Goal: Information Seeking & Learning: Learn about a topic

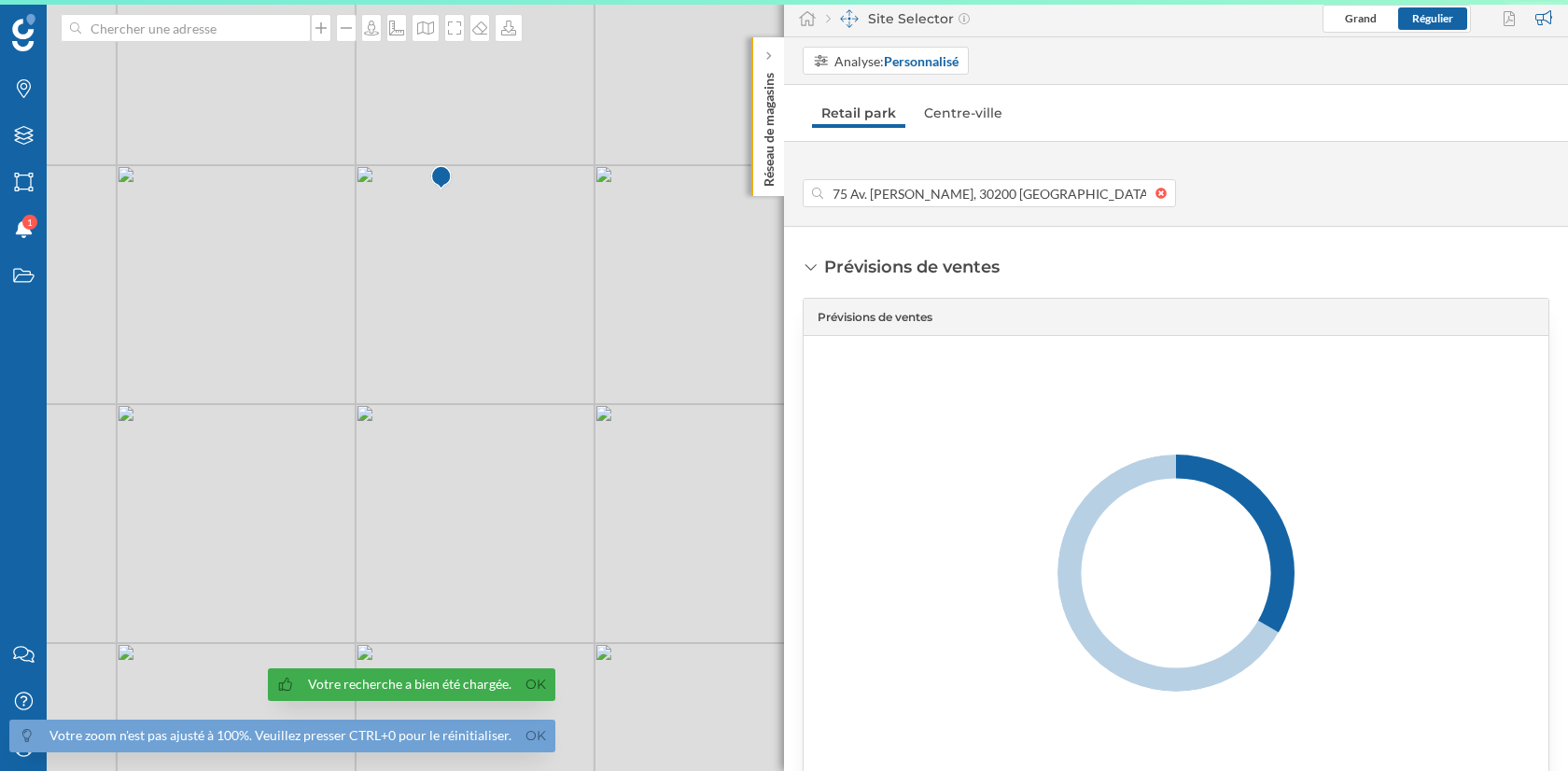
scroll to position [0, 29]
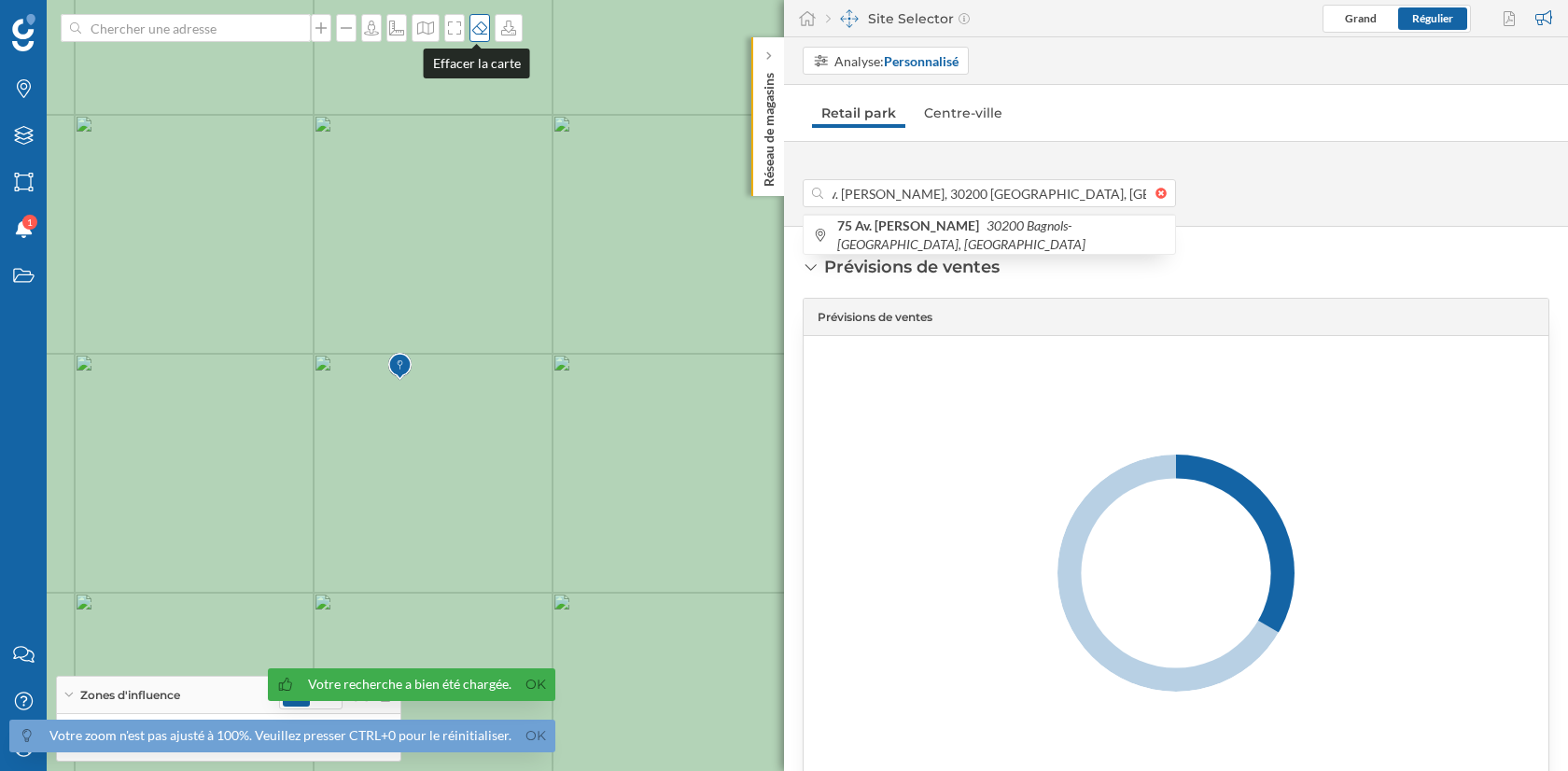
click at [474, 27] on icon at bounding box center [479, 28] width 19 height 15
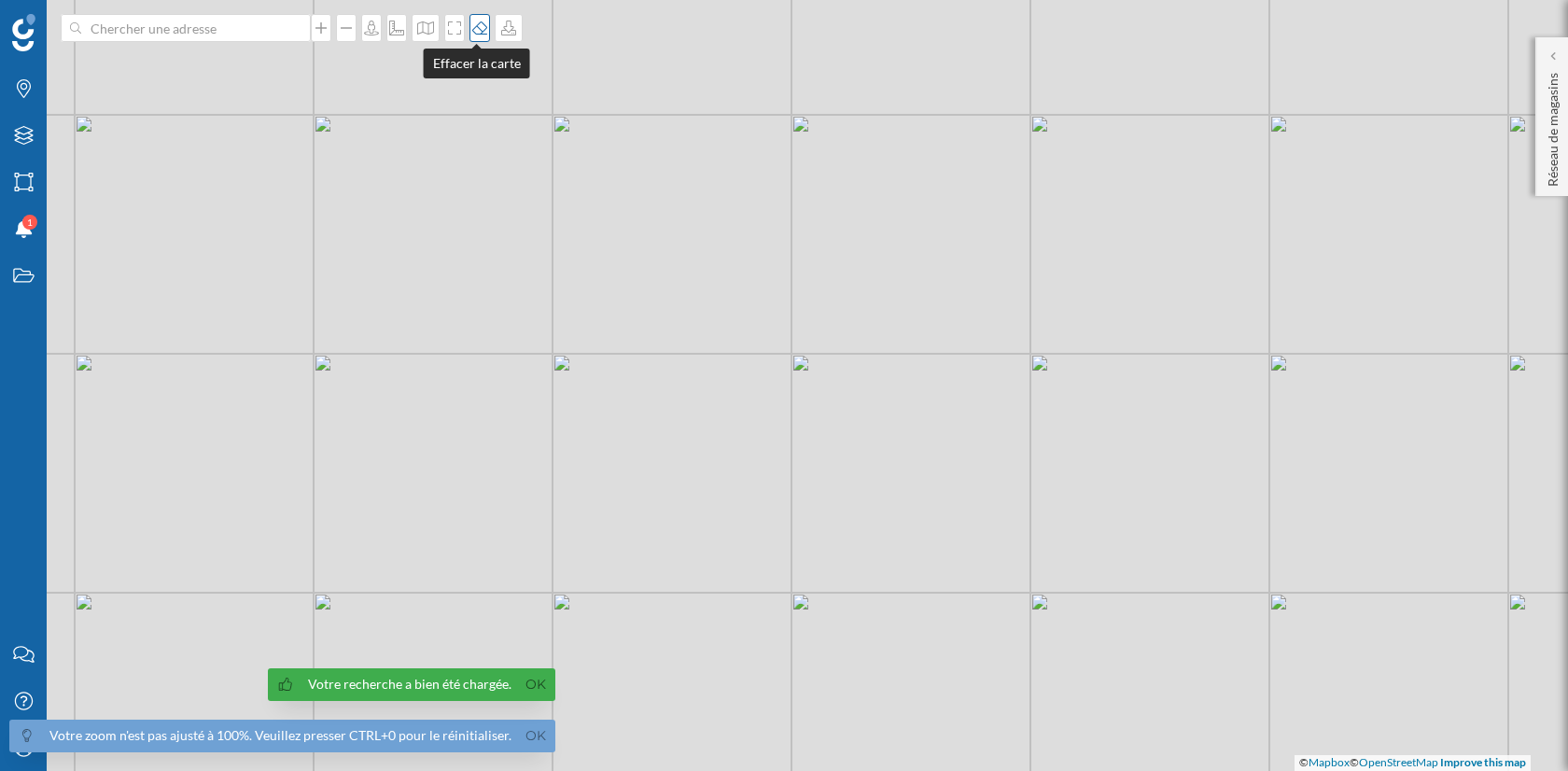
click at [474, 27] on icon at bounding box center [479, 28] width 19 height 15
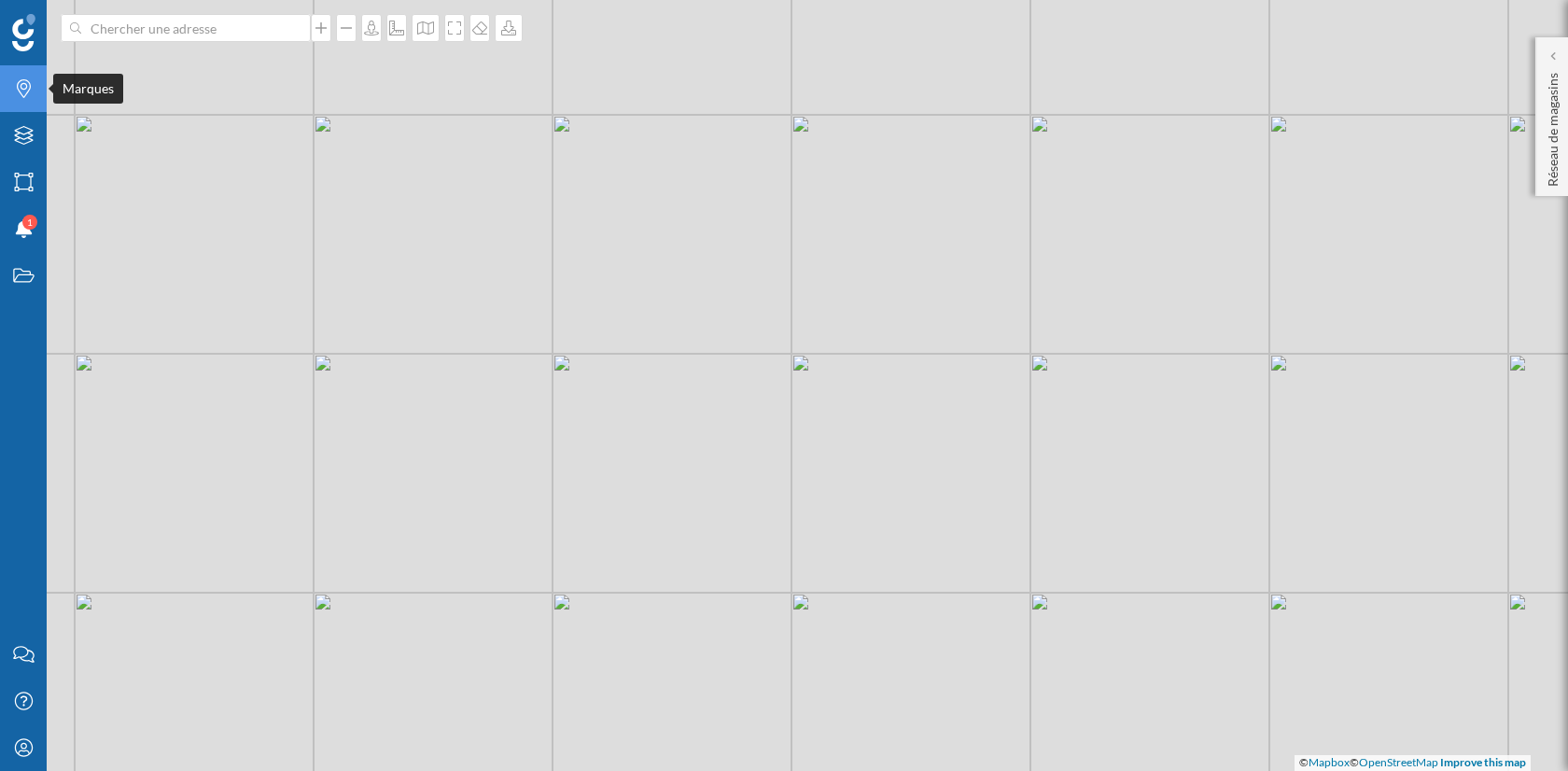
click at [34, 97] on icon "Marques" at bounding box center [23, 89] width 23 height 19
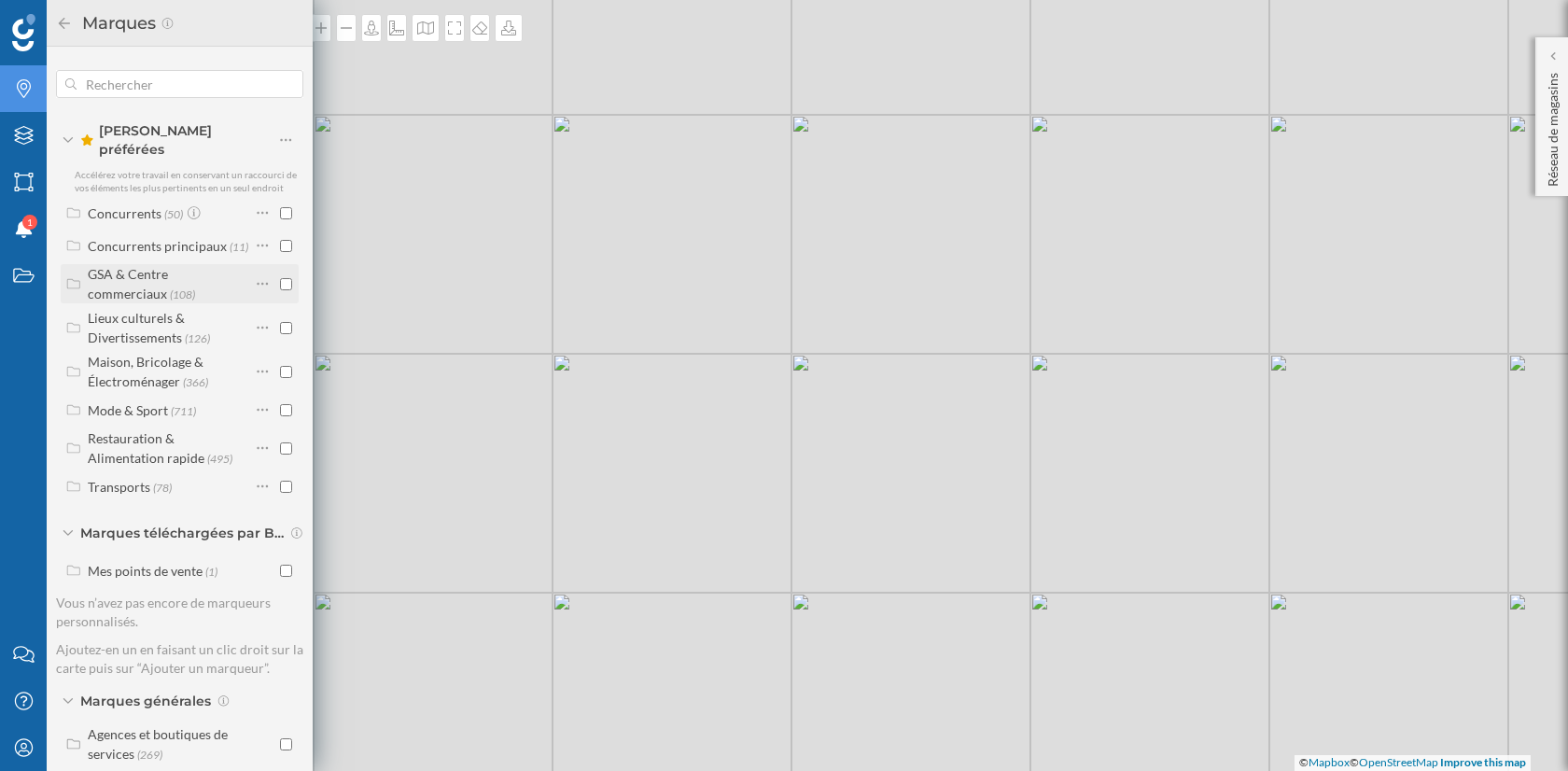
click at [172, 264] on label "GSA & Centre commerciaux (108)" at bounding box center [168, 283] width 162 height 39
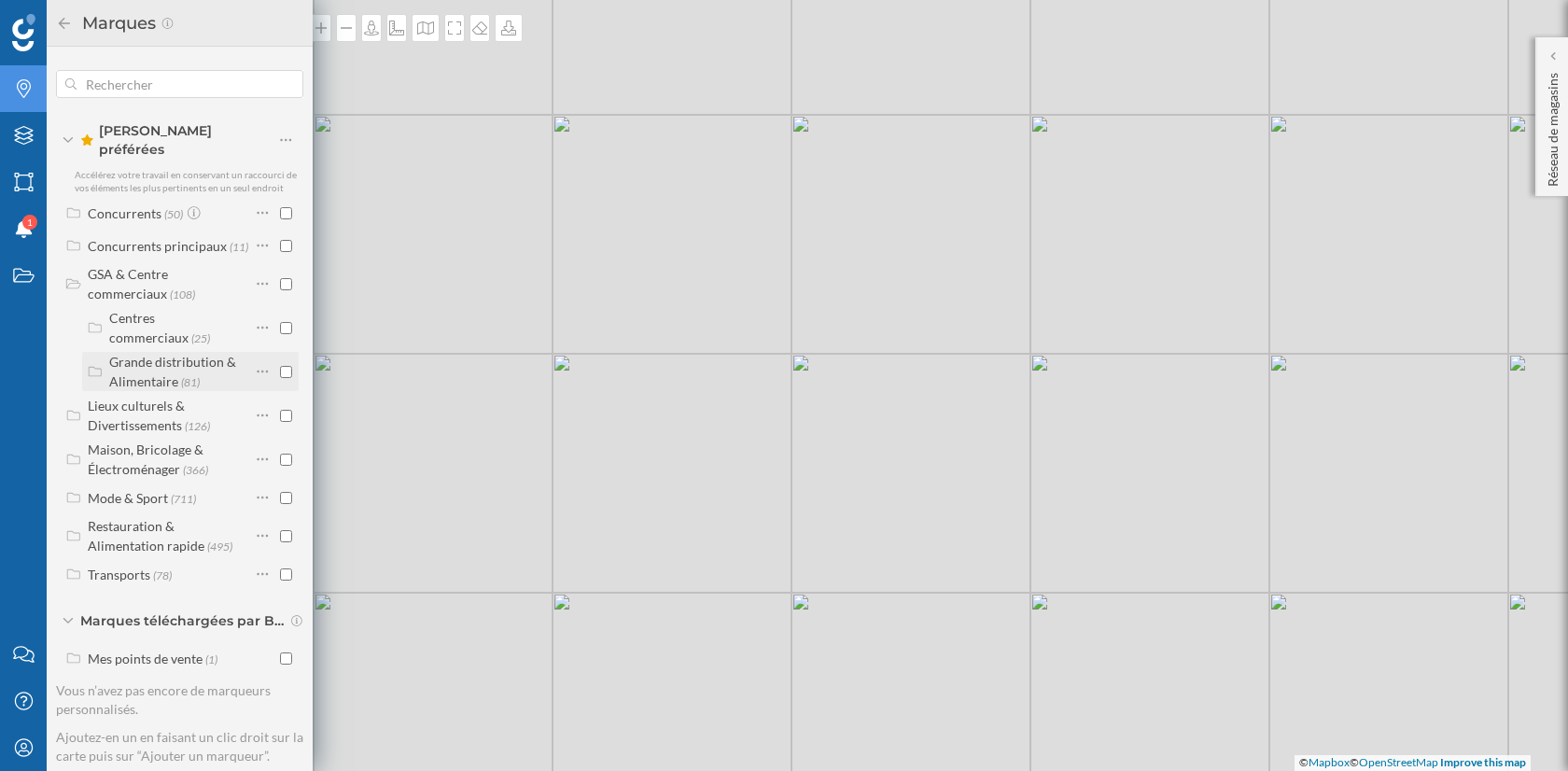
click at [192, 355] on div "Grande distribution & Alimentaire" at bounding box center [172, 372] width 127 height 36
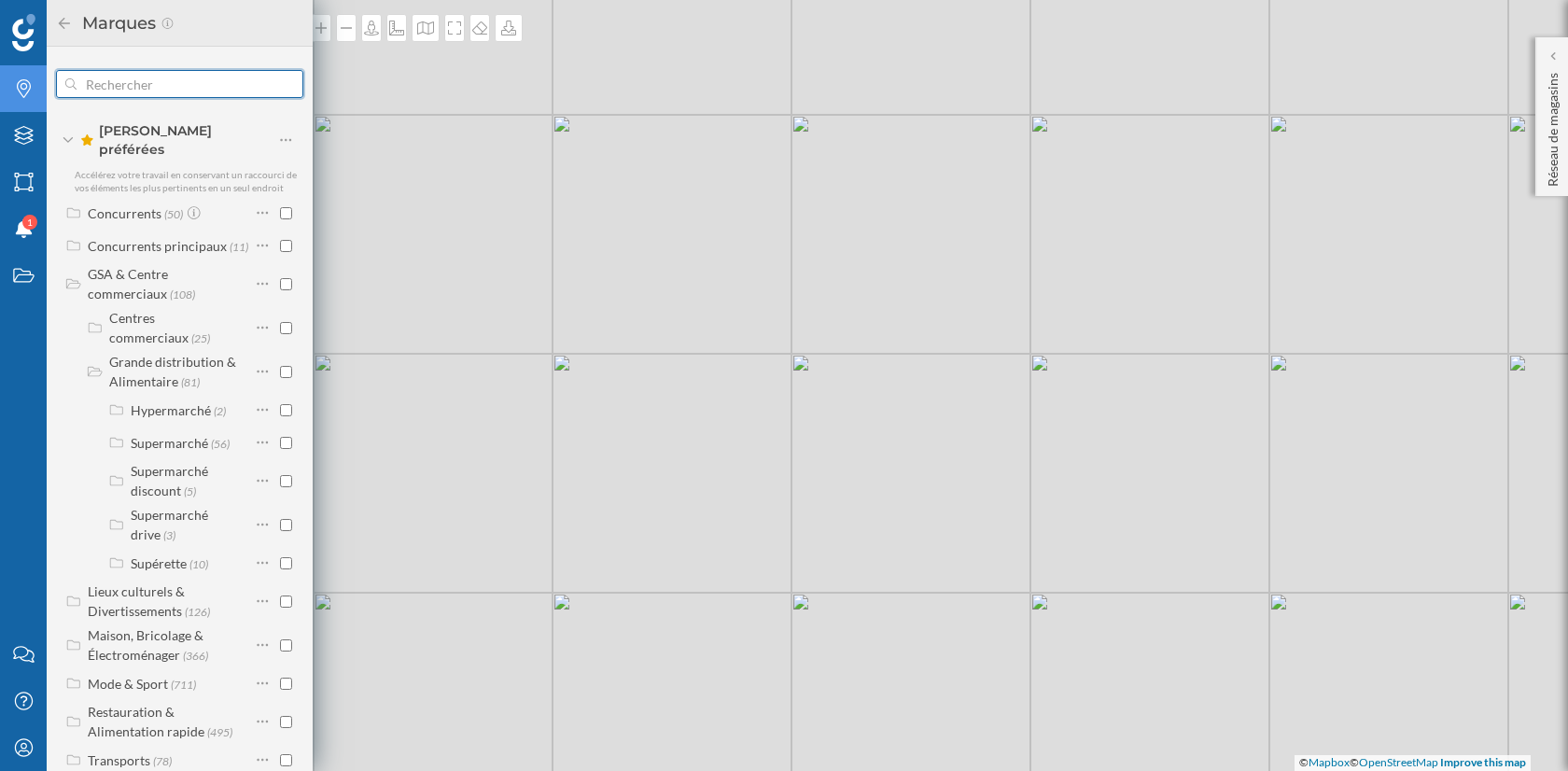
click at [143, 88] on input "text" at bounding box center [179, 84] width 206 height 37
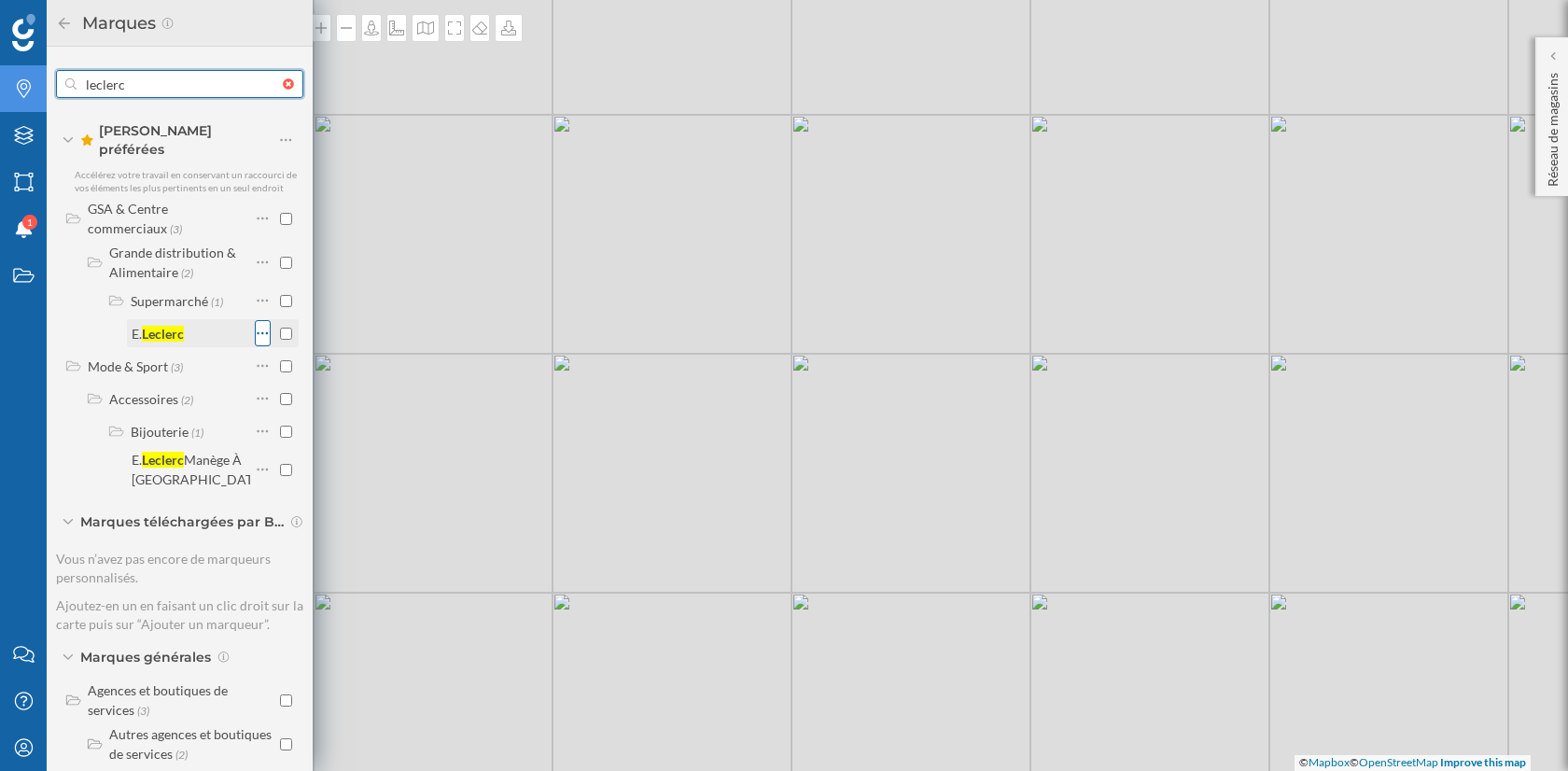
type input "leclerc"
click at [257, 324] on icon at bounding box center [263, 333] width 12 height 19
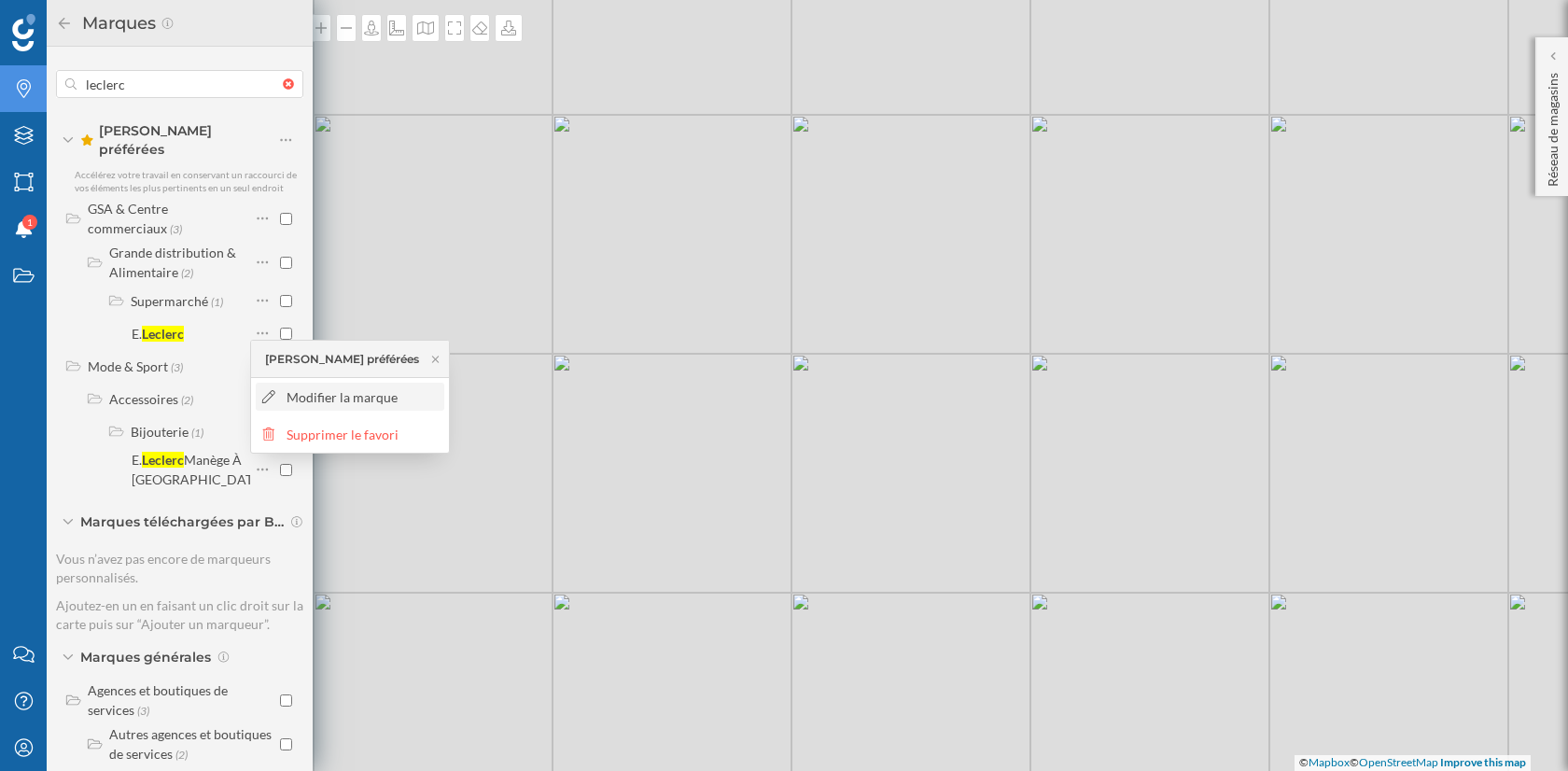
click at [299, 390] on div "Modifier la marque" at bounding box center [363, 397] width 152 height 20
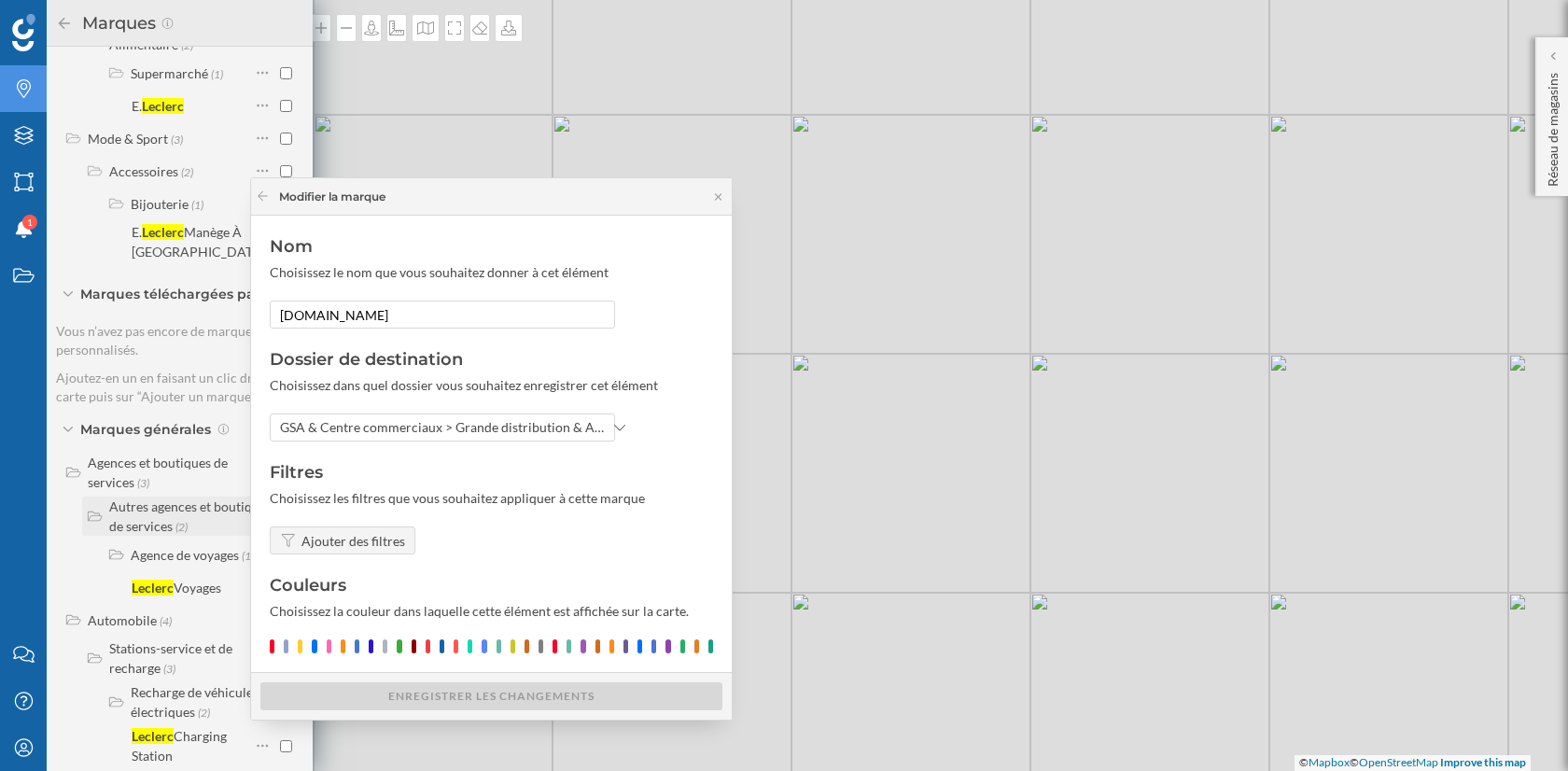
scroll to position [238, 0]
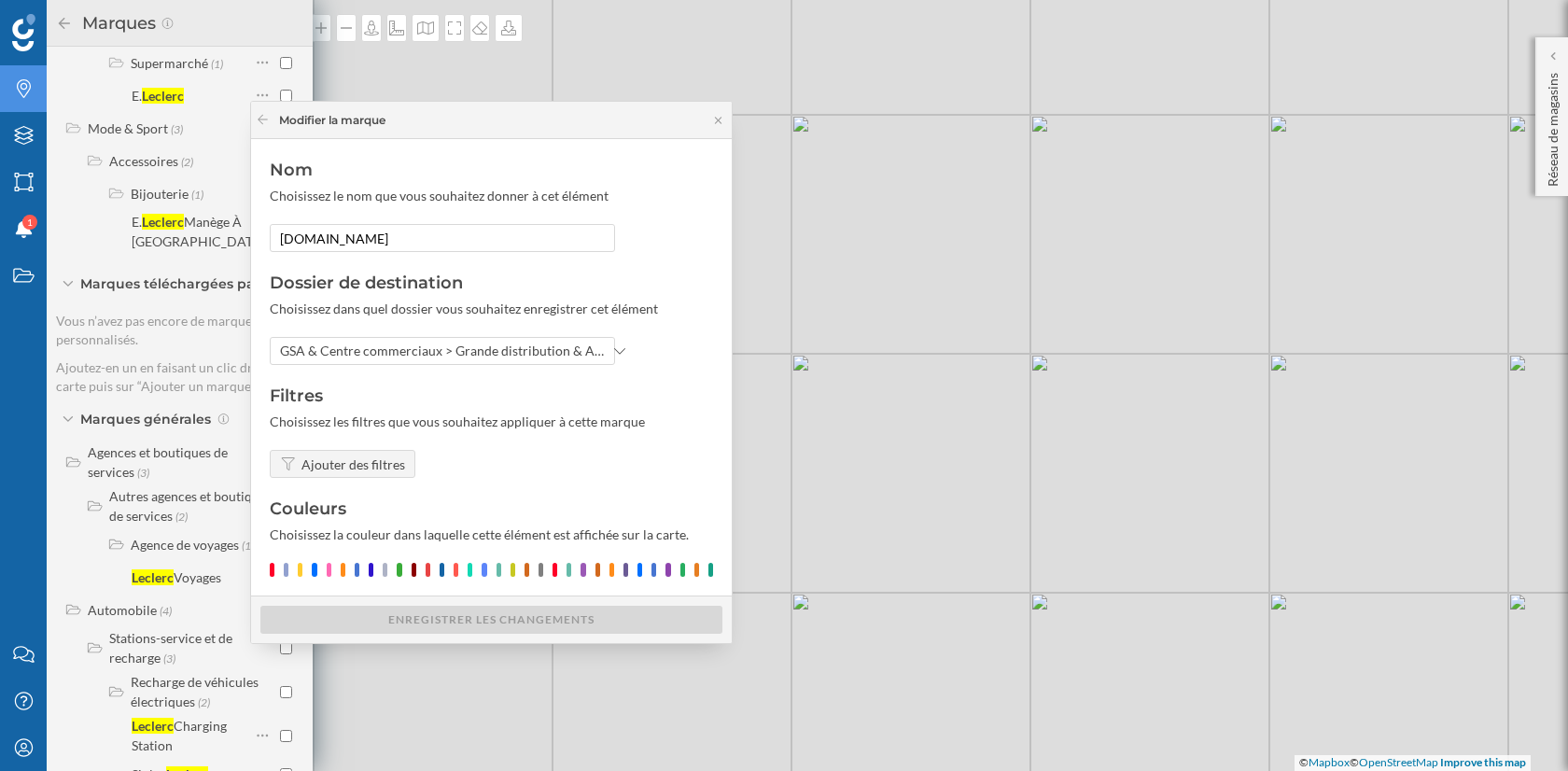
click at [70, 541] on ul "Autres agences et boutiques de services (2) Agence de voyages (1) Leclerc Voyag…" at bounding box center [179, 538] width 247 height 105
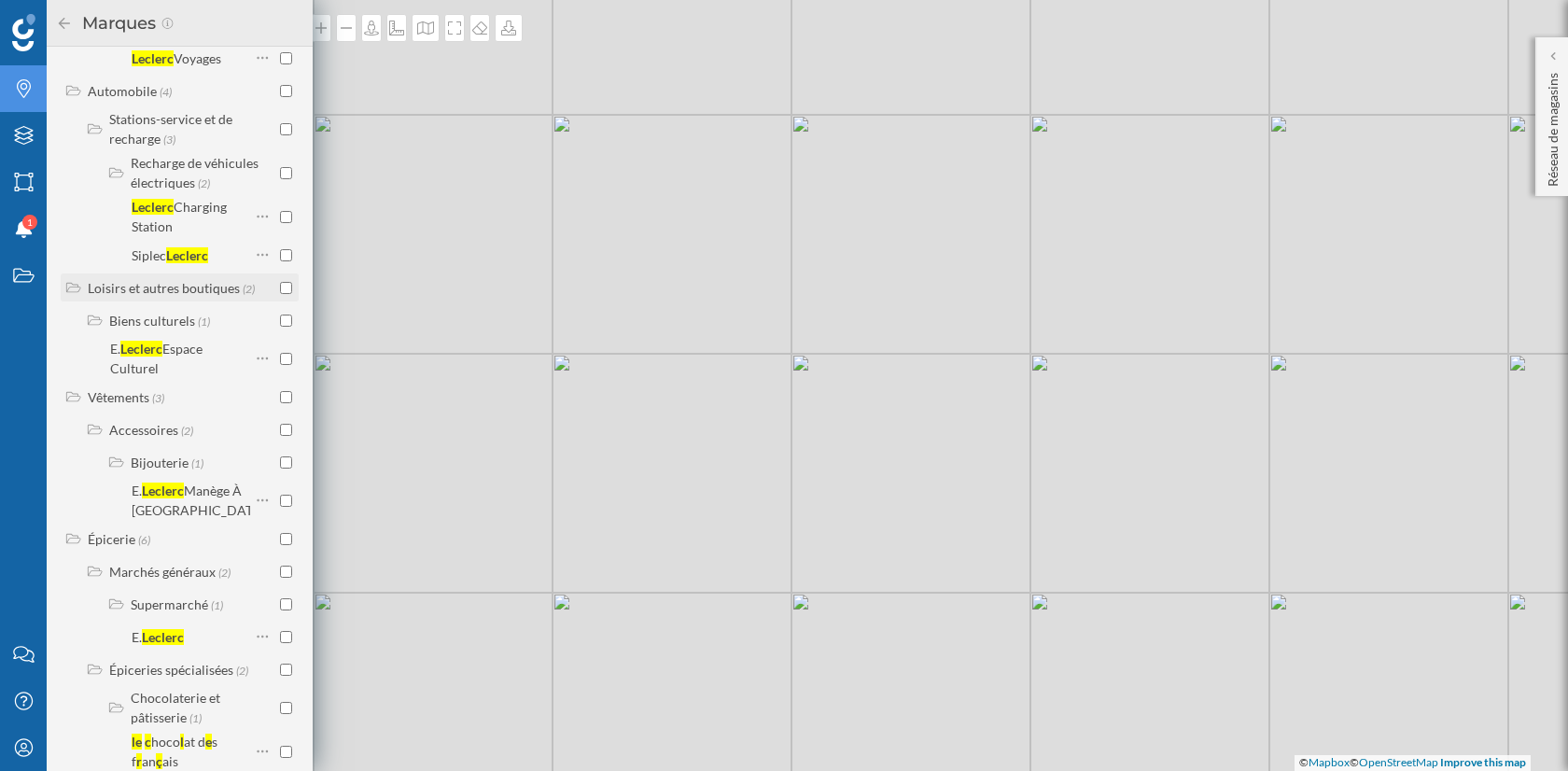
scroll to position [768, 0]
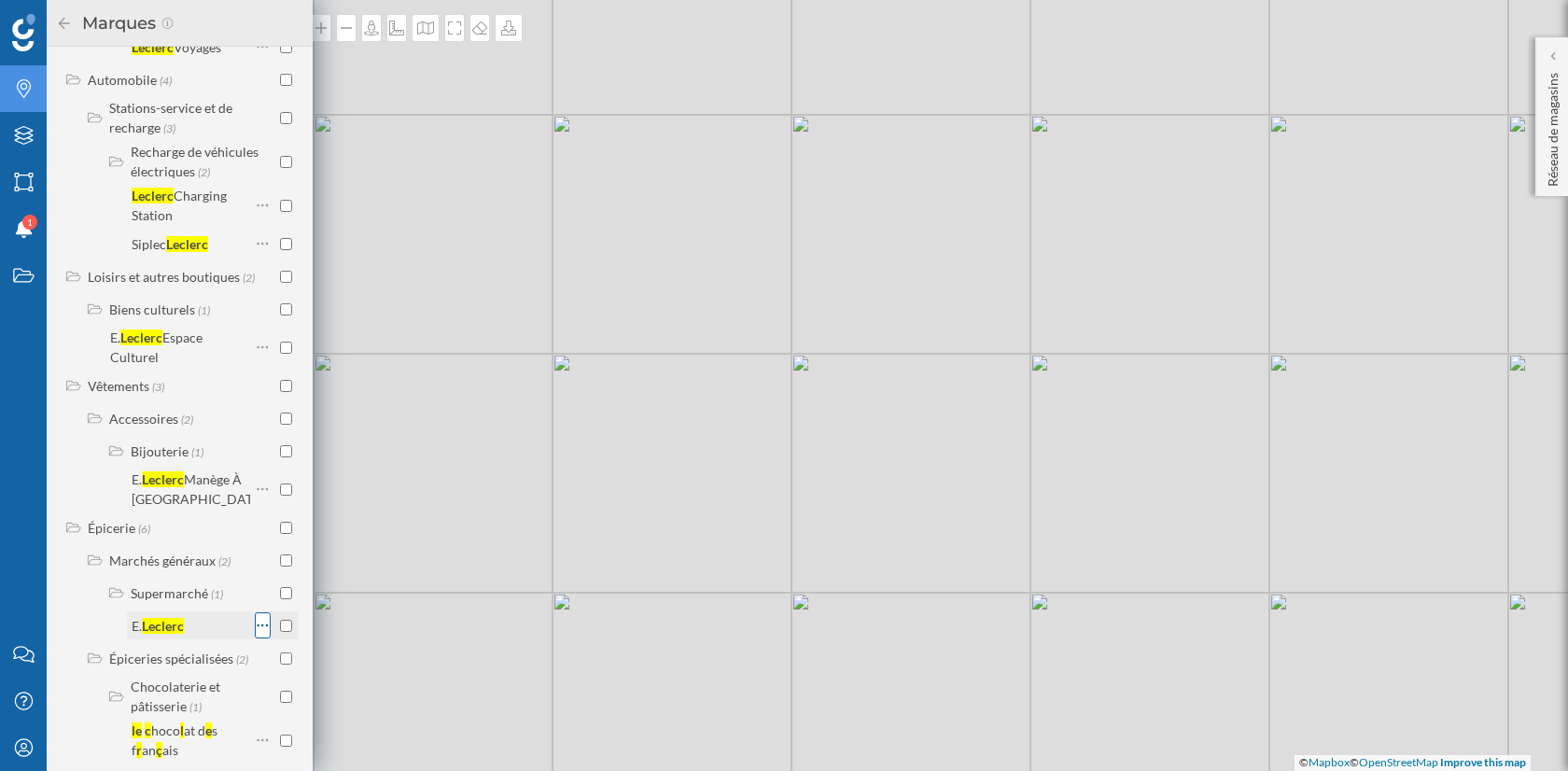
click at [258, 616] on icon at bounding box center [263, 625] width 12 height 19
click at [319, 686] on div "Ajouter aux Favoris" at bounding box center [363, 689] width 152 height 20
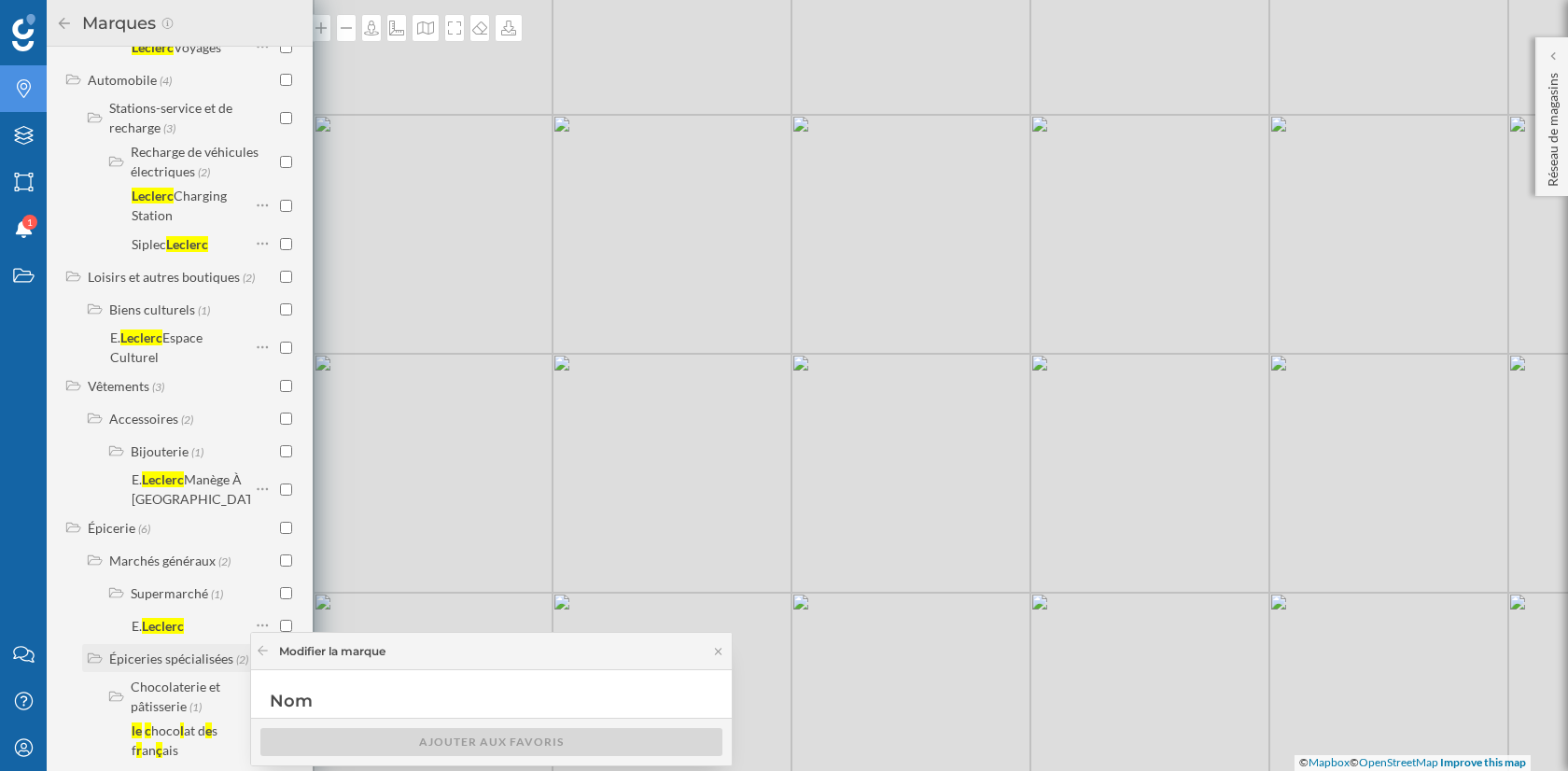
click at [225, 644] on div "Épiceries spécialisées (2)" at bounding box center [189, 658] width 216 height 28
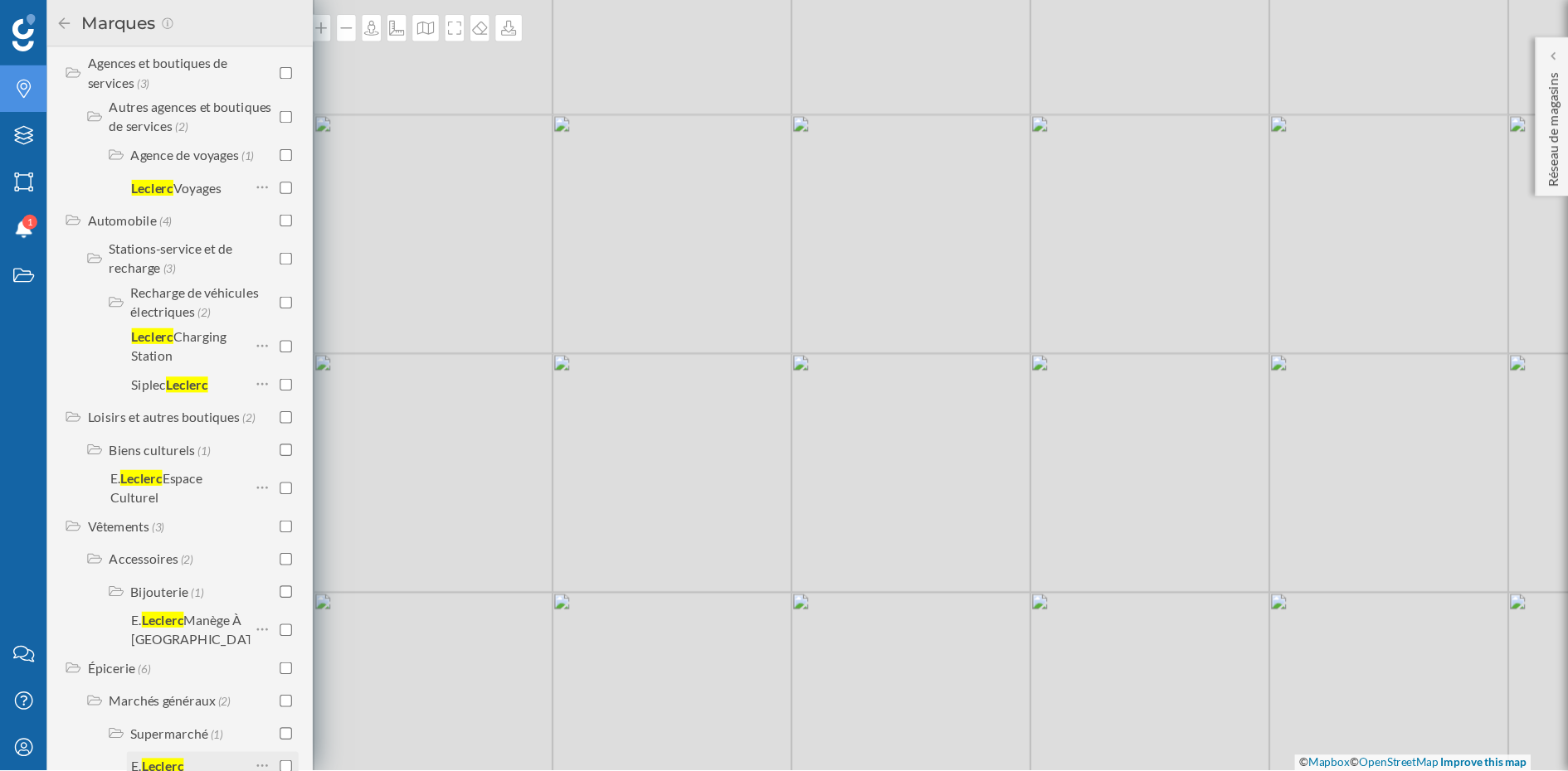
scroll to position [605, 0]
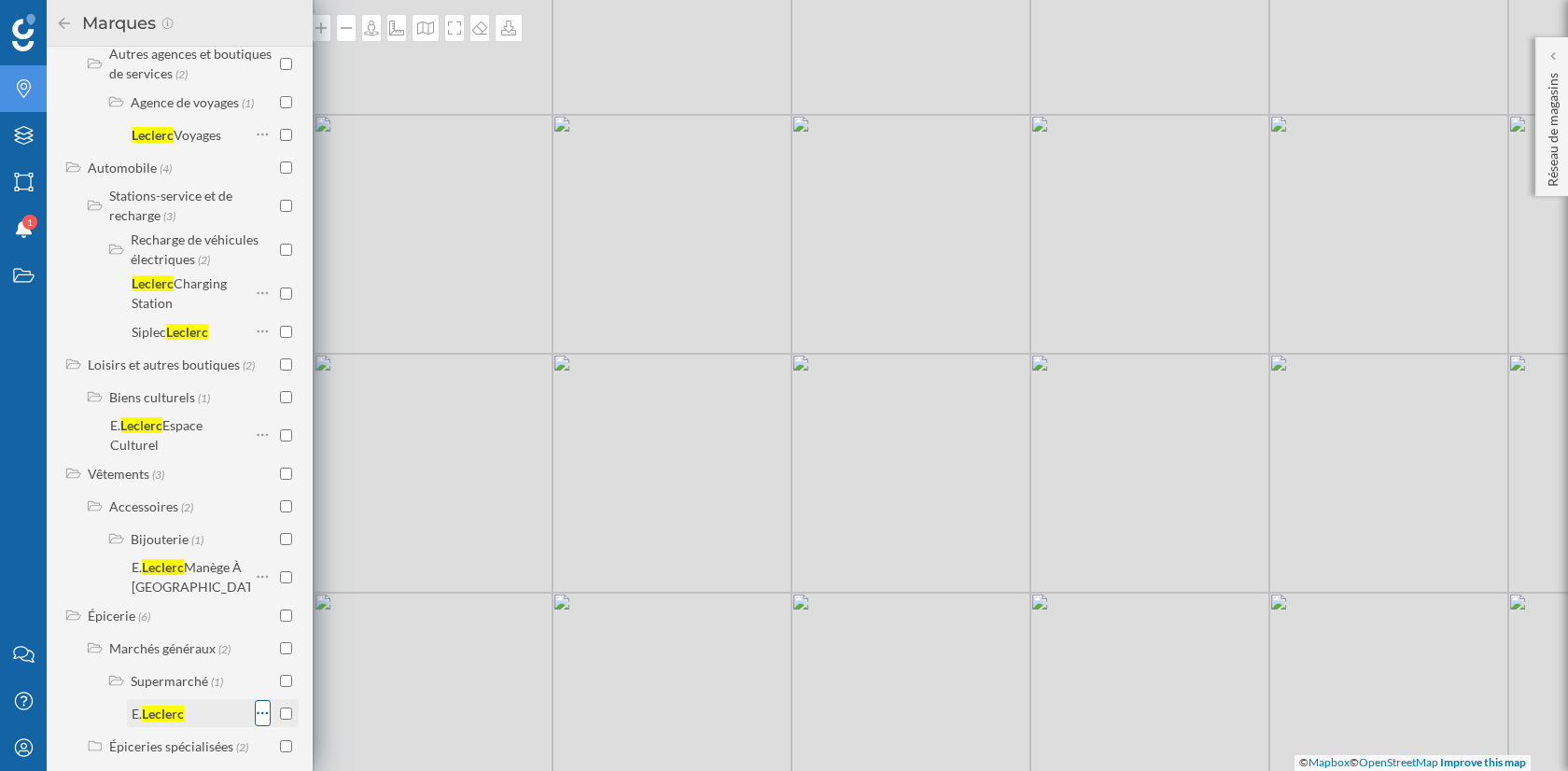
click at [258, 704] on icon at bounding box center [263, 713] width 12 height 19
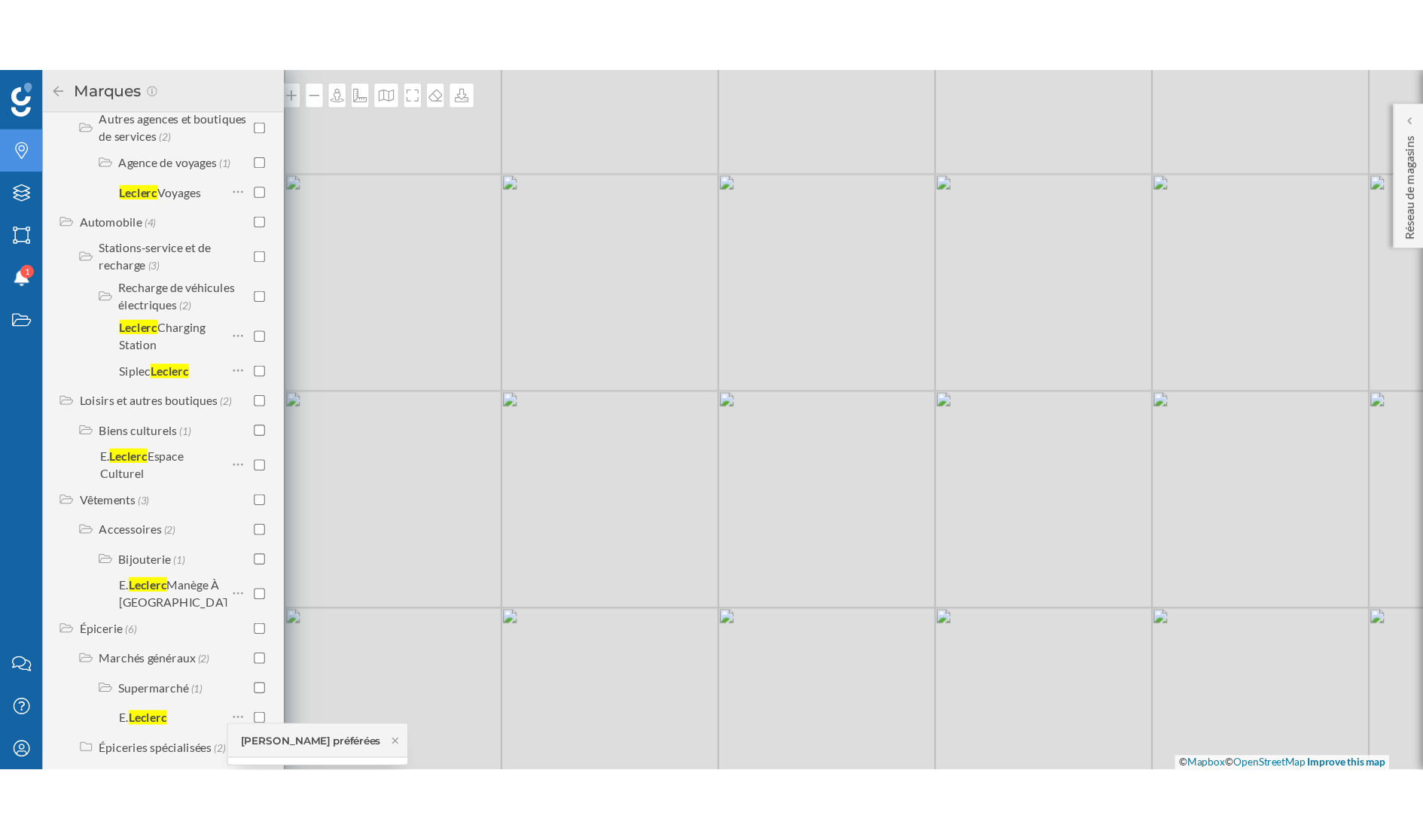
scroll to position [471, 0]
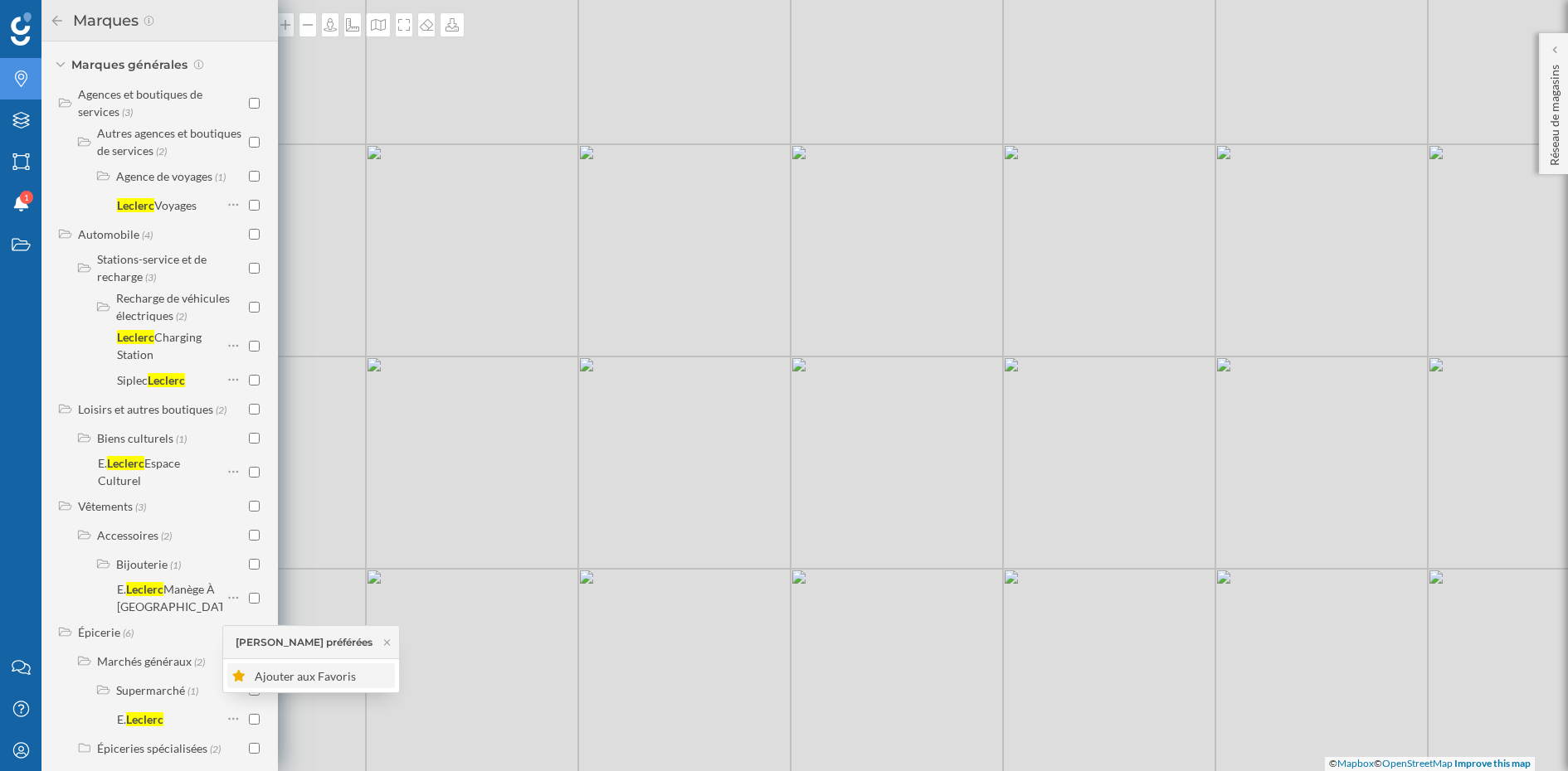
click at [283, 671] on div "Ajouter aux Favoris" at bounding box center [322, 676] width 135 height 18
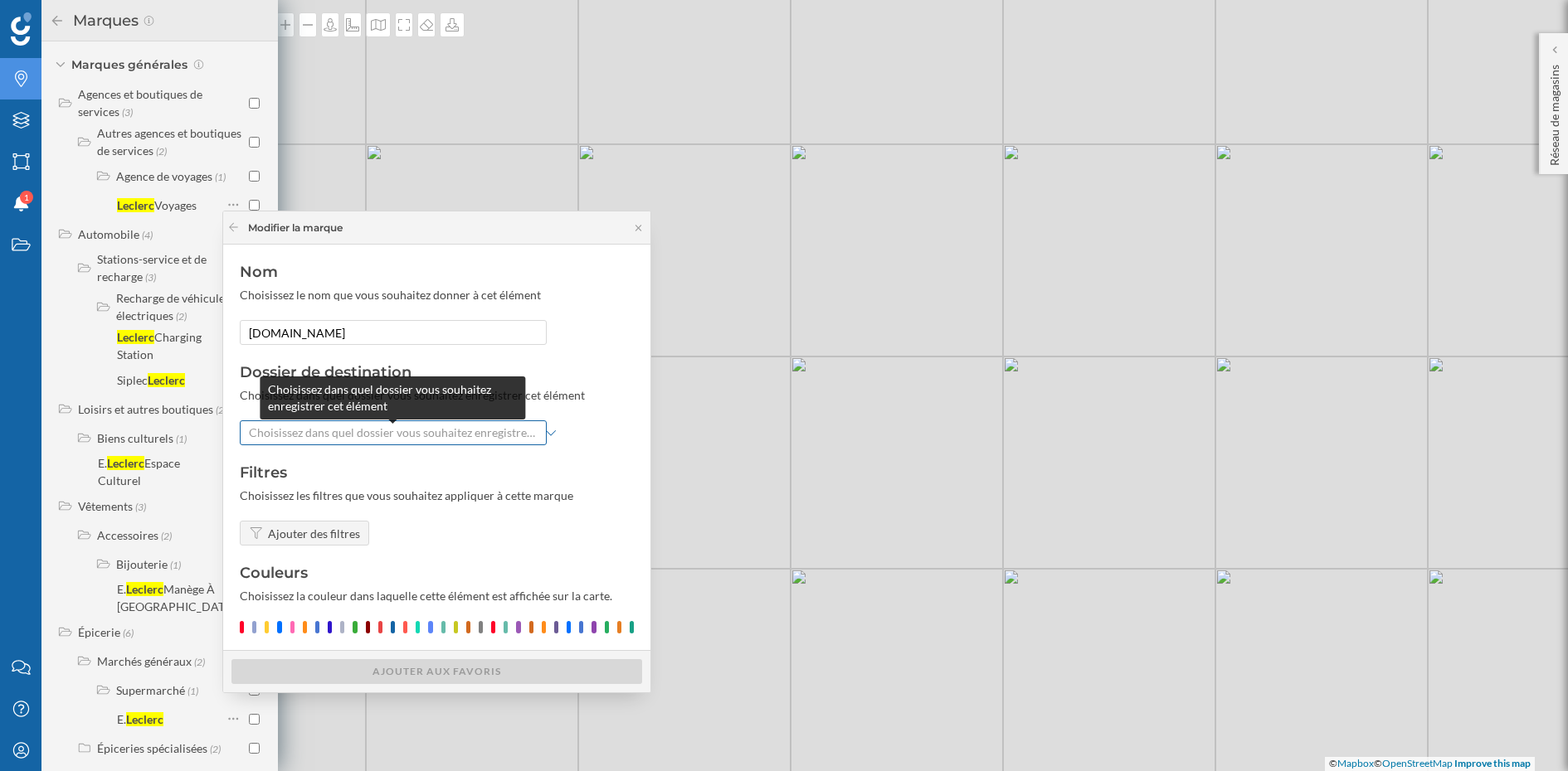
click at [341, 432] on span "Choisissez dans quel dossier vous souhaitez enregistrer cet élément" at bounding box center [393, 433] width 289 height 17
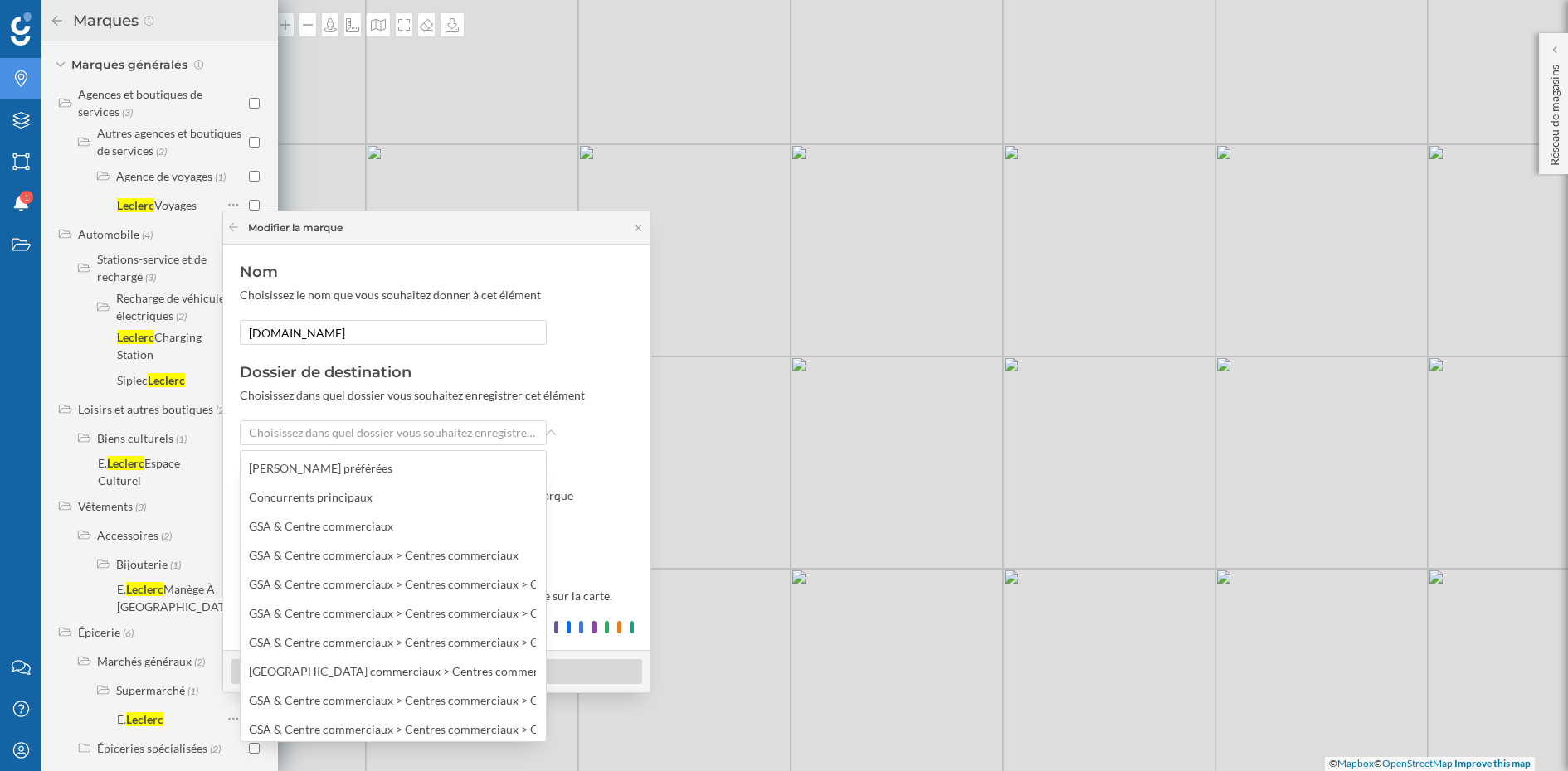
click at [19, 85] on icon "Marques" at bounding box center [20, 79] width 20 height 17
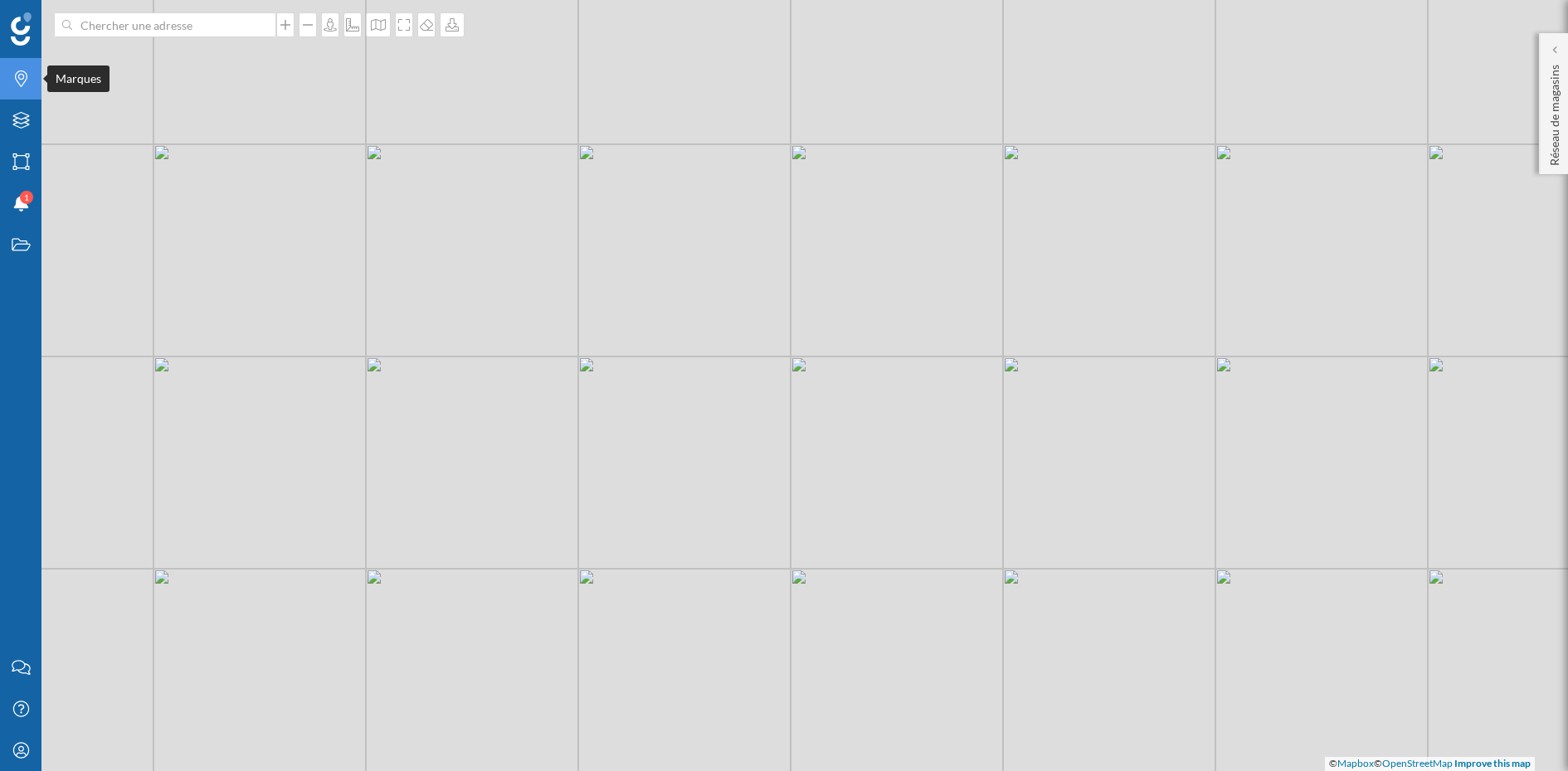
click at [25, 81] on icon at bounding box center [21, 79] width 12 height 17
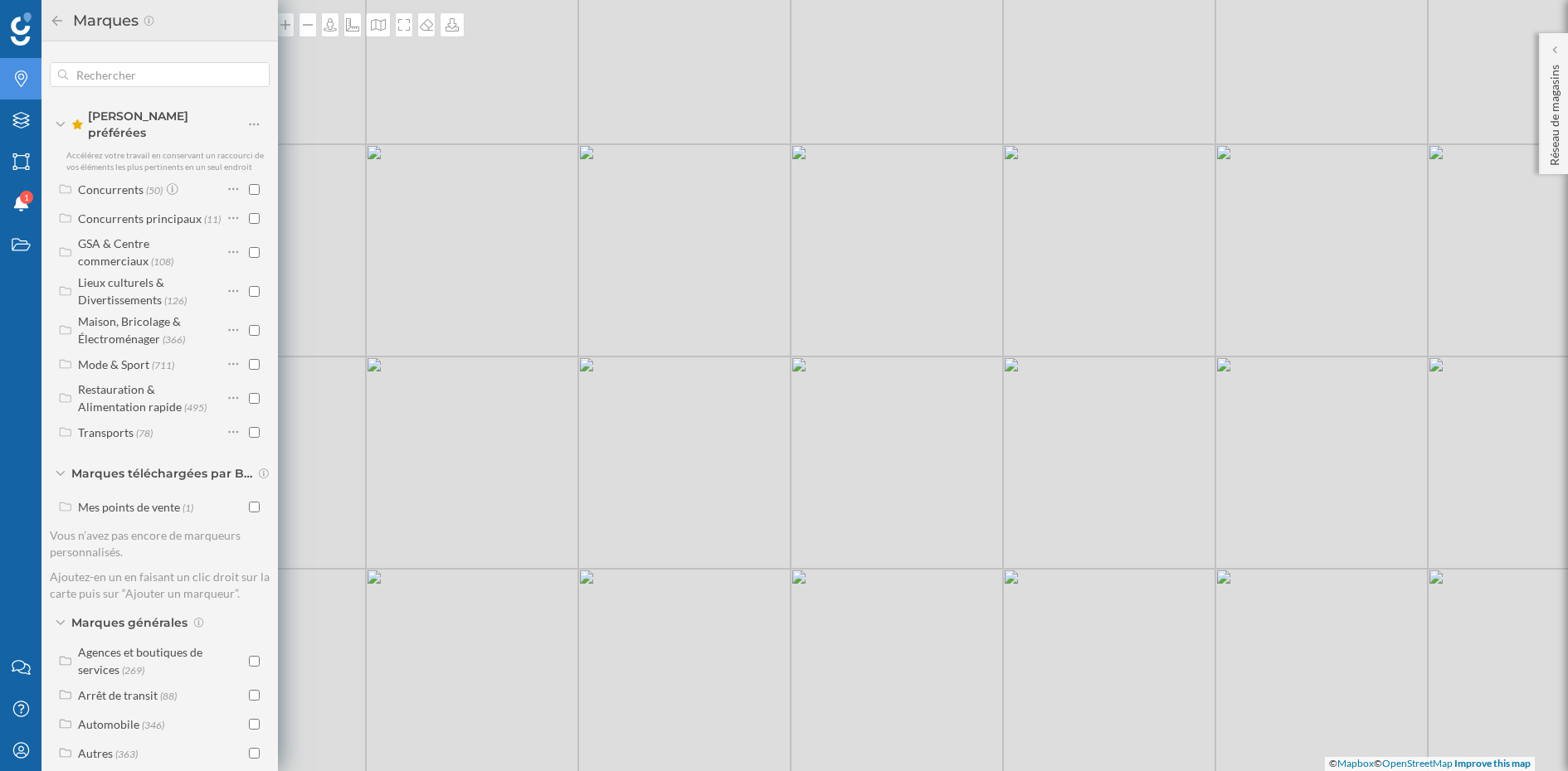
click at [55, 24] on icon at bounding box center [57, 20] width 15 height 12
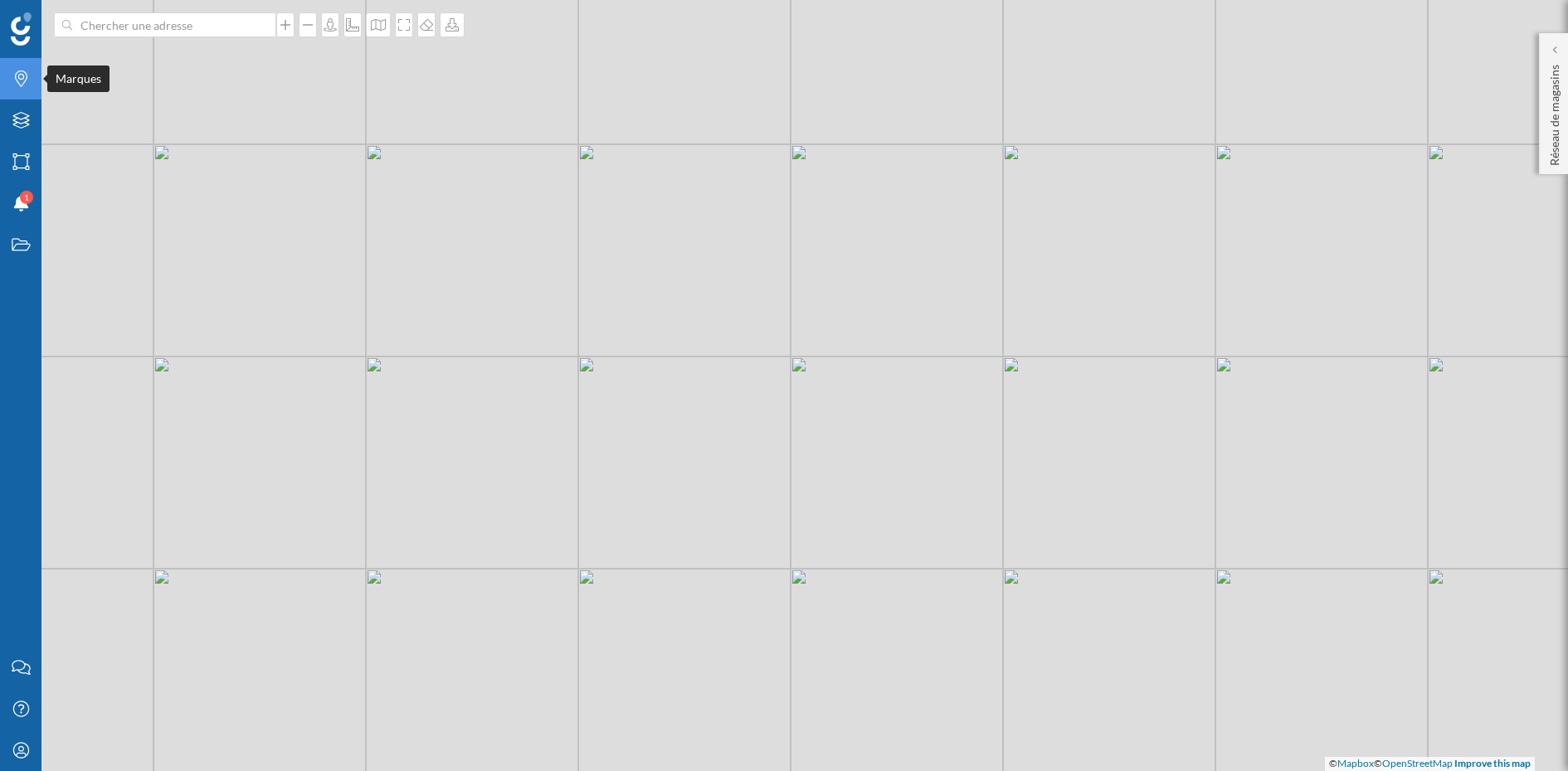
click at [19, 77] on icon "Marques" at bounding box center [20, 79] width 20 height 17
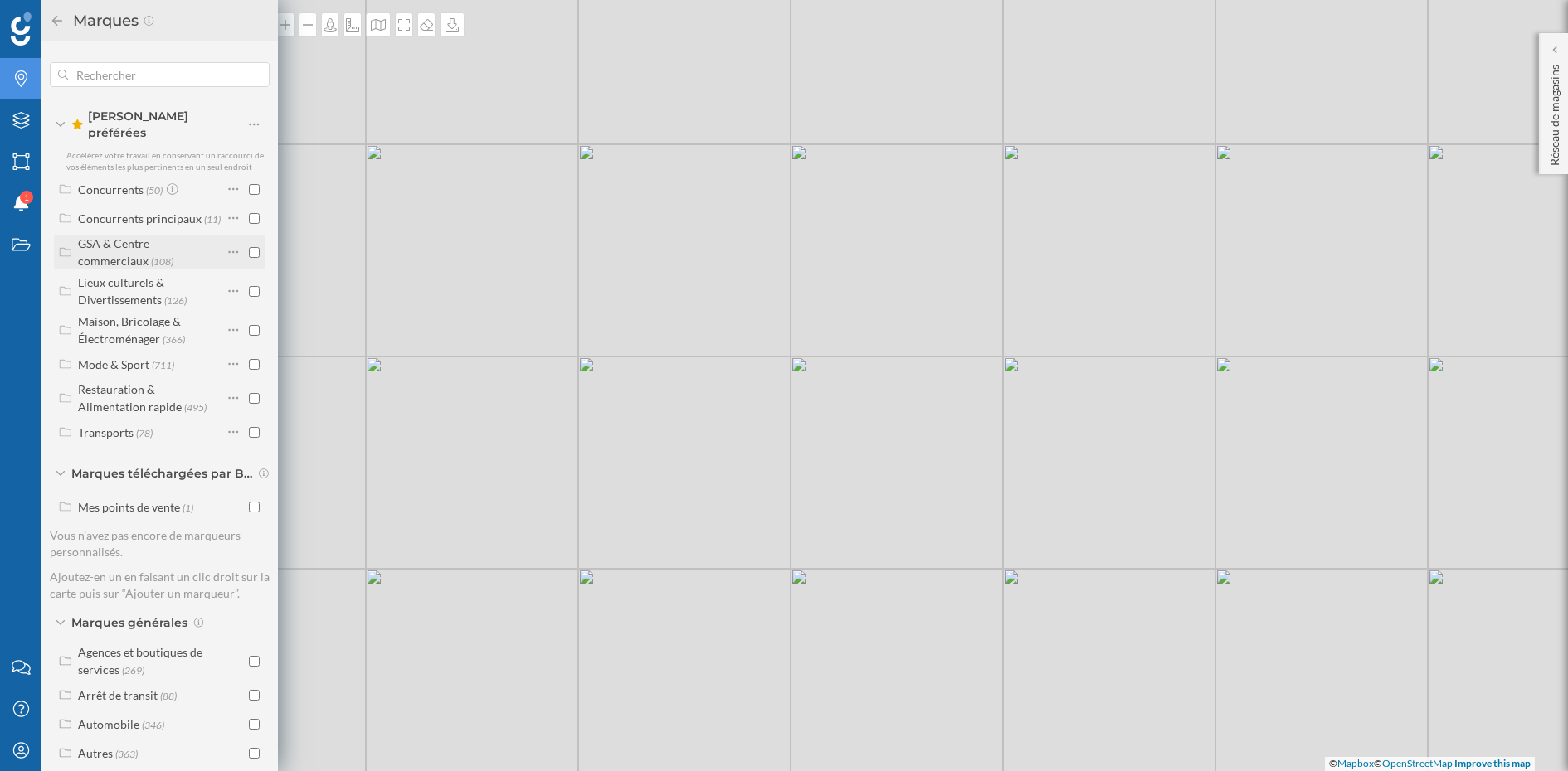
click at [155, 238] on label "GSA & Centre commerciaux (108)" at bounding box center [150, 251] width 144 height 35
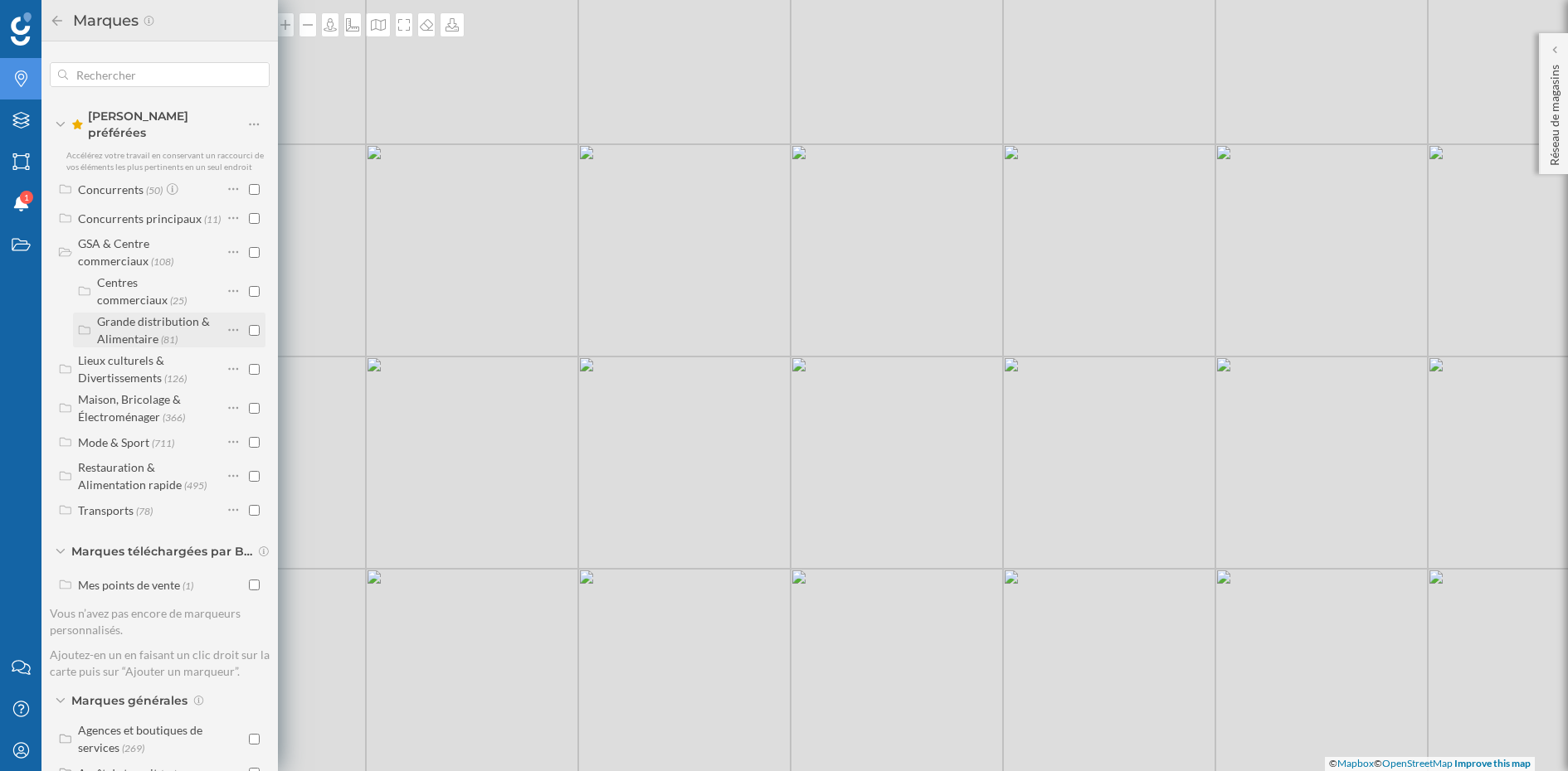
click at [182, 319] on label "Grande distribution & Alimentaire (81)" at bounding box center [159, 329] width 125 height 35
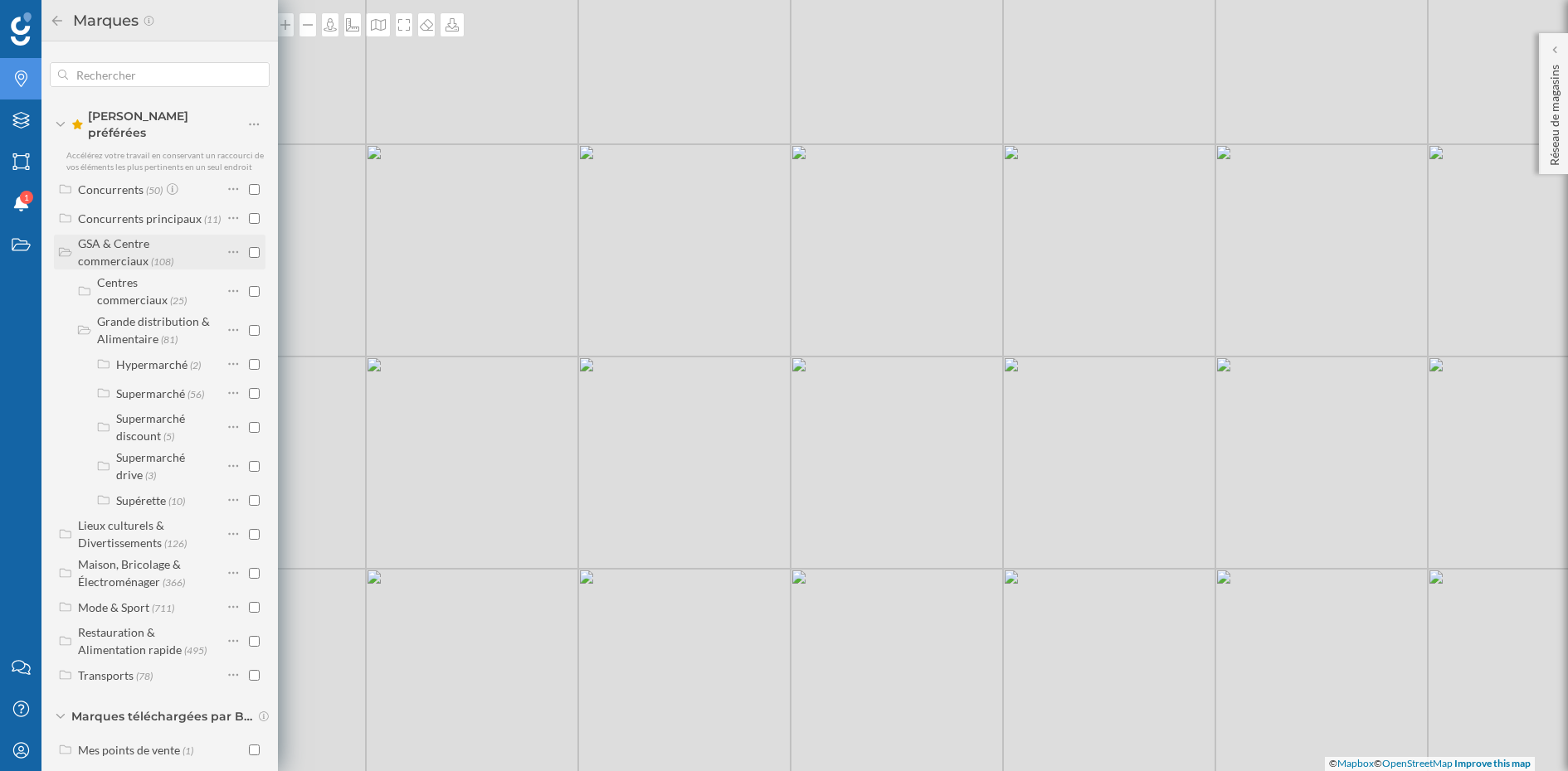
click at [253, 247] on input "checkbox" at bounding box center [254, 252] width 11 height 11
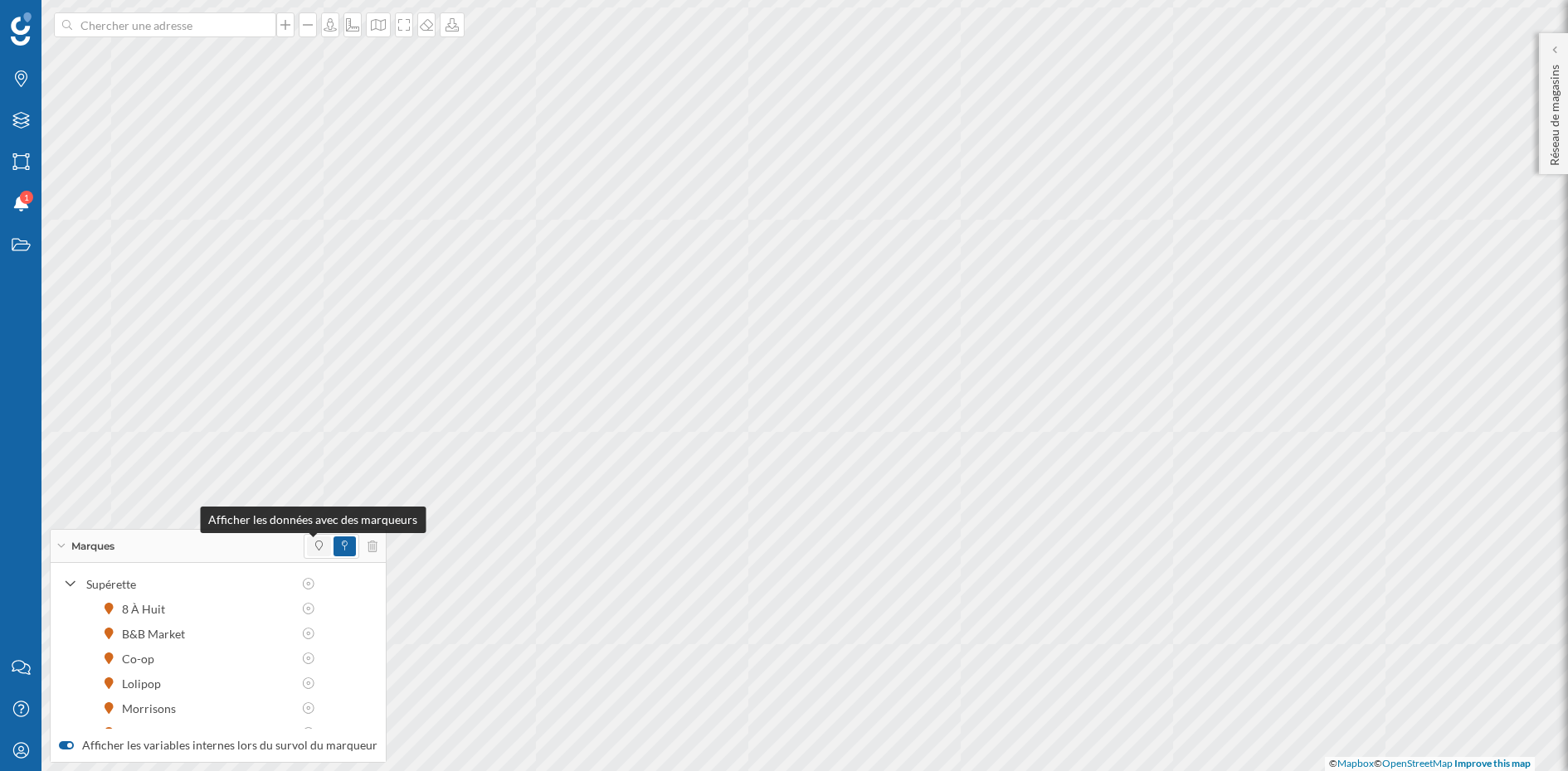
click at [315, 543] on icon at bounding box center [319, 545] width 7 height 10
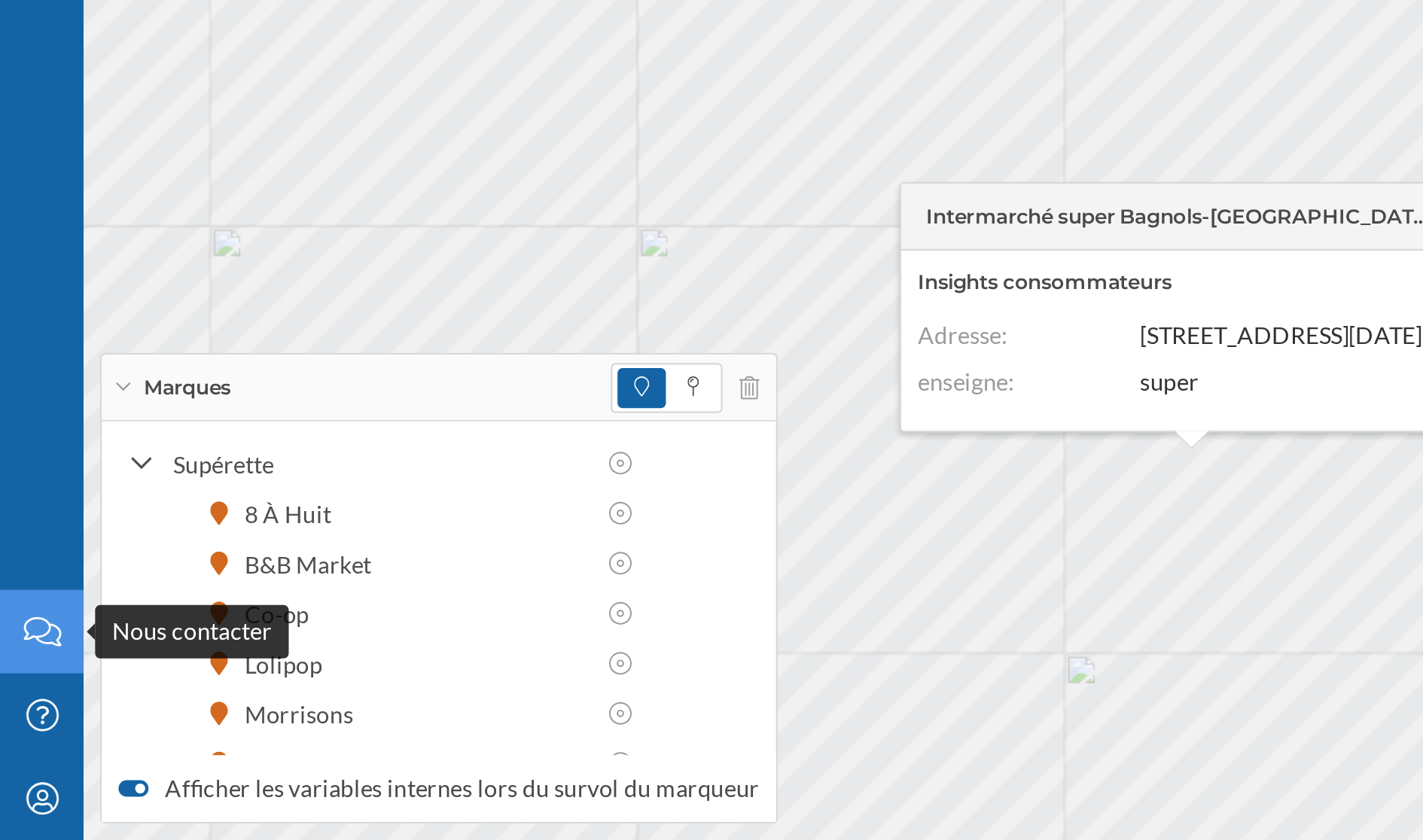
click at [26, 621] on div "Nous contacter" at bounding box center [18, 745] width 38 height 38
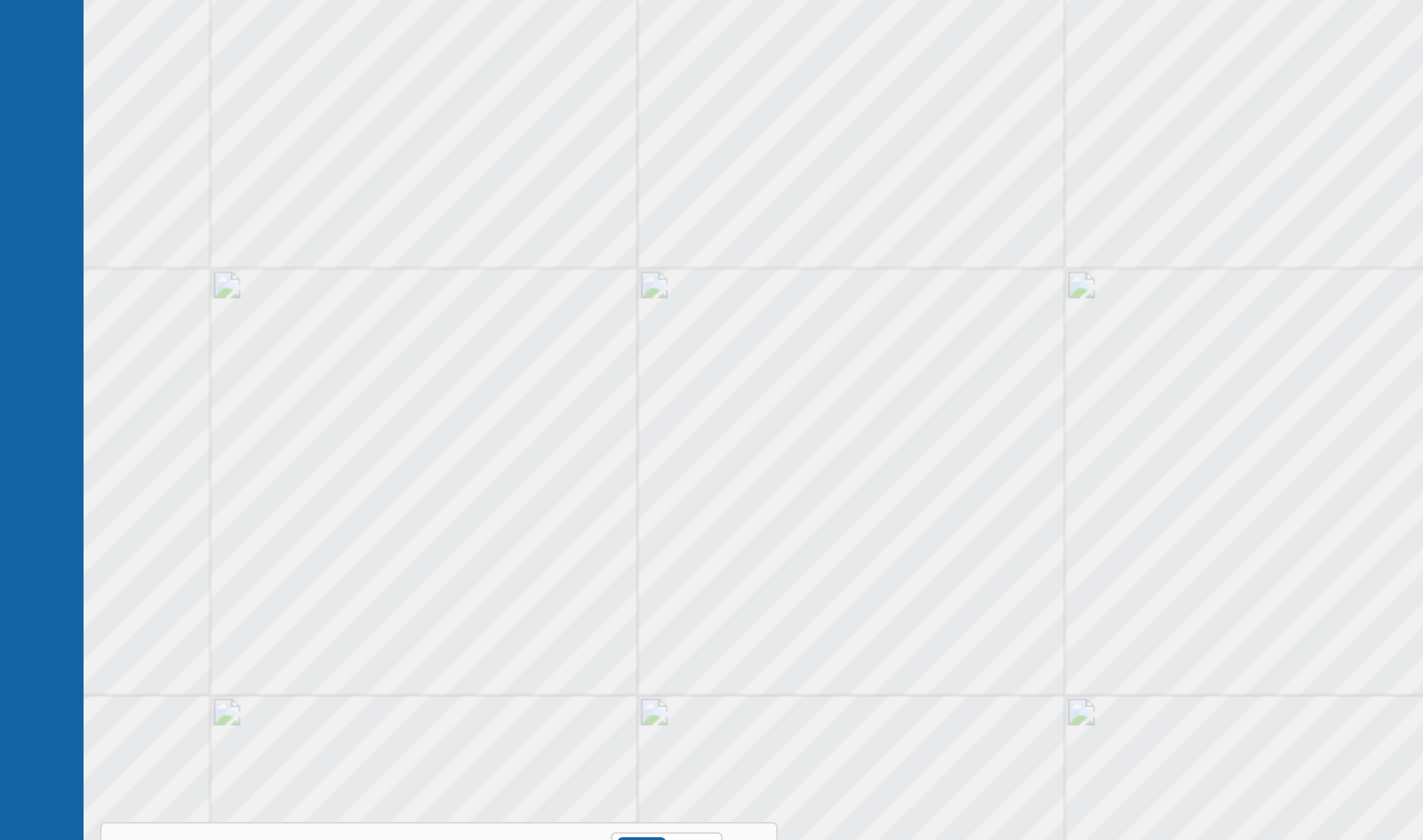
scroll to position [0, 0]
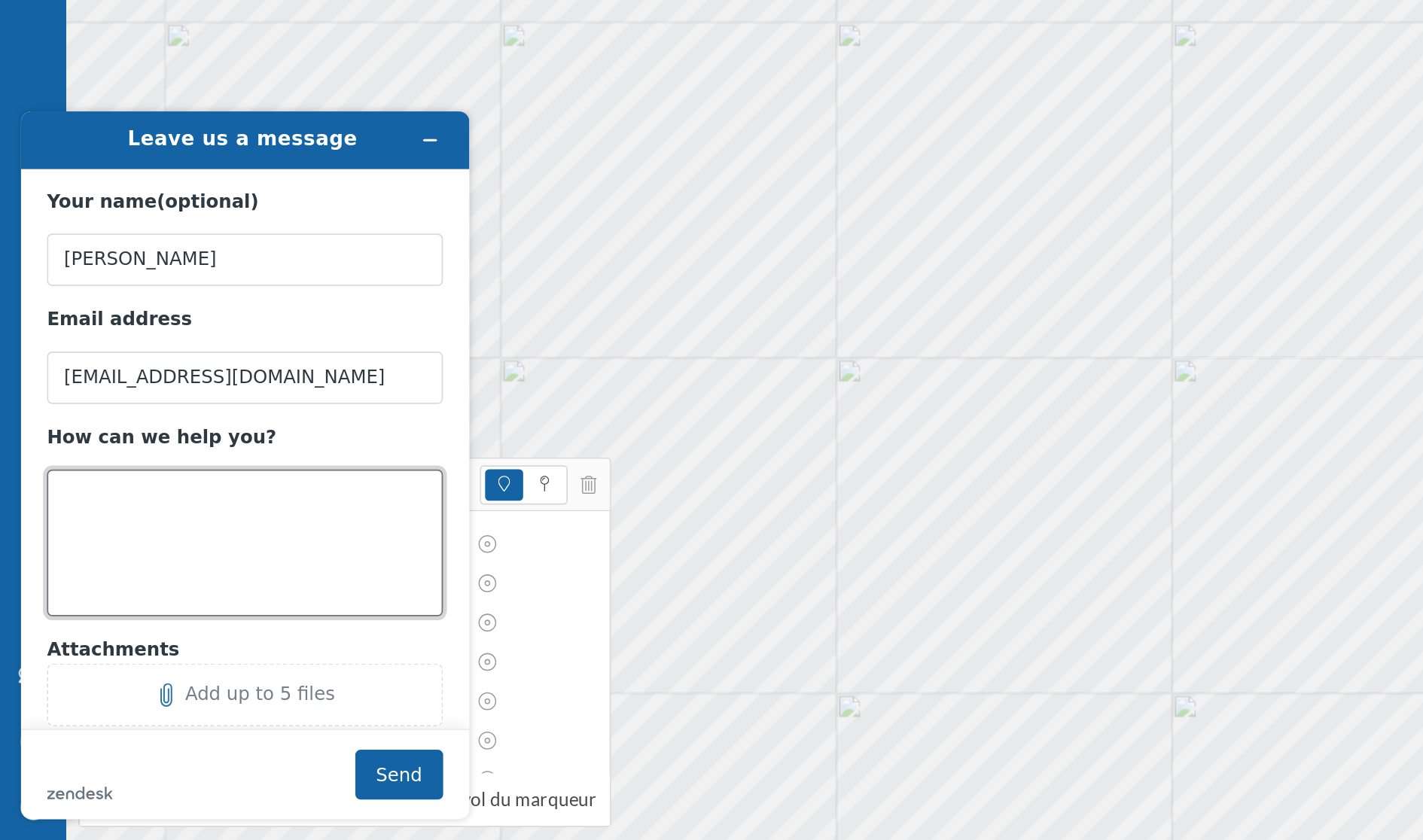
click at [74, 365] on textarea "How can we help you?" at bounding box center [141, 349] width 227 height 84
click at [239, 121] on button "Minimize widget" at bounding box center [247, 119] width 24 height 21
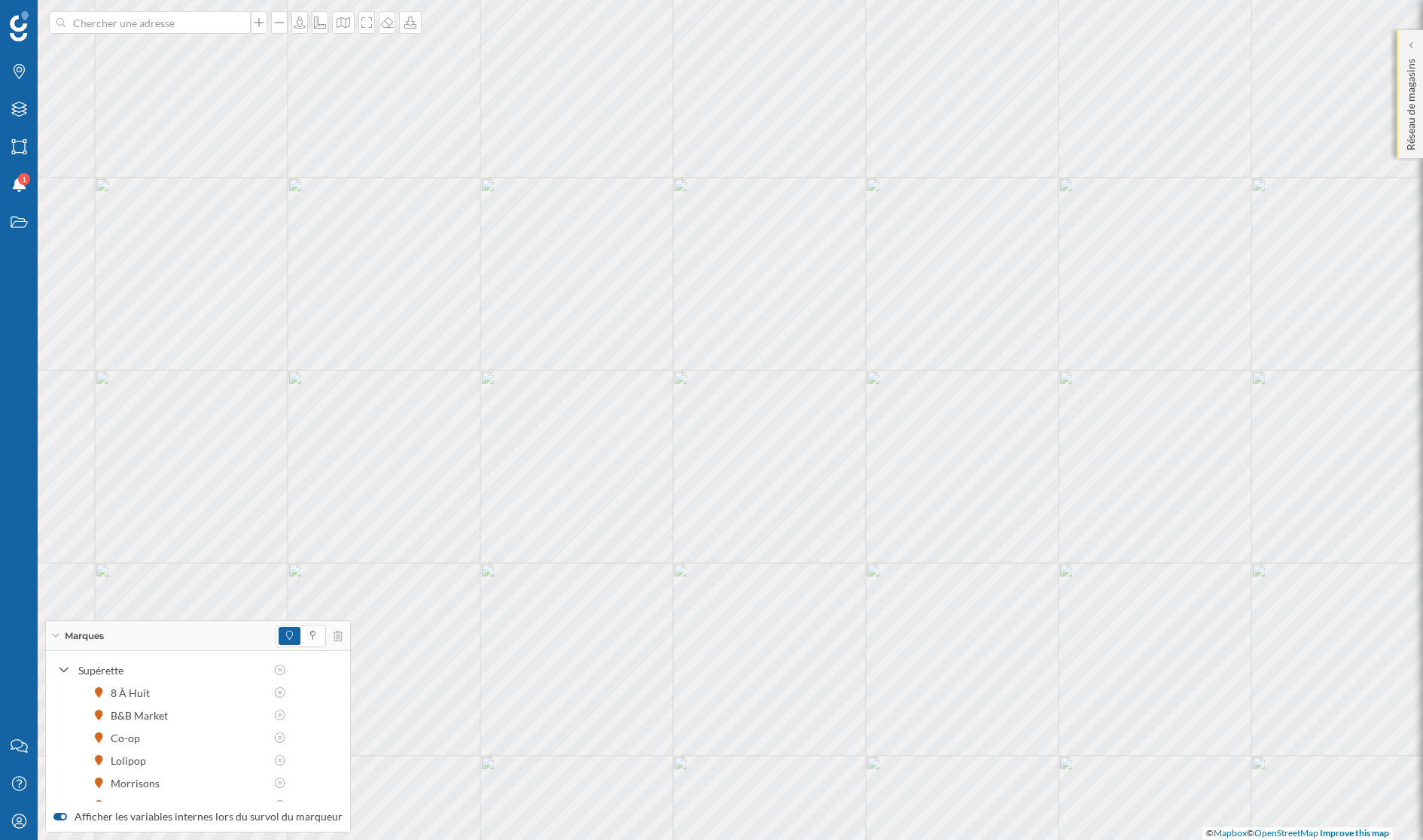
click at [1264, 32] on div "Réseau de magasins" at bounding box center [1409, 93] width 27 height 128
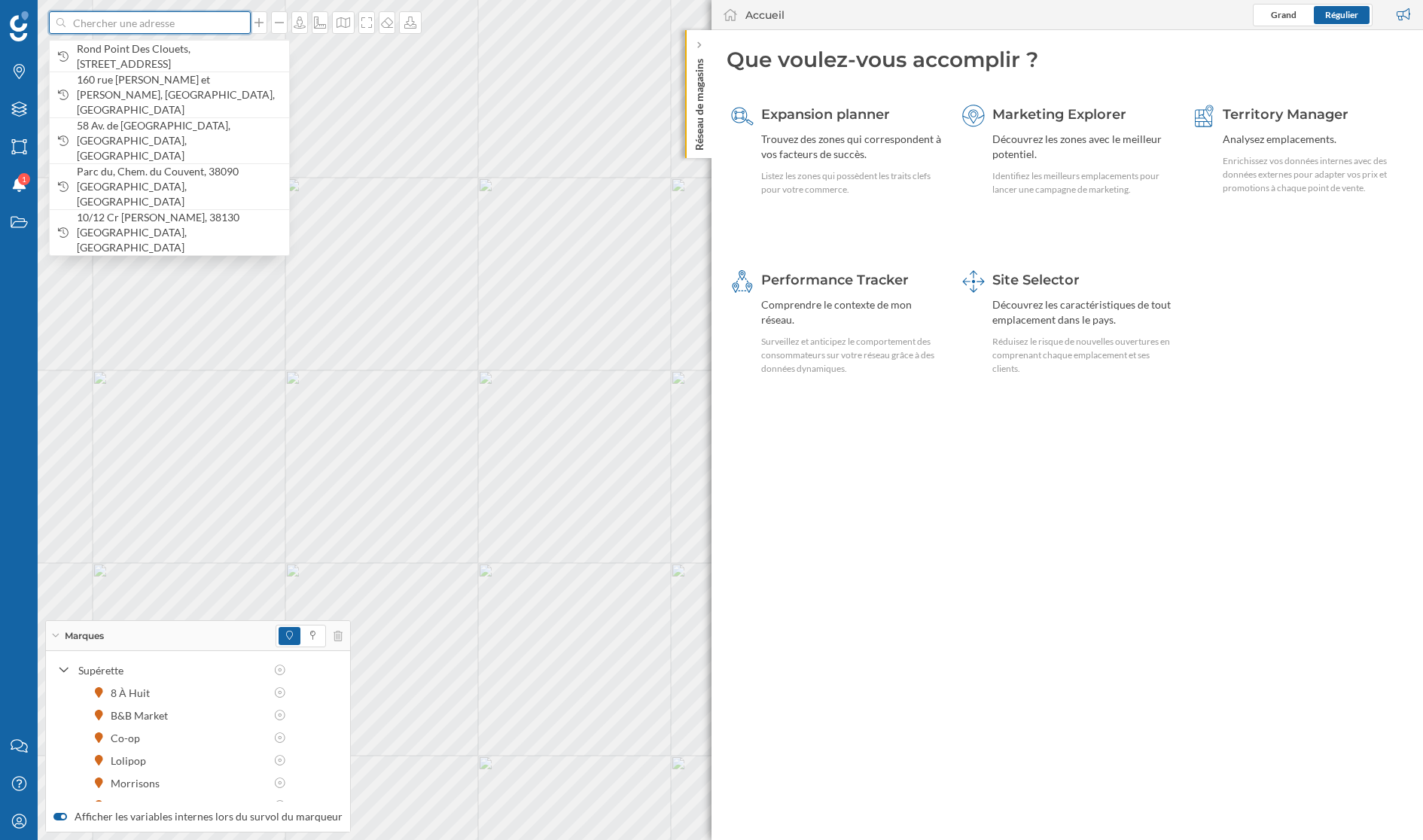
click at [165, 29] on input at bounding box center [150, 22] width 169 height 22
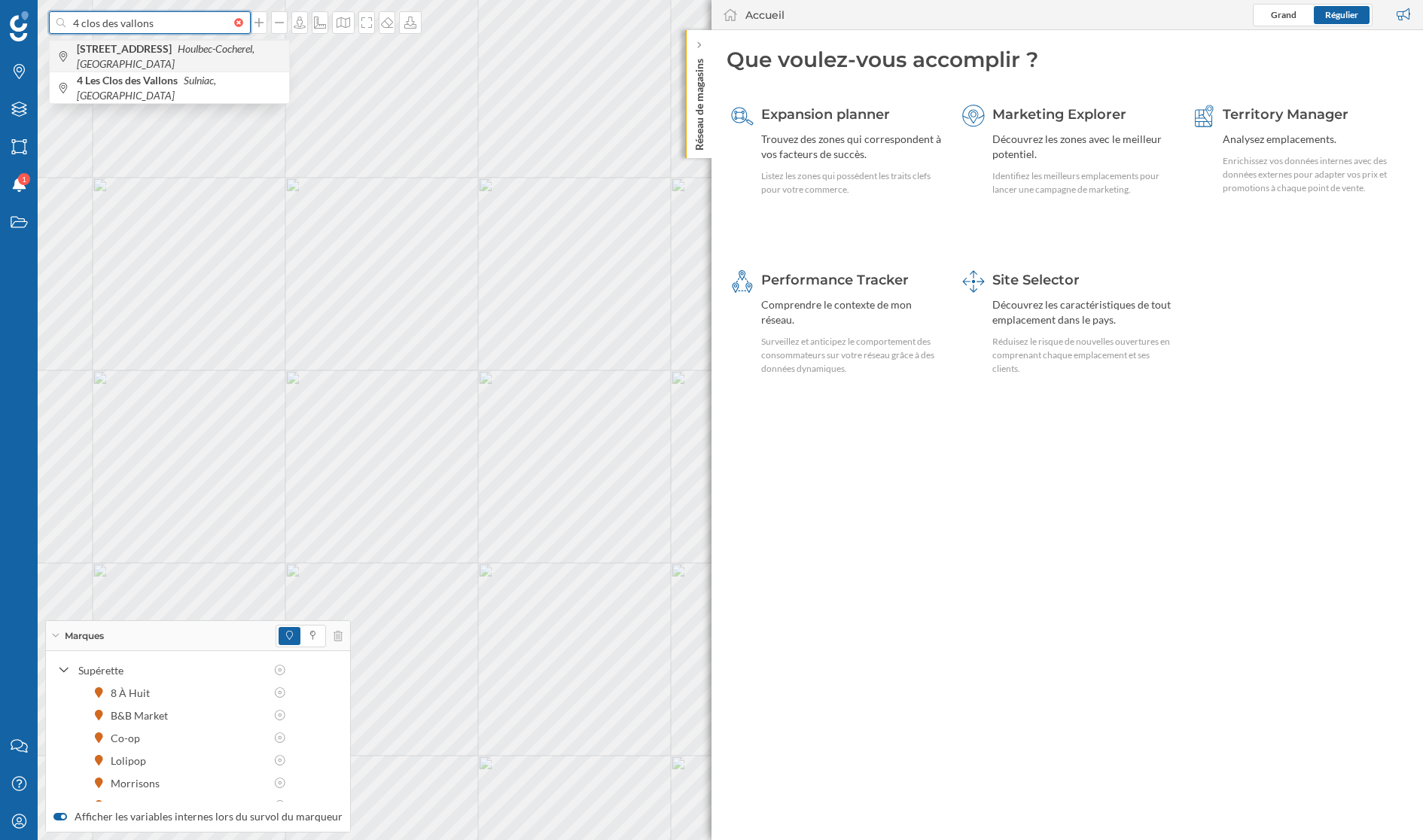
type input "4 clos des vallons"
click at [175, 47] on b "[STREET_ADDRESS]" at bounding box center [126, 48] width 99 height 13
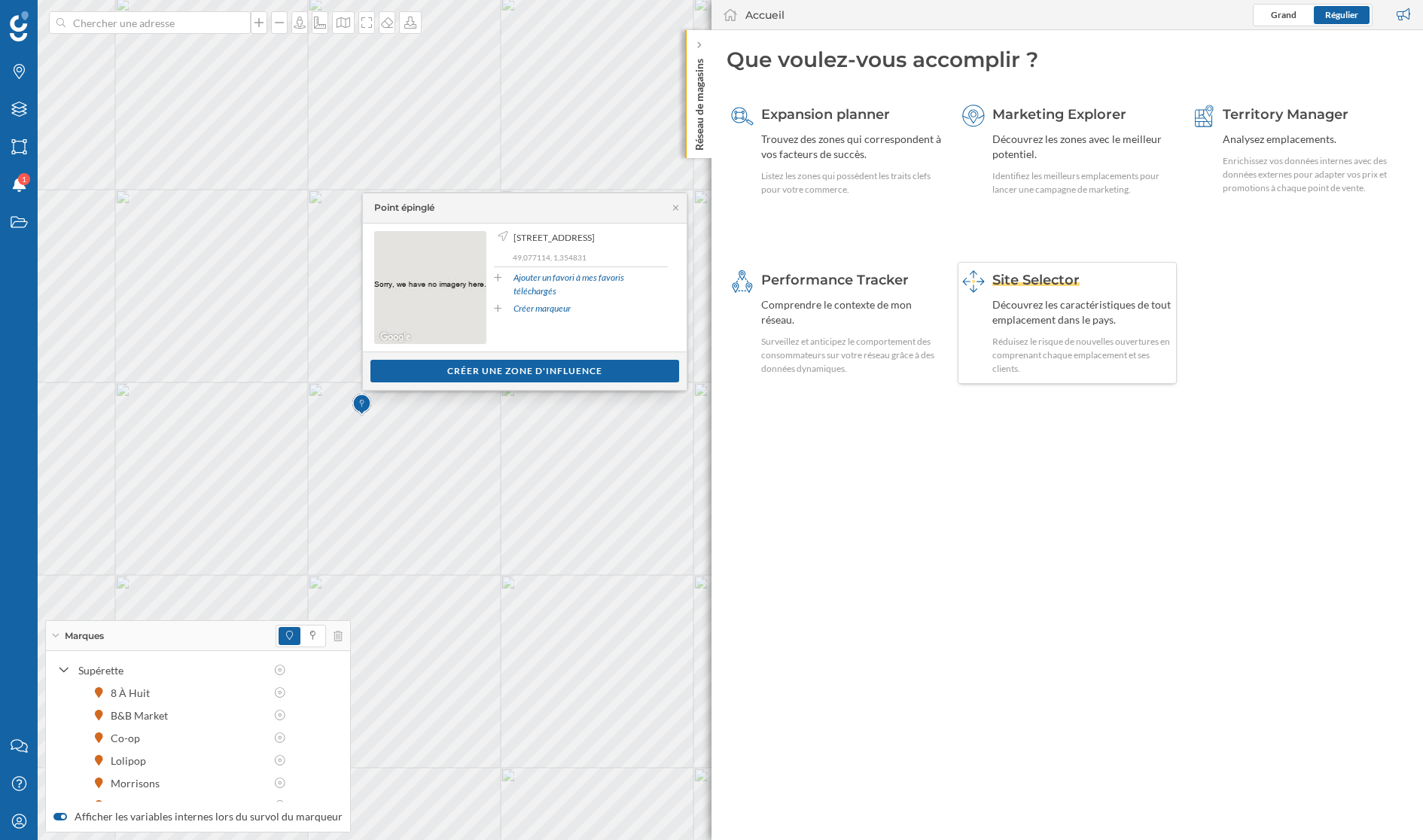
click at [1025, 304] on div "Découvrez les caractéristiques de tout emplacement dans le pays." at bounding box center [1082, 312] width 181 height 30
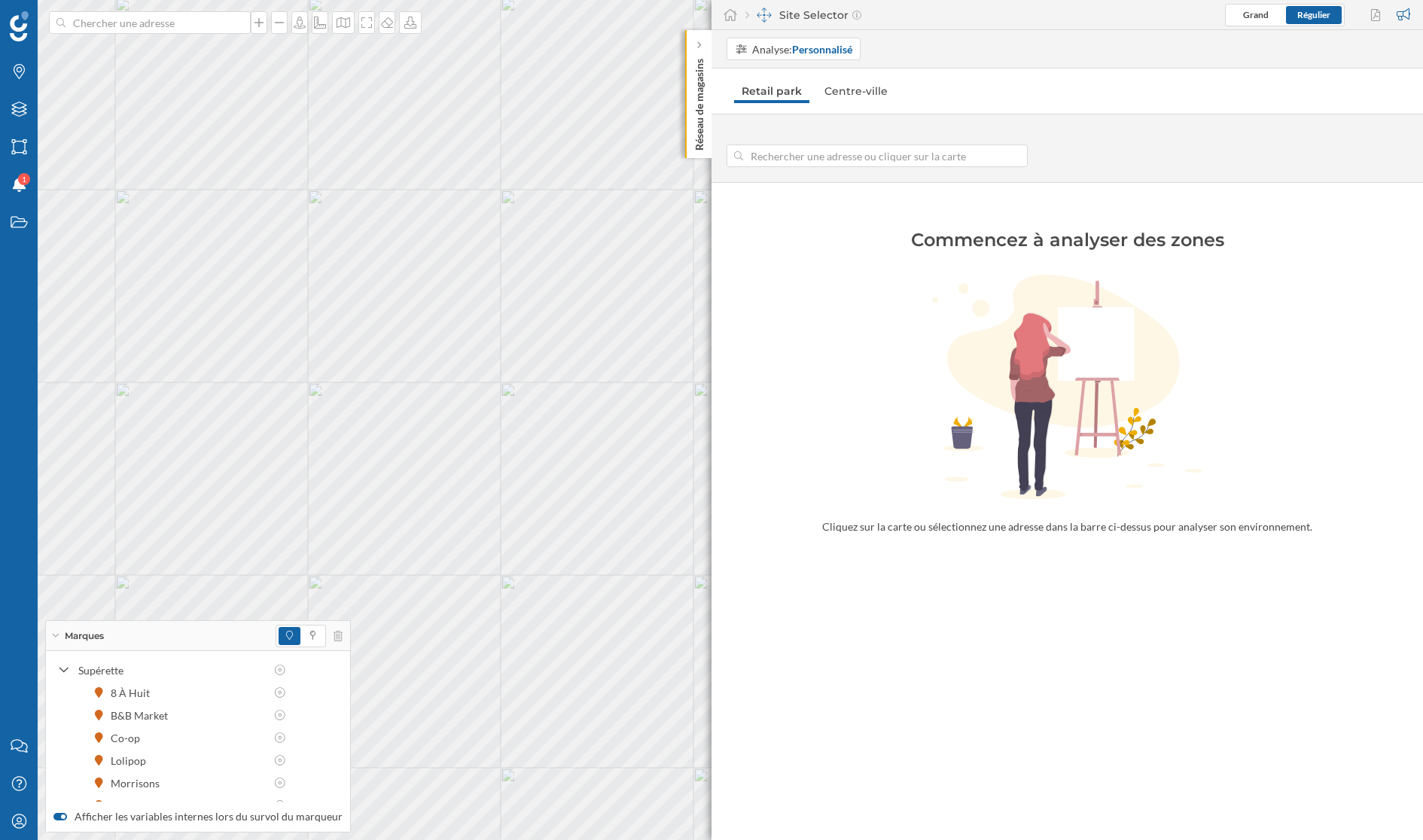
click at [796, 149] on input at bounding box center [877, 156] width 268 height 22
type input "[STREET_ADDRESS]"
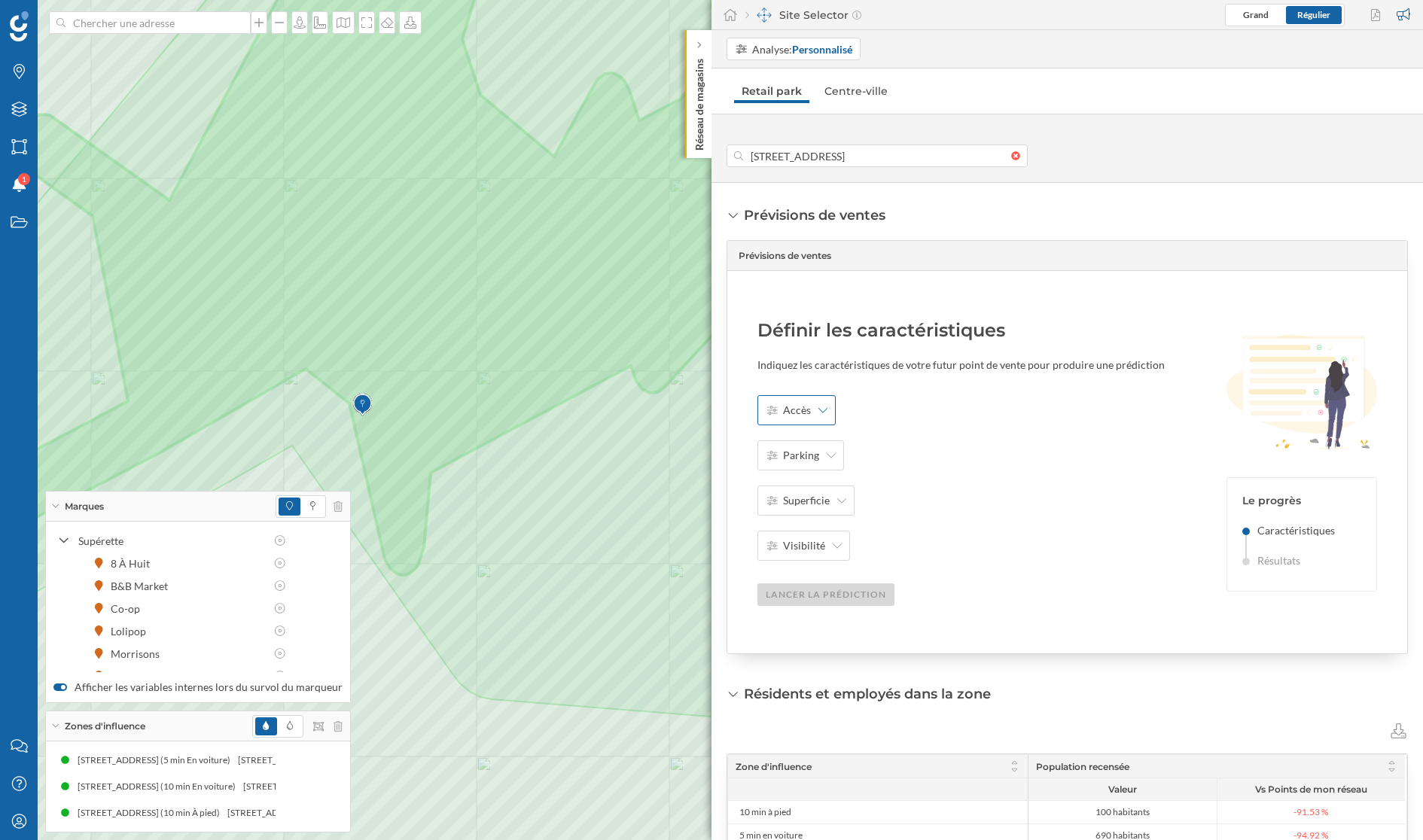
click at [811, 402] on div "Accès" at bounding box center [796, 410] width 78 height 30
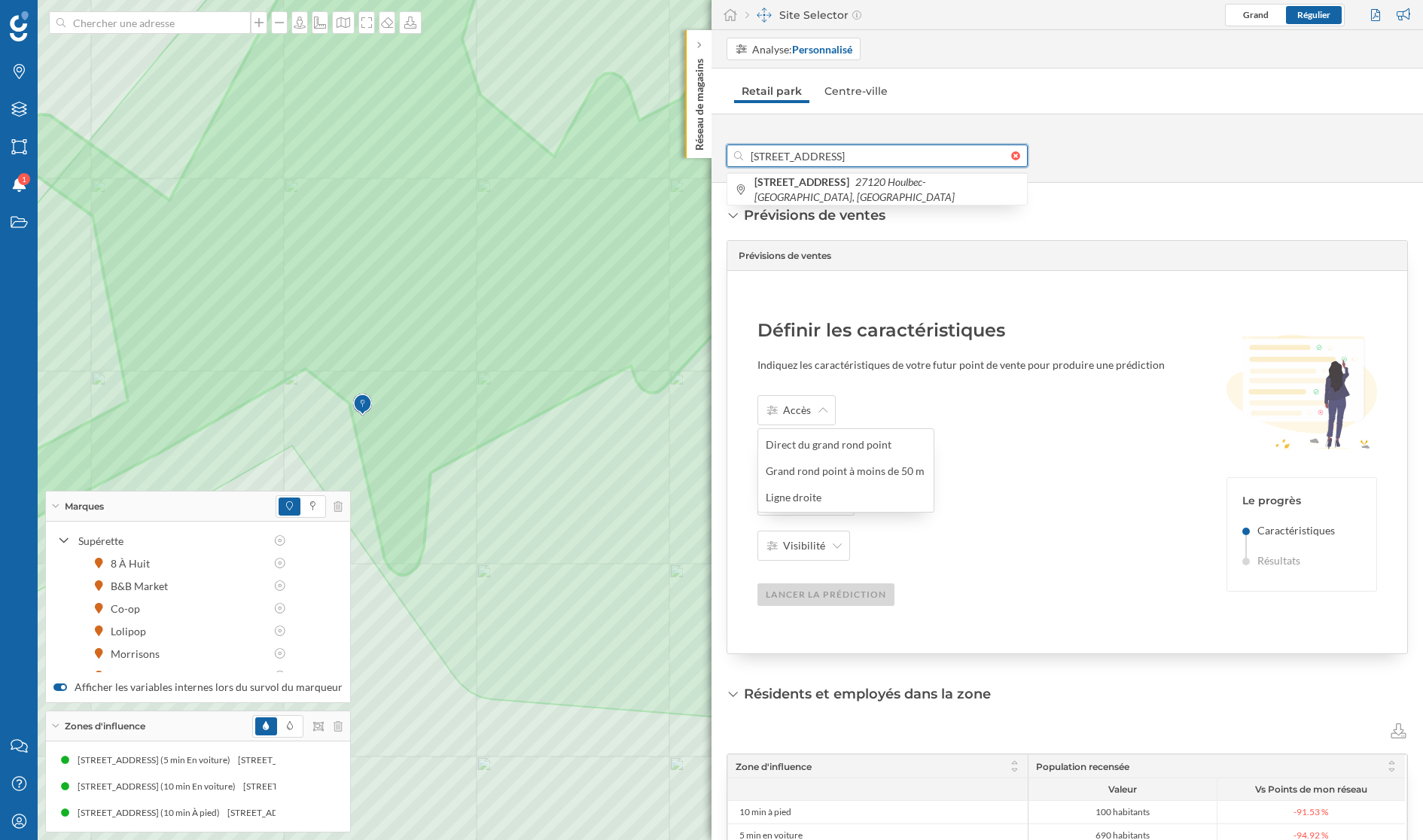
click at [773, 151] on input "[STREET_ADDRESS]" at bounding box center [877, 156] width 268 height 22
click at [829, 151] on input "[STREET_ADDRESS]" at bounding box center [877, 156] width 268 height 22
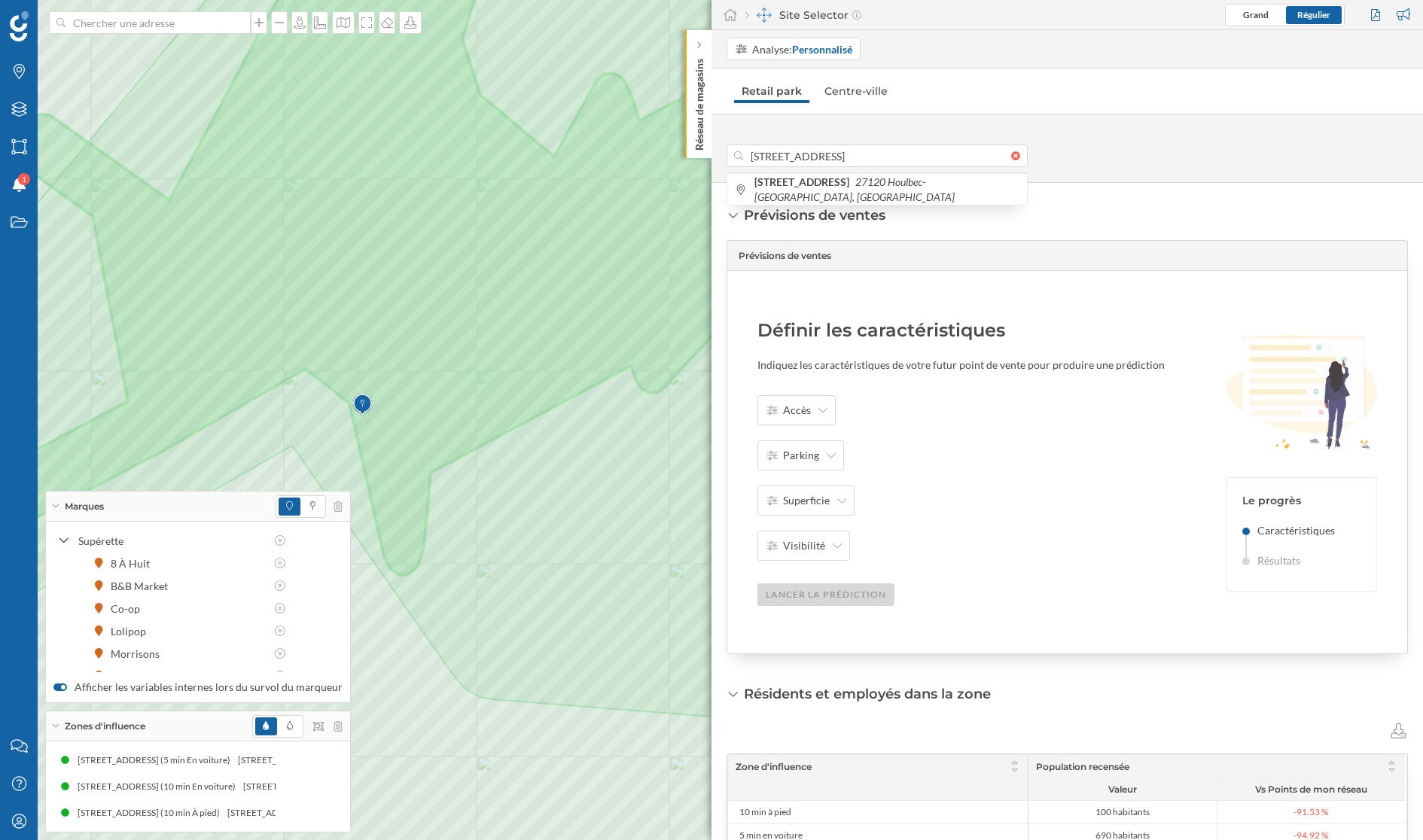
click at [803, 389] on div "Définir les caractéristiques Indiquez les caractéristiques de votre futur point…" at bounding box center [973, 462] width 431 height 287
click at [799, 414] on span "Accès" at bounding box center [797, 410] width 28 height 15
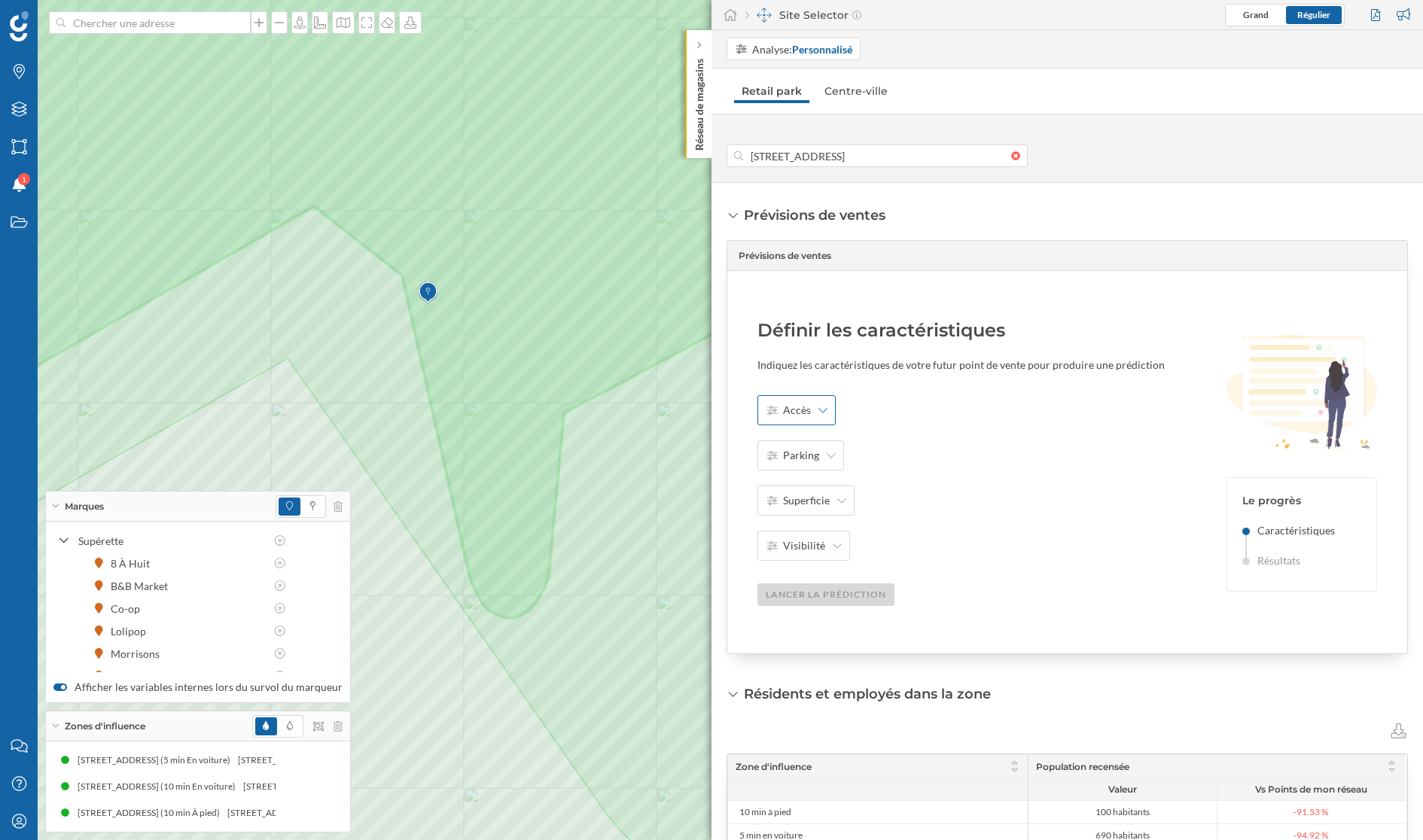
click at [796, 401] on div "Accès" at bounding box center [796, 410] width 78 height 30
click at [1007, 500] on div "Accès Parking Superficie Visibilité Lancer la prédiction" at bounding box center [973, 500] width 431 height 210
click at [796, 463] on div "Parking" at bounding box center [801, 455] width 87 height 30
click at [934, 496] on div "Accès Parking Superficie Visibilité Lancer la prédiction" at bounding box center [973, 500] width 431 height 210
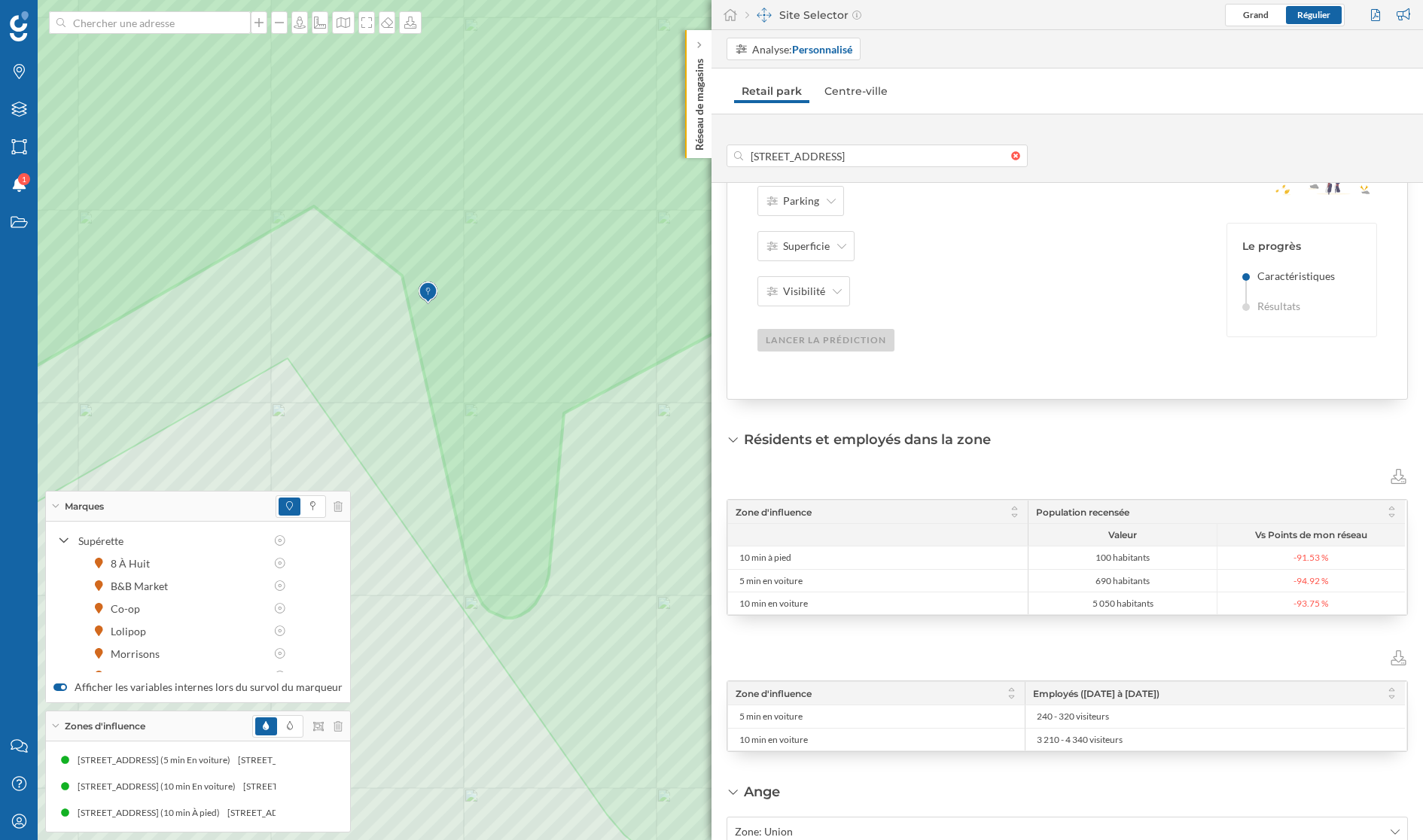
scroll to position [186, 0]
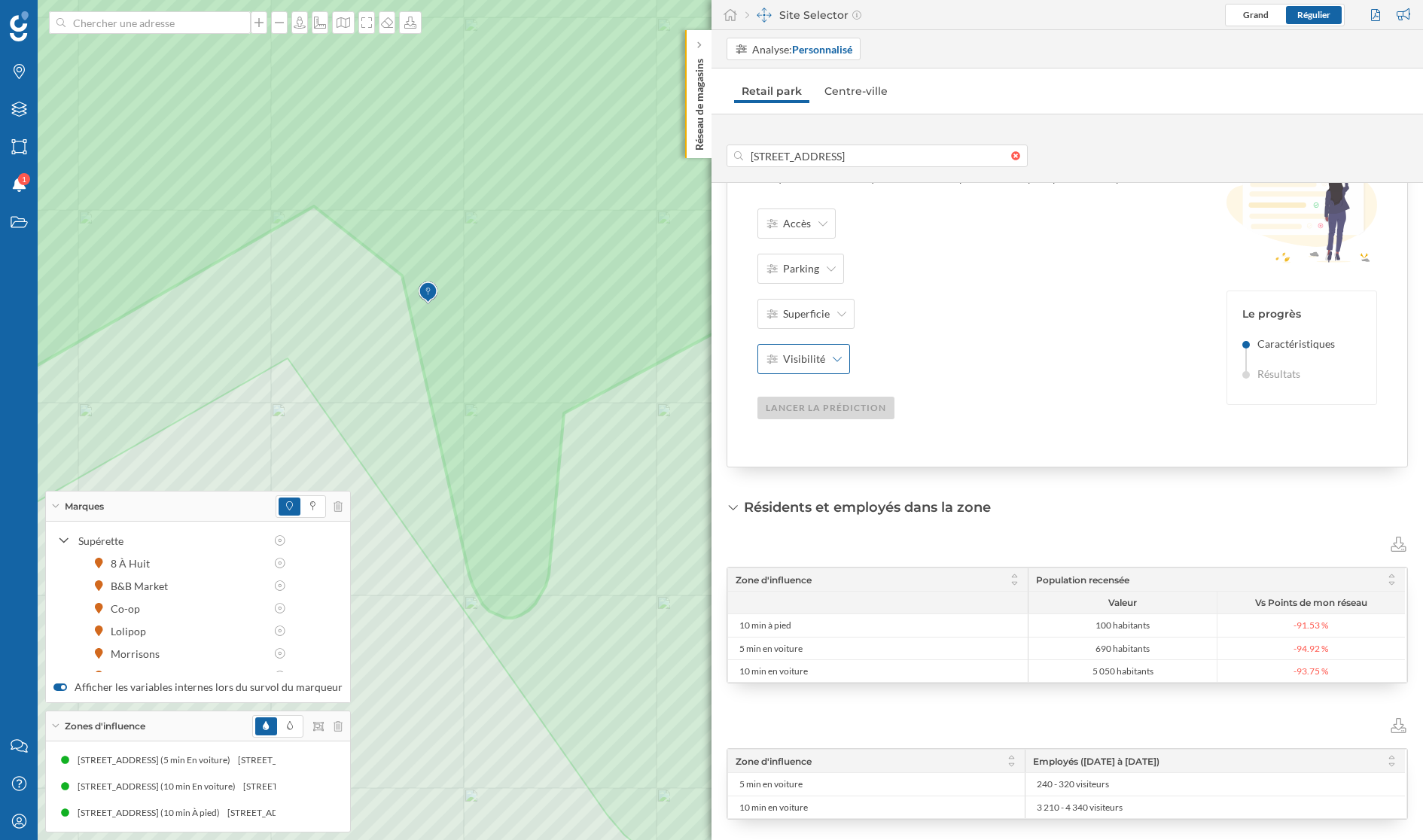
click at [812, 361] on span "Visibilité" at bounding box center [804, 359] width 42 height 15
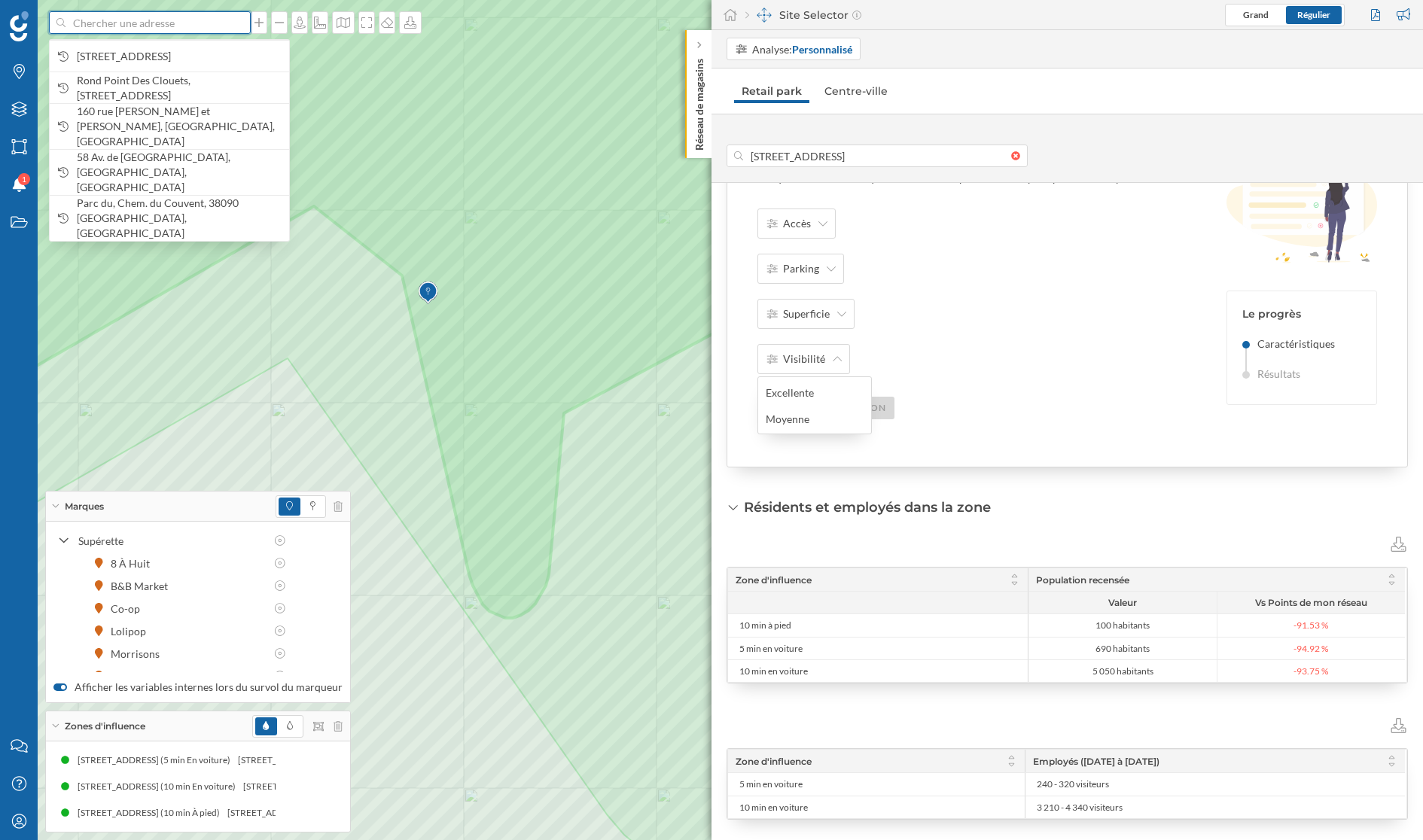
click at [136, 17] on input at bounding box center [150, 22] width 169 height 22
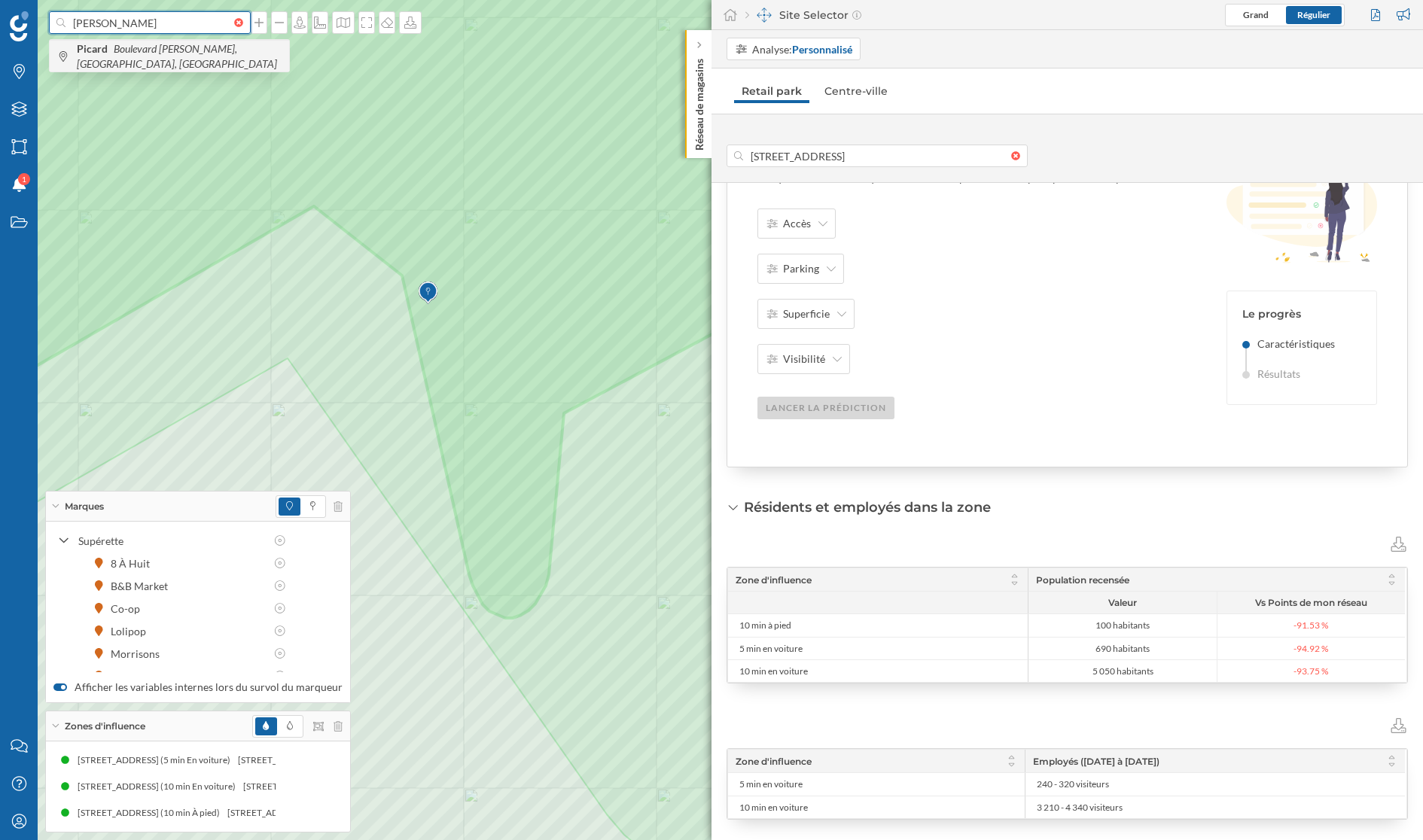
type input "[PERSON_NAME]"
click at [182, 56] on icon "Boulevard [PERSON_NAME], [GEOGRAPHIC_DATA], [GEOGRAPHIC_DATA]" at bounding box center [177, 55] width 200 height 28
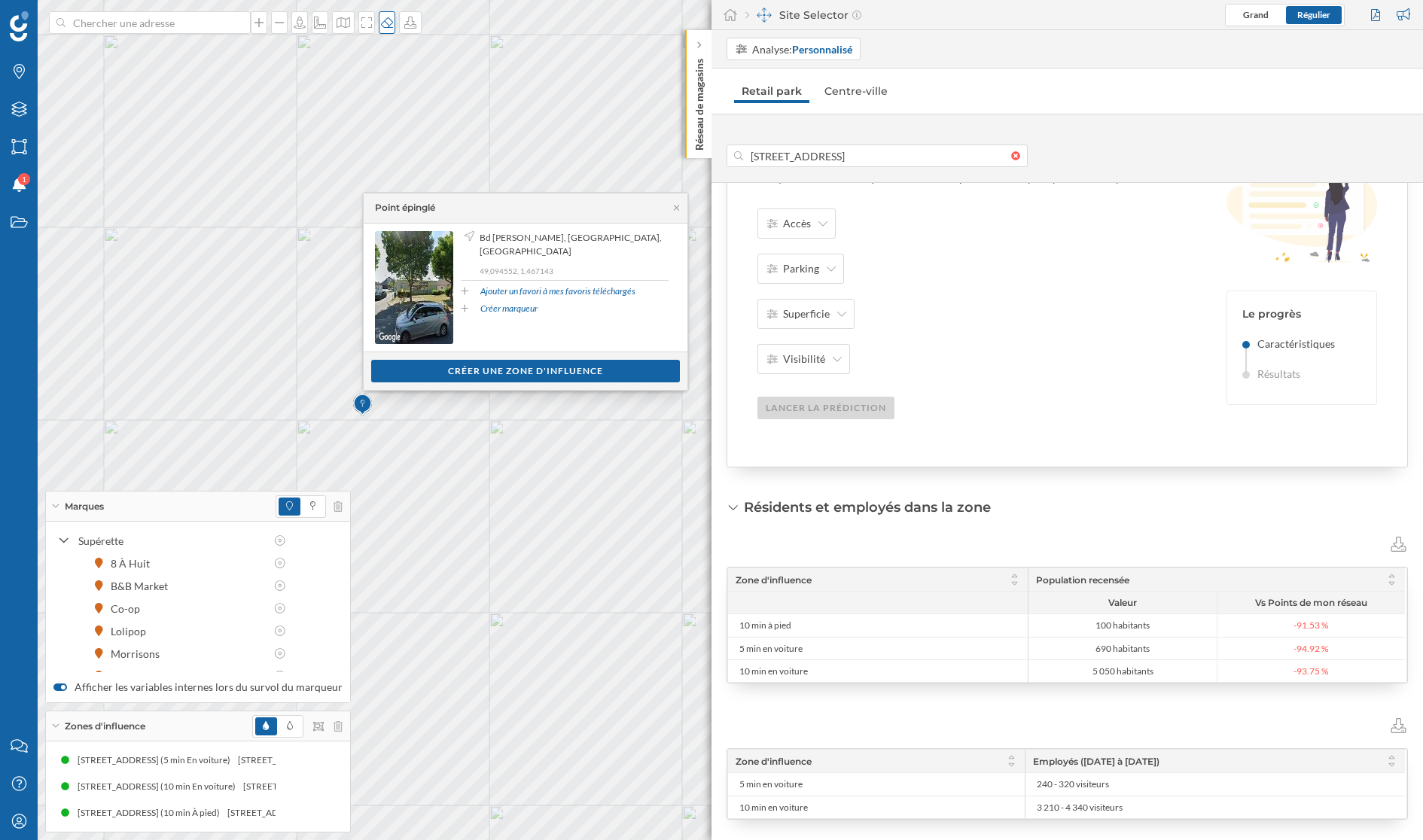
click at [379, 23] on icon at bounding box center [386, 22] width 15 height 12
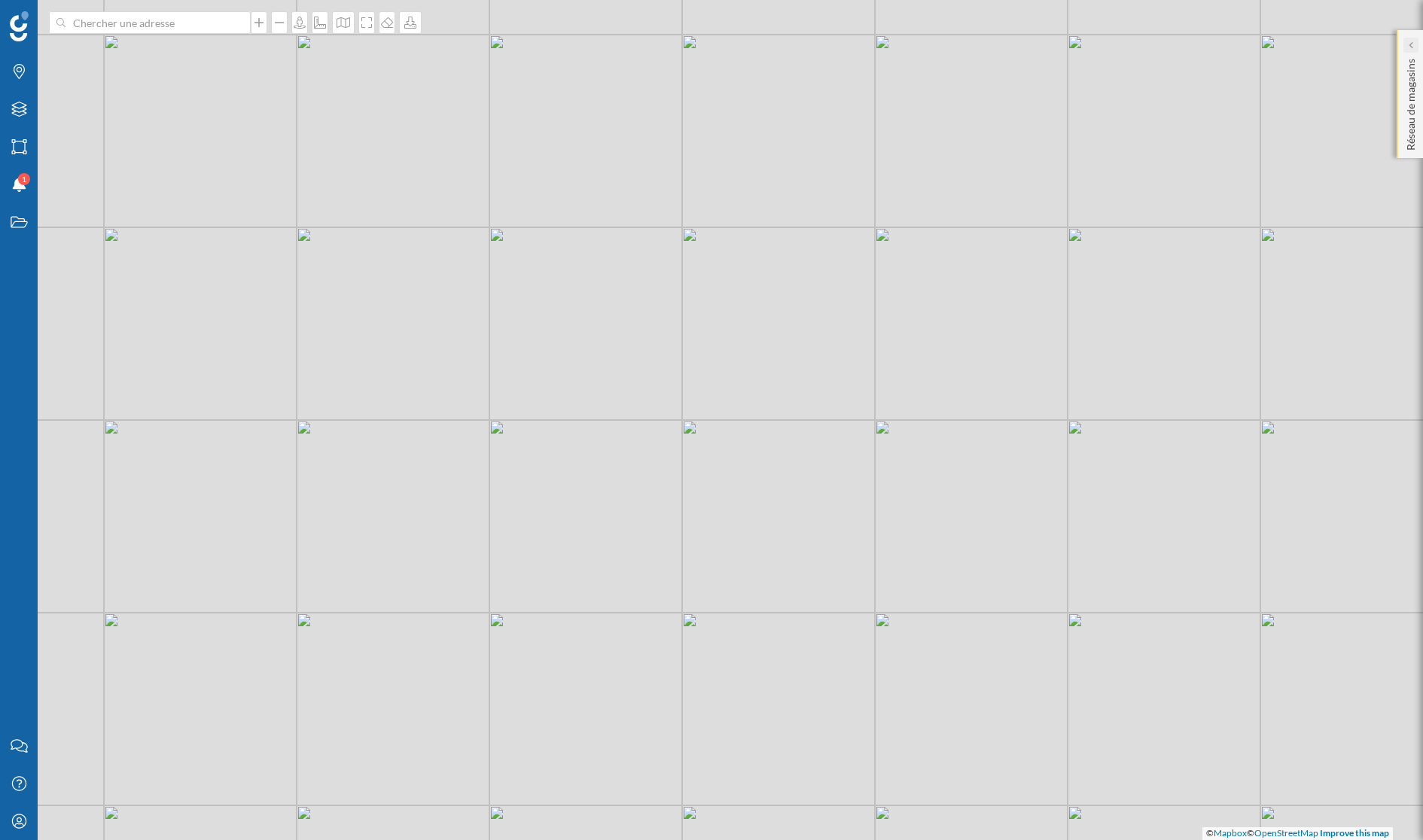
click at [1264, 40] on div at bounding box center [1411, 45] width 15 height 15
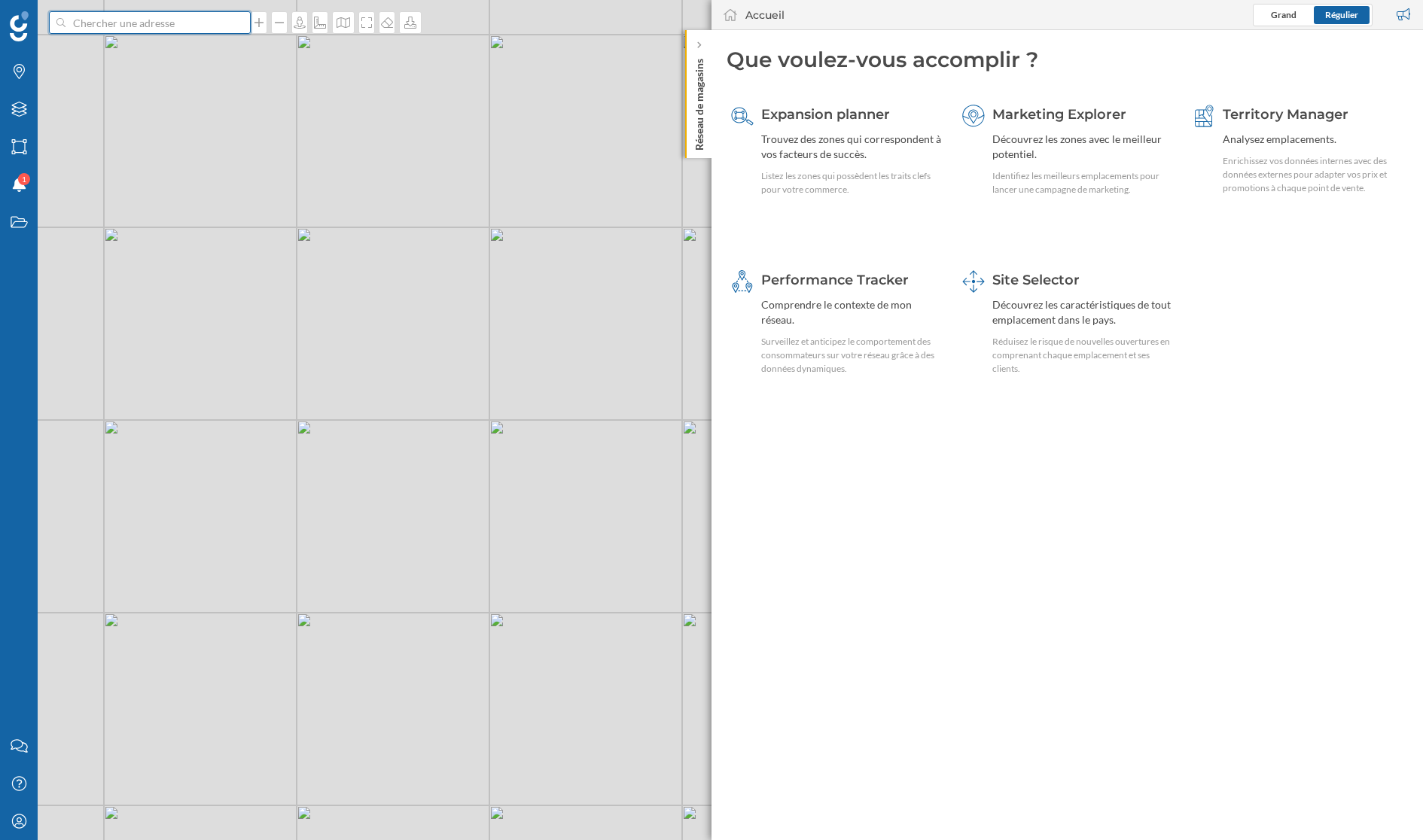
click at [172, 17] on input at bounding box center [150, 22] width 169 height 22
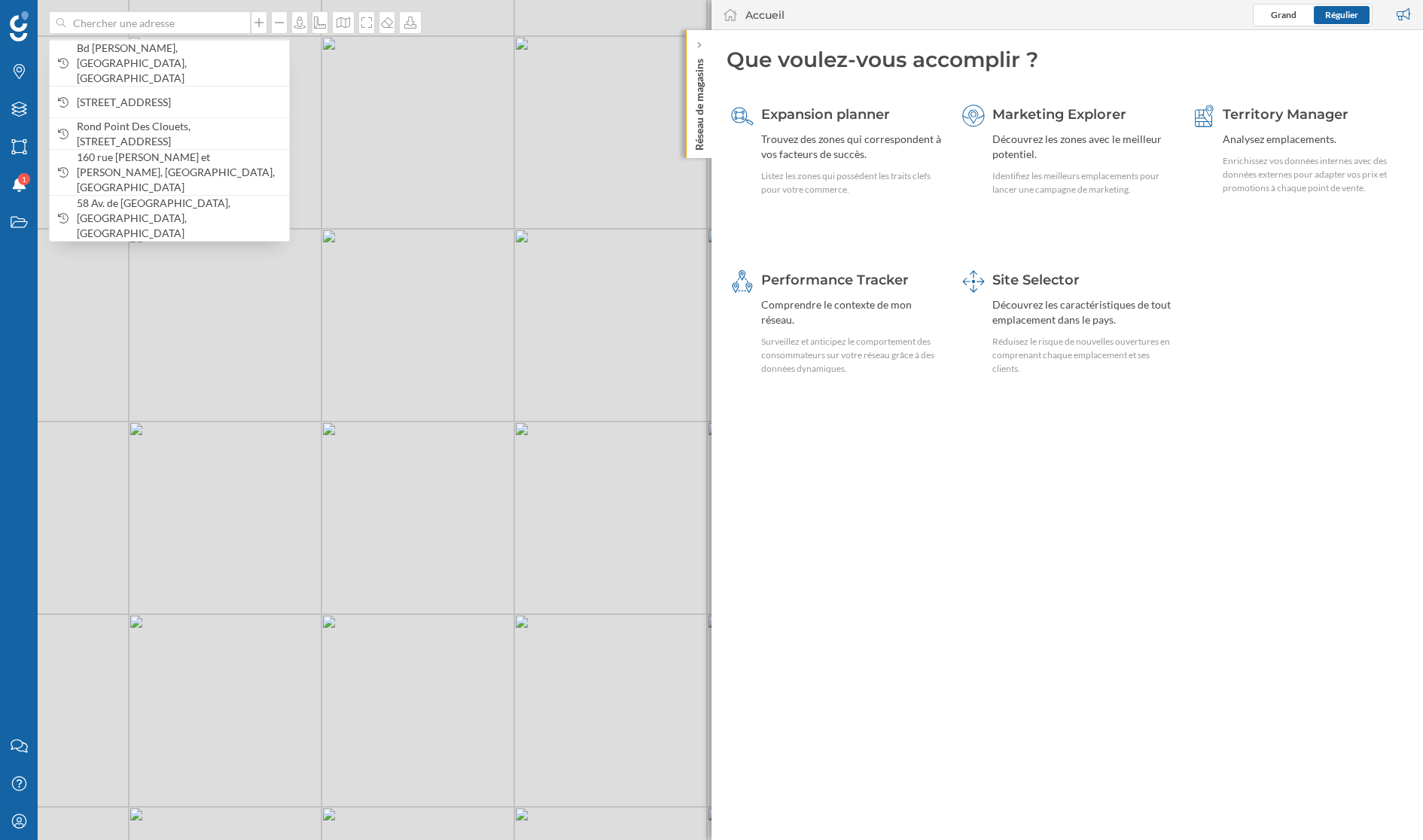
drag, startPoint x: 338, startPoint y: 483, endPoint x: 363, endPoint y: 485, distance: 25.1
click at [363, 485] on div "© Mapbox © OpenStreetMap Improve this map" at bounding box center [711, 420] width 1423 height 840
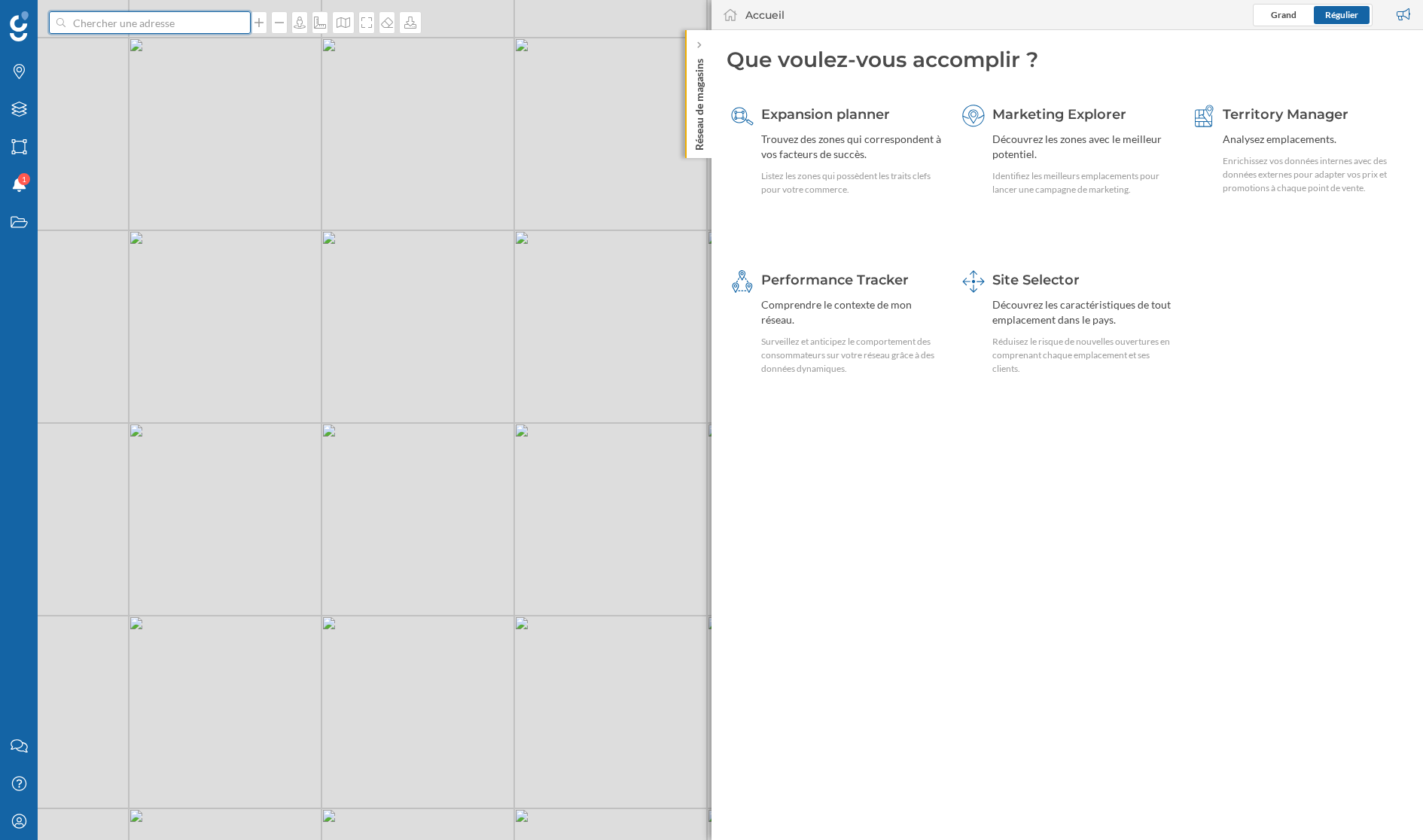
click at [202, 18] on input at bounding box center [150, 22] width 169 height 22
click at [89, 19] on input "les ' murs vesoul" at bounding box center [150, 22] width 169 height 22
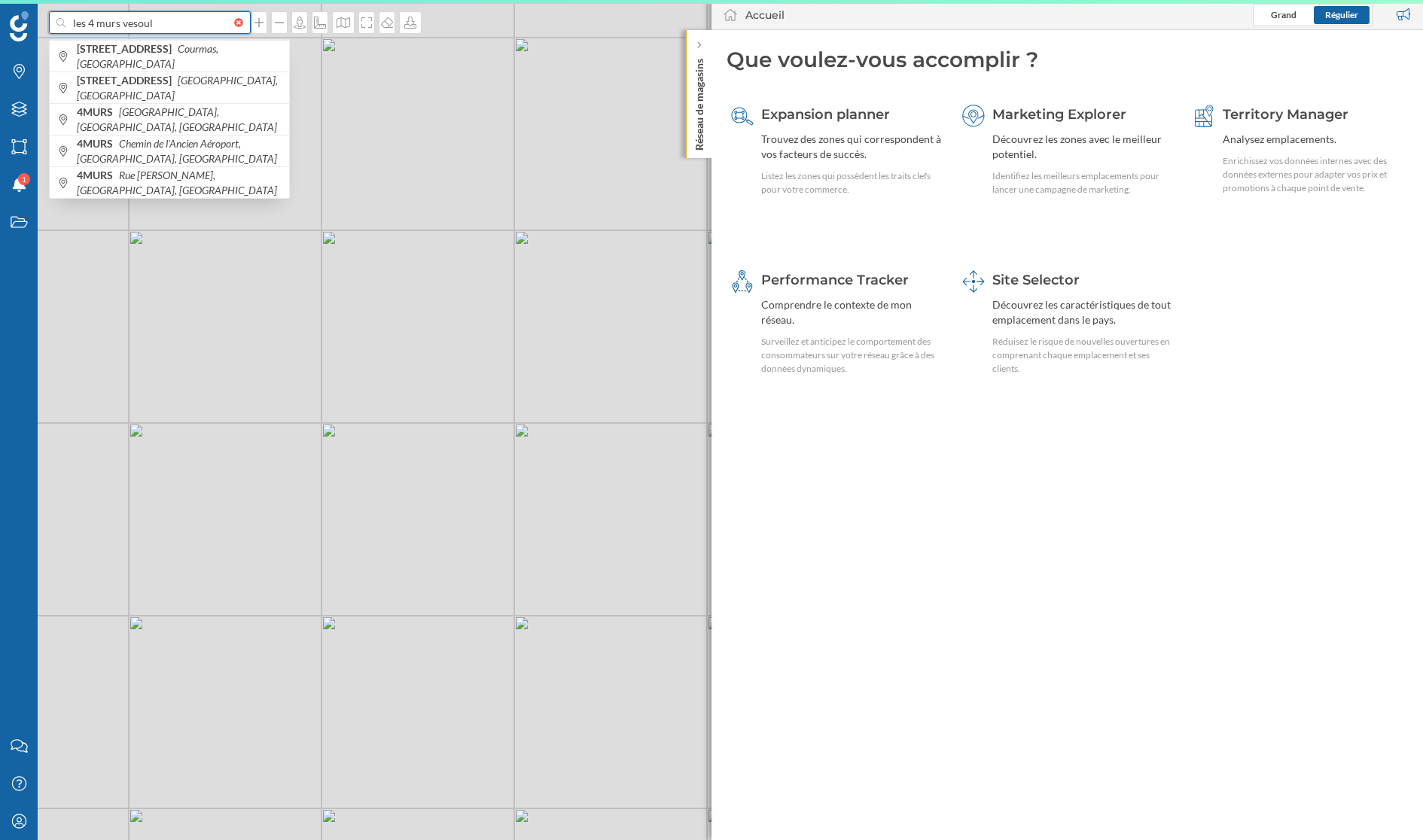
click at [88, 22] on input "les 4 murs vesoul" at bounding box center [150, 22] width 169 height 22
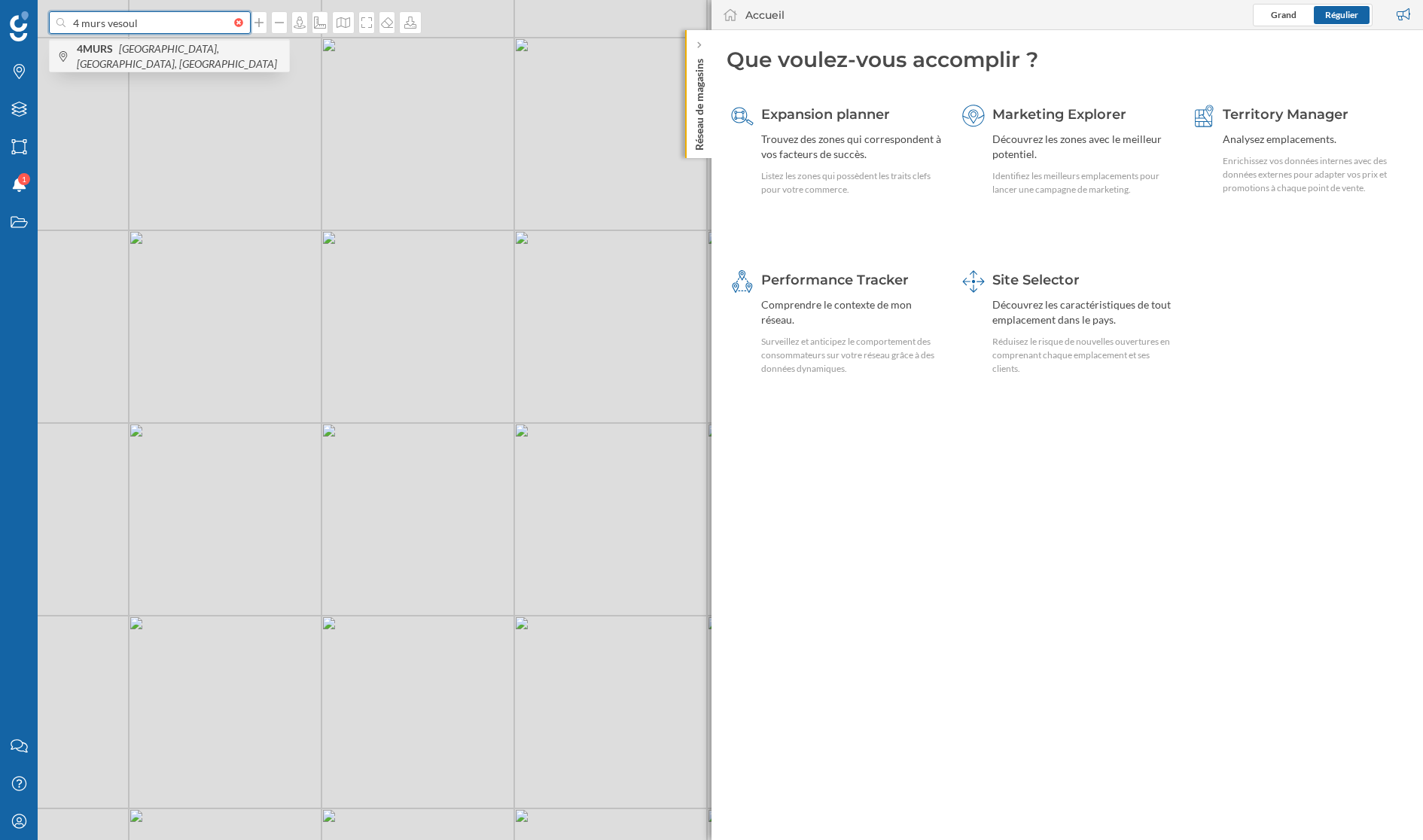
type input "4 murs vesoul"
click at [134, 58] on span "[STREET_ADDRESS]" at bounding box center [179, 56] width 205 height 30
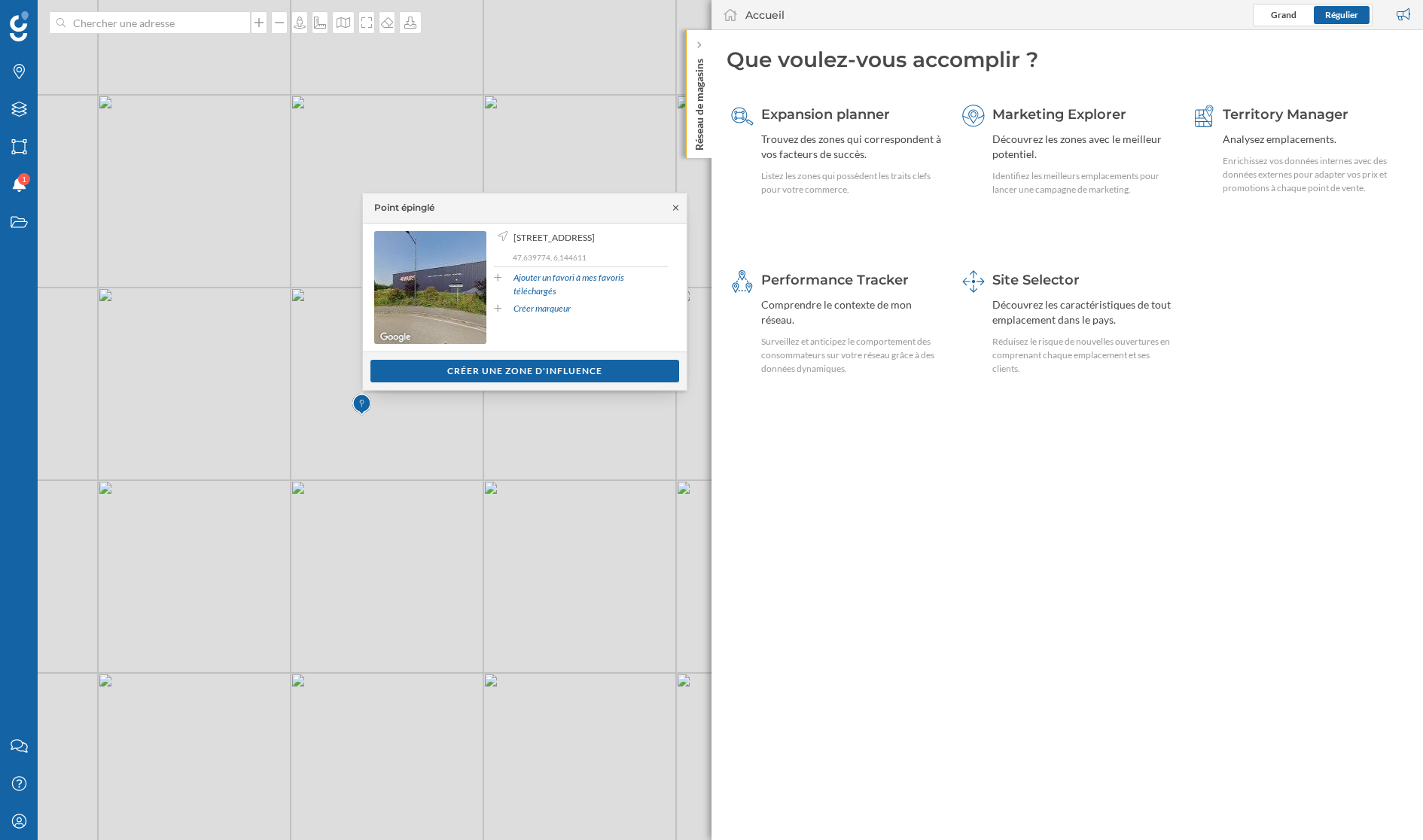
click at [676, 204] on icon at bounding box center [676, 207] width 11 height 9
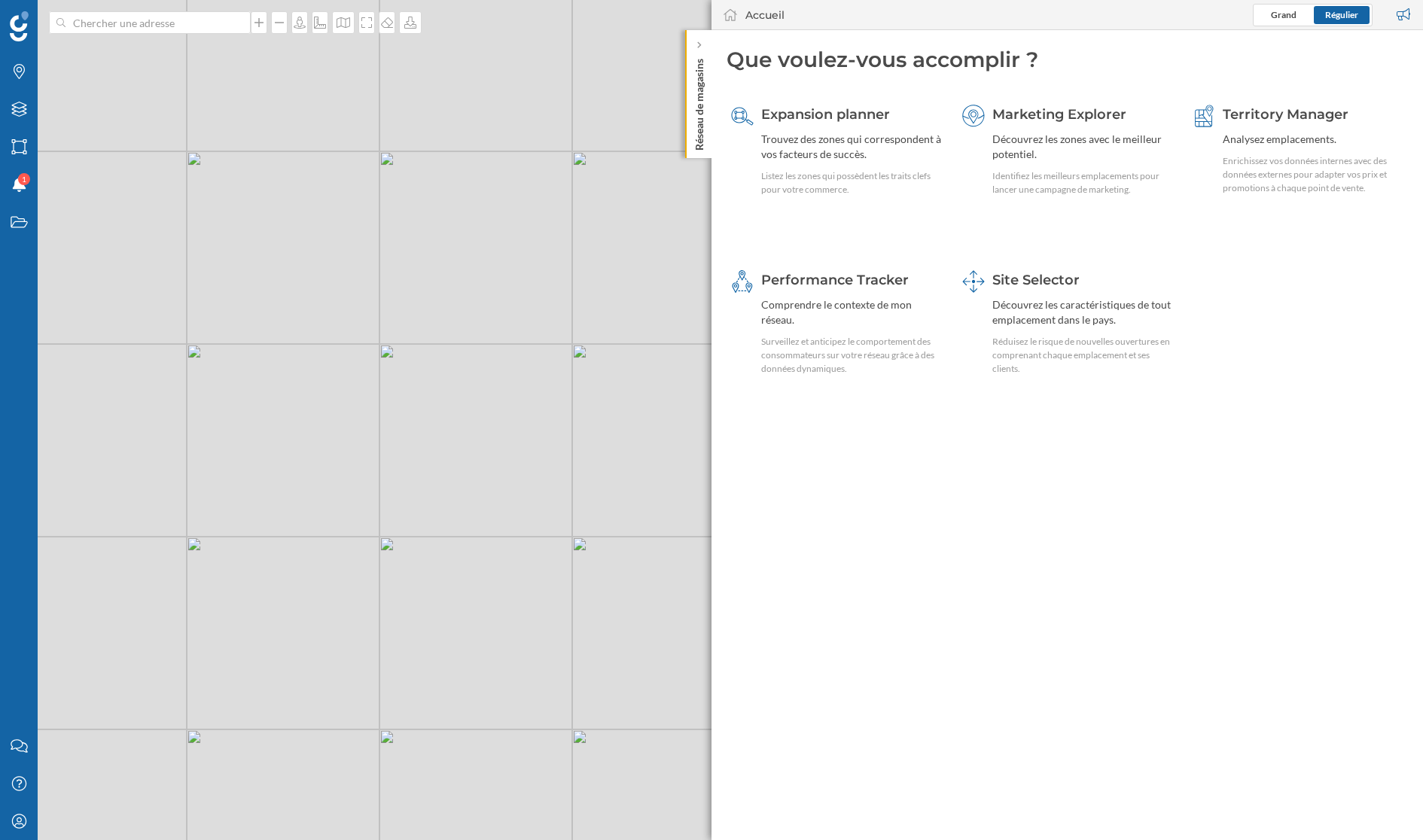
drag, startPoint x: 458, startPoint y: 492, endPoint x: 545, endPoint y: 358, distance: 159.8
click at [545, 358] on div "© Mapbox © OpenStreetMap Improve this map" at bounding box center [711, 420] width 1423 height 840
click at [1033, 301] on div "Découvrez les caractéristiques de tout emplacement dans le pays." at bounding box center [1082, 312] width 181 height 30
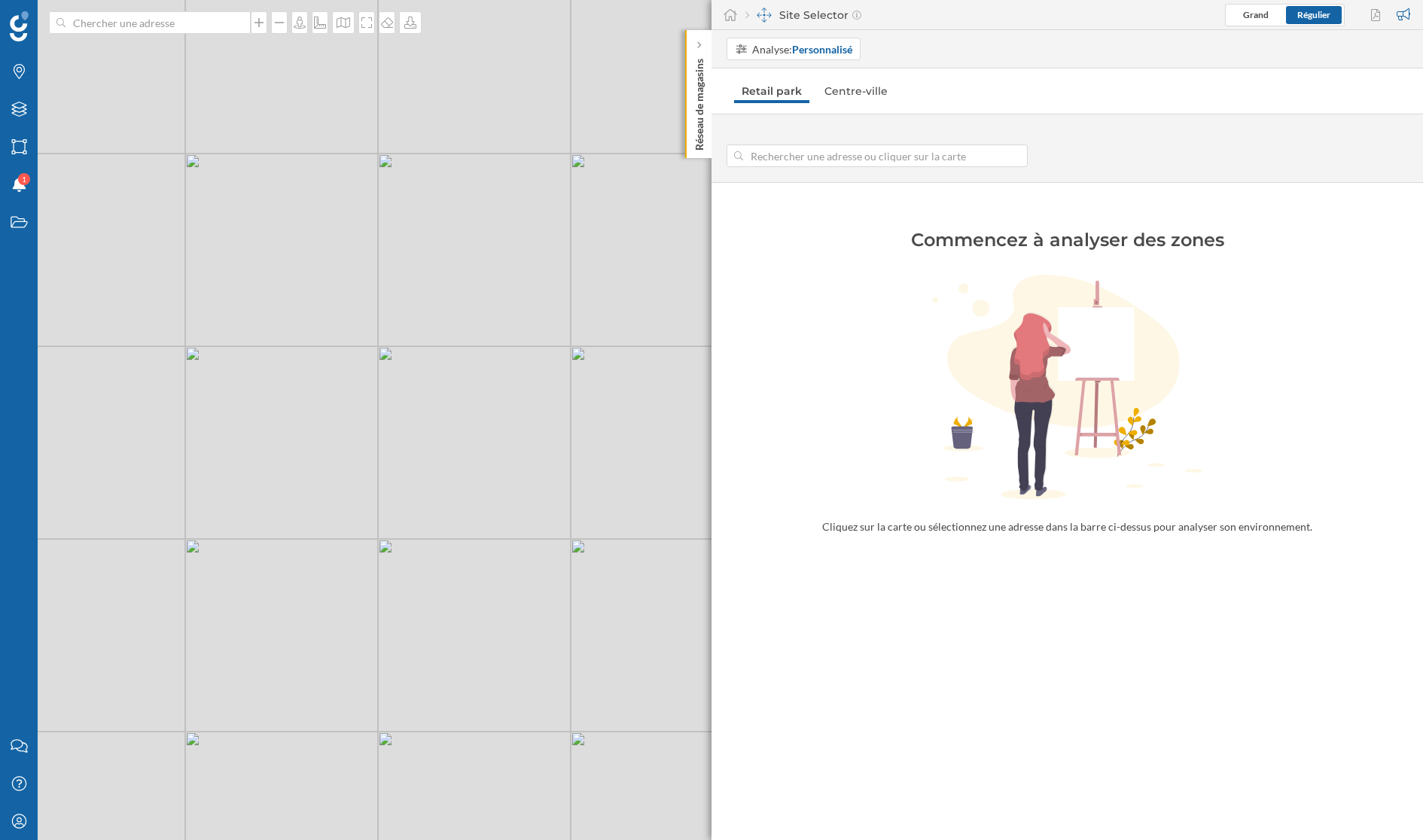
click at [797, 153] on input at bounding box center [877, 156] width 268 height 22
click at [427, 313] on div "© Mapbox © OpenStreetMap Improve this map" at bounding box center [711, 420] width 1423 height 840
type input "[STREET_ADDRESS]"
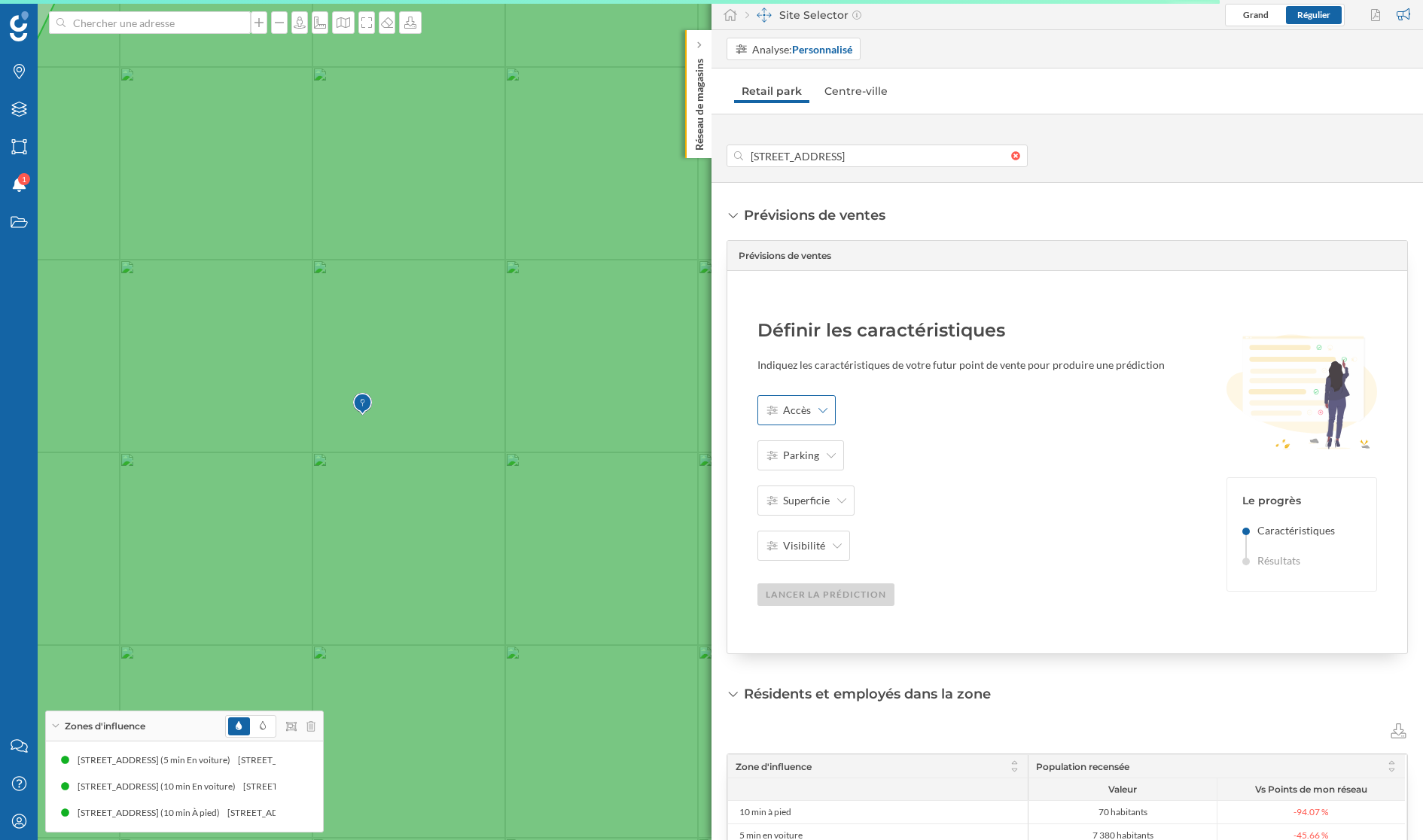
click at [812, 413] on div "Accès" at bounding box center [796, 410] width 78 height 30
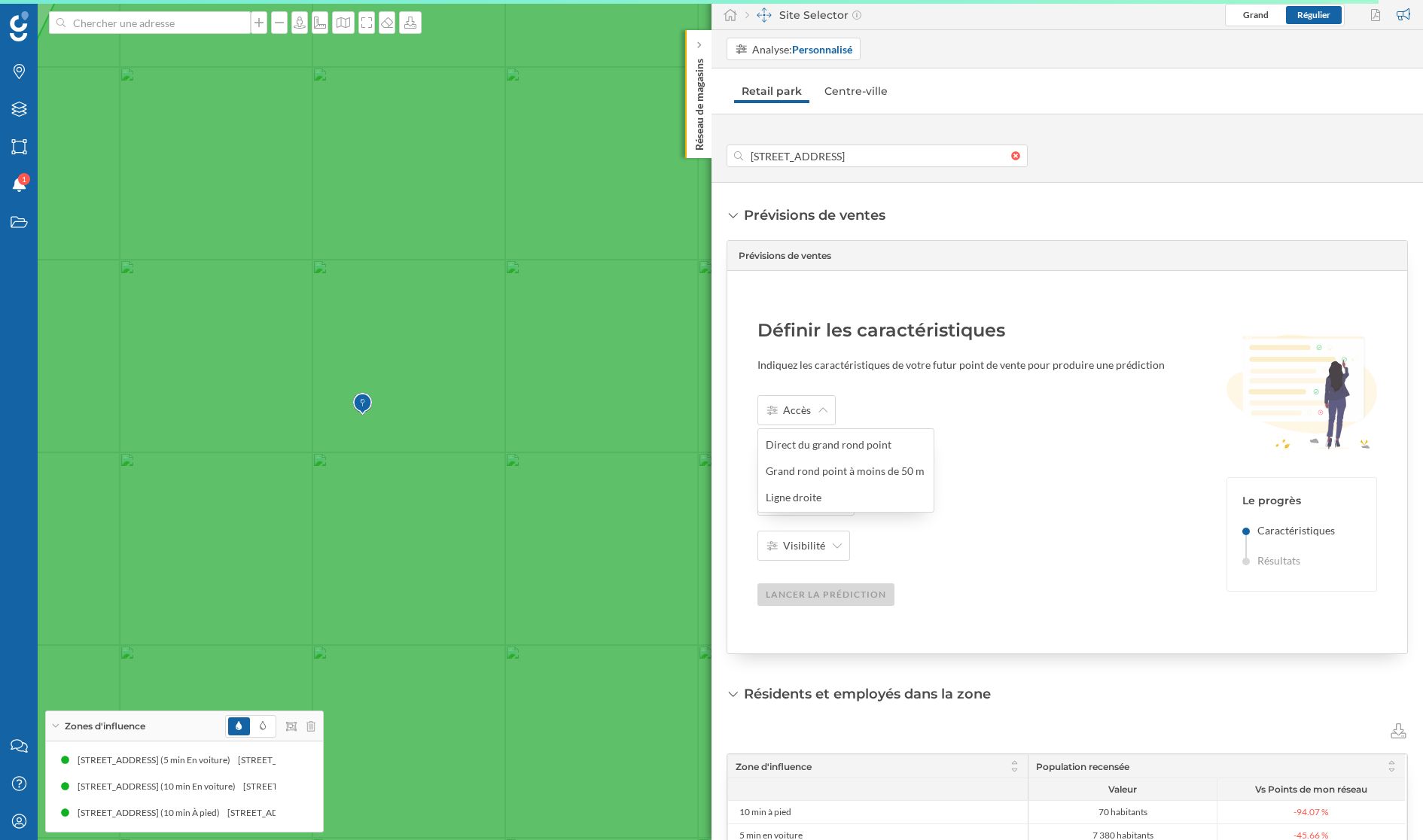
drag, startPoint x: 380, startPoint y: 444, endPoint x: 461, endPoint y: 443, distance: 81.0
click at [461, 443] on icon at bounding box center [656, 419] width 1601 height 1010
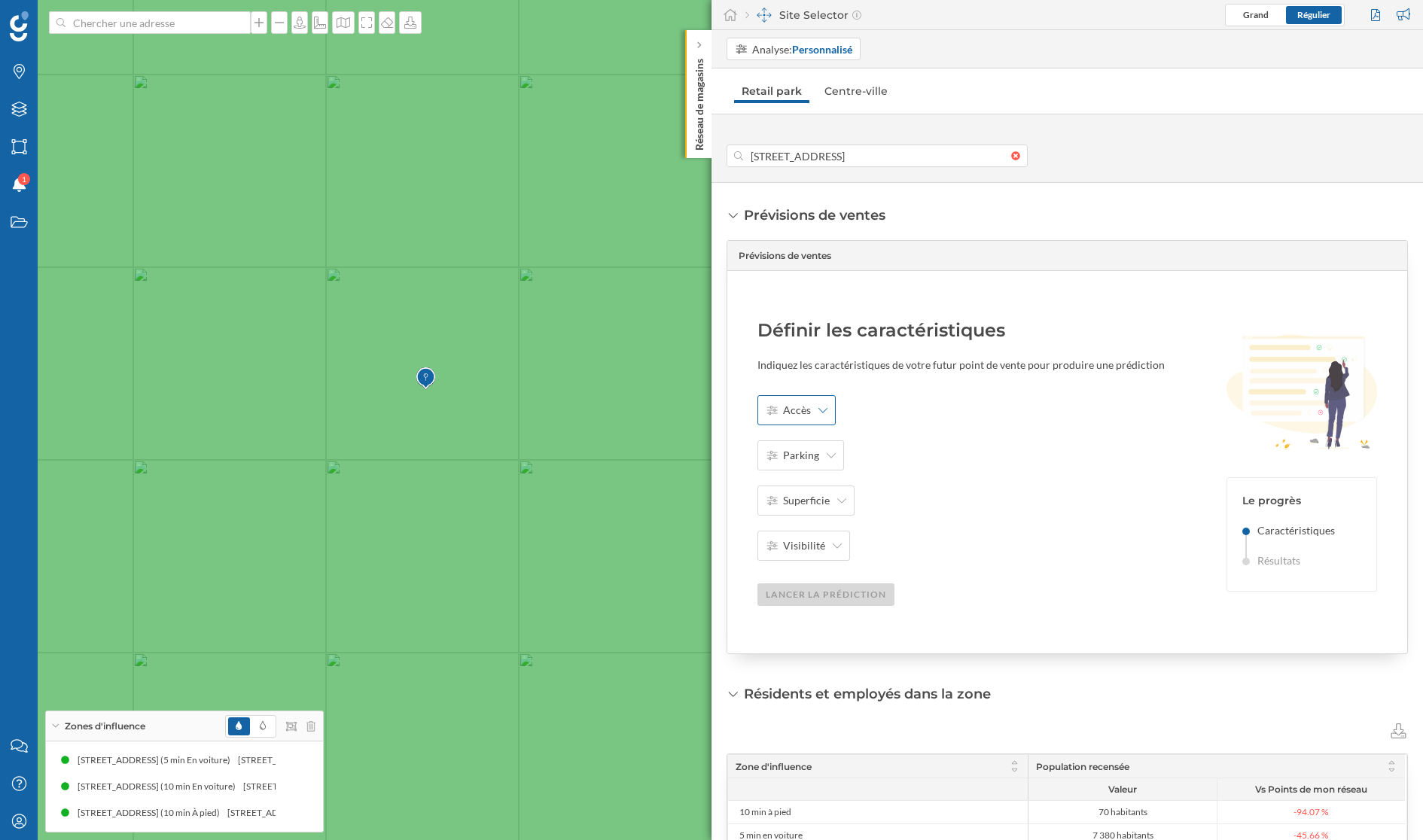
click at [804, 416] on span "Accès" at bounding box center [797, 410] width 28 height 15
click at [835, 473] on div "Grand rond point à moins de 50 m" at bounding box center [845, 471] width 159 height 16
click at [799, 444] on div "Parking" at bounding box center [801, 455] width 87 height 30
click at [792, 475] on div "Oui Non" at bounding box center [815, 502] width 113 height 56
click at [799, 487] on div "Oui" at bounding box center [814, 490] width 96 height 16
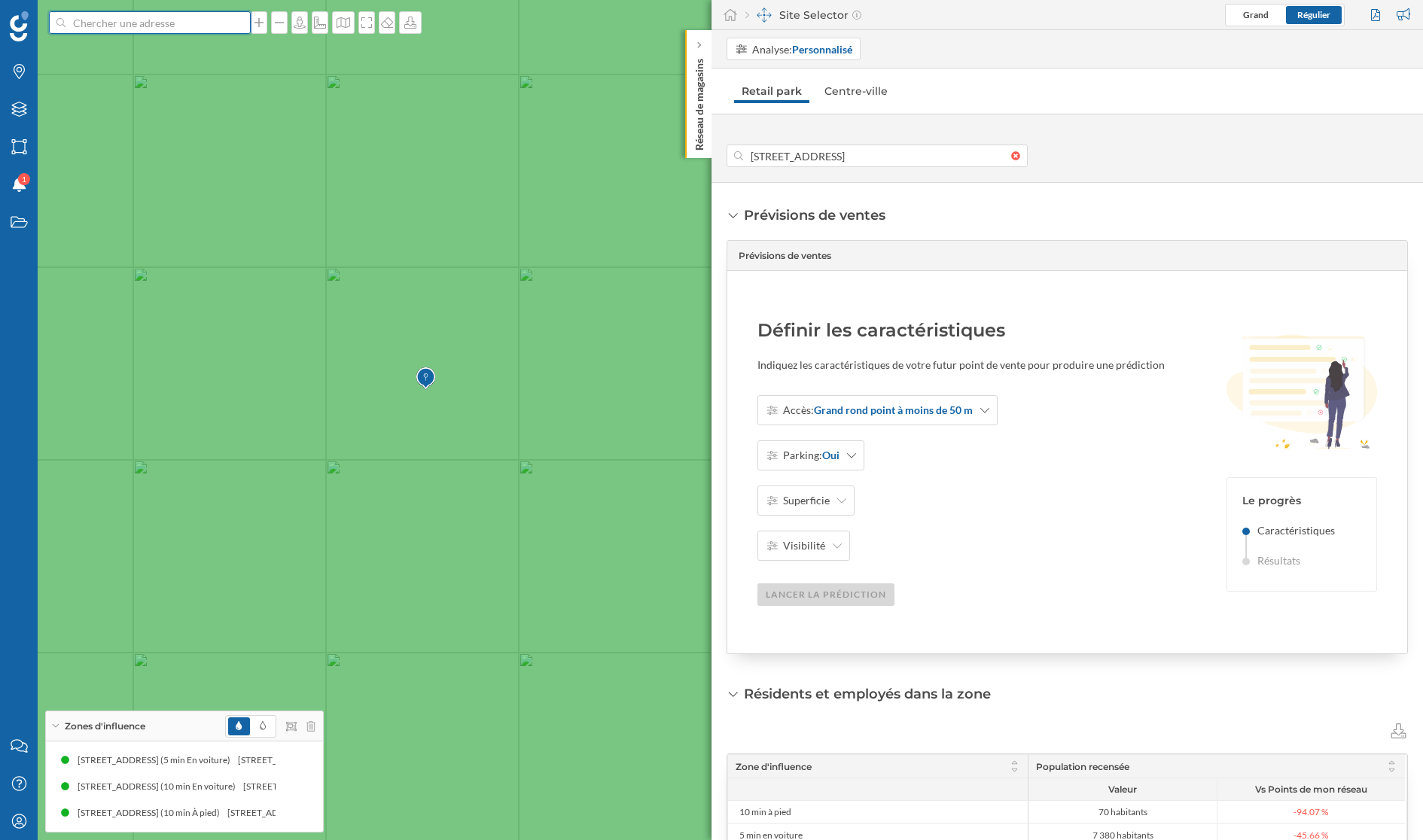
click at [170, 19] on input at bounding box center [150, 22] width 169 height 22
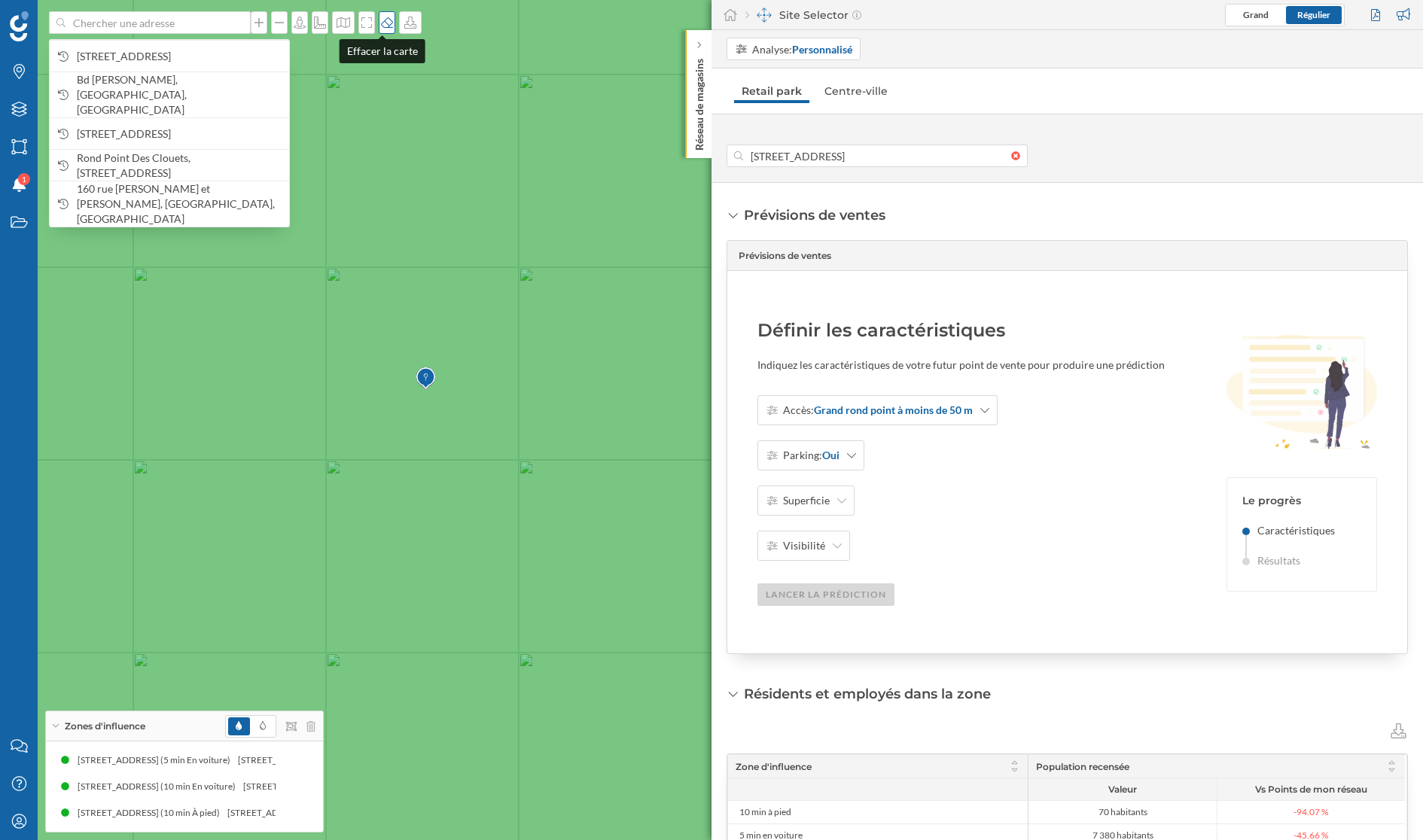
click at [379, 19] on icon at bounding box center [386, 22] width 15 height 12
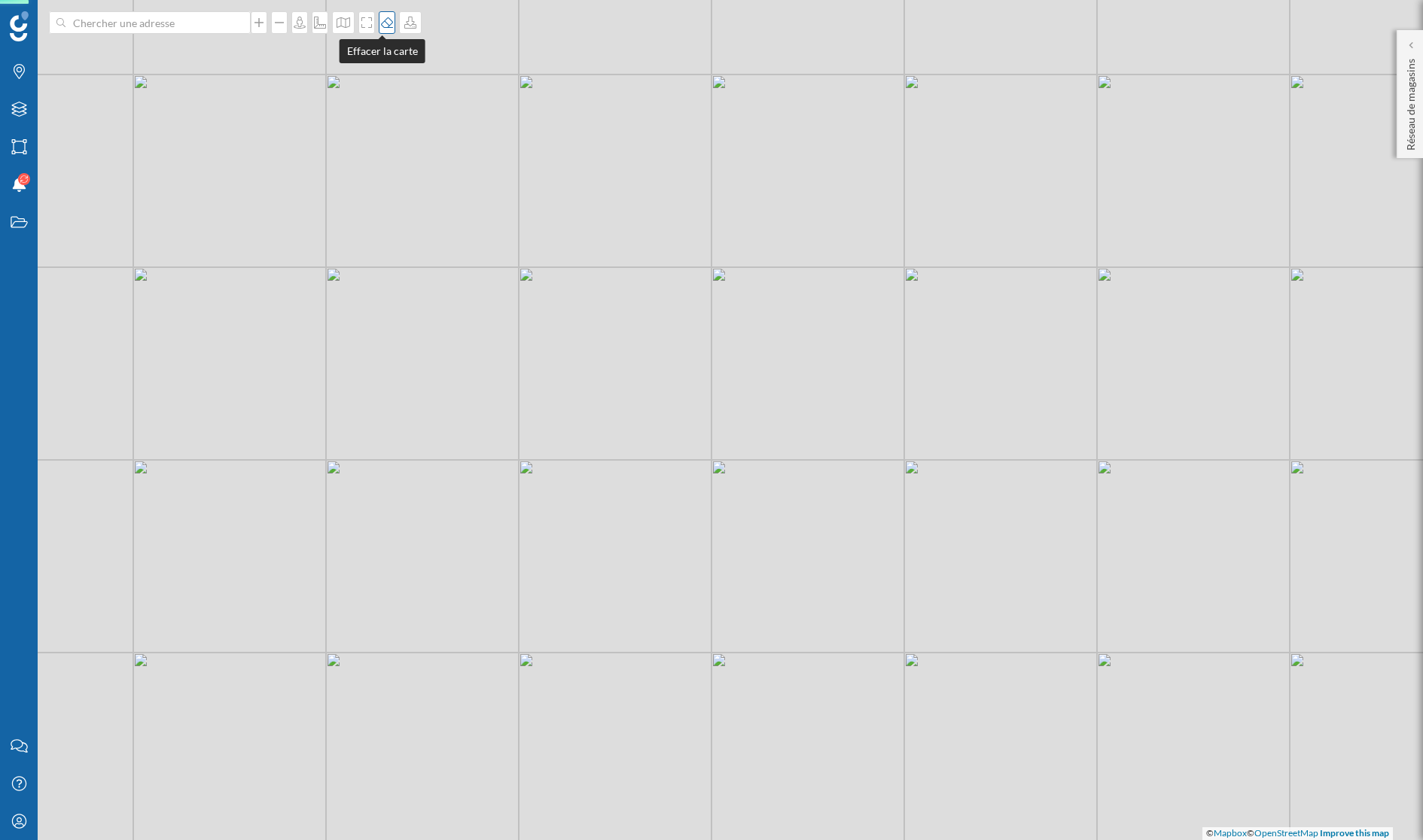
click at [379, 19] on icon at bounding box center [386, 22] width 15 height 12
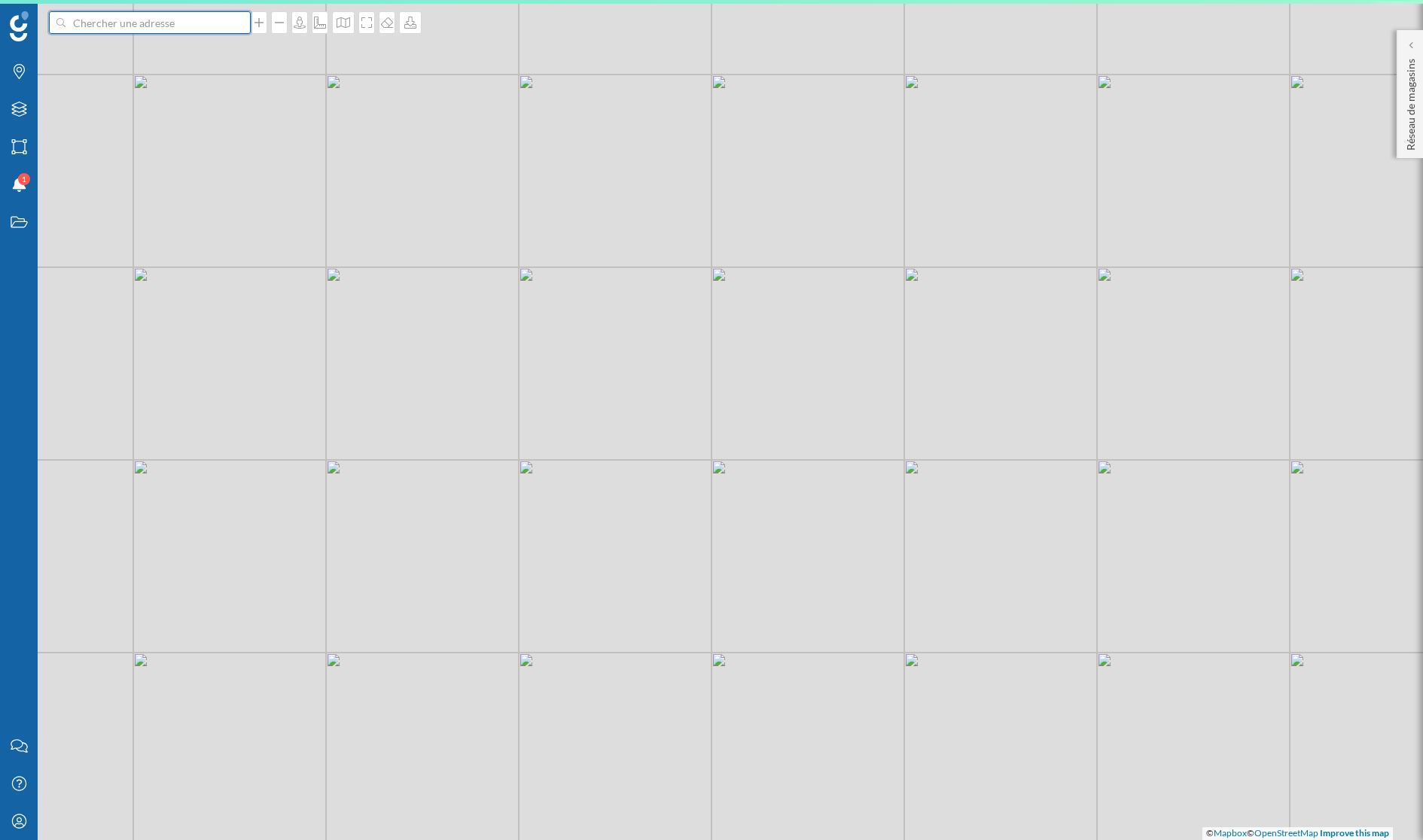
click at [171, 19] on input at bounding box center [150, 22] width 169 height 22
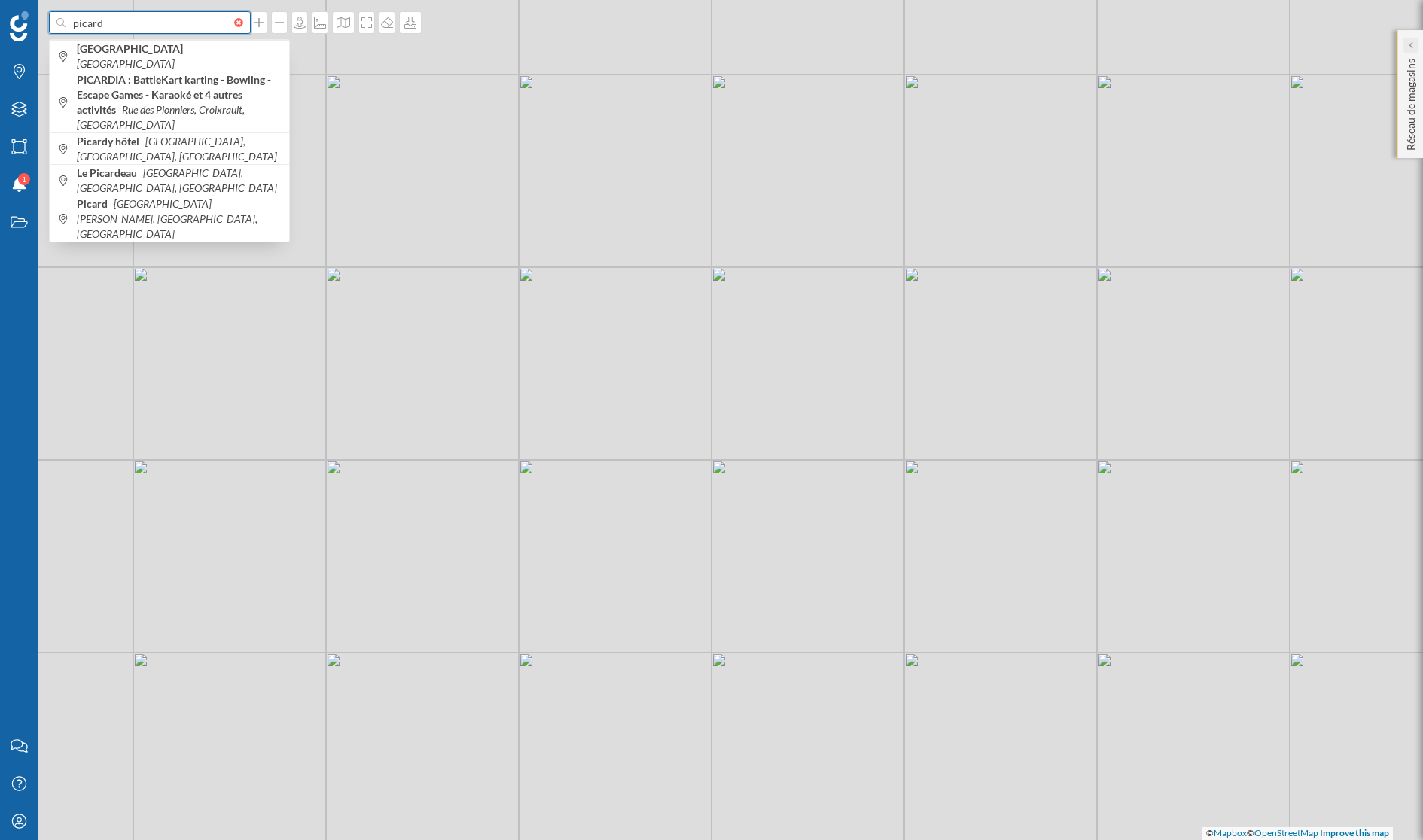
type input "picard"
click at [1264, 44] on div at bounding box center [1411, 45] width 15 height 15
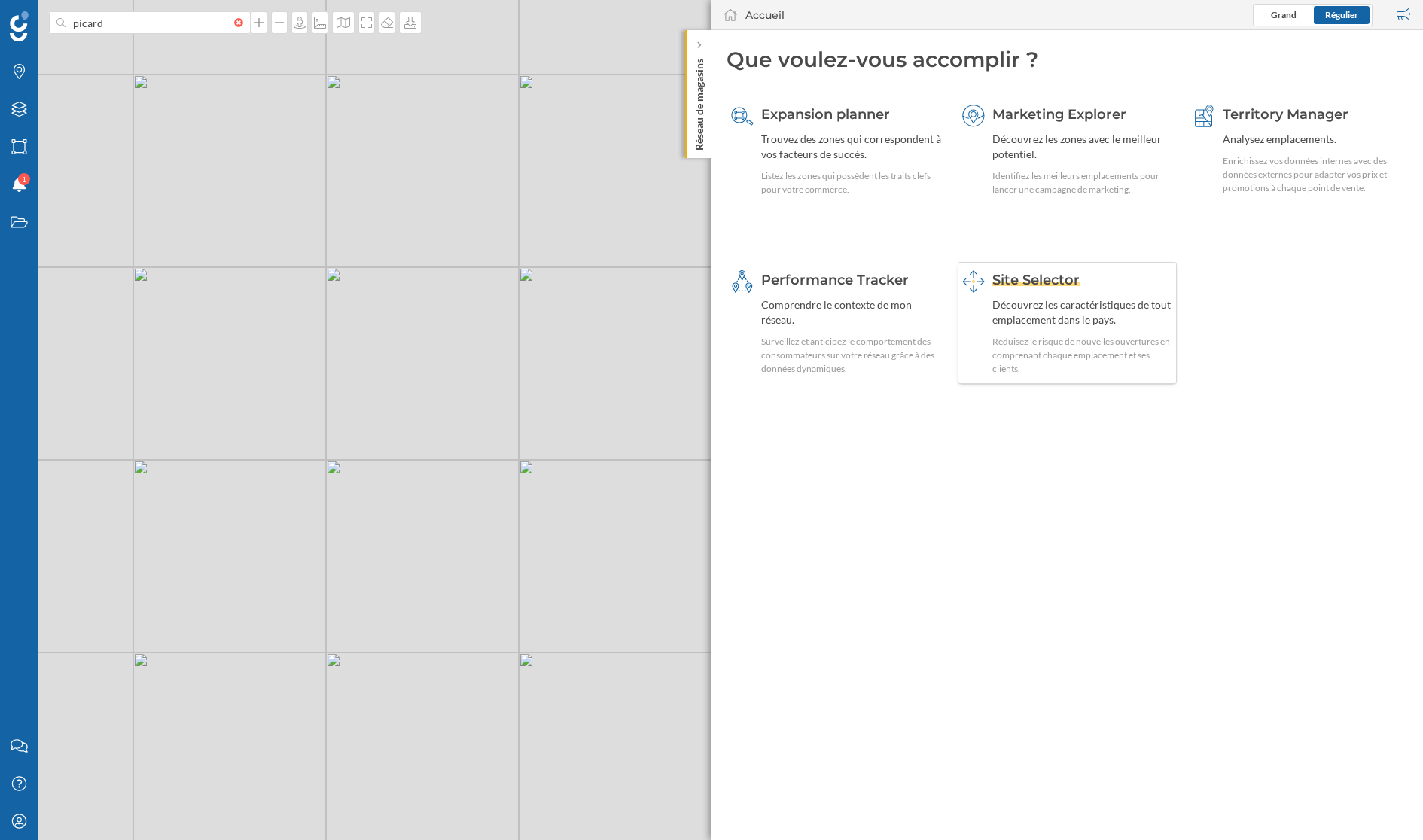
click at [1063, 287] on div "Site Selector" at bounding box center [1082, 279] width 181 height 19
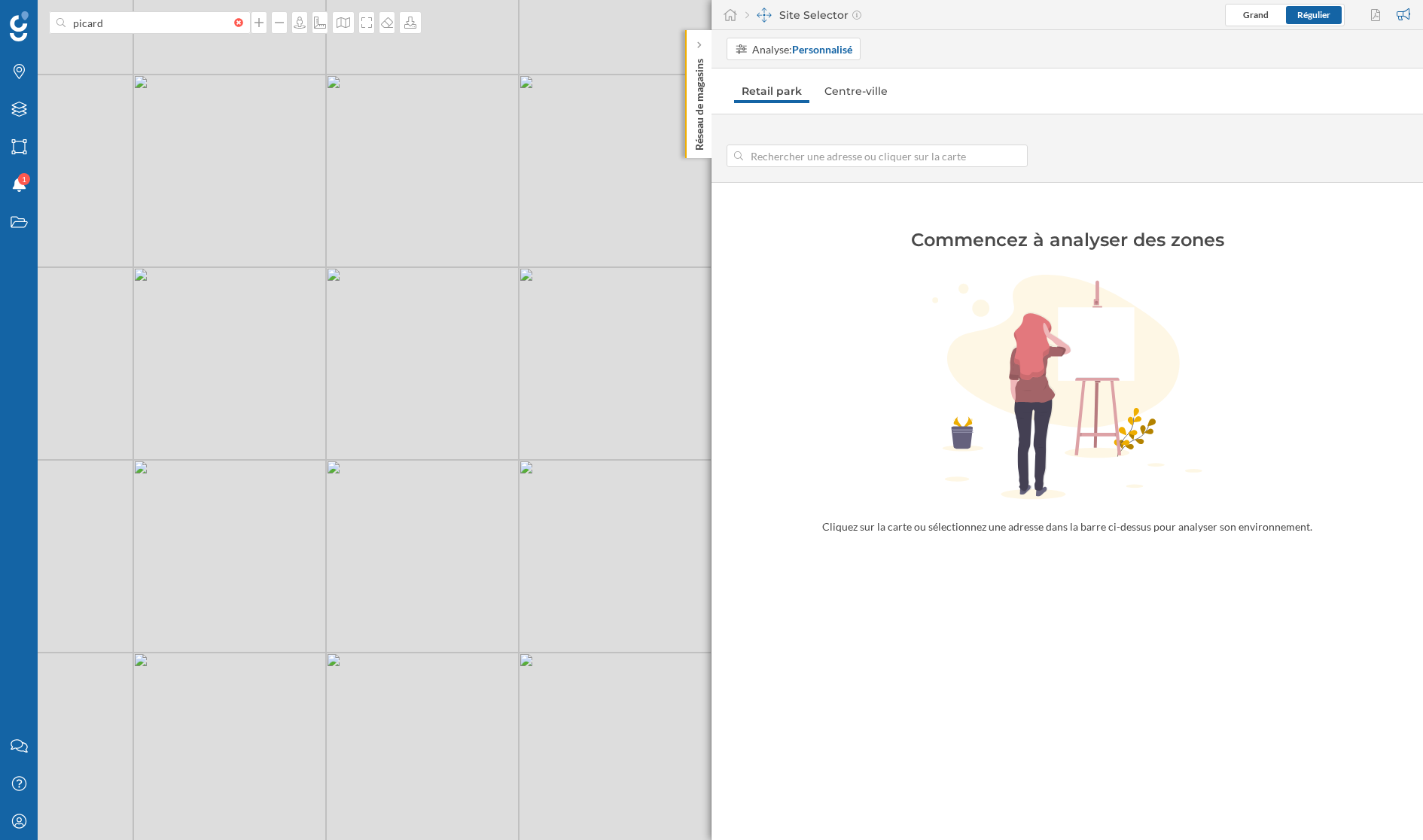
click at [812, 155] on input at bounding box center [877, 156] width 268 height 22
click at [448, 385] on div "© Mapbox © OpenStreetMap Improve this map" at bounding box center [711, 420] width 1423 height 840
type input "[STREET_ADDRESS]"
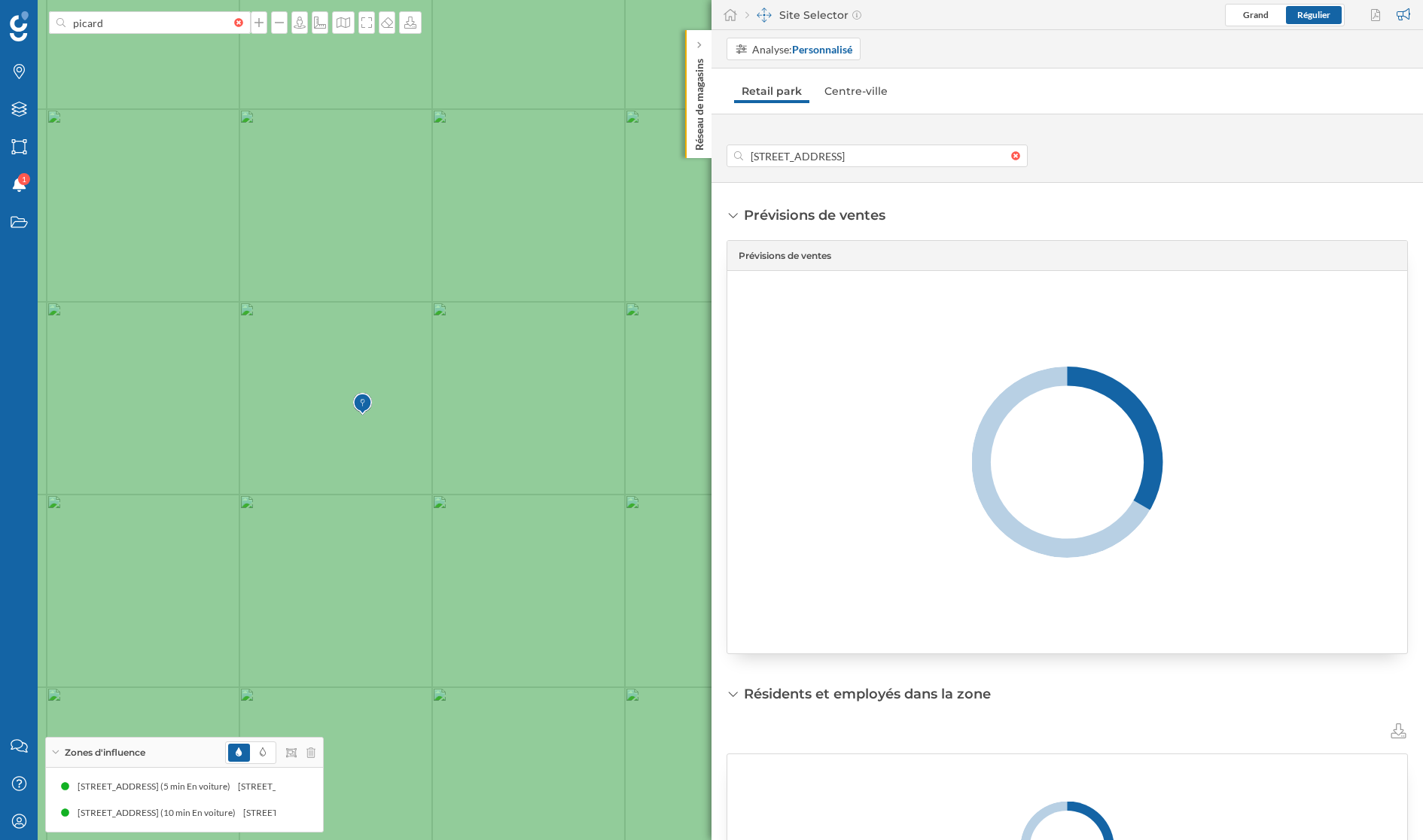
scroll to position [32, 0]
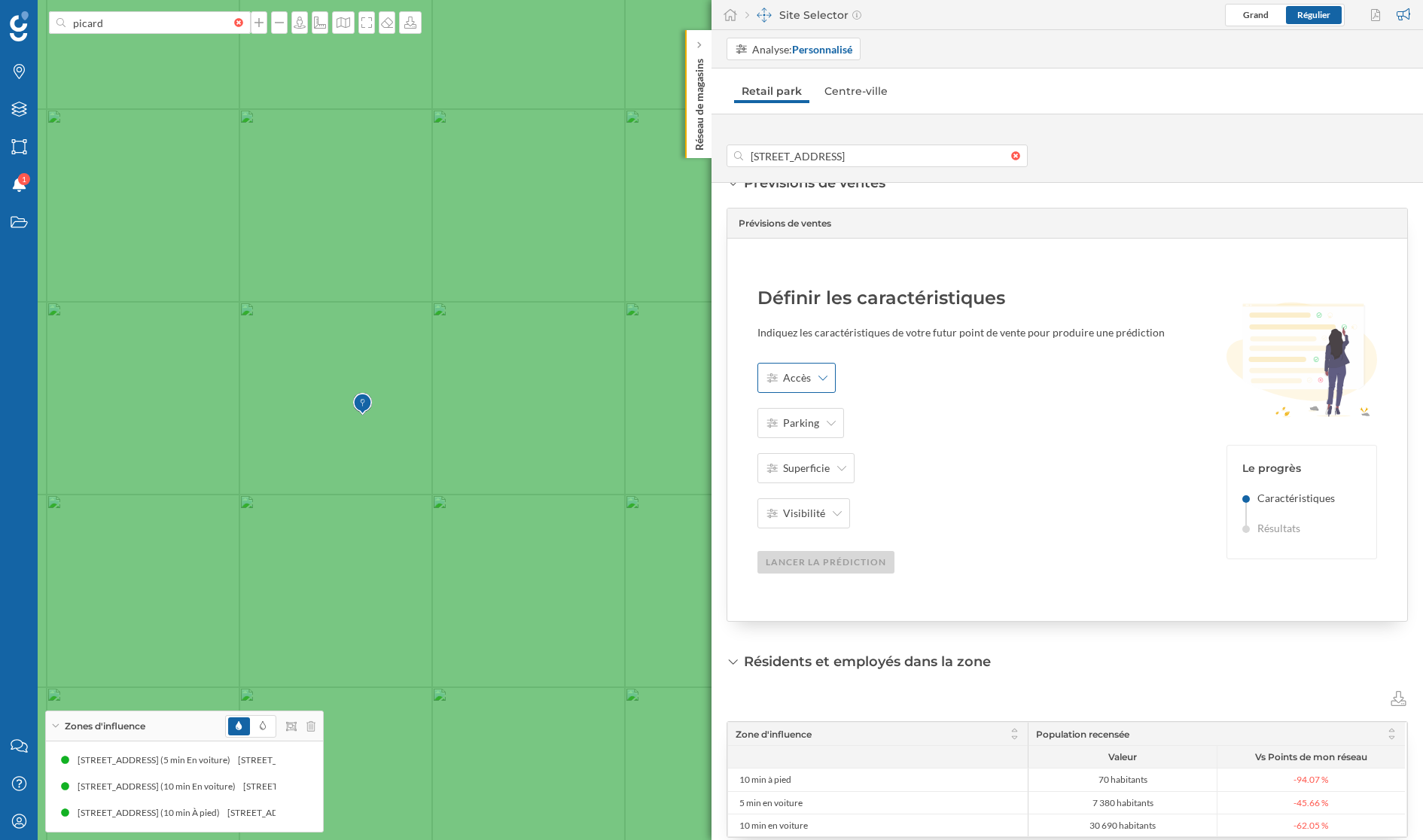
click at [799, 364] on div "Accès" at bounding box center [796, 377] width 78 height 30
click at [808, 439] on div "Grand rond point à moins de 50 m" at bounding box center [845, 438] width 159 height 16
click at [806, 418] on span "Parking" at bounding box center [801, 422] width 36 height 15
click at [812, 449] on div "Oui" at bounding box center [814, 456] width 96 height 16
click at [807, 460] on span "Superficie" at bounding box center [807, 467] width 47 height 15
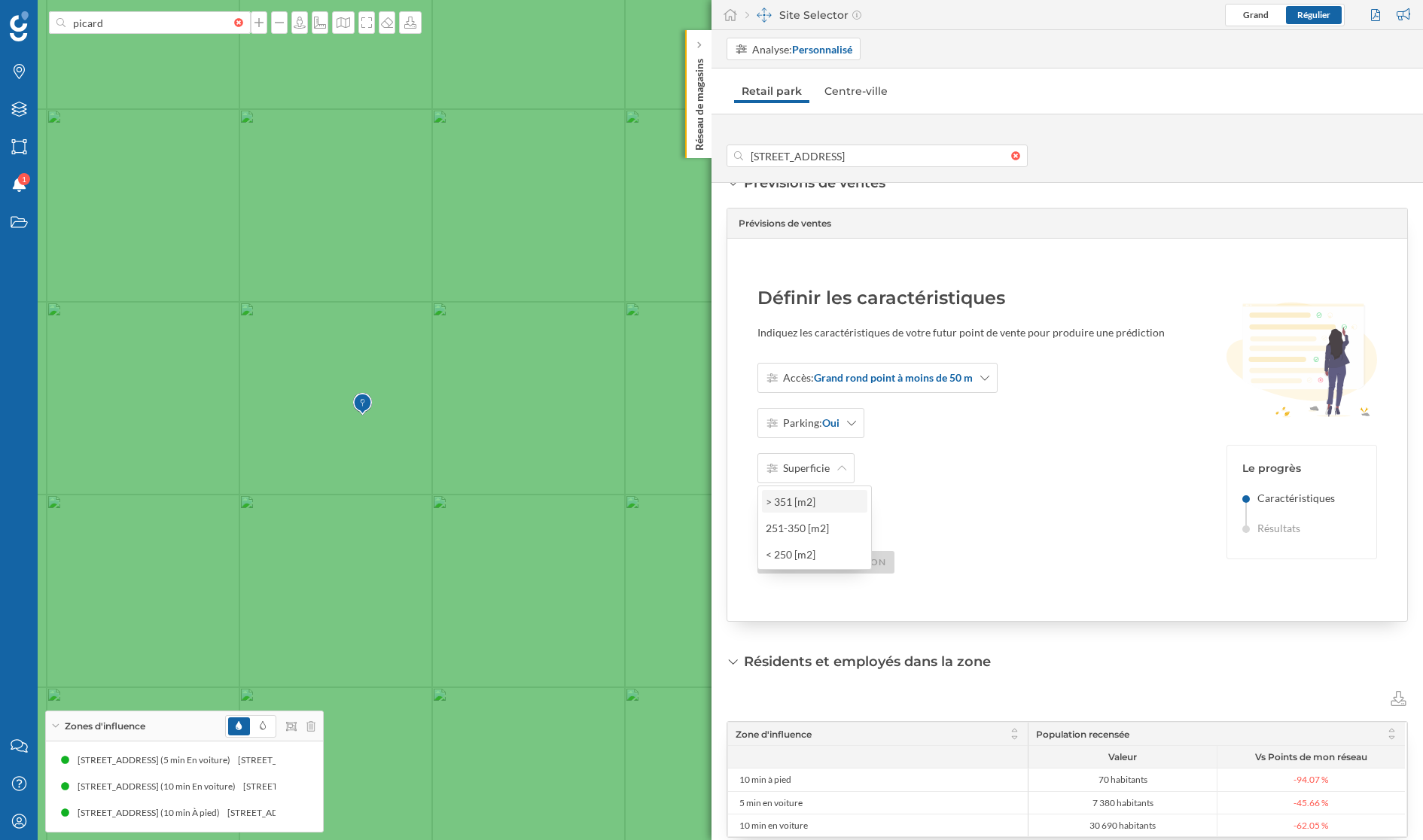
click at [806, 499] on div "> 351 [m2]" at bounding box center [814, 502] width 96 height 16
click at [808, 512] on span "Visibilité" at bounding box center [804, 513] width 42 height 15
click at [816, 548] on div "Excellente" at bounding box center [814, 547] width 96 height 16
click at [830, 556] on div "Lancer la prédiction" at bounding box center [826, 561] width 137 height 22
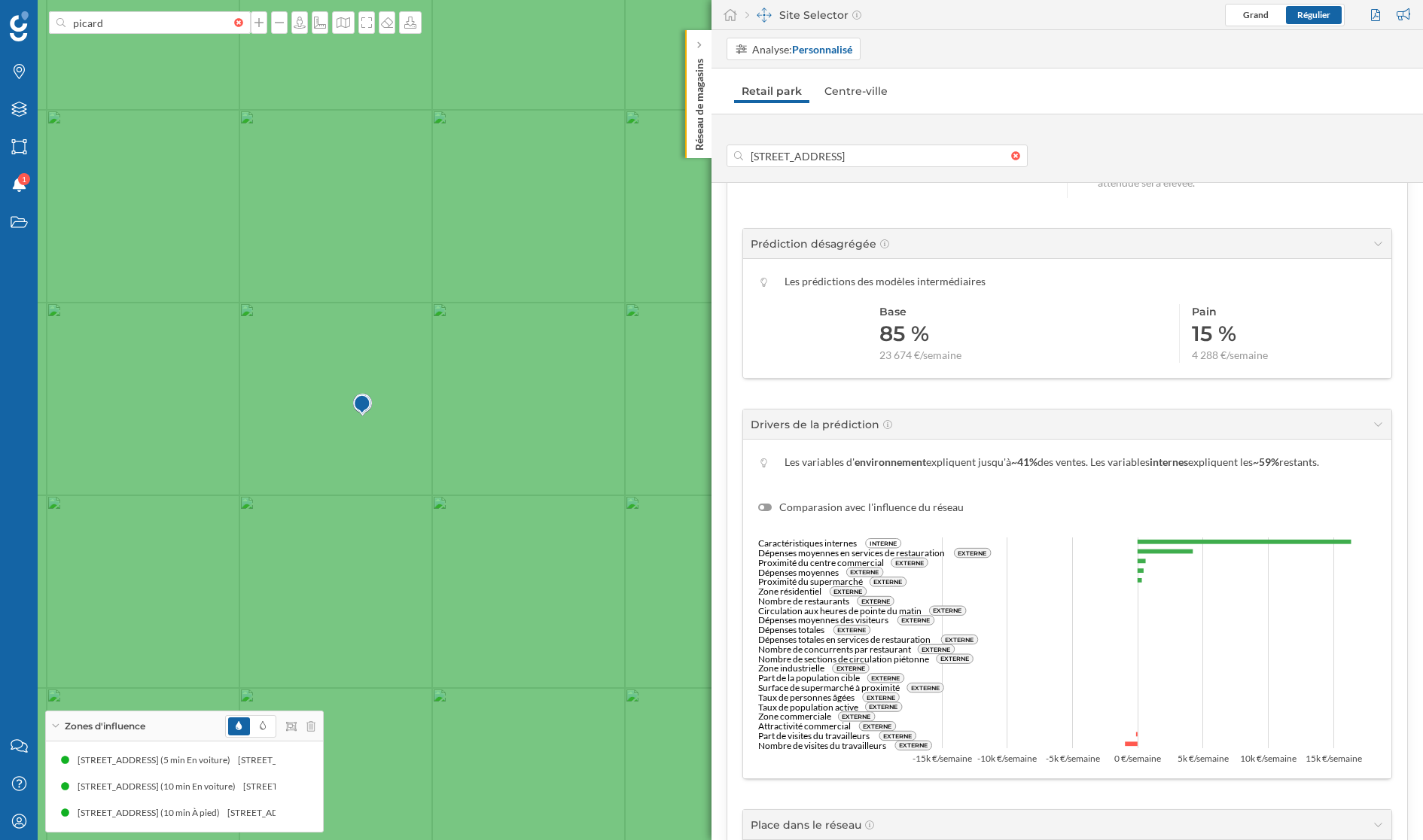
scroll to position [454, 0]
click at [767, 503] on div at bounding box center [765, 506] width 14 height 7
click at [0, 0] on input "Comparasion avec l'influence du réseau" at bounding box center [0, 0] width 0 height 0
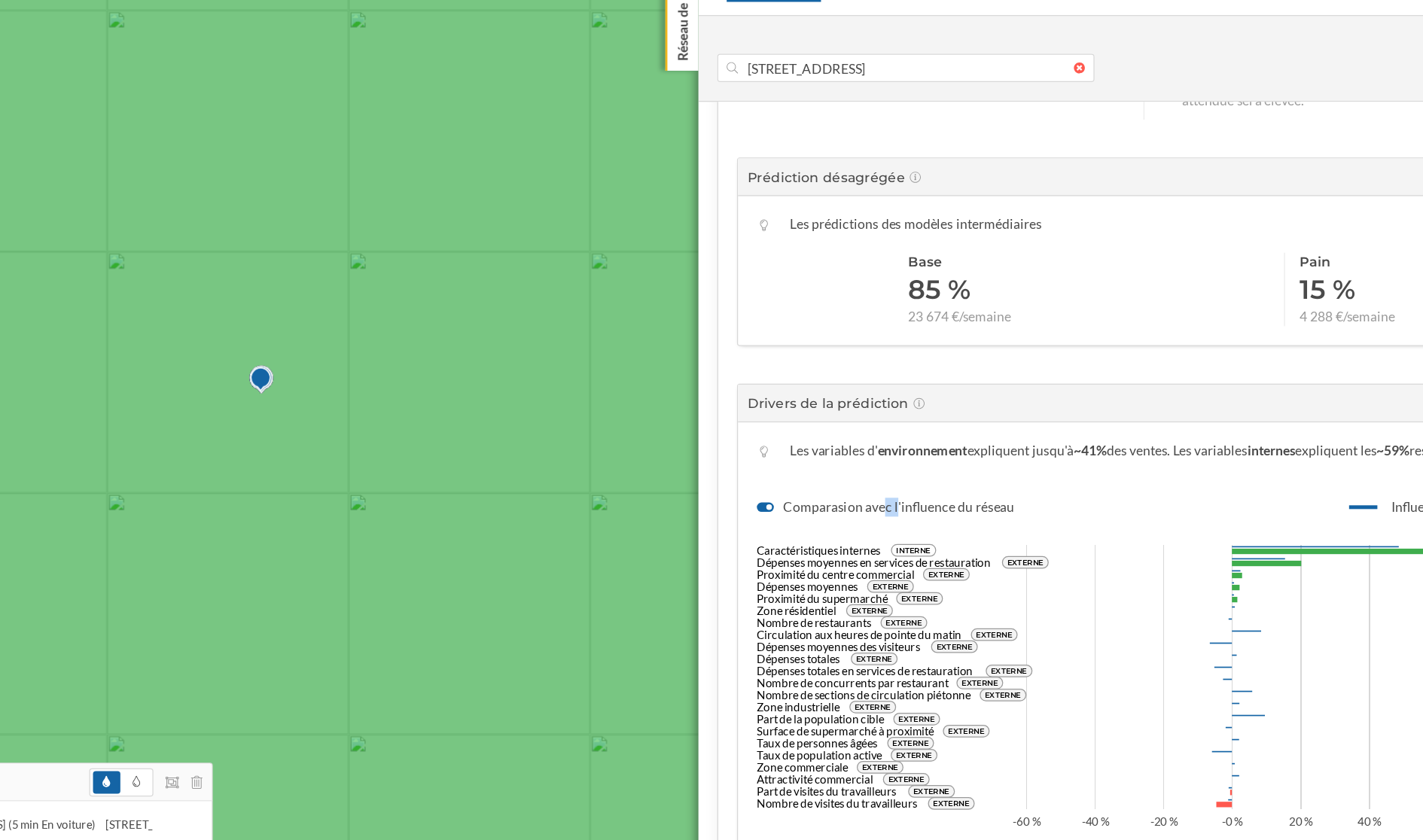
drag, startPoint x: 824, startPoint y: 504, endPoint x: 812, endPoint y: 506, distance: 12.2
click at [812, 505] on label "Comparasion avec l'influence du réseau" at bounding box center [861, 506] width 206 height 15
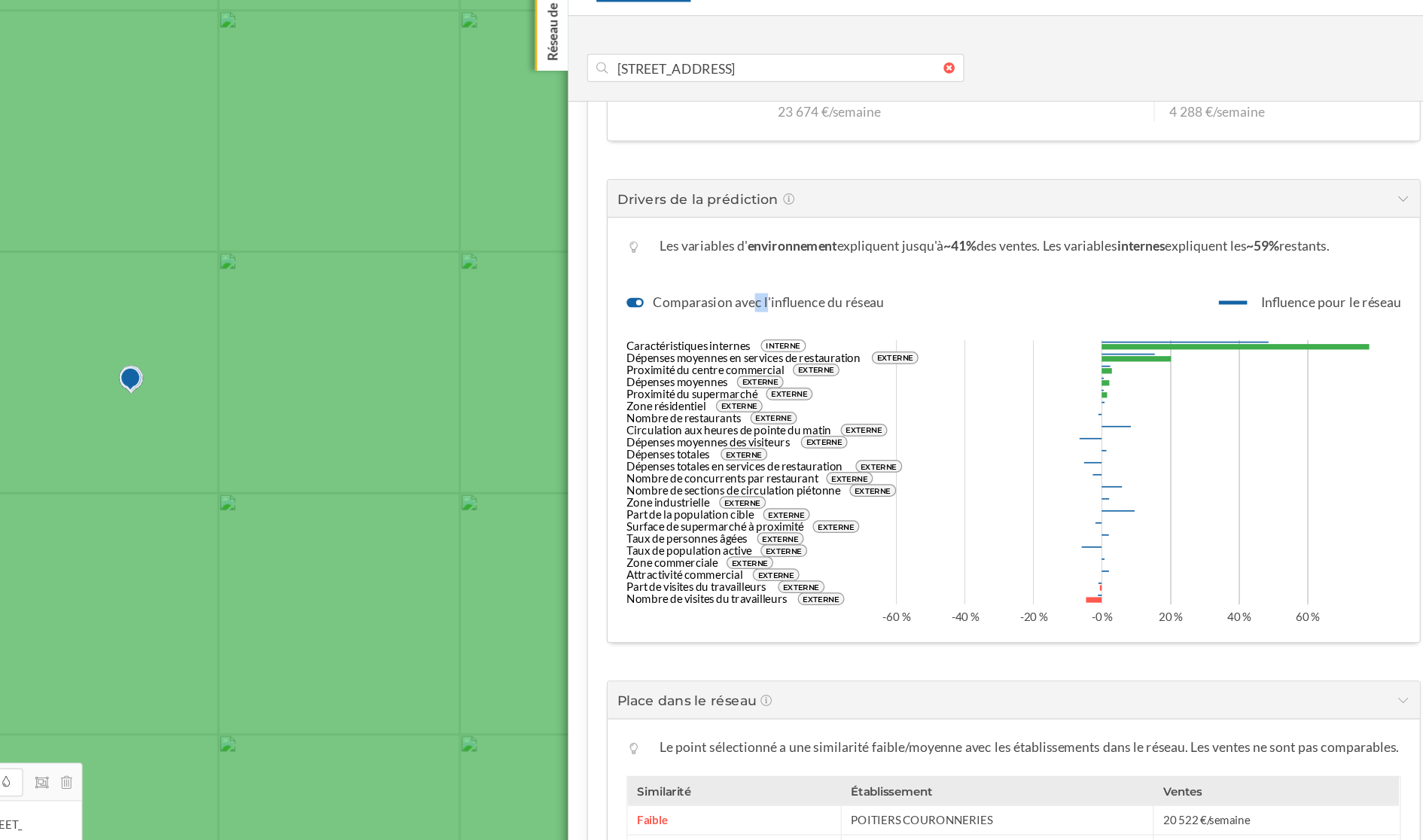
scroll to position [611, 0]
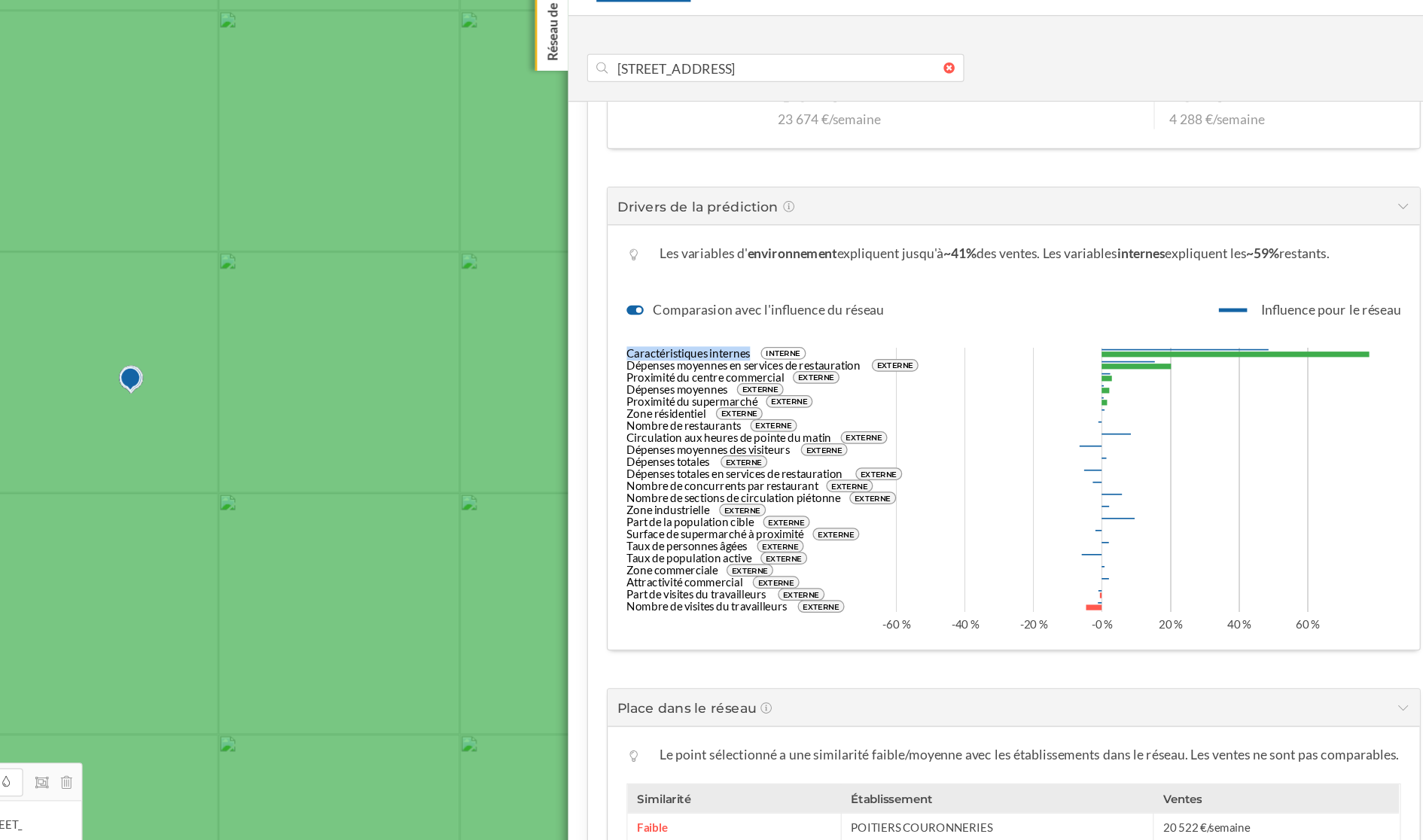
drag, startPoint x: 757, startPoint y: 381, endPoint x: 855, endPoint y: 379, distance: 98.0
click at [856, 379] on text "Caractéristiques internes" at bounding box center [808, 383] width 99 height 11
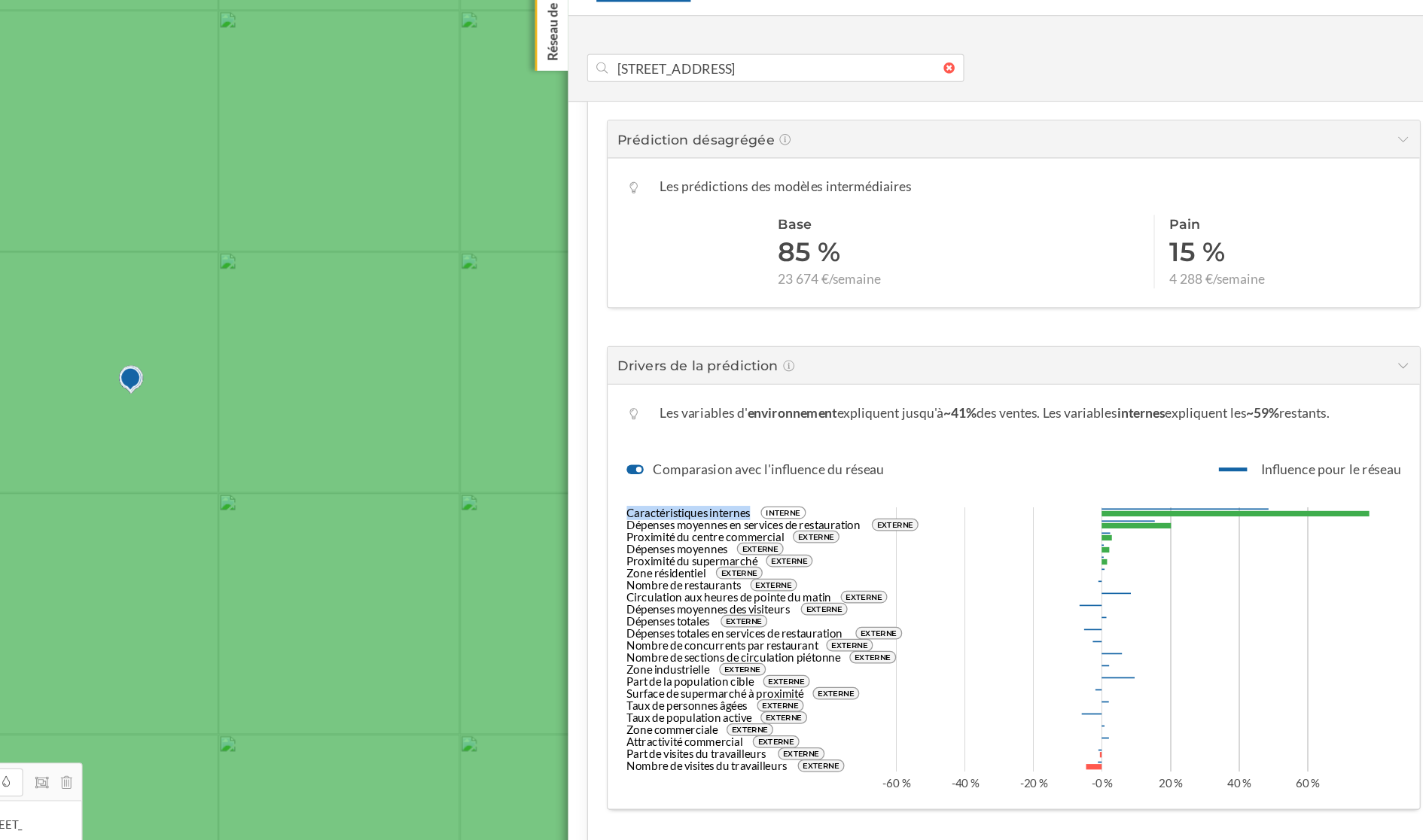
scroll to position [500, 0]
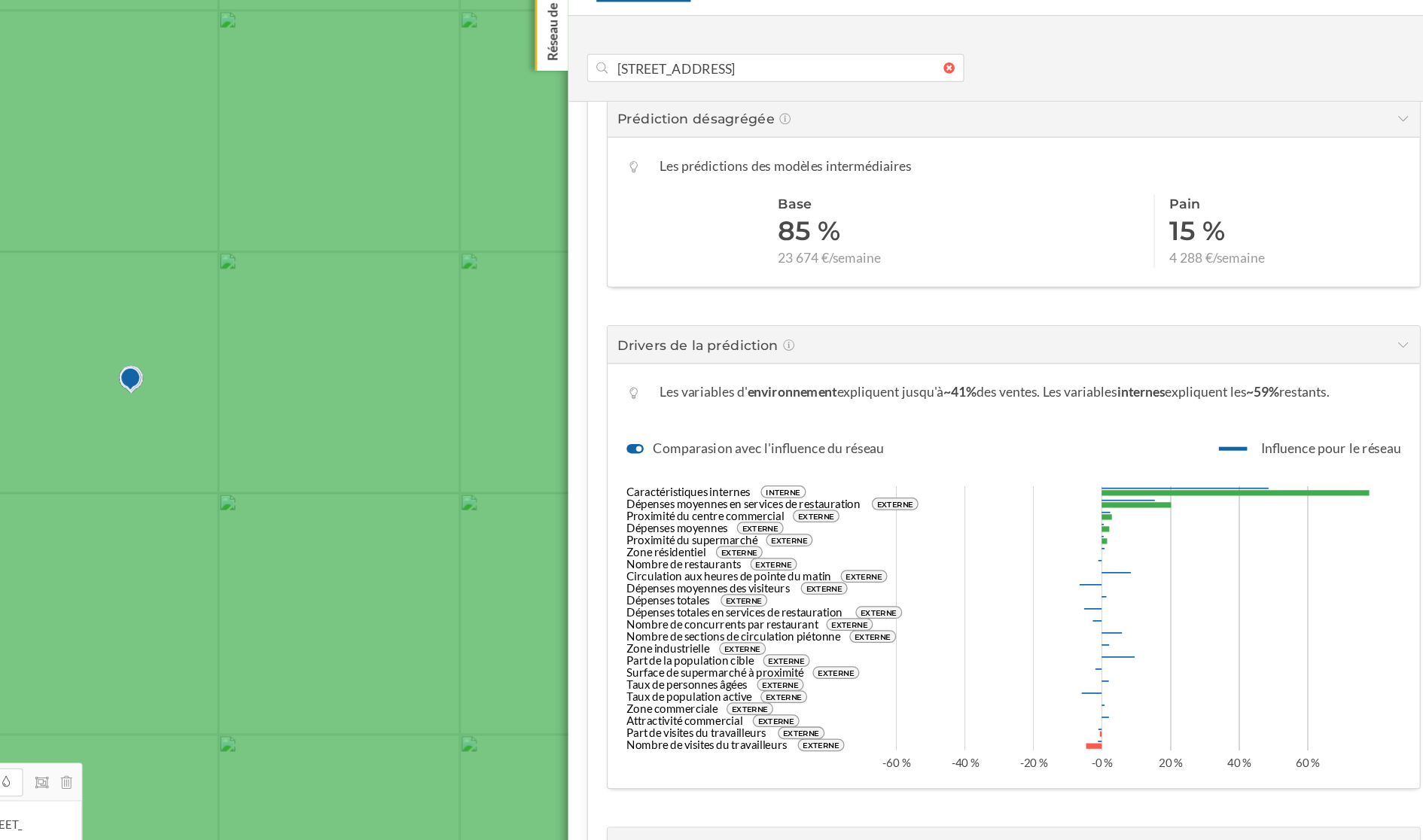
click at [1264, 497] on icon "Caractéristiques internes INTERNE Dépenses moyennes en services de restauration…" at bounding box center [1067, 591] width 618 height 248
drag, startPoint x: 763, startPoint y: 504, endPoint x: 854, endPoint y: 500, distance: 91.1
click at [854, 500] on g "Caractéristiques internes INTERNE Dépenses moyennes en services de restauration…" at bounding box center [875, 595] width 233 height 216
click at [854, 500] on text "Dépenses moyennes en services de restauration" at bounding box center [852, 504] width 186 height 11
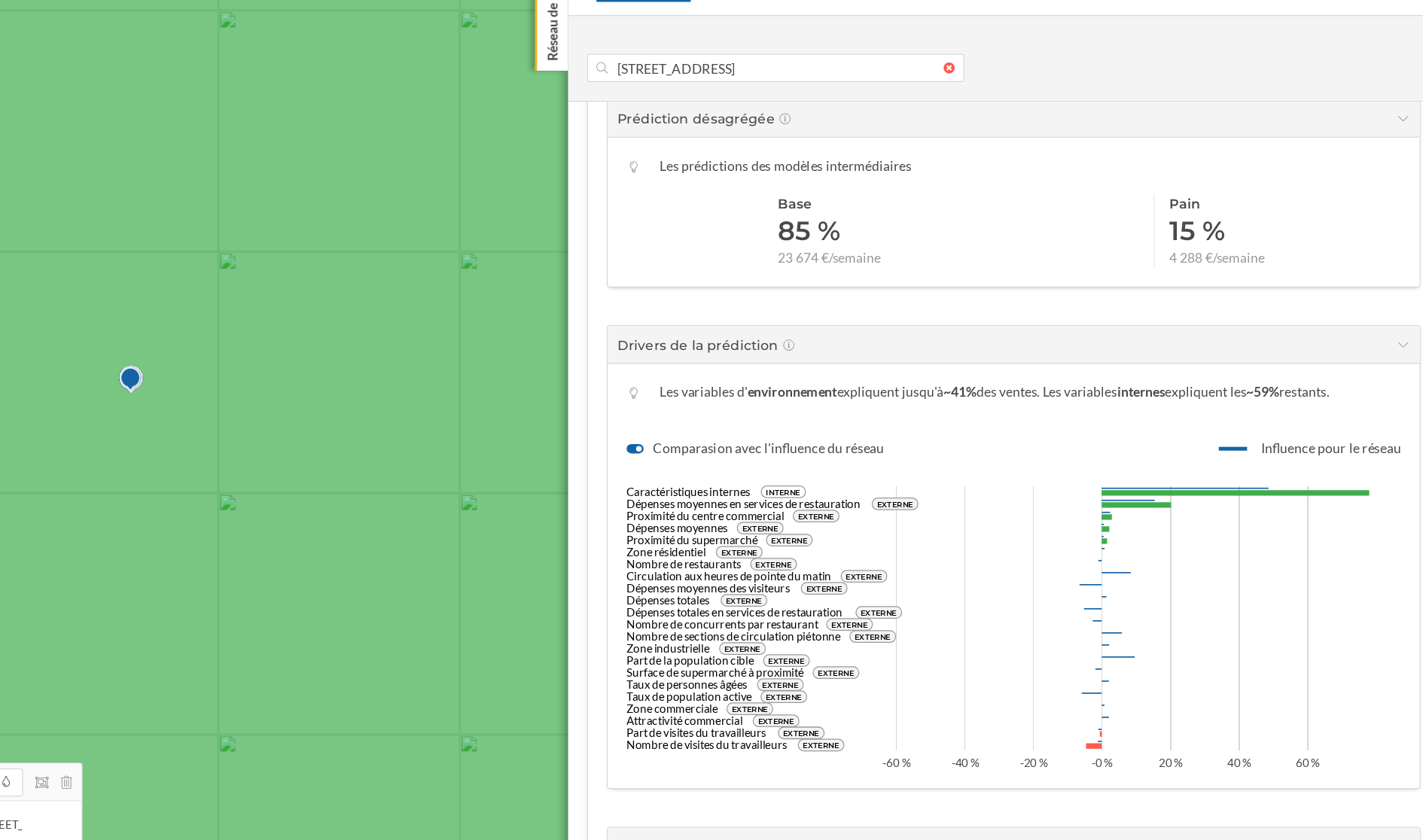
click at [825, 498] on text "Dépenses moyennes en services de restauration" at bounding box center [852, 504] width 186 height 11
click at [820, 512] on text "Proximité du centre commercial" at bounding box center [821, 513] width 125 height 11
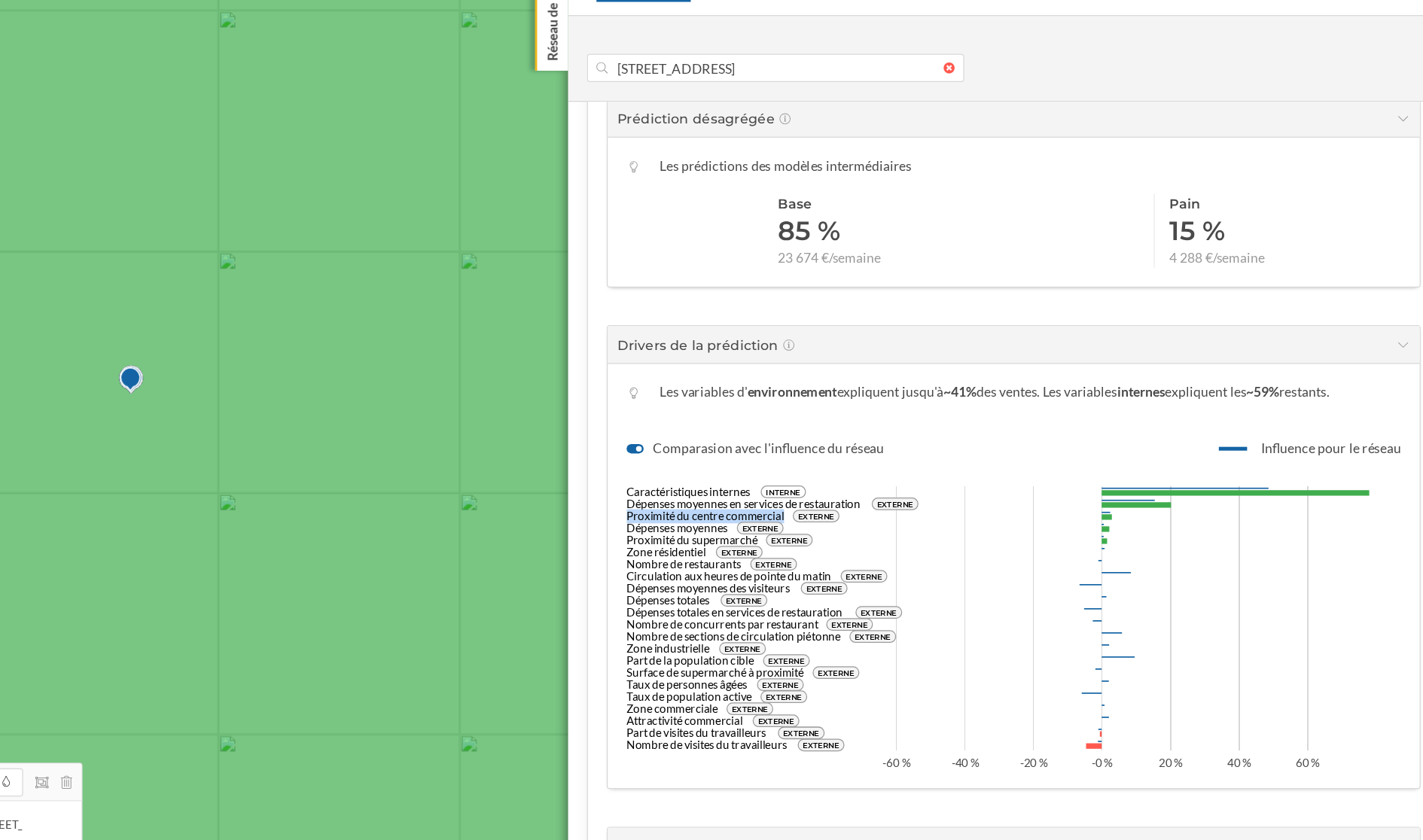
click at [820, 512] on text "Proximité du centre commercial" at bounding box center [821, 513] width 125 height 11
click at [795, 520] on text "Dépenses moyennes" at bounding box center [799, 524] width 80 height 11
click at [818, 531] on text "Proximité du supermarché" at bounding box center [811, 532] width 104 height 11
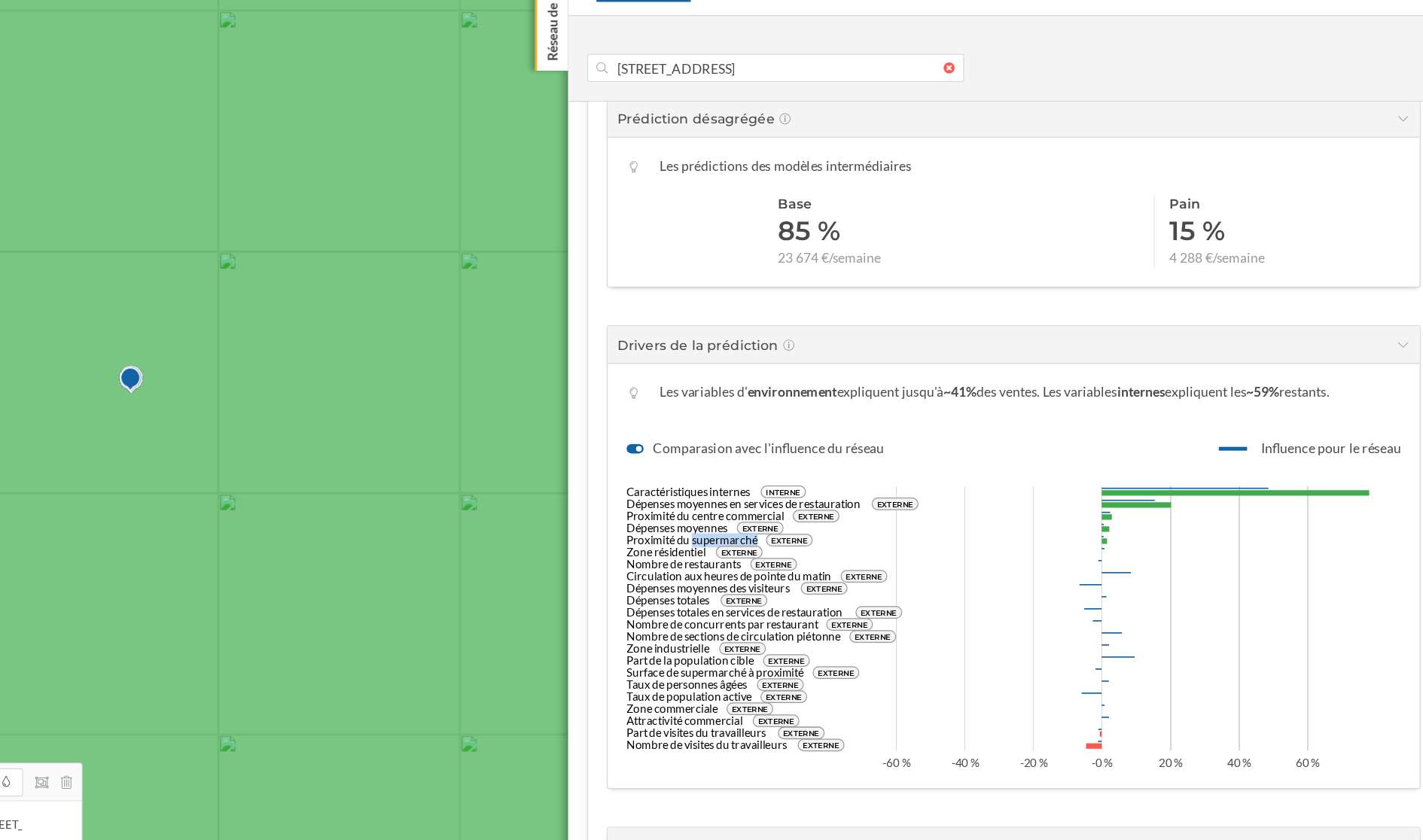
click at [818, 531] on text "Proximité du supermarché" at bounding box center [811, 532] width 104 height 11
drag, startPoint x: 757, startPoint y: 491, endPoint x: 877, endPoint y: 514, distance: 122.2
click at [877, 514] on div "Les variables d' environnement expliquent jusqu'à ~41% des ventes. Les variable…" at bounding box center [1067, 561] width 648 height 339
click at [768, 456] on div at bounding box center [765, 459] width 14 height 7
click at [0, 0] on input "Comparasion avec l'influence du réseau" at bounding box center [0, 0] width 0 height 0
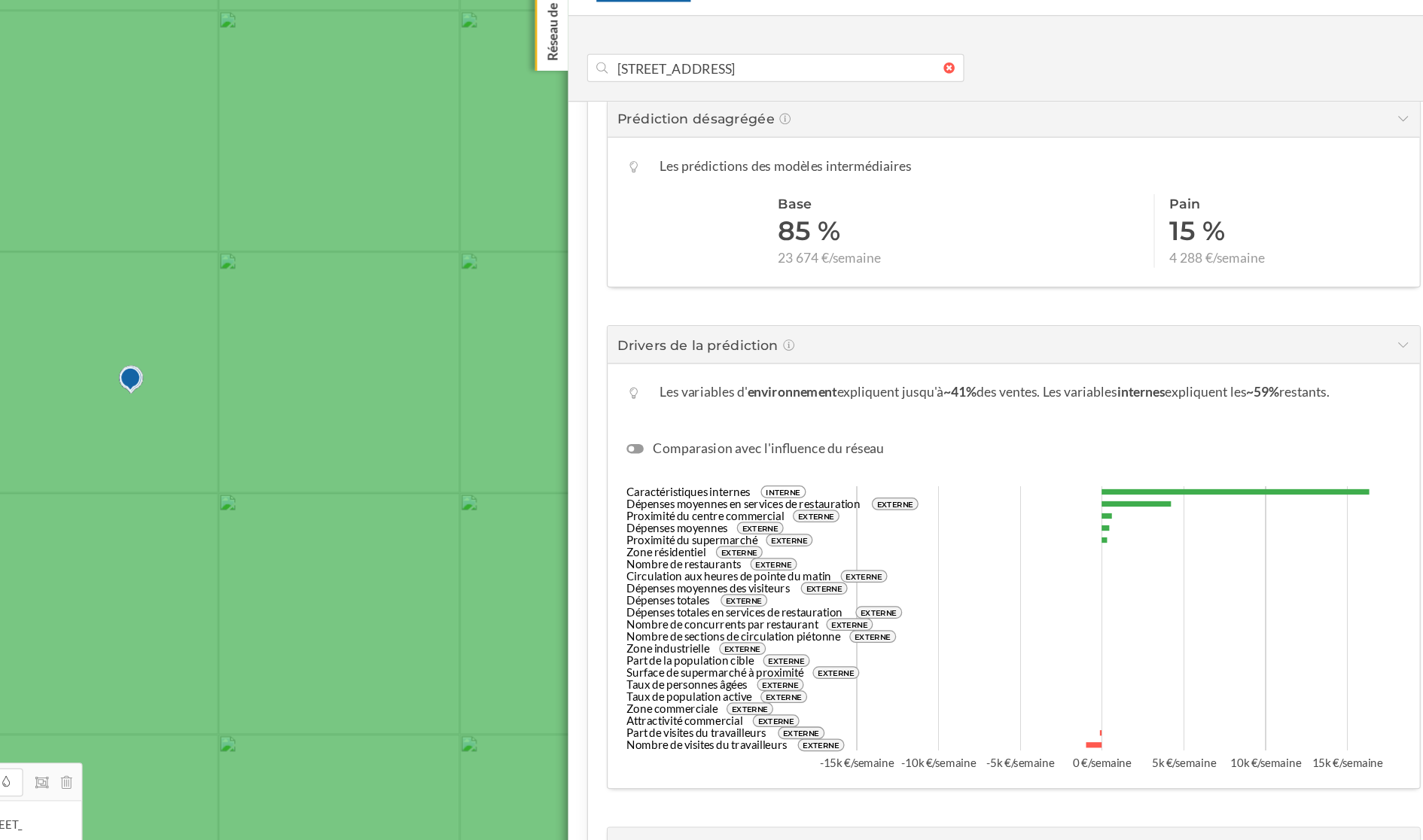
click at [769, 456] on div at bounding box center [765, 459] width 14 height 7
click at [0, 0] on input "Comparasion avec l'influence du réseau" at bounding box center [0, 0] width 0 height 0
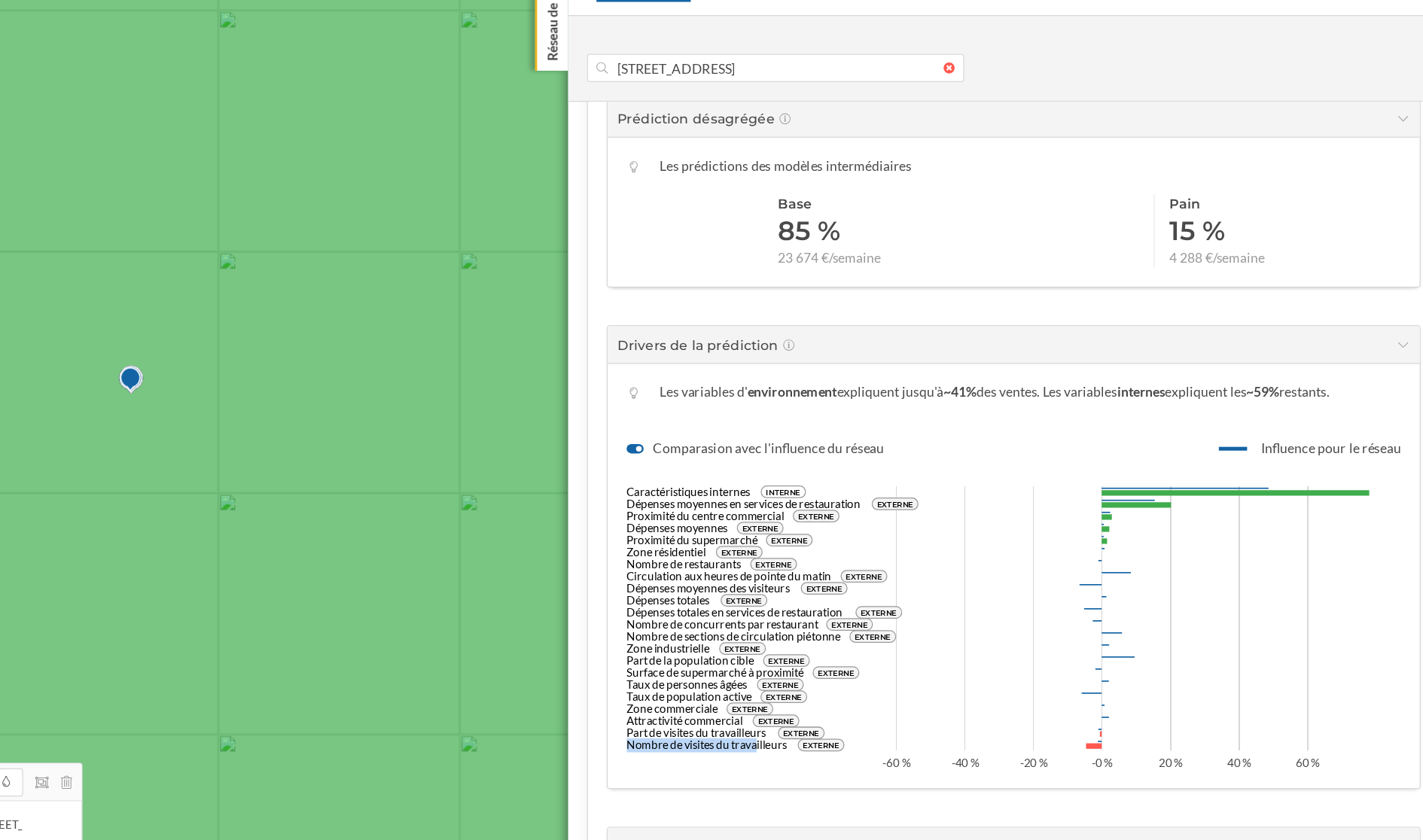
drag, startPoint x: 758, startPoint y: 693, endPoint x: 865, endPoint y: 693, distance: 107.0
click at [865, 621] on text "Nombre de visites du travailleurs" at bounding box center [822, 696] width 128 height 11
drag, startPoint x: 771, startPoint y: 681, endPoint x: 879, endPoint y: 681, distance: 108.0
click at [879, 621] on g "Part de visites du travailleurs EXTERNE" at bounding box center [837, 686] width 157 height 14
click at [816, 621] on text "Part de visites du travailleurs" at bounding box center [814, 687] width 112 height 11
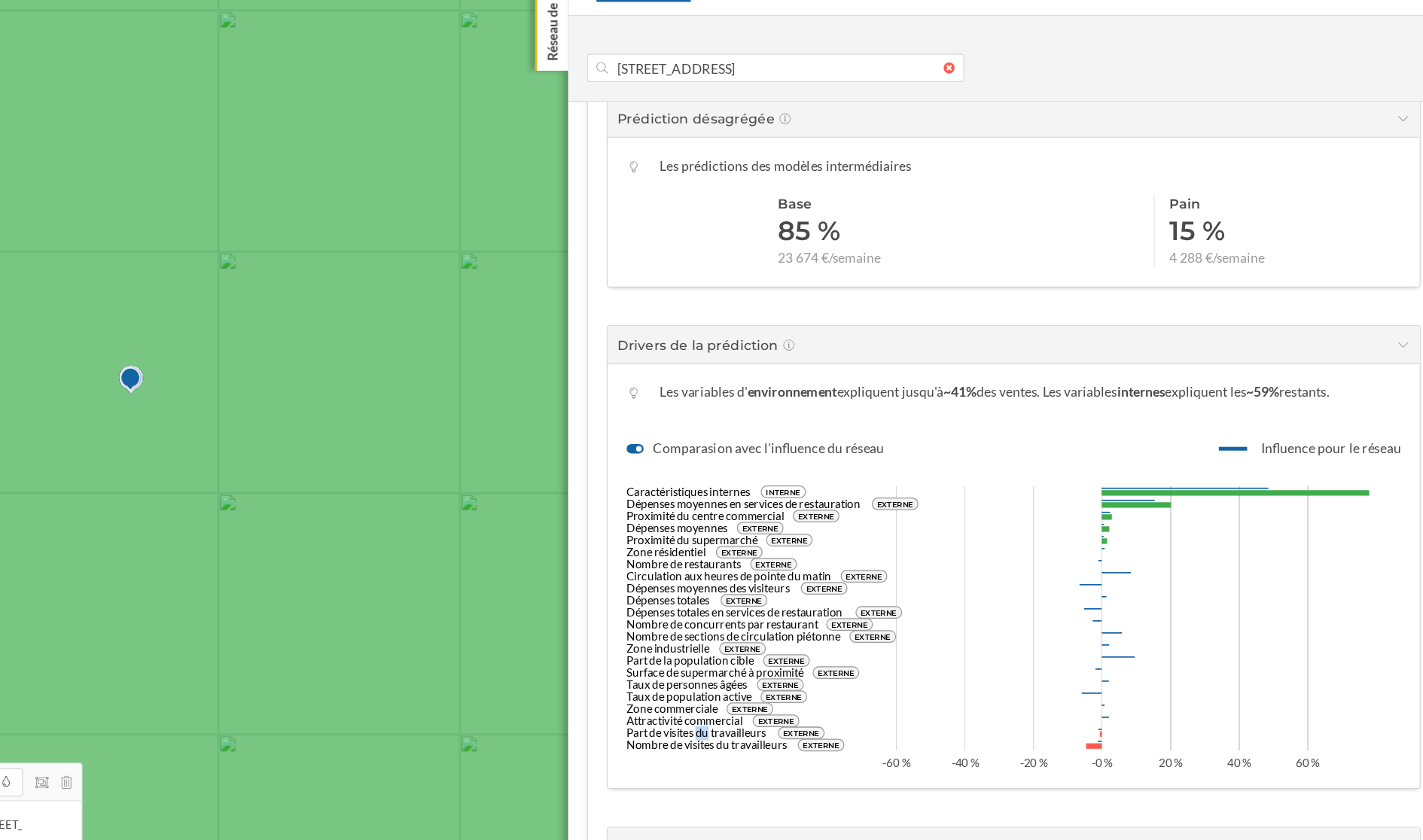
click at [816, 621] on text "Part de visites du travailleurs" at bounding box center [814, 687] width 112 height 11
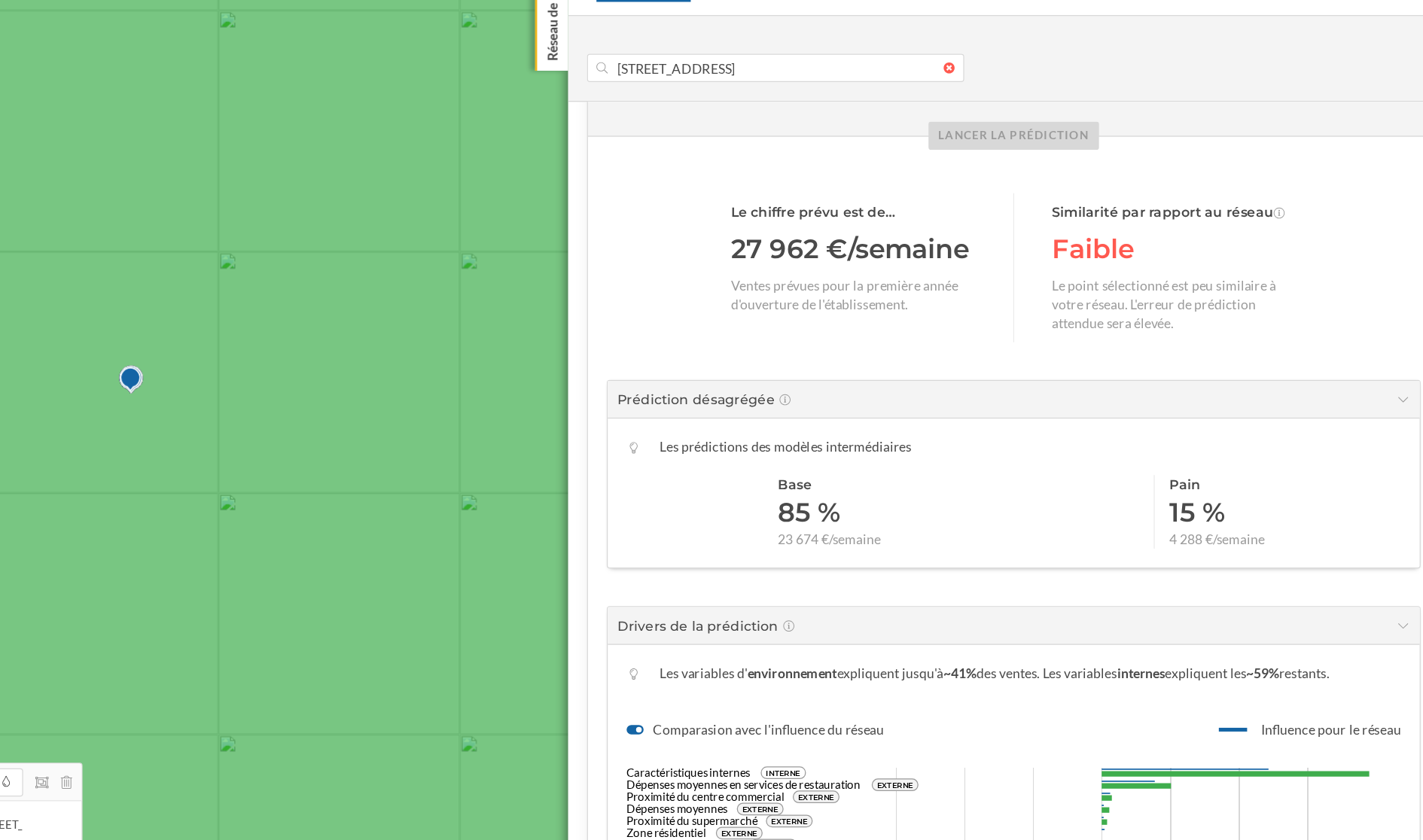
scroll to position [275, 0]
drag, startPoint x: 1131, startPoint y: 330, endPoint x: 1197, endPoint y: 332, distance: 66.0
click at [1197, 332] on div "Le point sélectionné est peu similaire à votre réseau. L'erreur de prédiction a…" at bounding box center [1196, 345] width 196 height 45
drag, startPoint x: 1204, startPoint y: 363, endPoint x: 1159, endPoint y: 342, distance: 49.7
click at [1159, 342] on div "Le point sélectionné est peu similaire à votre réseau. L'erreur de prédiction a…" at bounding box center [1196, 345] width 196 height 45
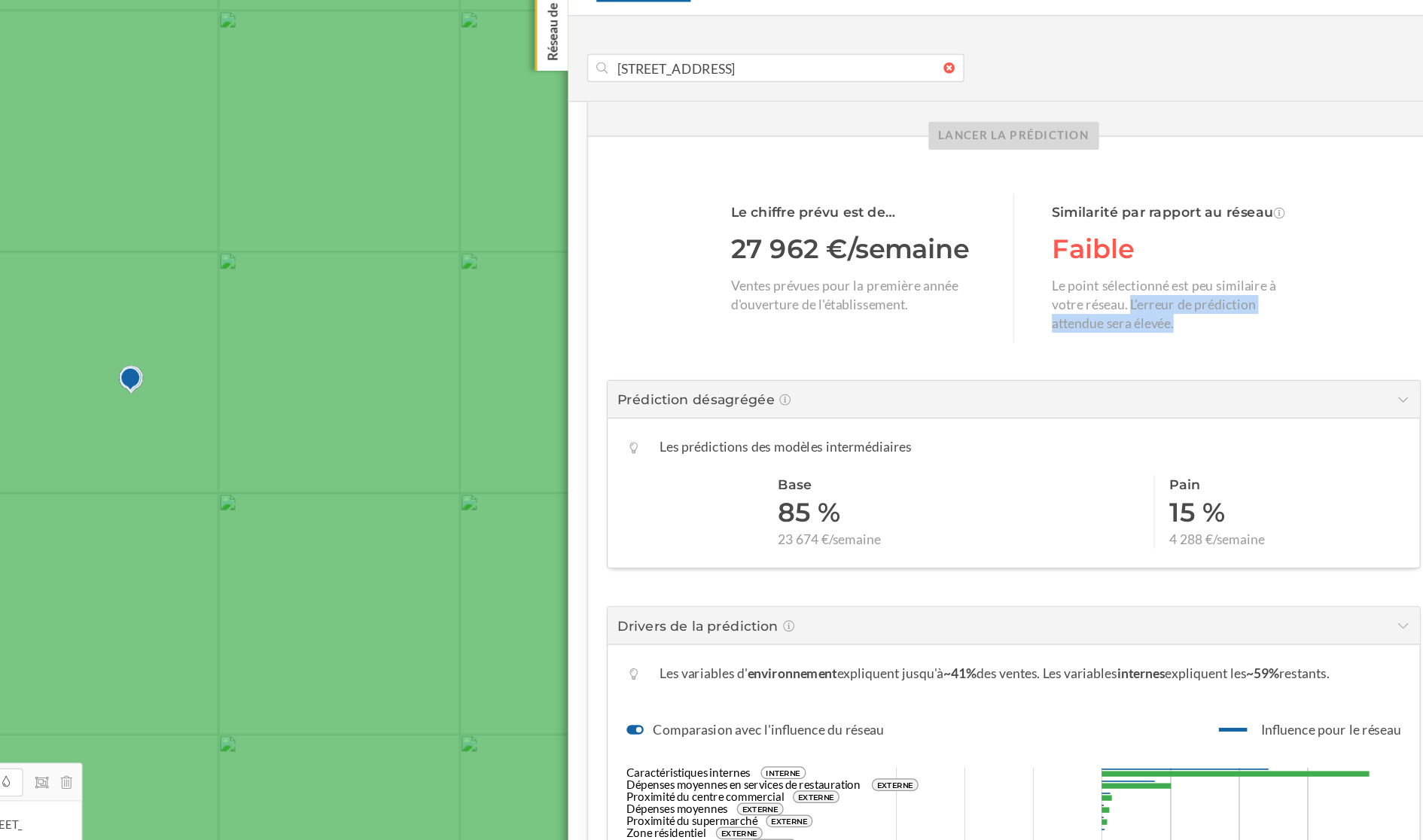
scroll to position [270, 0]
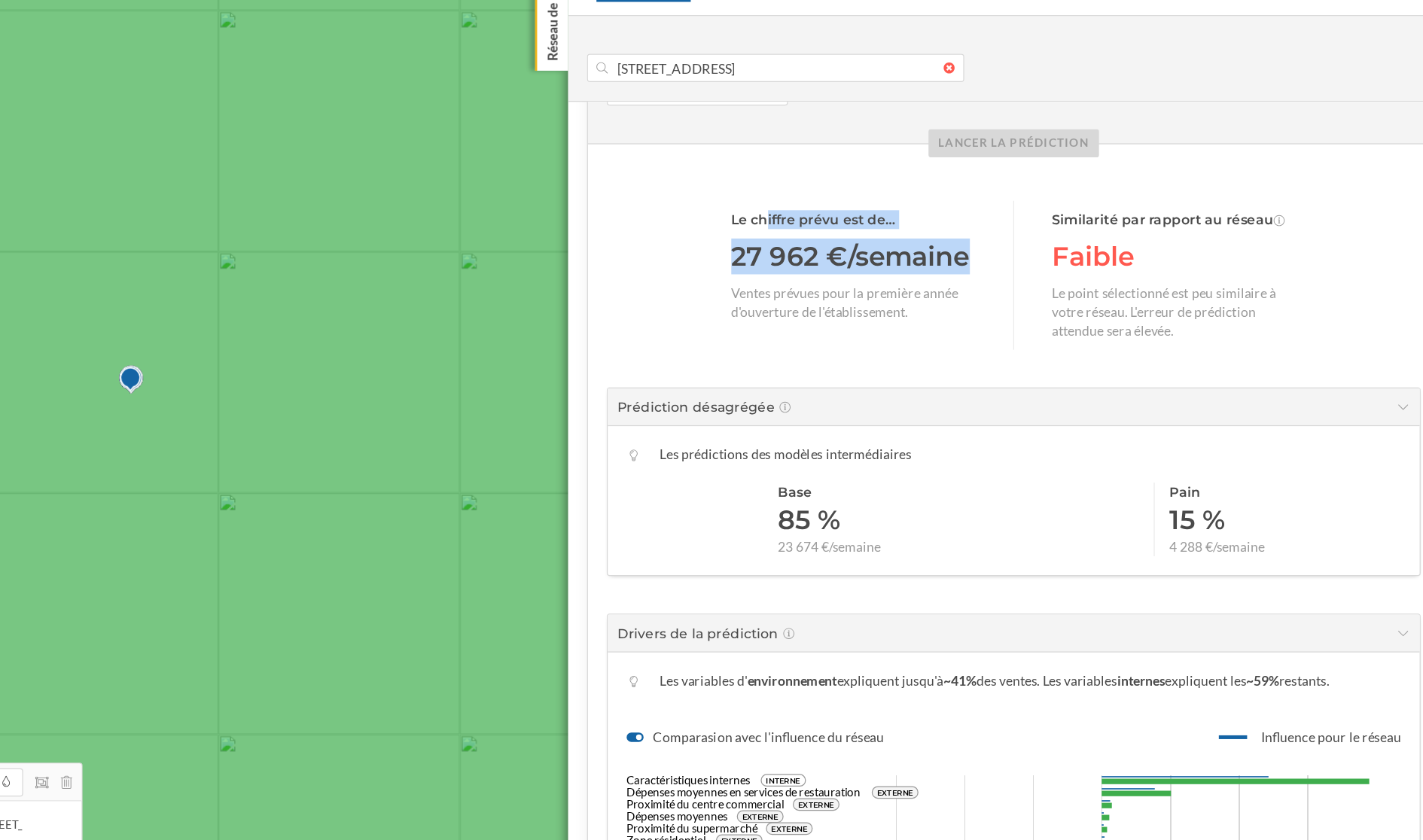
drag, startPoint x: 1042, startPoint y: 316, endPoint x: 819, endPoint y: 278, distance: 226.2
click at [819, 278] on div "Le chiffre prévu est de… 27 962 €/semaine Ventes prévues pour la première année…" at bounding box center [1067, 727] width 680 height 1020
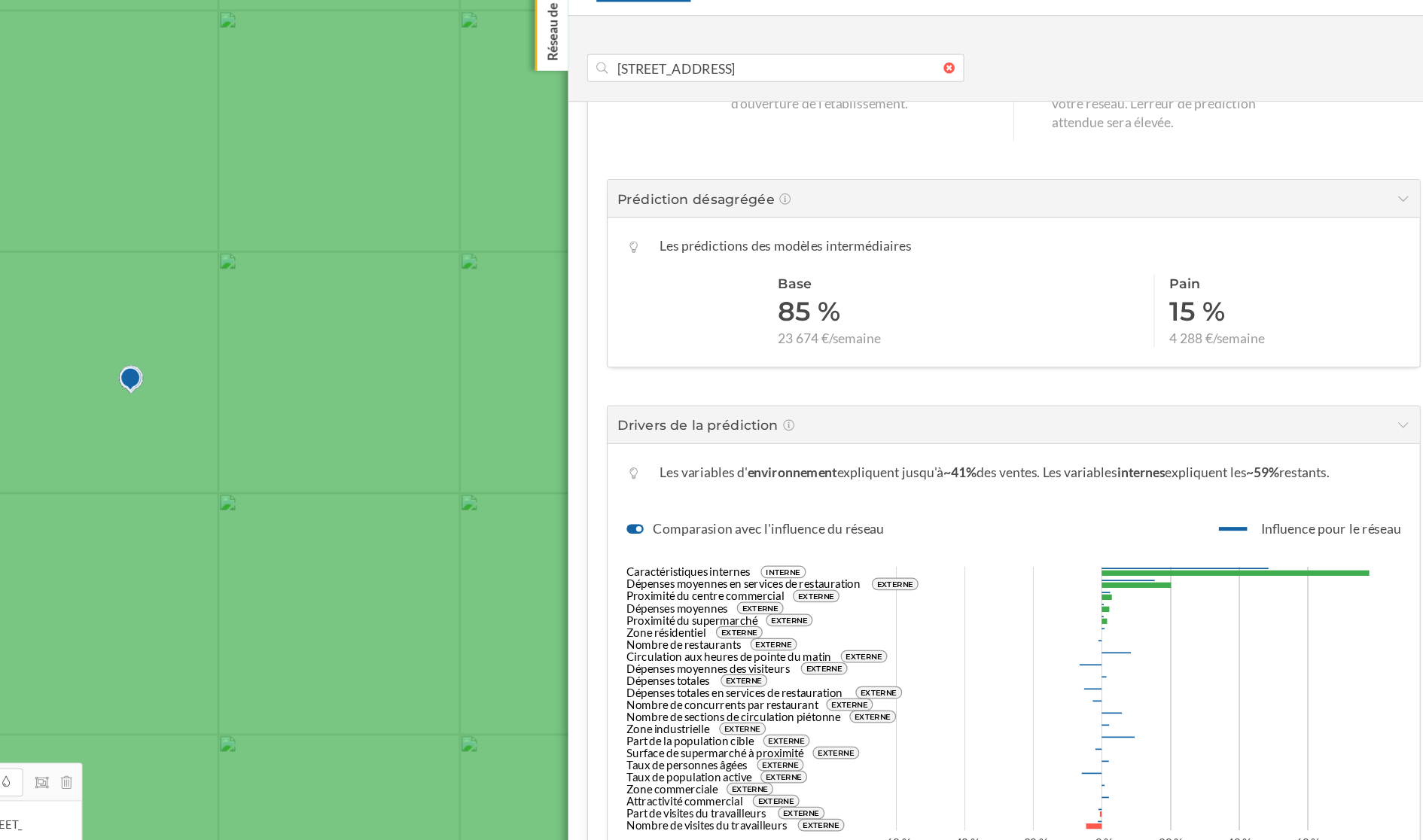
scroll to position [540, 0]
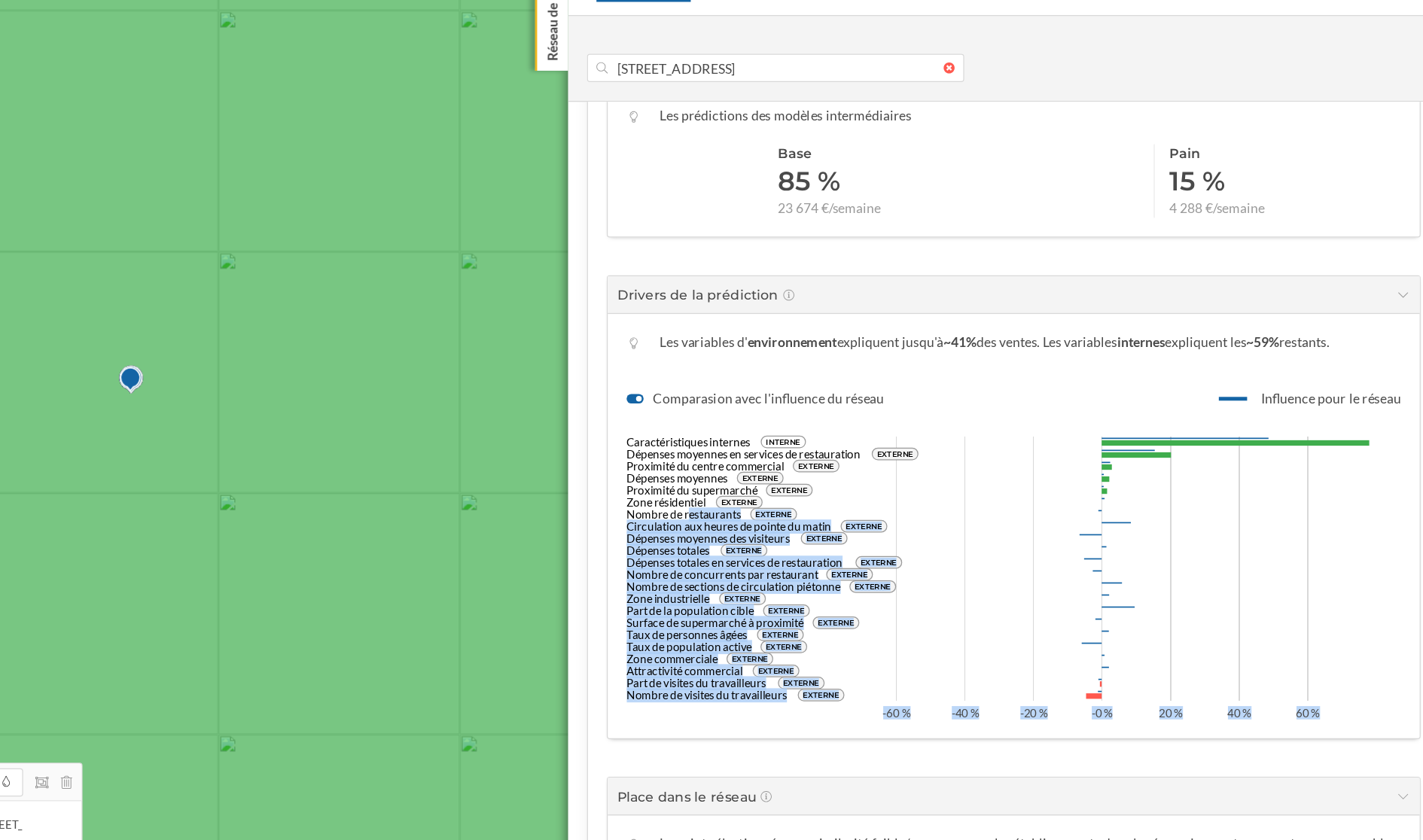
drag, startPoint x: 807, startPoint y: 509, endPoint x: 971, endPoint y: 609, distance: 192.1
click at [971, 609] on icon "Caractéristiques internes INTERNE Dépenses moyennes en services de restauration…" at bounding box center [1067, 551] width 618 height 248
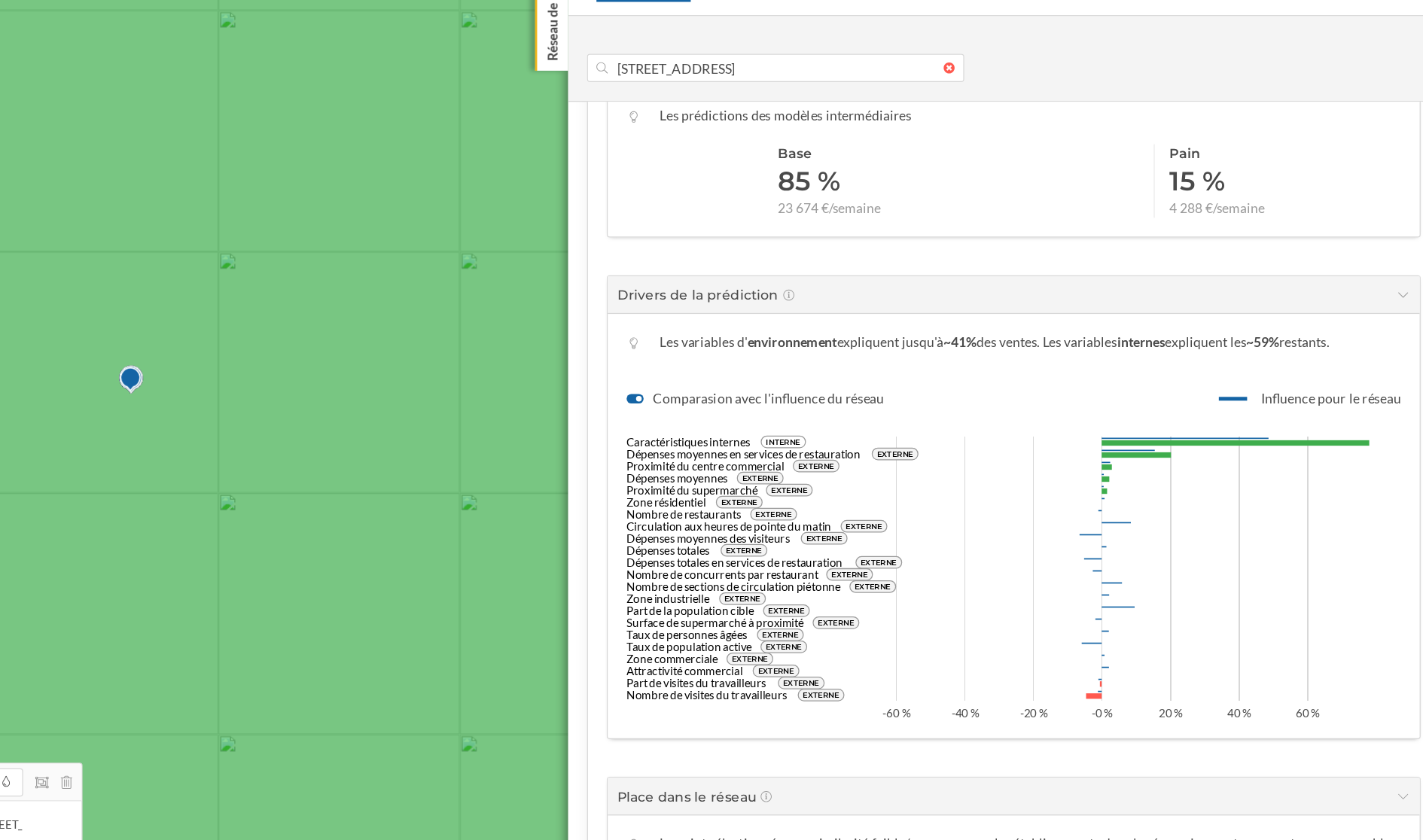
click at [1180, 586] on icon "Caractéristiques internes INTERNE Dépenses moyennes en services de restauration…" at bounding box center [1067, 551] width 618 height 248
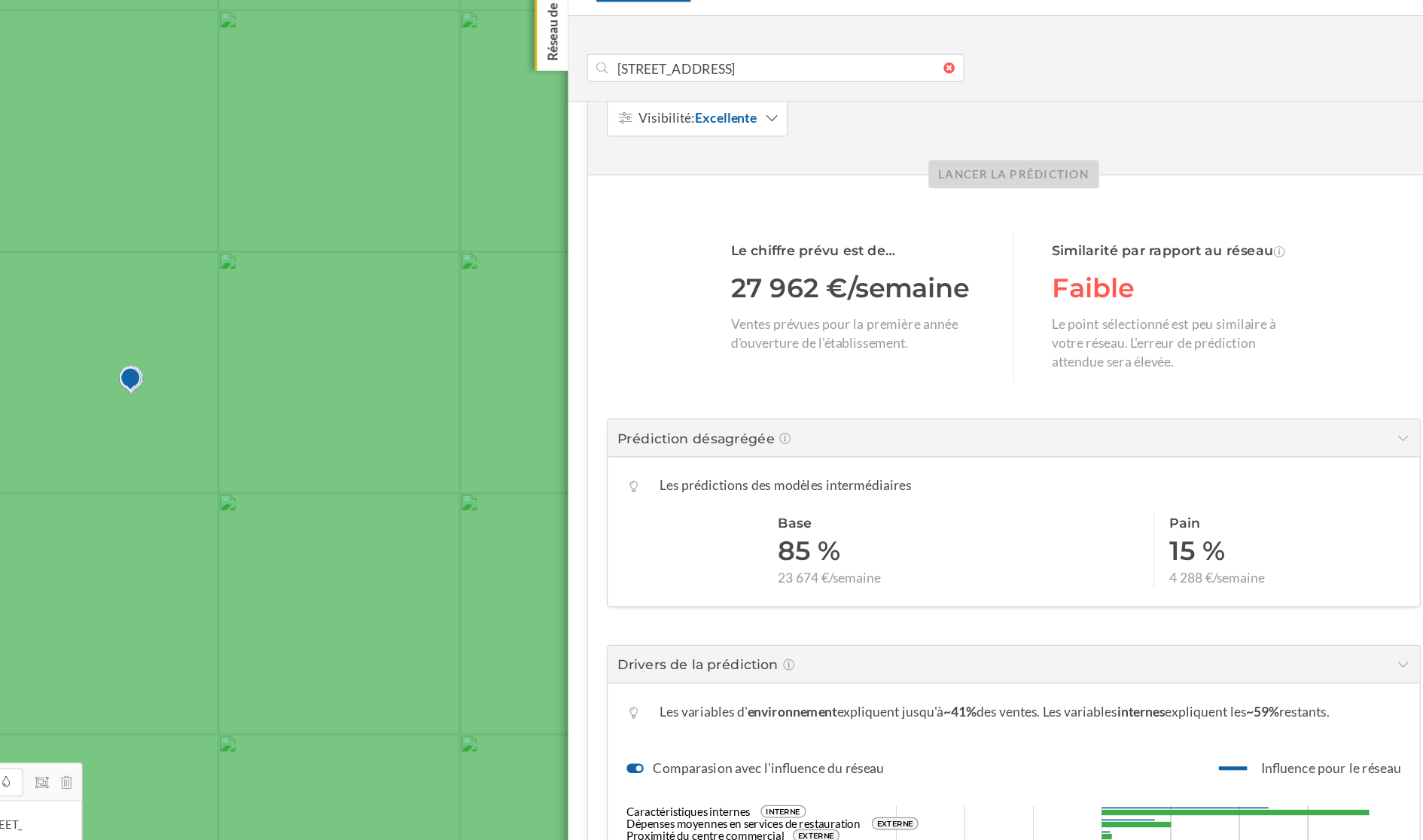
scroll to position [235, 0]
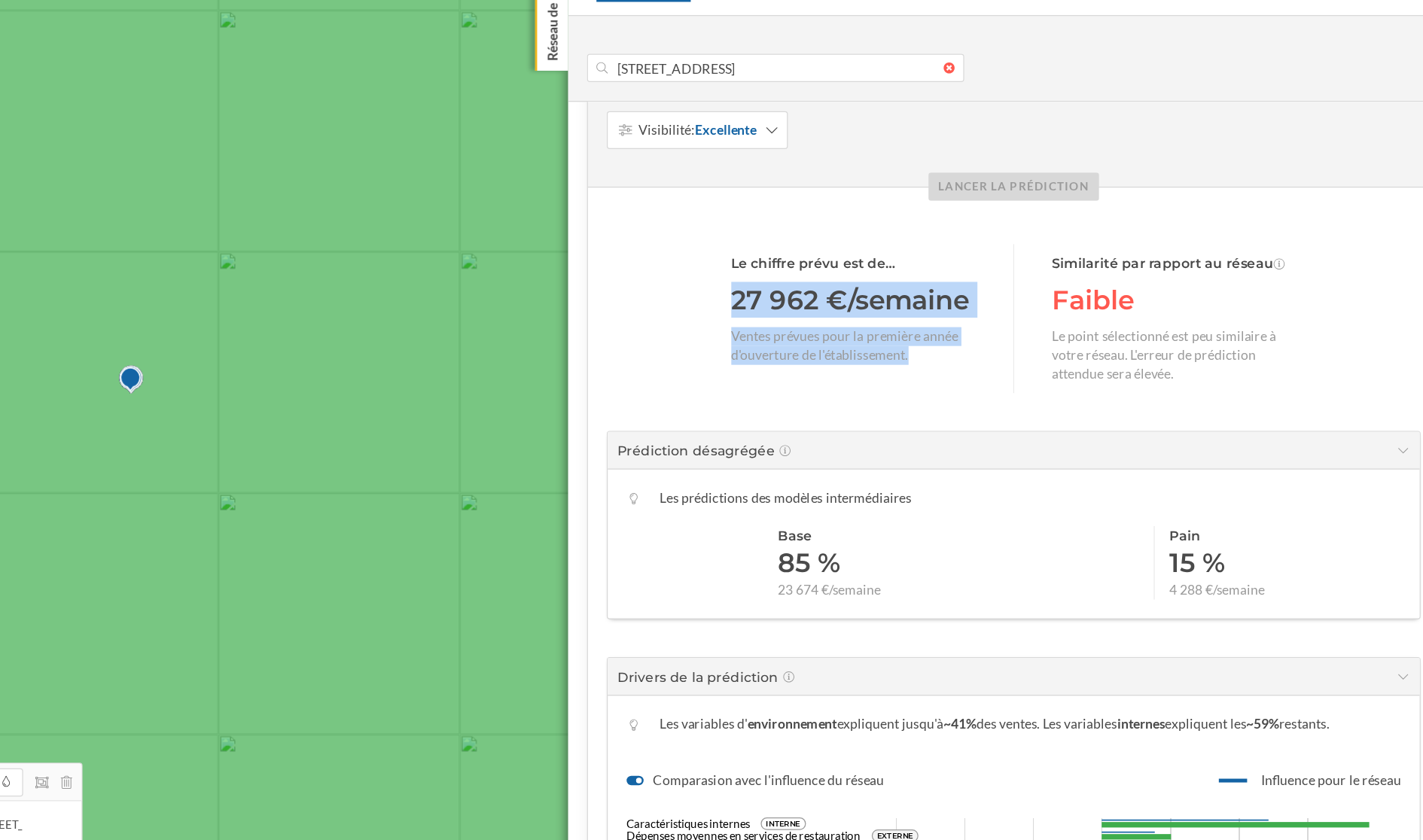
drag, startPoint x: 828, startPoint y: 337, endPoint x: 1041, endPoint y: 379, distance: 217.1
click at [1043, 380] on div "Le chiffre prévu est de… 27 962 €/semaine Ventes prévues pour la première année…" at bounding box center [1067, 761] width 680 height 1020
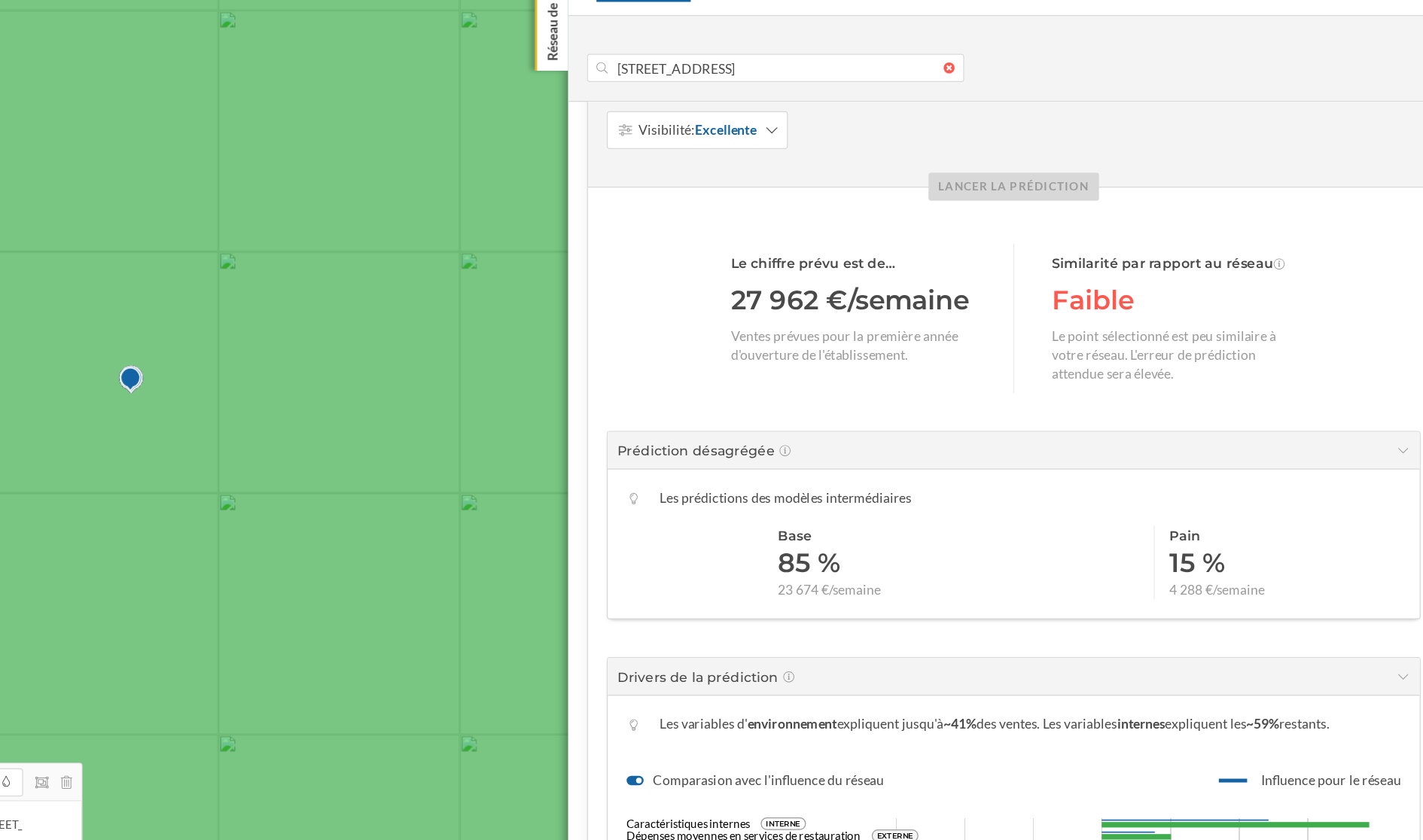
click at [894, 365] on div "Ventes prévues pour la première année d'ouverture de l'établissement." at bounding box center [940, 377] width 196 height 30
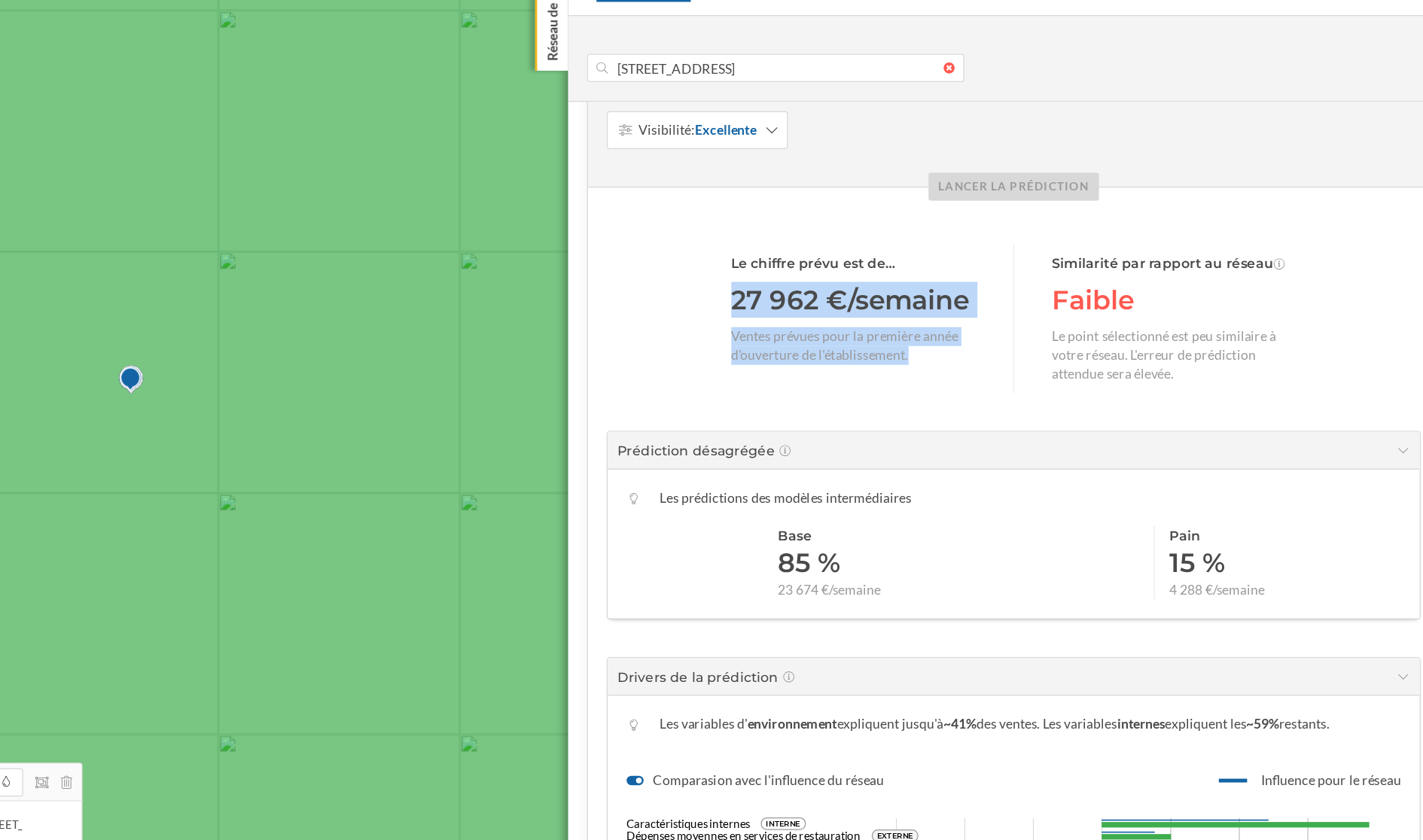
drag, startPoint x: 841, startPoint y: 336, endPoint x: 1002, endPoint y: 381, distance: 167.2
click at [1002, 381] on div "Le chiffre prévu est de… 27 962 €/semaine Ventes prévues pour la première année…" at bounding box center [940, 356] width 196 height 119
click at [913, 353] on div "Le chiffre prévu est de… 27 962 €/semaine Ventes prévues pour la première année…" at bounding box center [940, 356] width 196 height 119
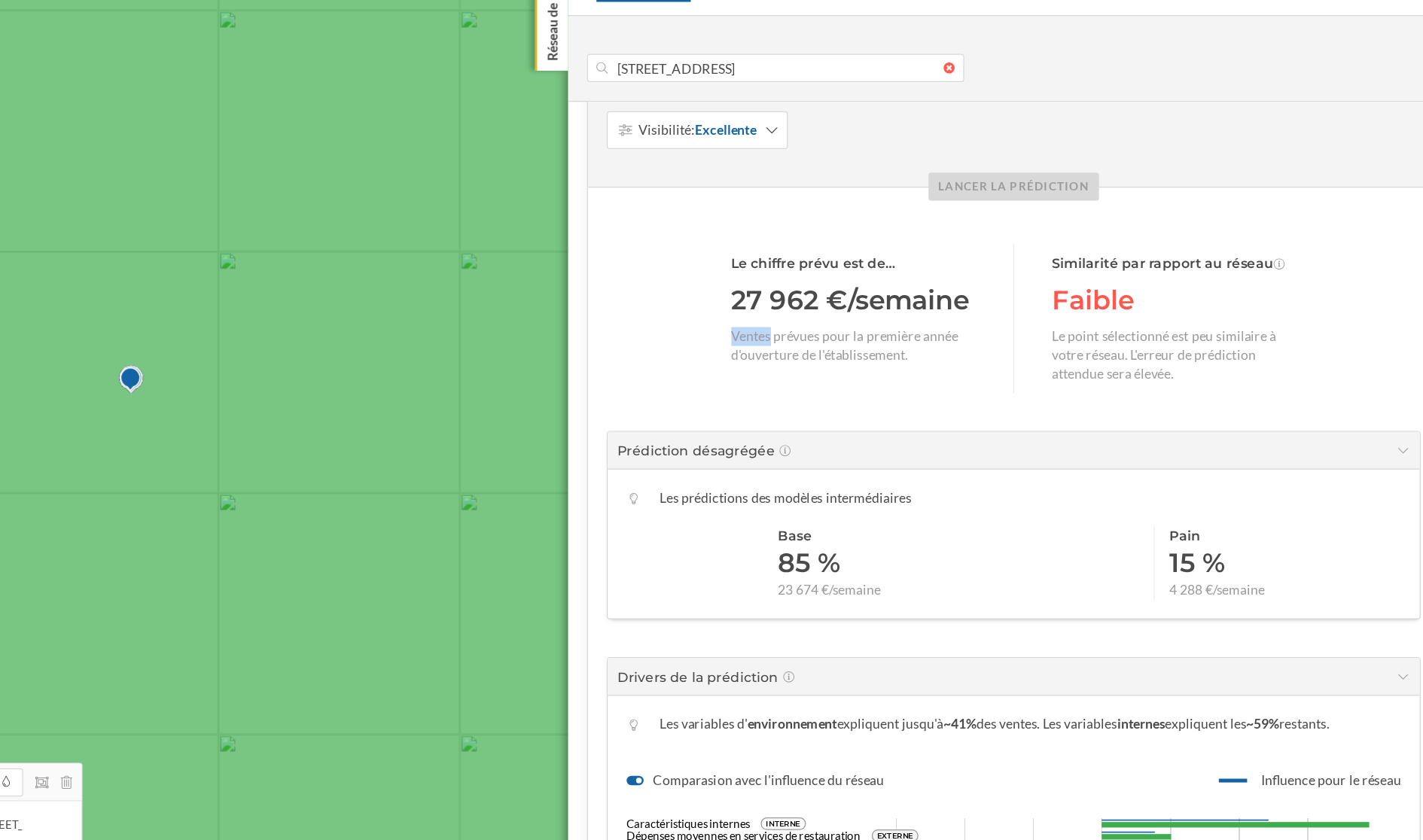
click at [913, 353] on div "Le chiffre prévu est de… 27 962 €/semaine Ventes prévues pour la première année…" at bounding box center [940, 356] width 196 height 119
click at [892, 348] on div "27 962 €/semaine" at bounding box center [940, 341] width 196 height 29
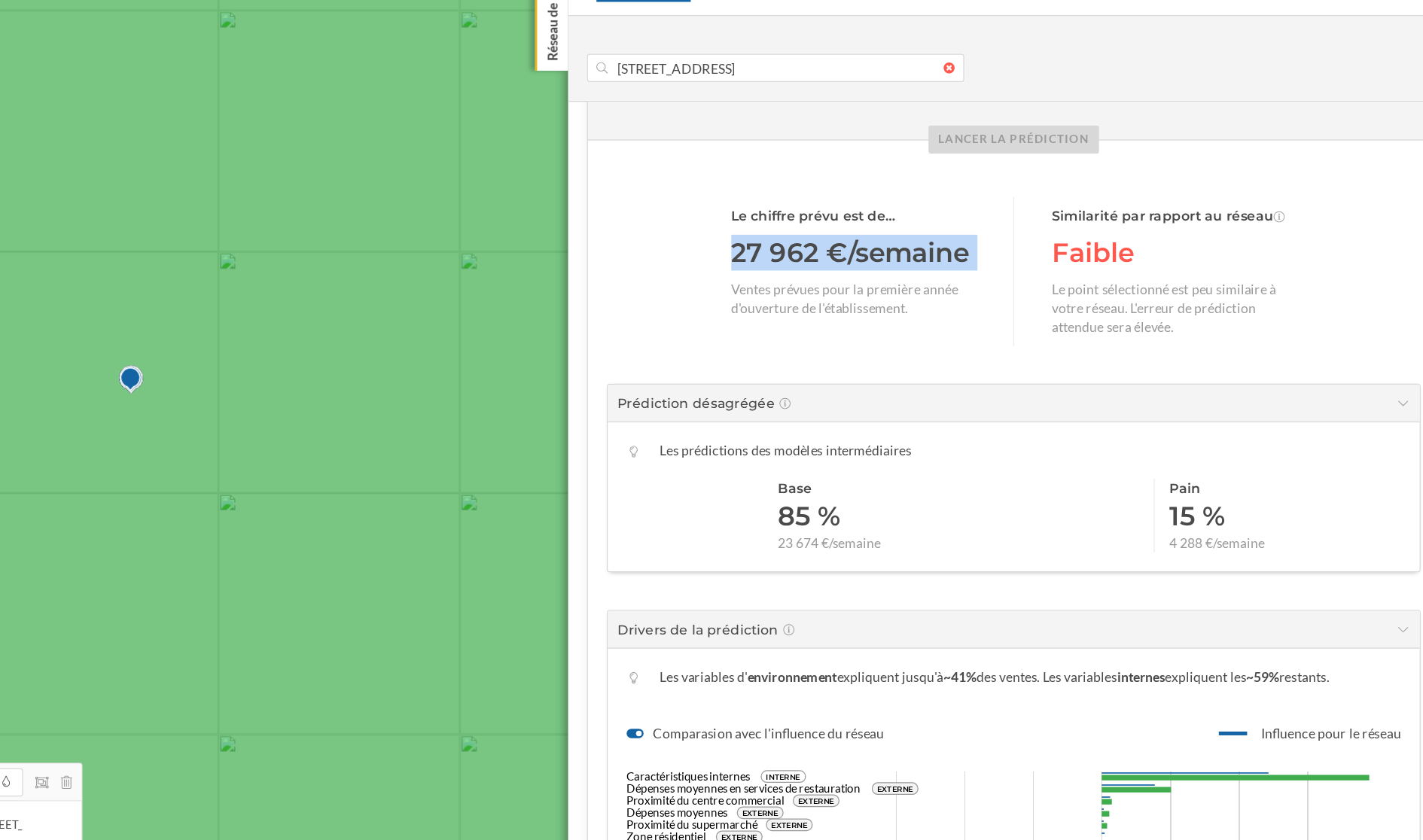
scroll to position [275, 0]
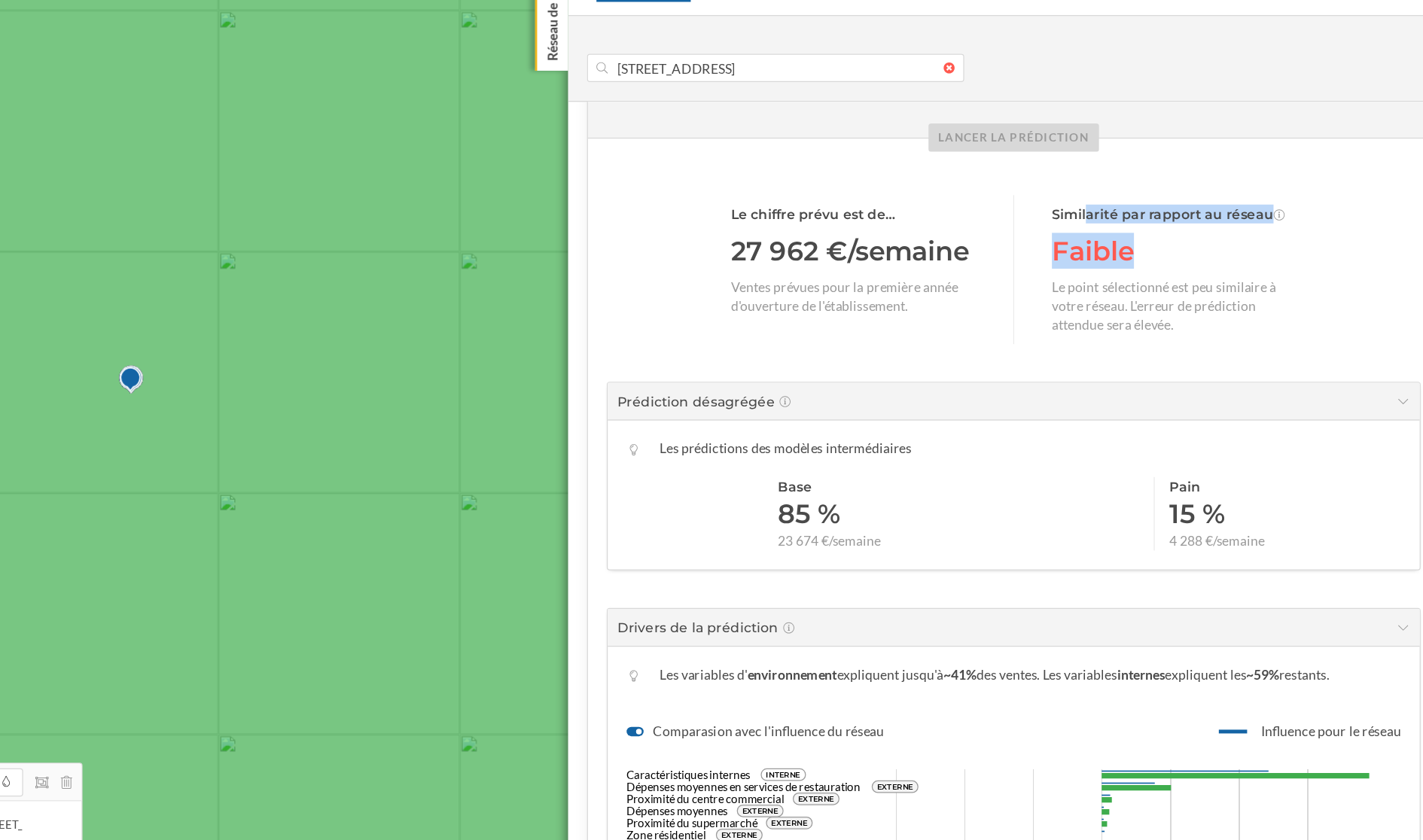
drag, startPoint x: 1094, startPoint y: 271, endPoint x: 1183, endPoint y: 302, distance: 94.2
click at [1183, 302] on div "Le chiffre prévu est de… 27 962 €/semaine Ventes prévues pour la première année…" at bounding box center [1068, 316] width 452 height 119
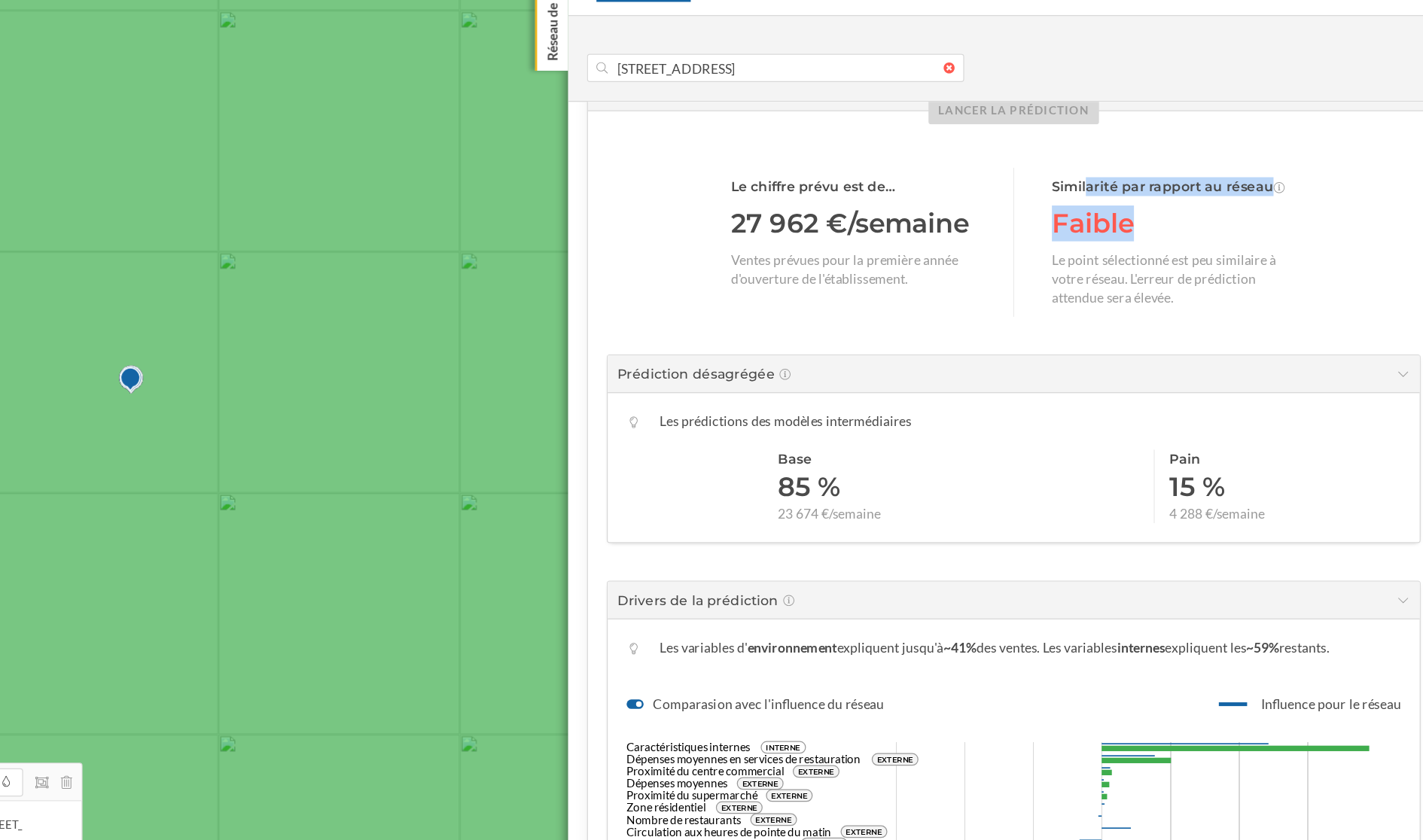
scroll to position [249, 0]
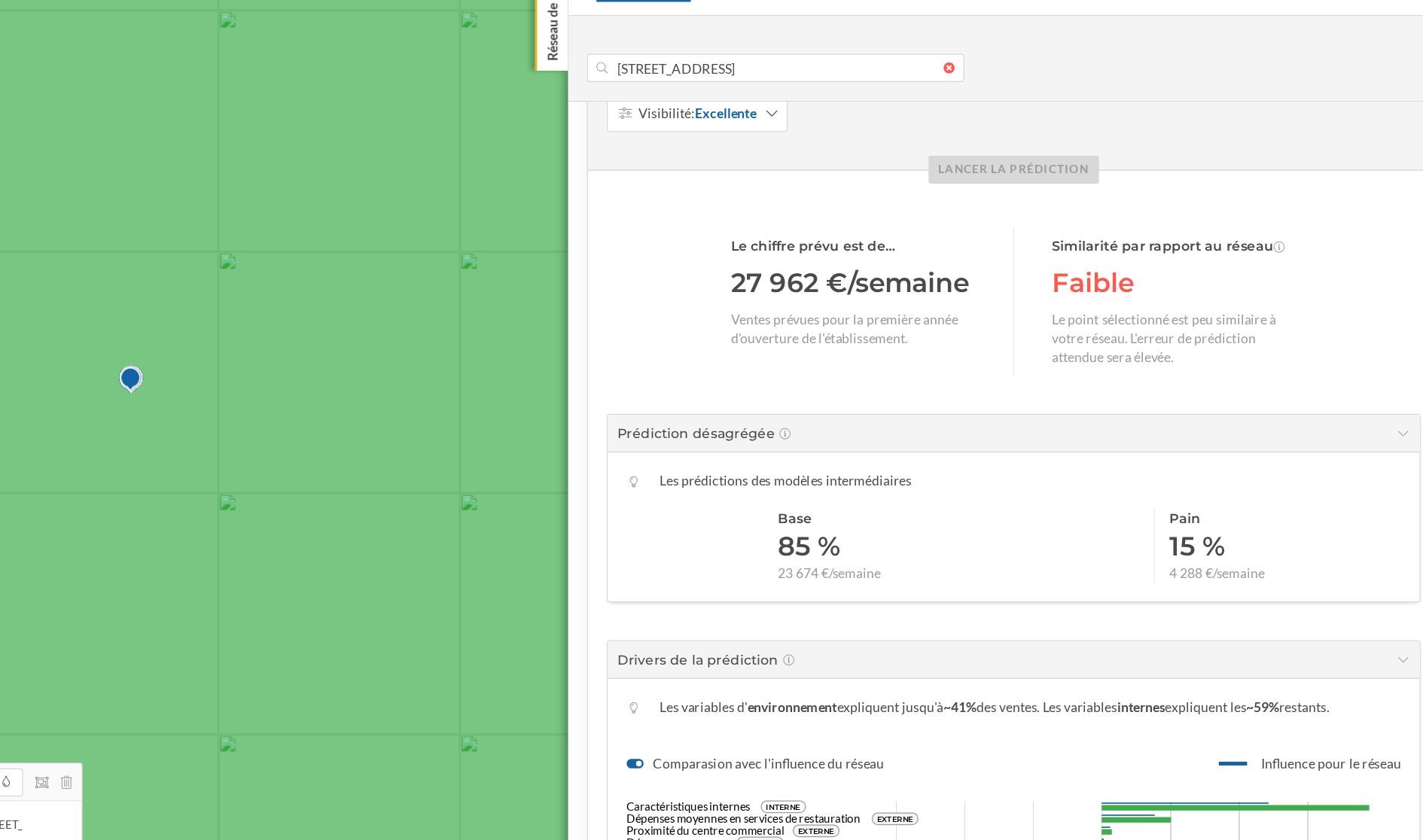
click at [1144, 324] on div "Faible" at bounding box center [1196, 328] width 196 height 29
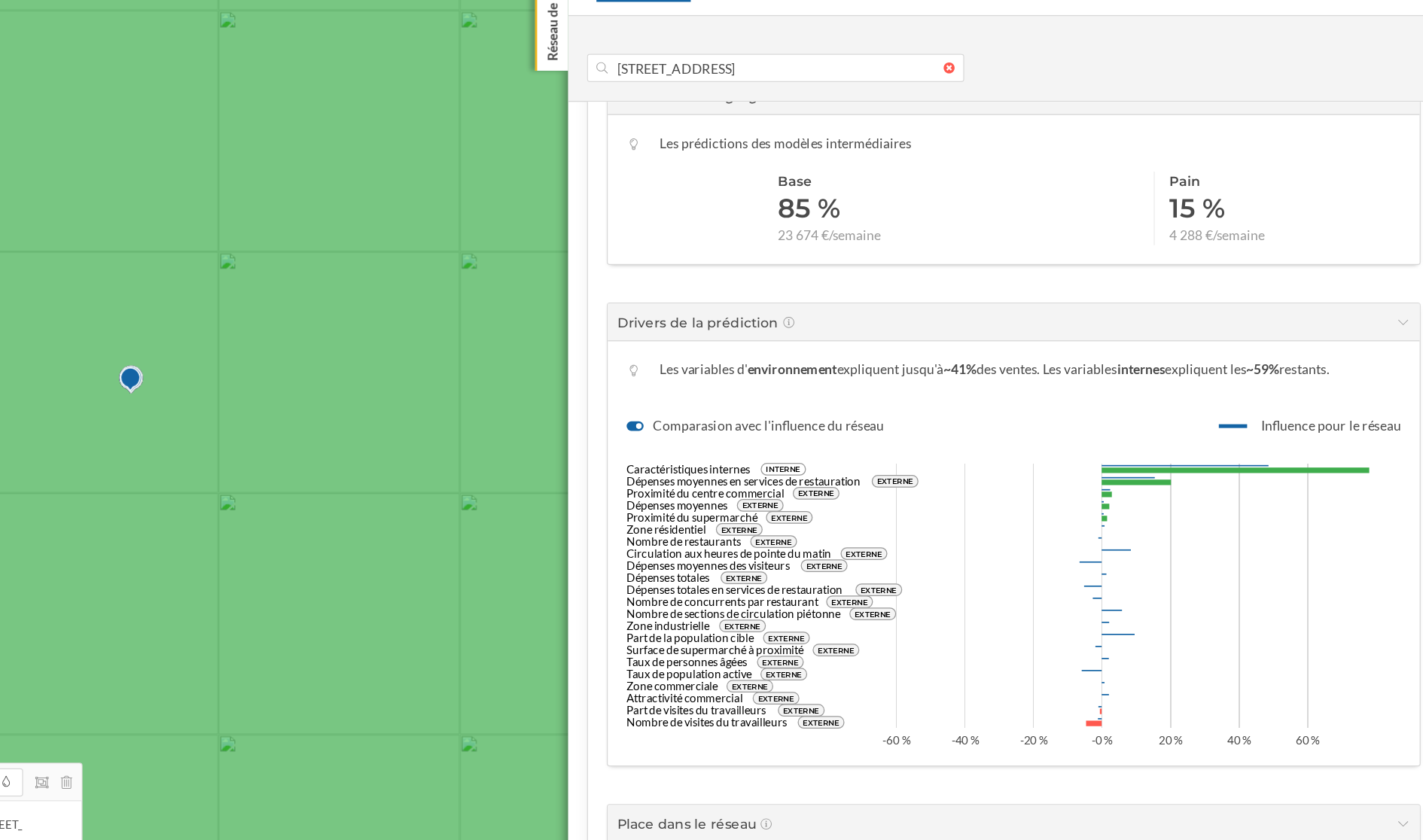
scroll to position [521, 0]
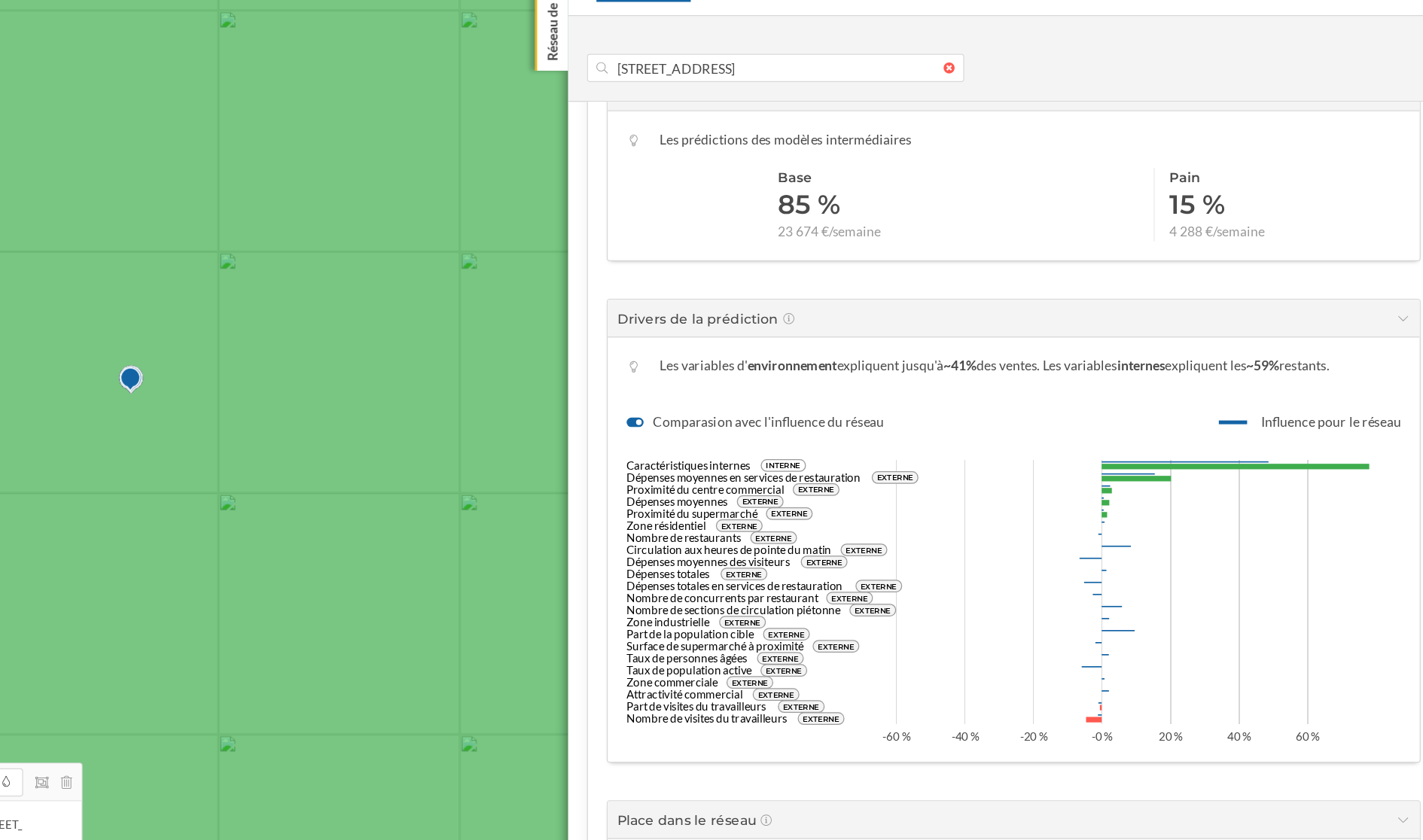
drag, startPoint x: 1136, startPoint y: 466, endPoint x: 1182, endPoint y: 538, distance: 85.4
click at [1182, 538] on icon "Caractéristiques internes INTERNE Dépenses moyennes en services de restauration…" at bounding box center [1067, 570] width 618 height 248
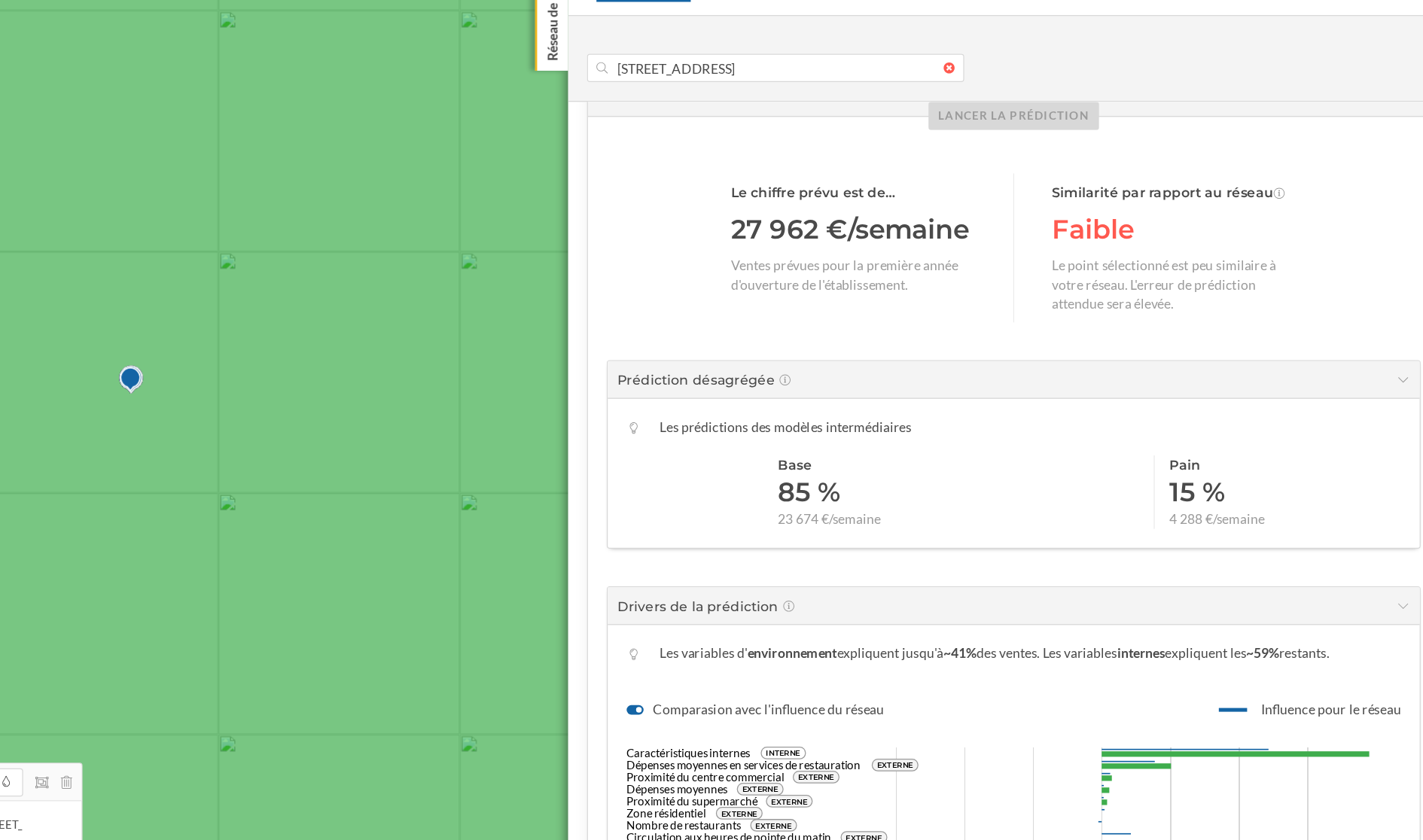
scroll to position [291, 0]
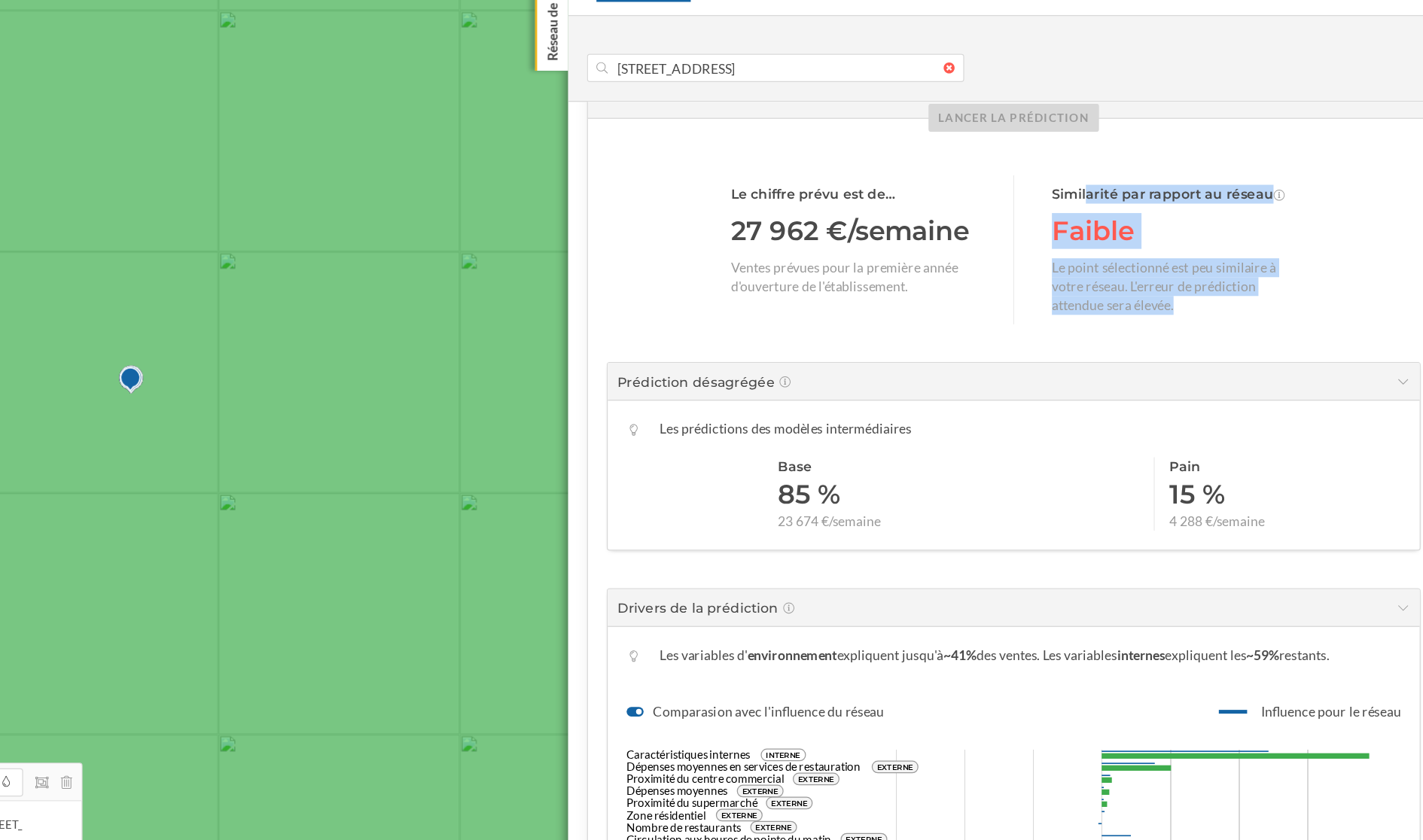
drag, startPoint x: 1097, startPoint y: 251, endPoint x: 1193, endPoint y: 340, distance: 130.9
click at [1193, 340] on div "Similarité par rapport au réseau Faible Le point sélectionné est peu similaire …" at bounding box center [1196, 301] width 196 height 119
click at [1193, 340] on div "Le point sélectionné est peu similaire à votre réseau. L'erreur de prédiction a…" at bounding box center [1196, 330] width 196 height 45
drag, startPoint x: 1200, startPoint y: 345, endPoint x: 1097, endPoint y: 257, distance: 135.5
click at [1098, 257] on div "Similarité par rapport au réseau Faible Le point sélectionné est peu similaire …" at bounding box center [1196, 301] width 196 height 119
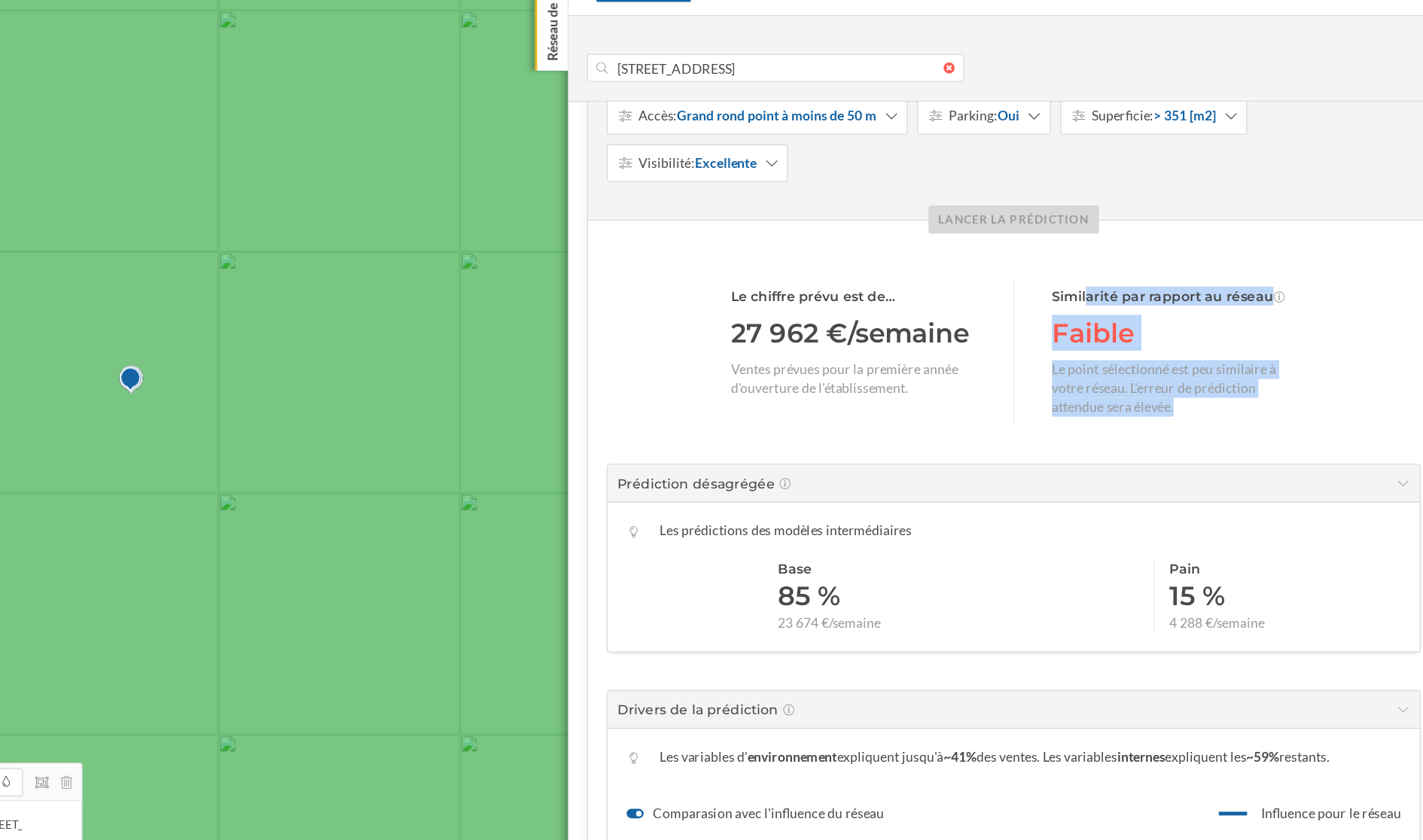
scroll to position [209, 0]
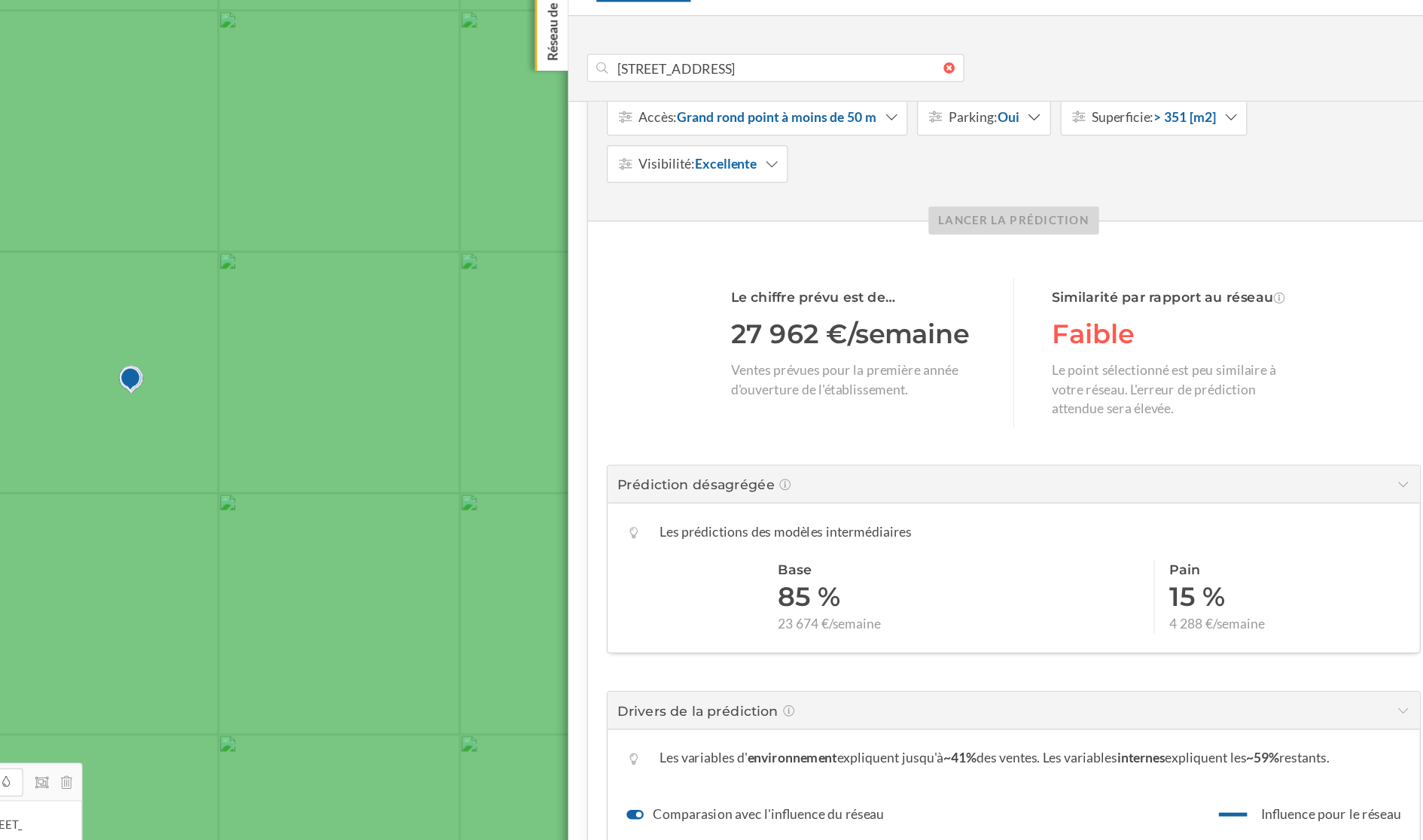
click at [1100, 332] on div "Similarité par rapport au réseau" at bounding box center [1196, 338] width 196 height 15
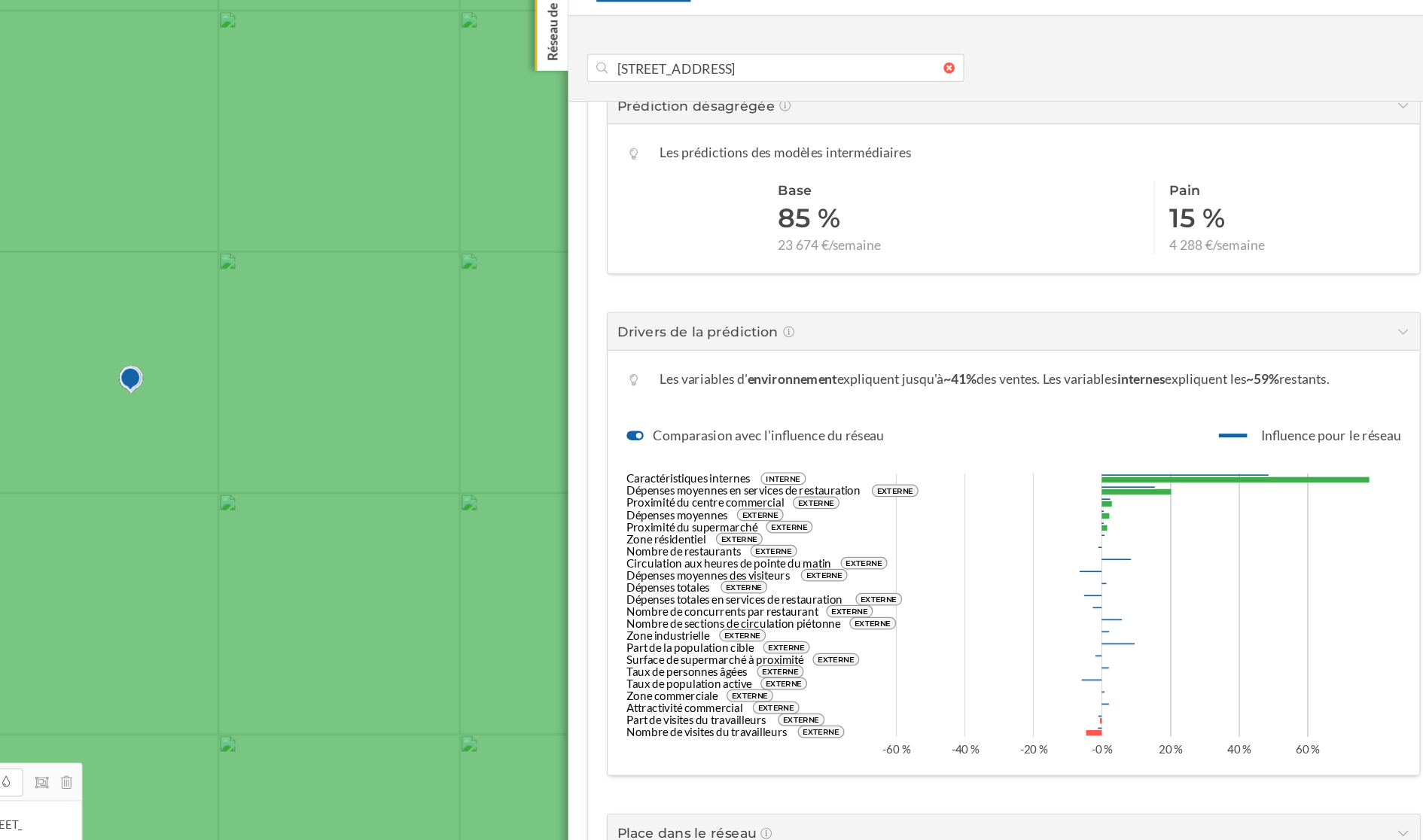
scroll to position [509, 0]
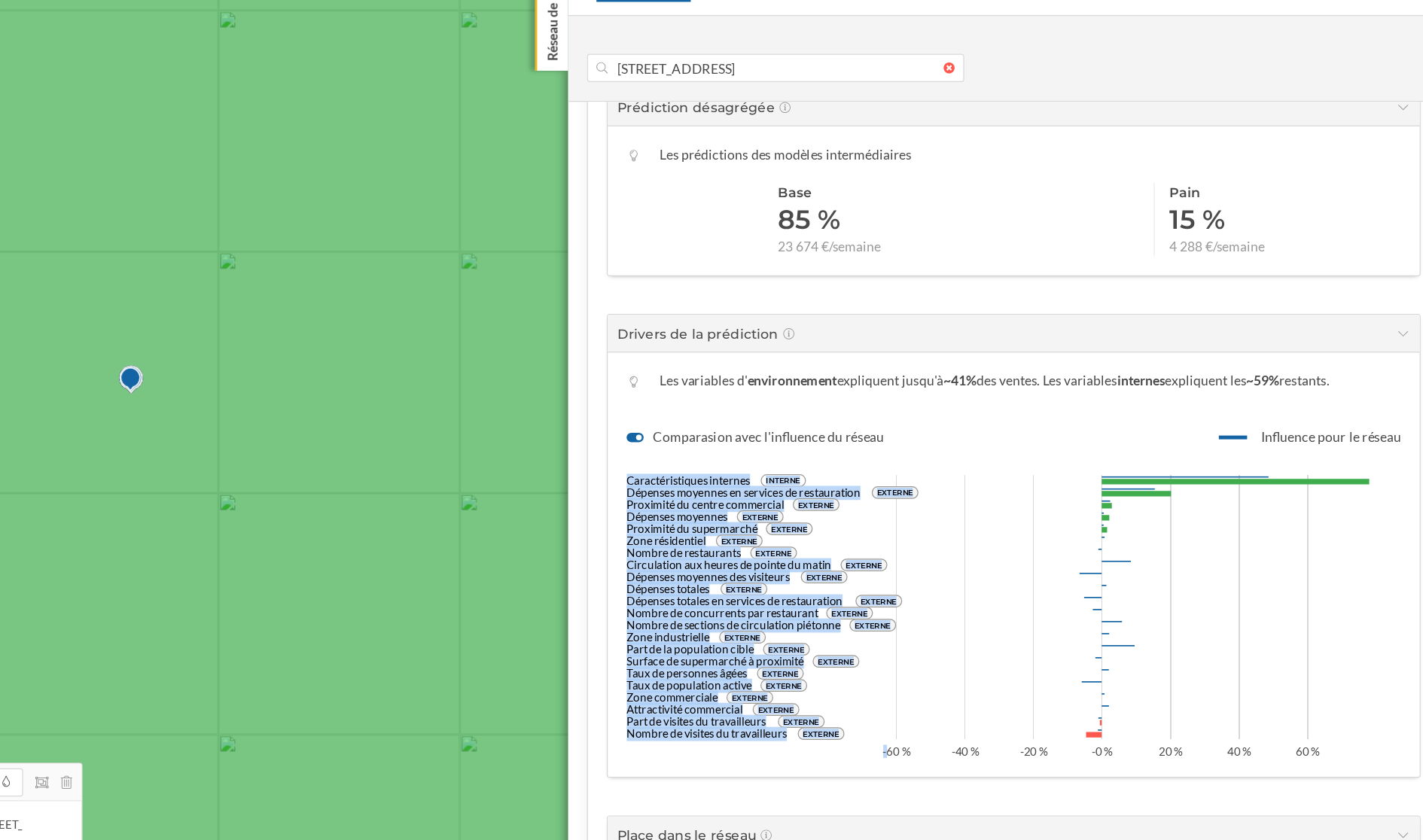
drag, startPoint x: 758, startPoint y: 481, endPoint x: 964, endPoint y: 699, distance: 299.9
click at [964, 621] on icon "Caractéristiques internes INTERNE Dépenses moyennes en services de restauration…" at bounding box center [1067, 582] width 618 height 248
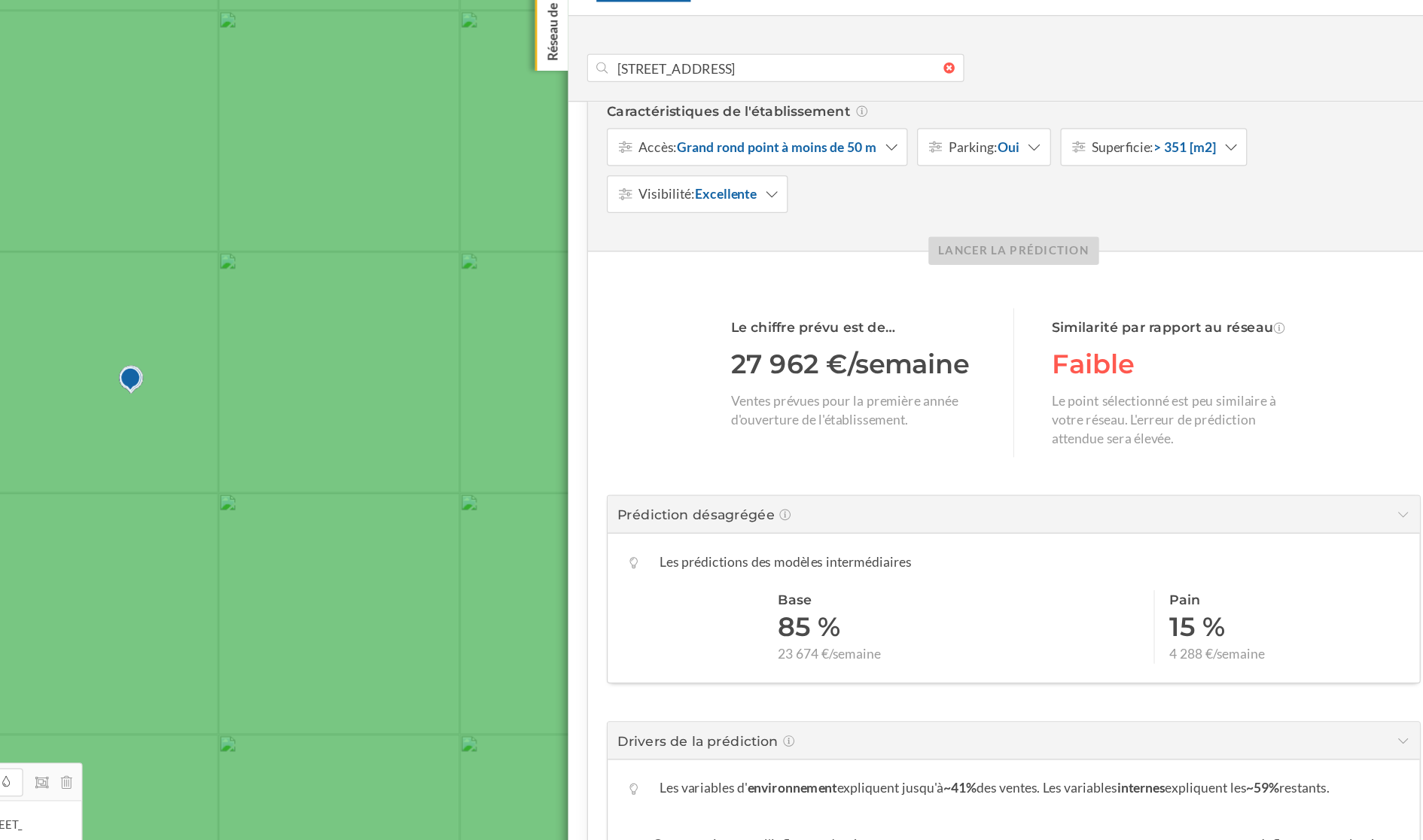
scroll to position [173, 0]
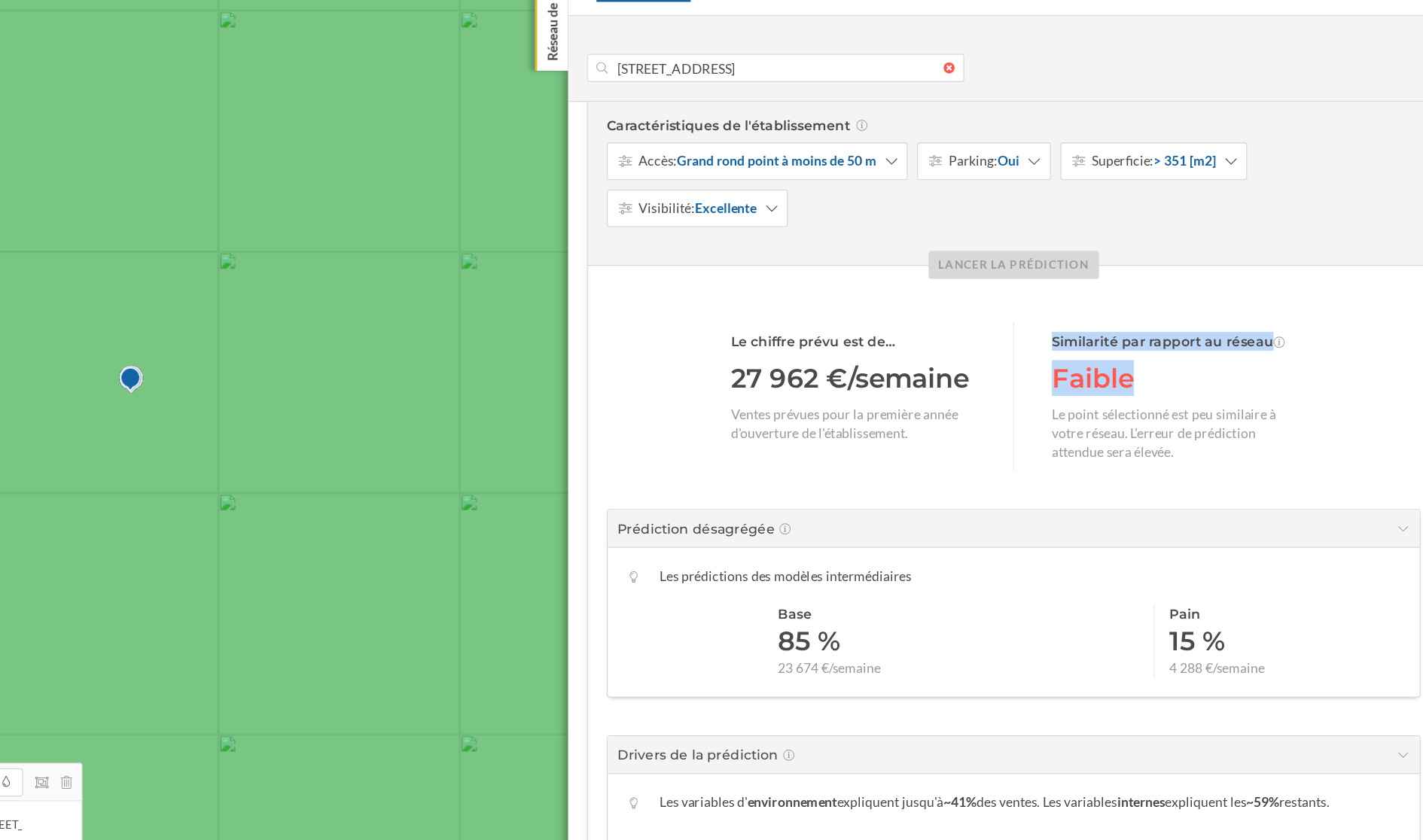
drag, startPoint x: 1162, startPoint y: 397, endPoint x: 1076, endPoint y: 392, distance: 86.1
click at [1076, 392] on div "Le chiffre prévu est de… 27 962 €/semaine Ventes prévues pour la première année…" at bounding box center [1068, 418] width 452 height 119
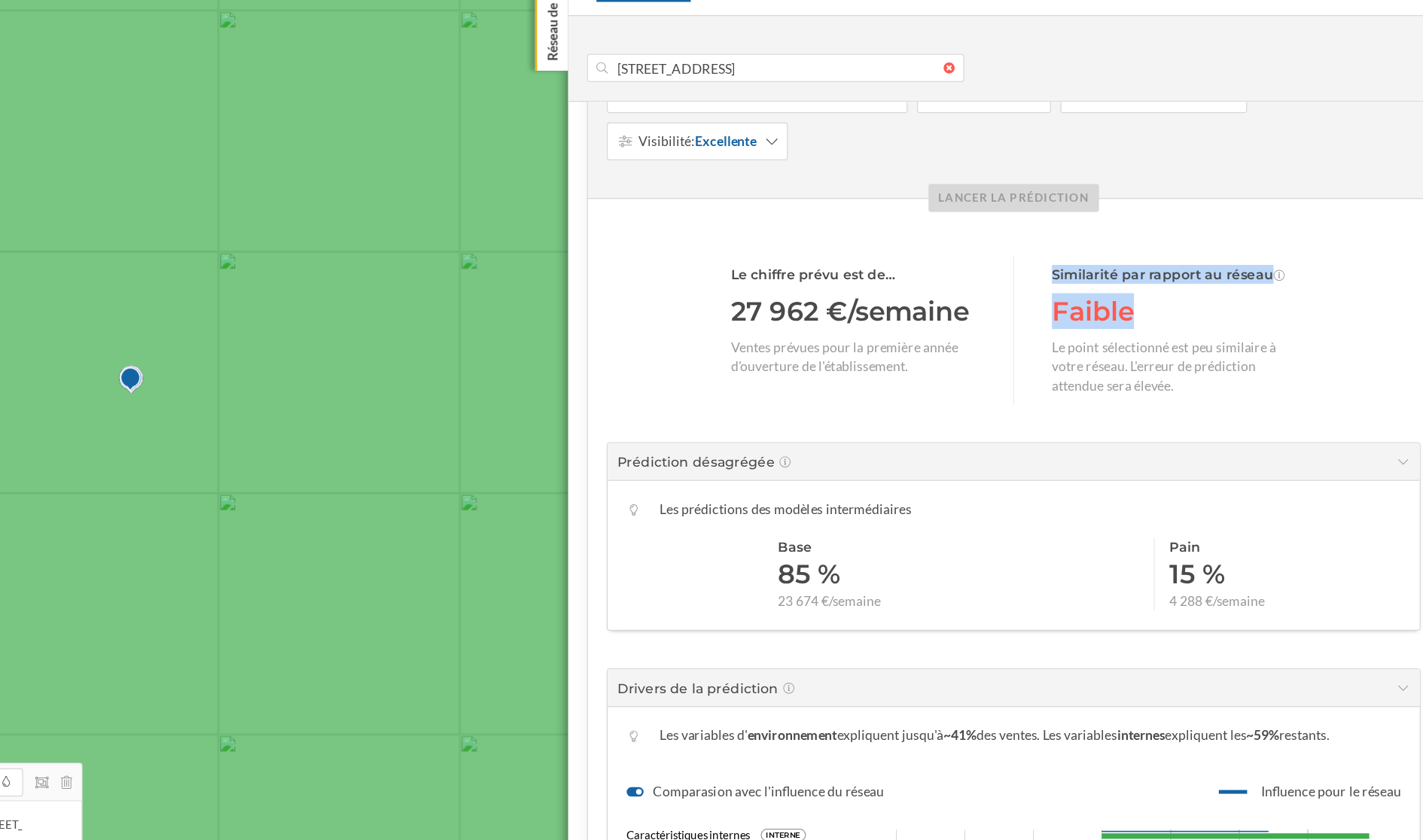
scroll to position [233, 0]
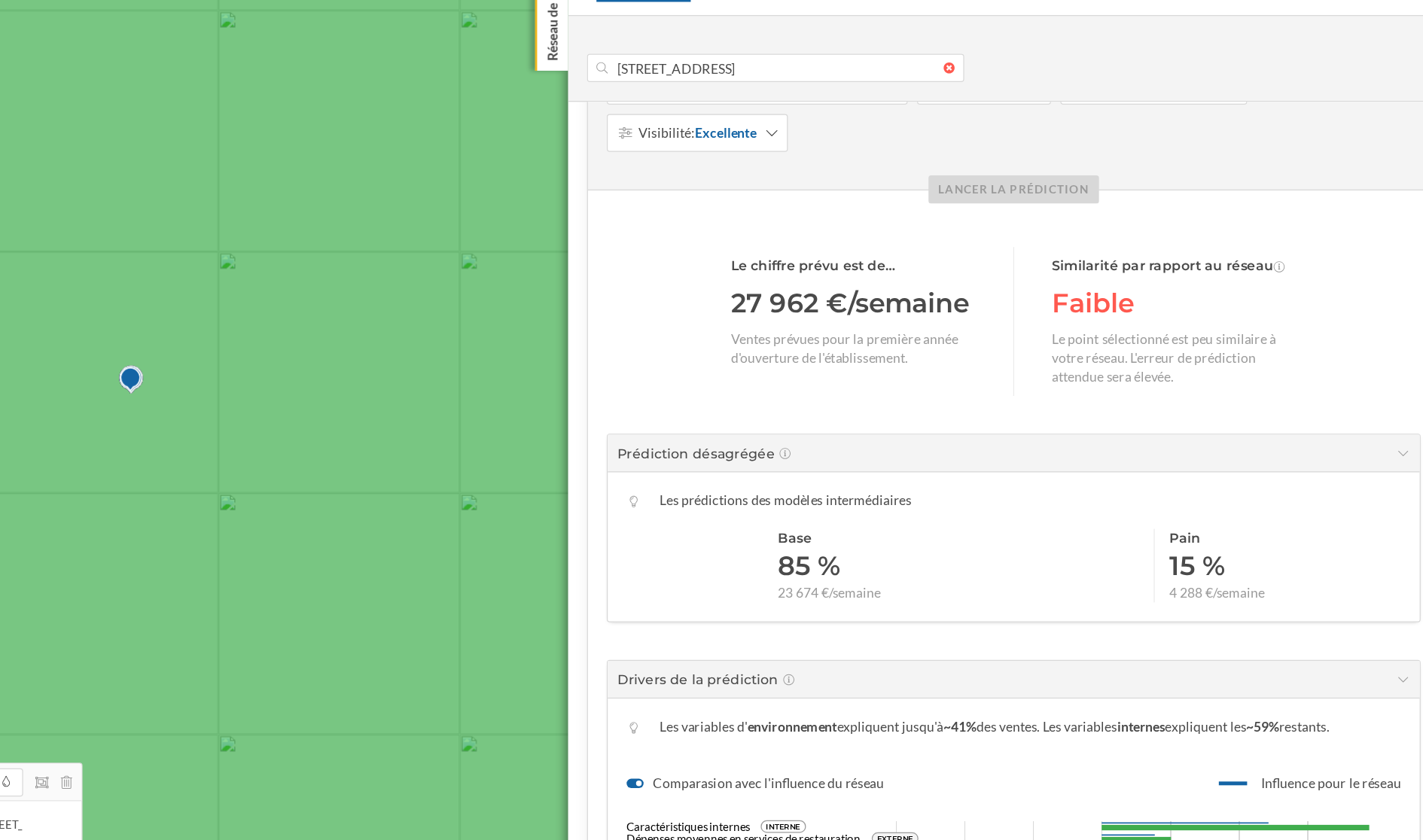
click at [1176, 348] on div "Faible" at bounding box center [1196, 343] width 196 height 29
click at [1176, 348] on div "Faible" at bounding box center [1196, 343] width 196 height 29
click at [1171, 346] on div "Faible" at bounding box center [1196, 343] width 196 height 29
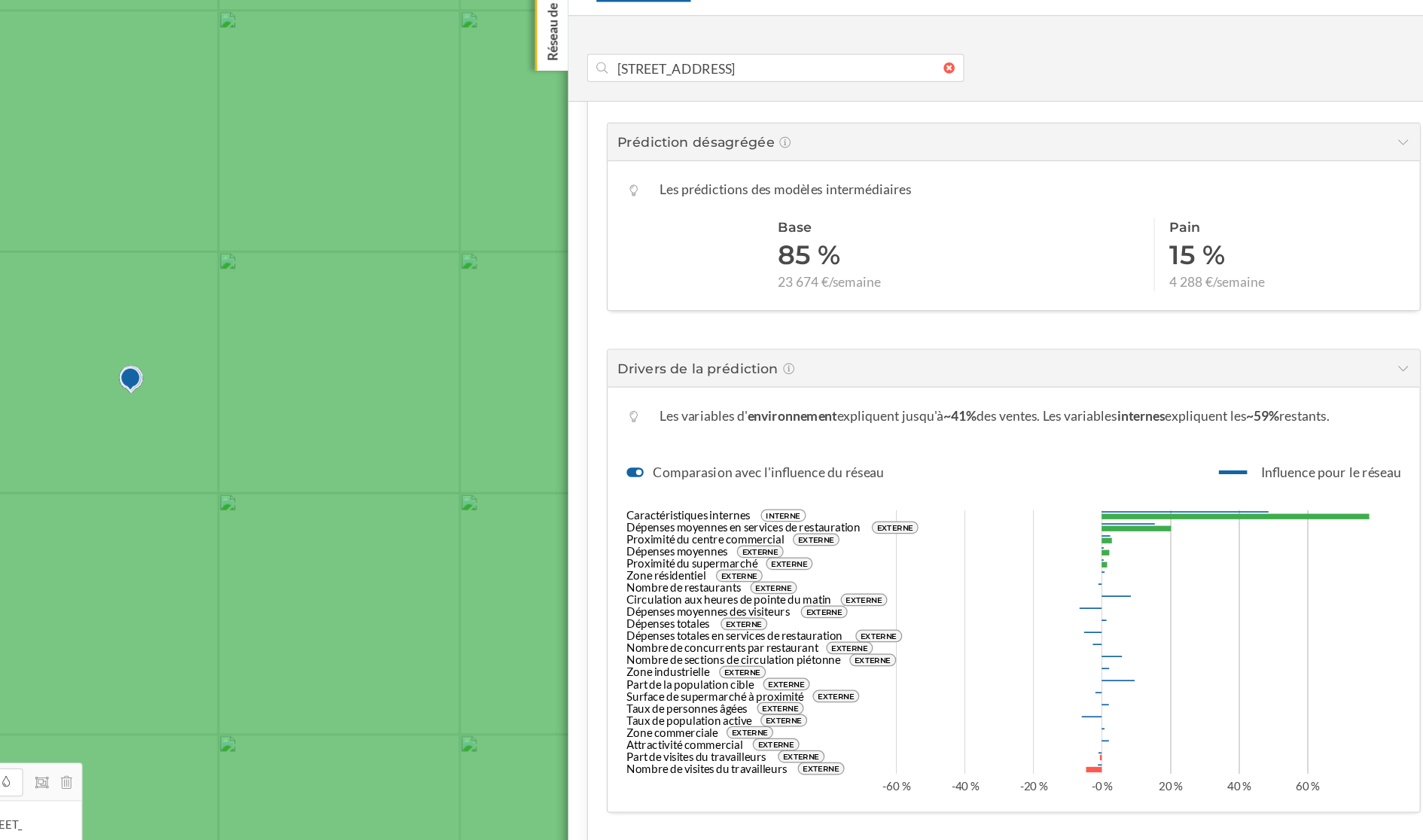
scroll to position [506, 0]
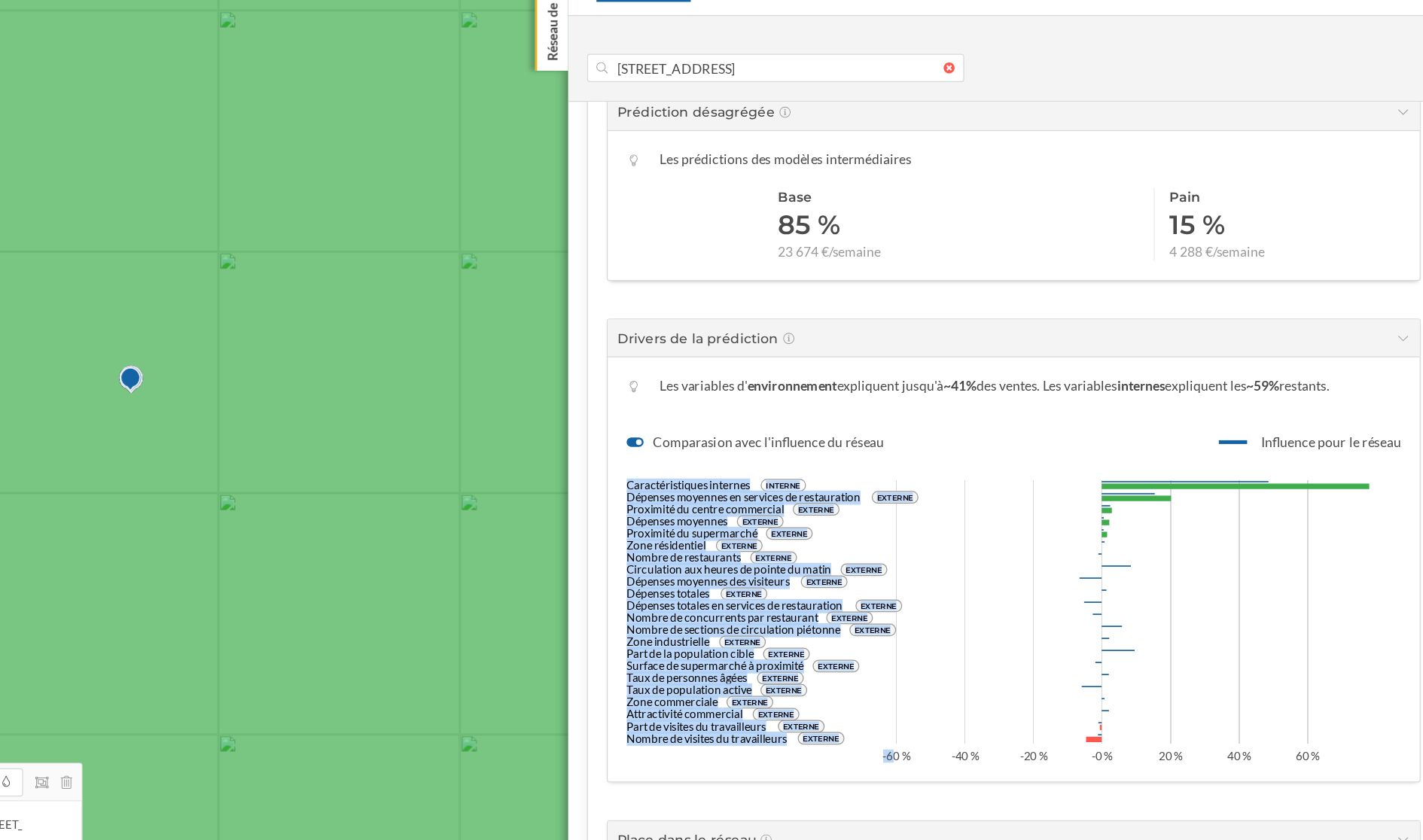
drag, startPoint x: 759, startPoint y: 487, endPoint x: 969, endPoint y: 699, distance: 298.4
click at [969, 621] on icon "Caractéristiques internes INTERNE Dépenses moyennes en services de restauration…" at bounding box center [1067, 585] width 618 height 248
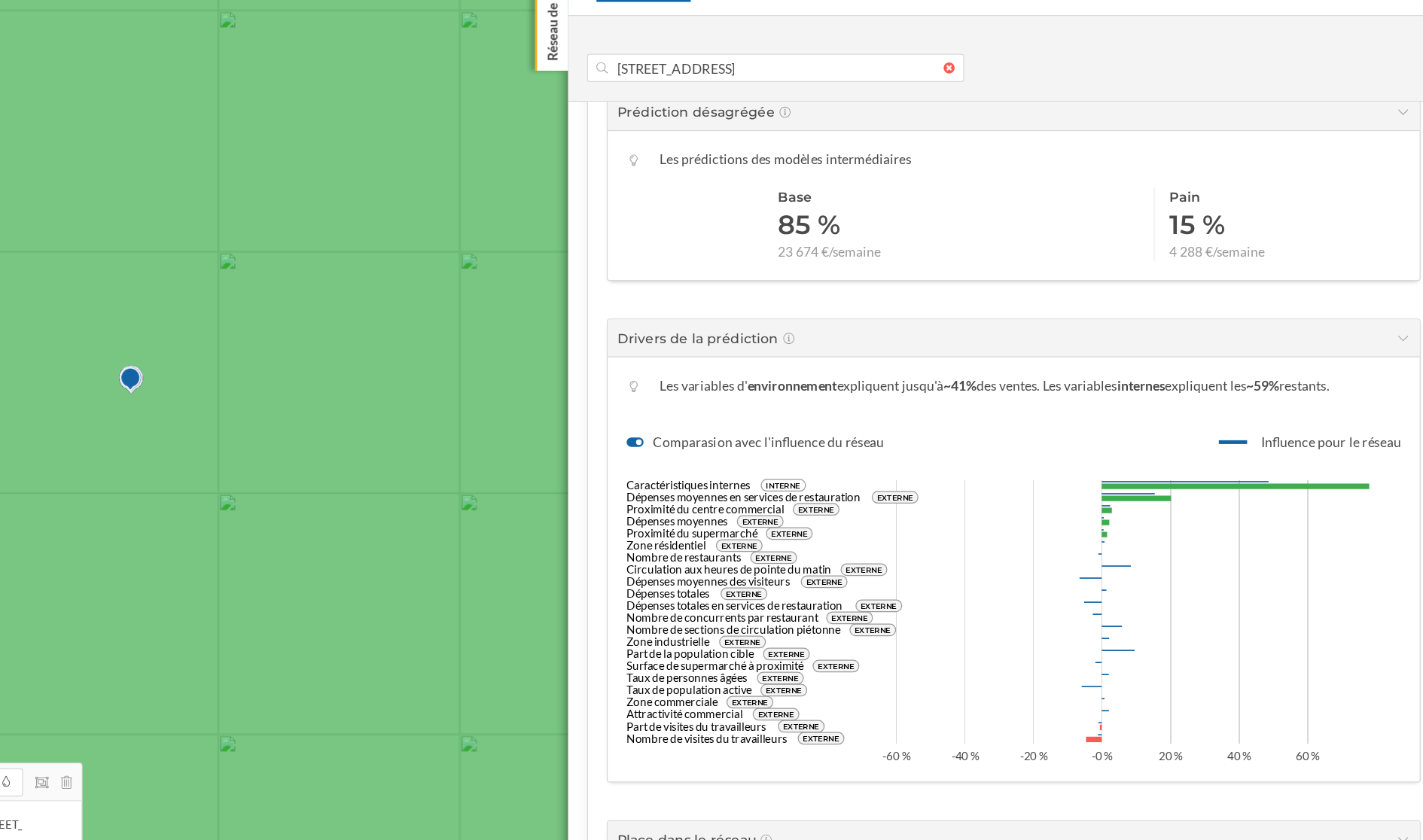
click at [1049, 447] on div "Comparasion avec l'influence du réseau Influence pour le réseau" at bounding box center [1067, 455] width 618 height 15
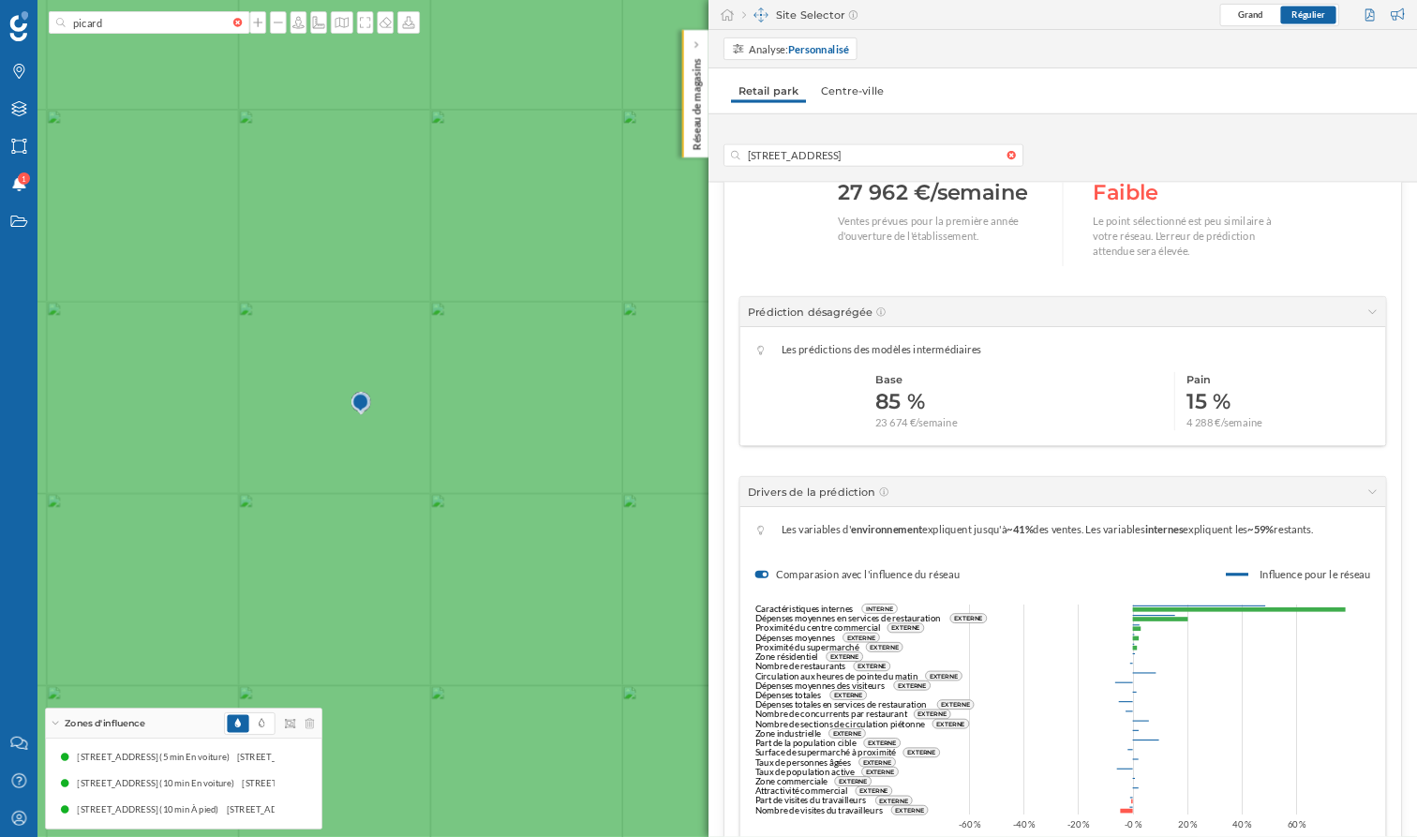
scroll to position [0, 0]
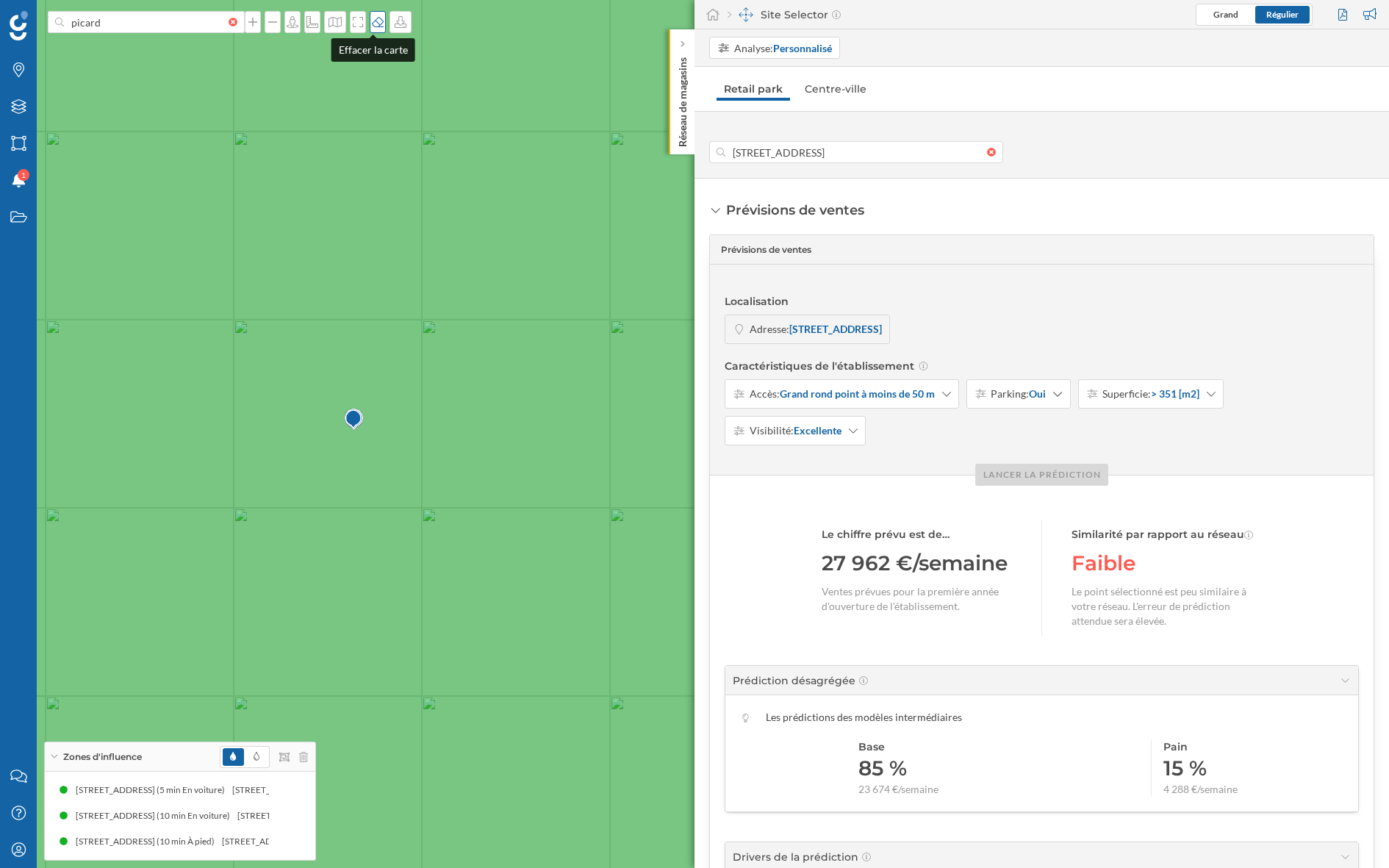
click at [376, 15] on div at bounding box center [377, 22] width 16 height 22
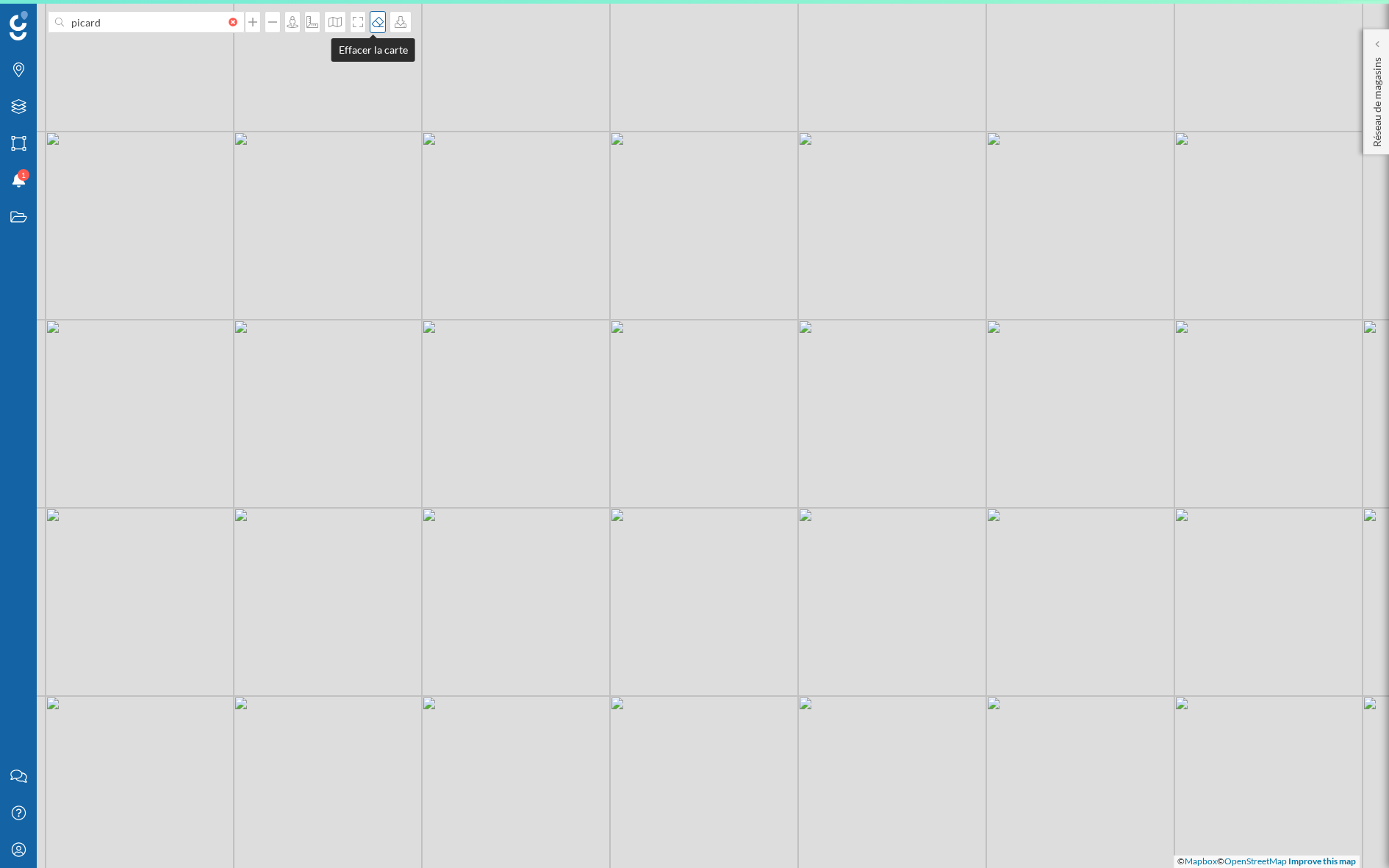
click at [376, 20] on icon at bounding box center [377, 22] width 15 height 12
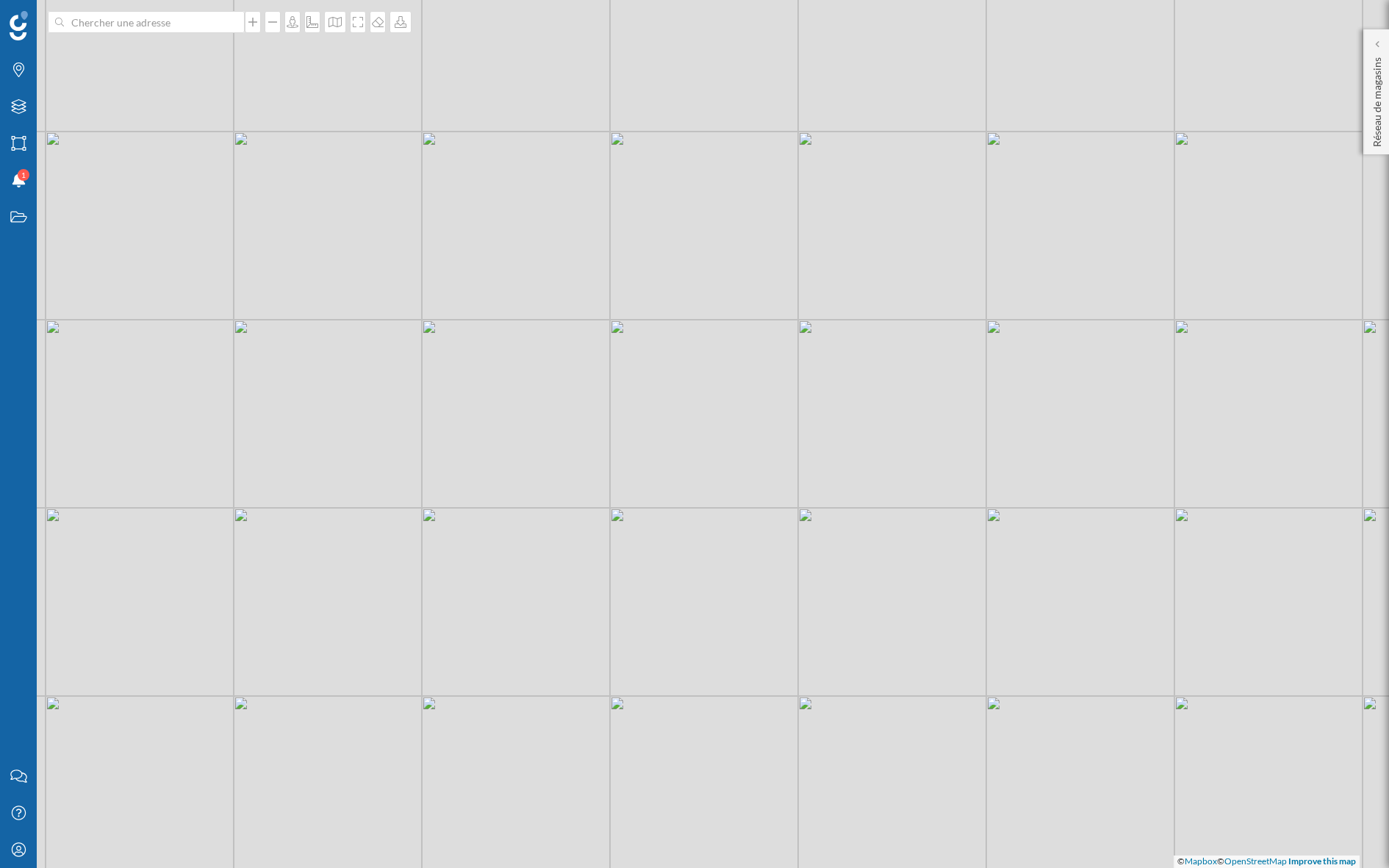
click at [229, 24] on div at bounding box center [236, 21] width 16 height 9
click at [228, 24] on input at bounding box center [147, 22] width 165 height 22
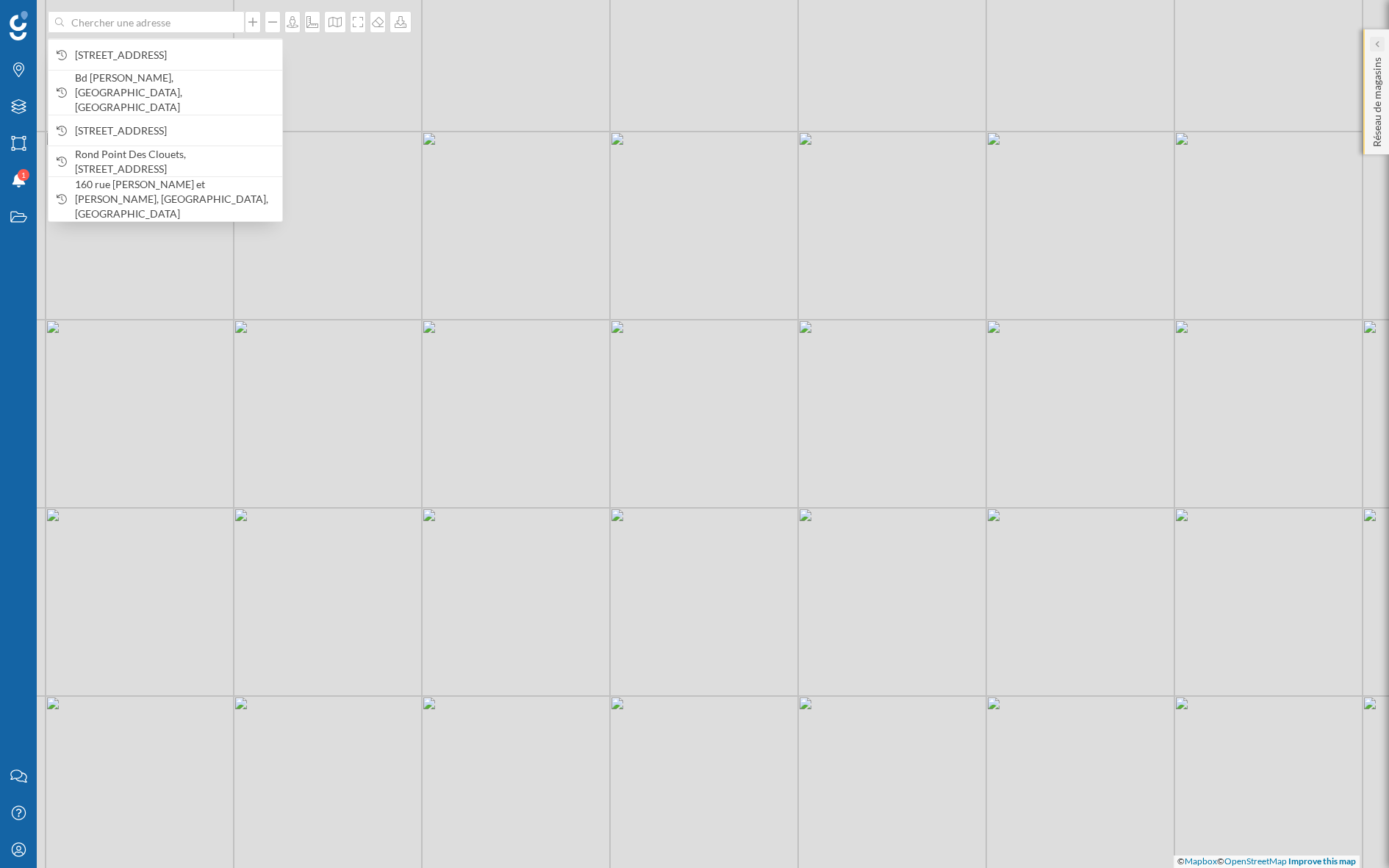
click at [1234, 49] on div at bounding box center [1377, 44] width 15 height 15
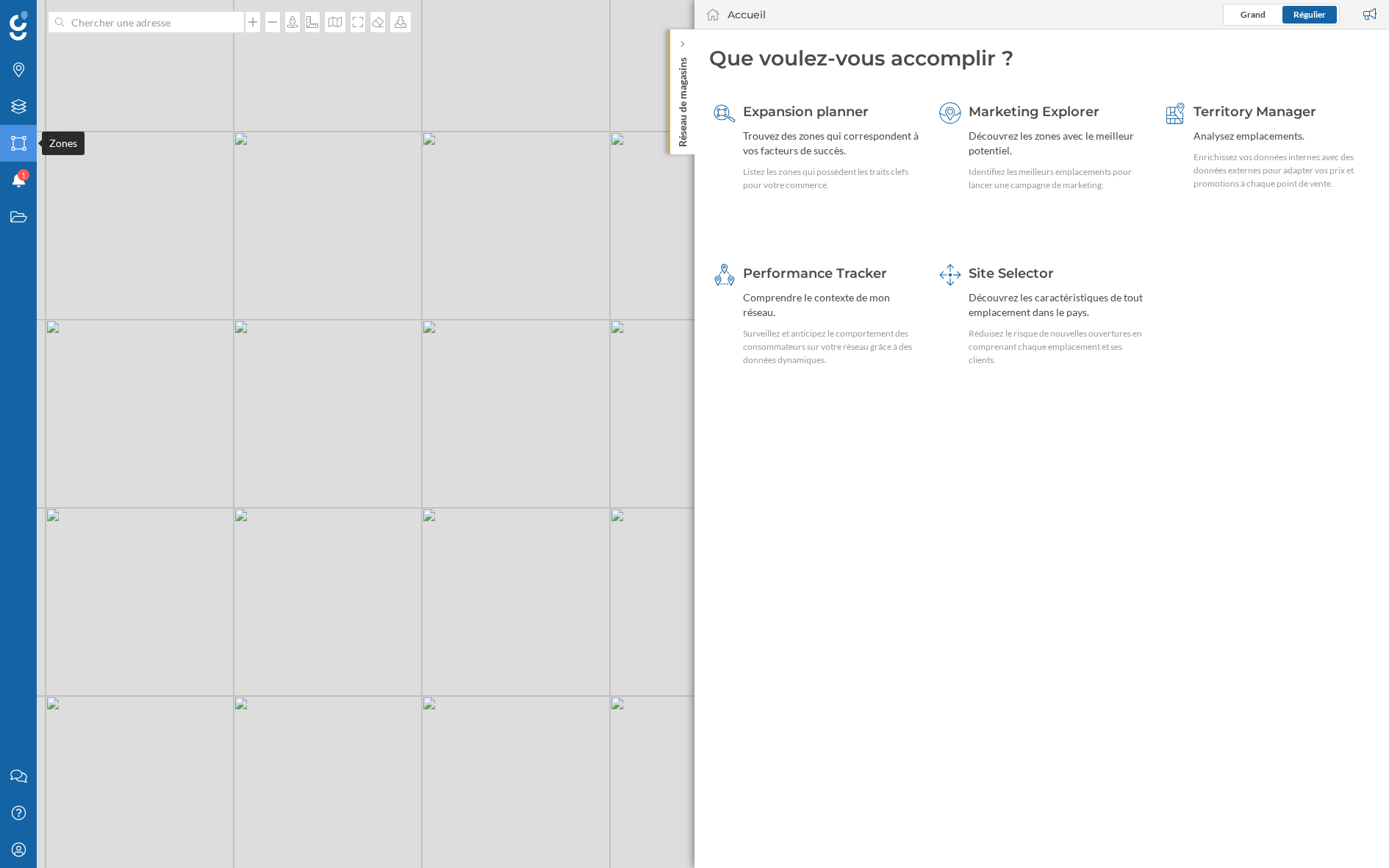
click at [5, 146] on div "Zones" at bounding box center [18, 143] width 37 height 37
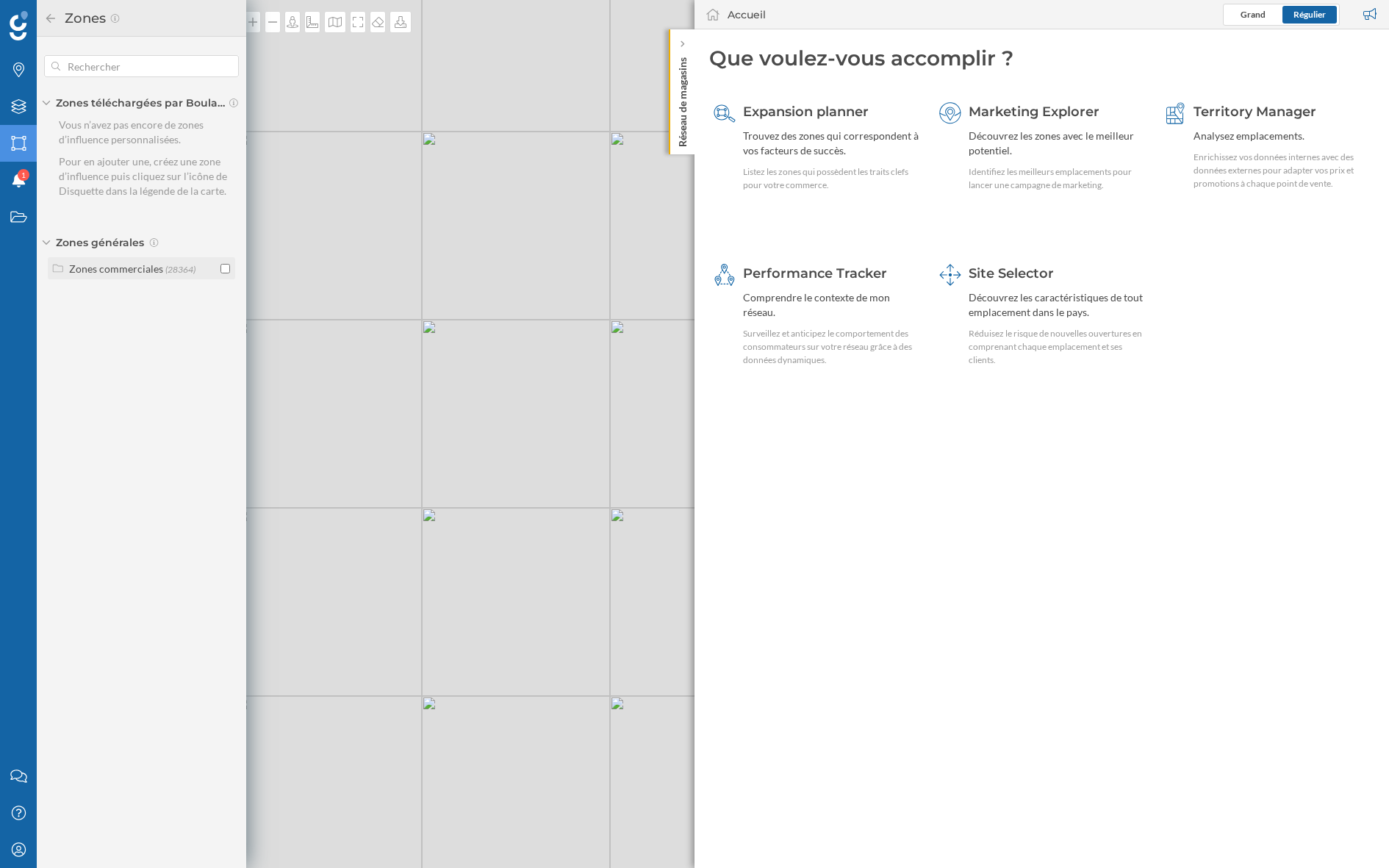
click at [153, 274] on div "Zones commerciales" at bounding box center [116, 269] width 94 height 13
click at [998, 285] on div "Site Selector Découvrez les caractéristiques de tout emplacement dans le pays. …" at bounding box center [1056, 314] width 176 height 103
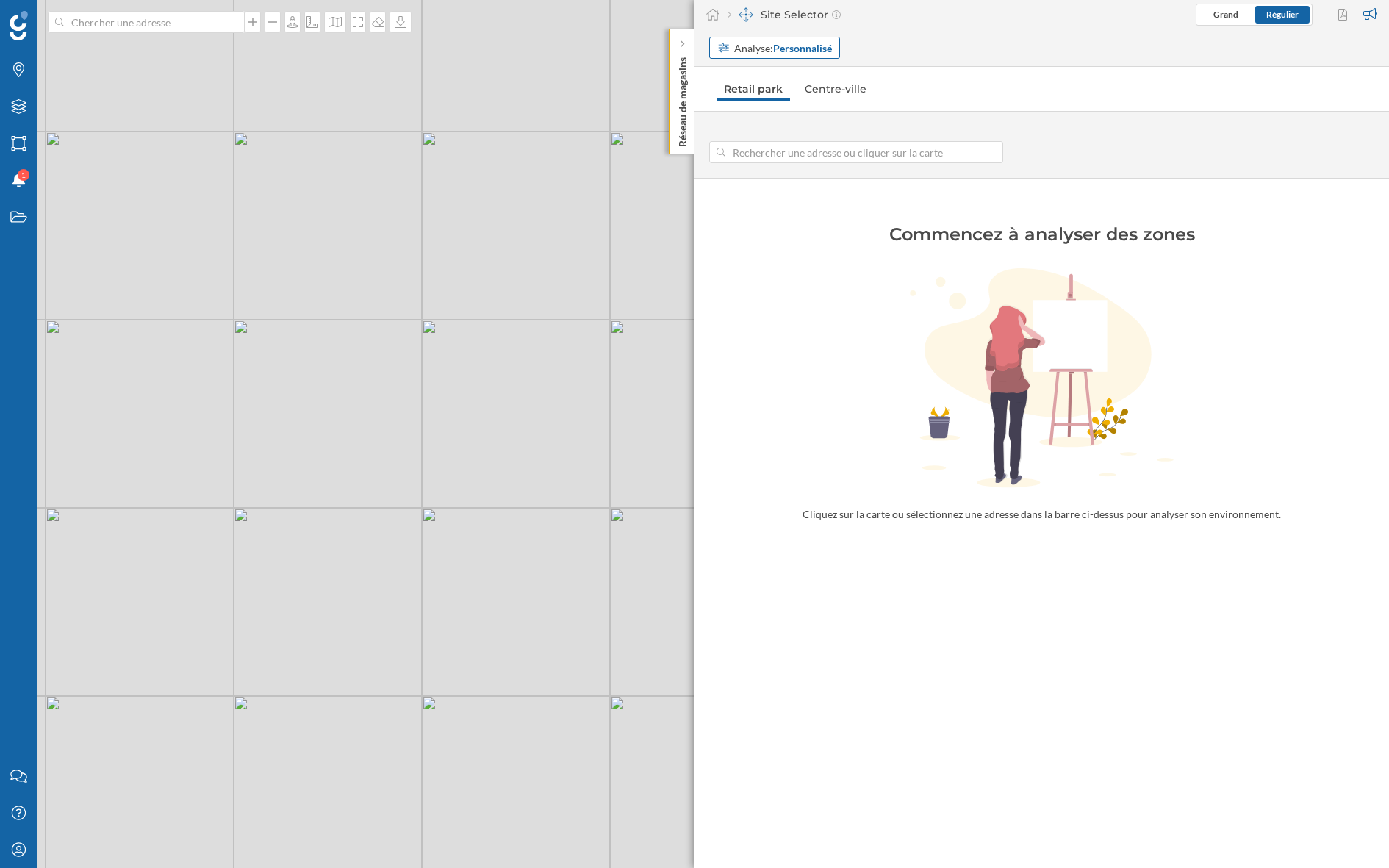
click at [799, 52] on strong "Personnalisé" at bounding box center [802, 48] width 59 height 13
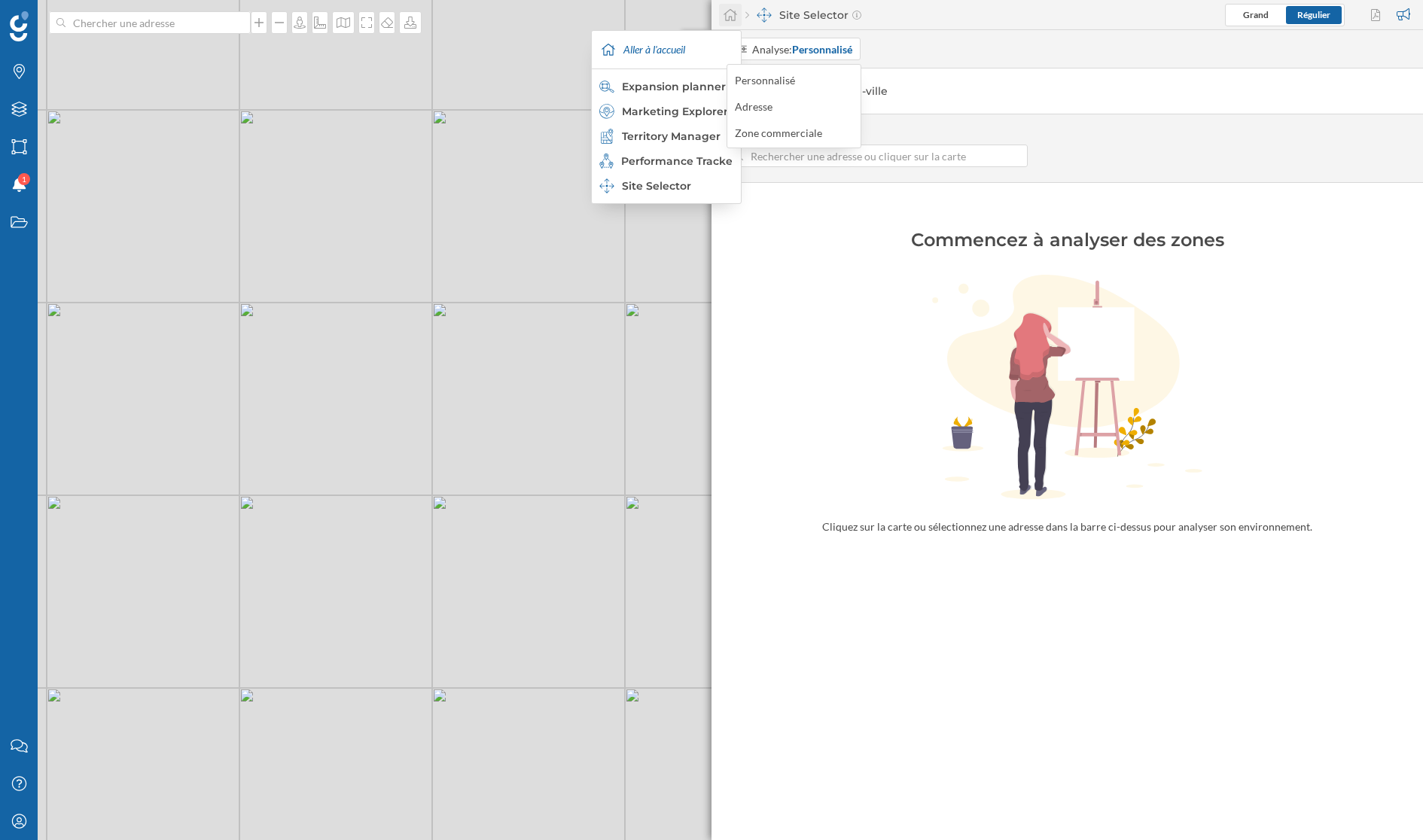
click at [730, 16] on icon at bounding box center [730, 14] width 15 height 14
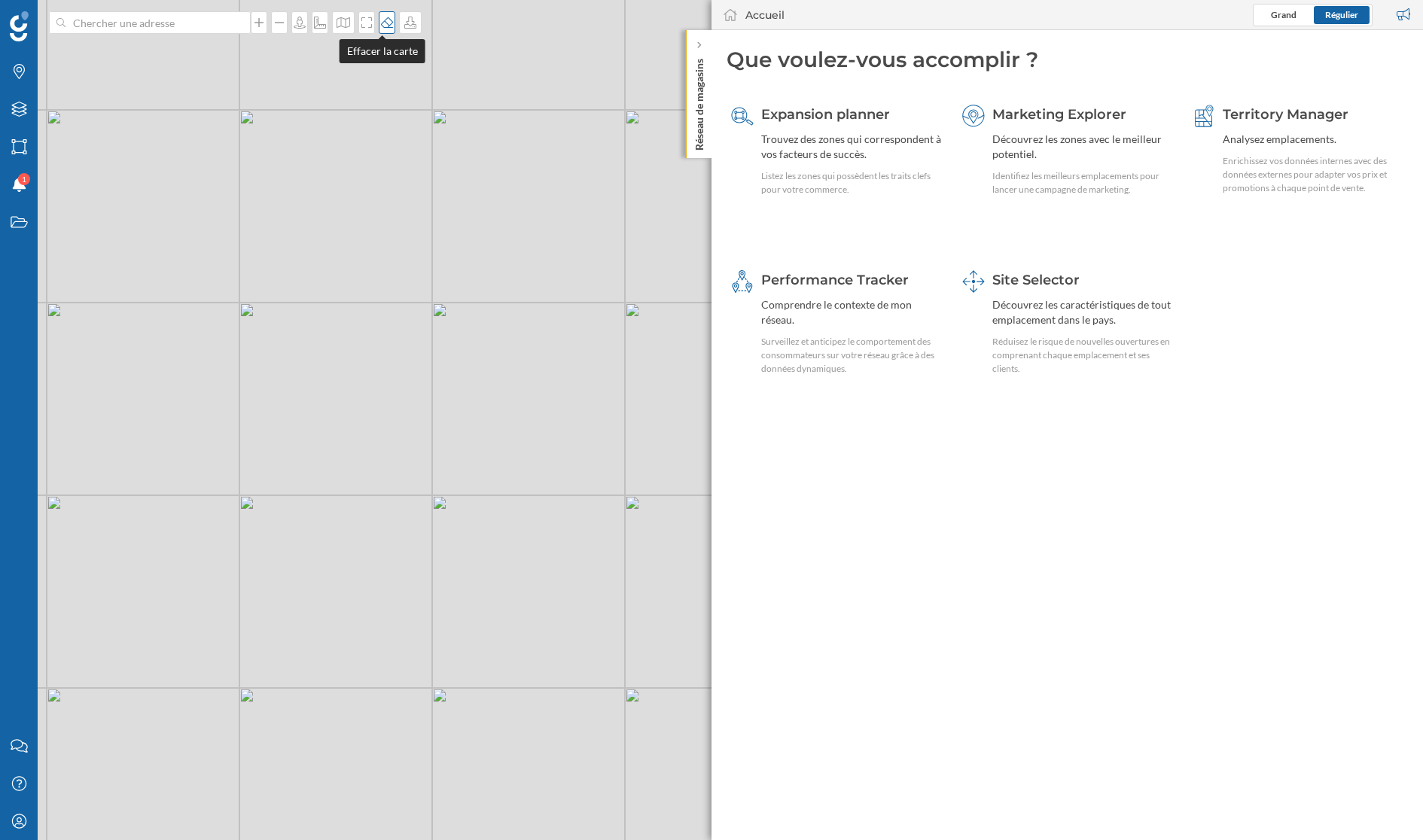
click at [382, 23] on icon at bounding box center [386, 22] width 12 height 10
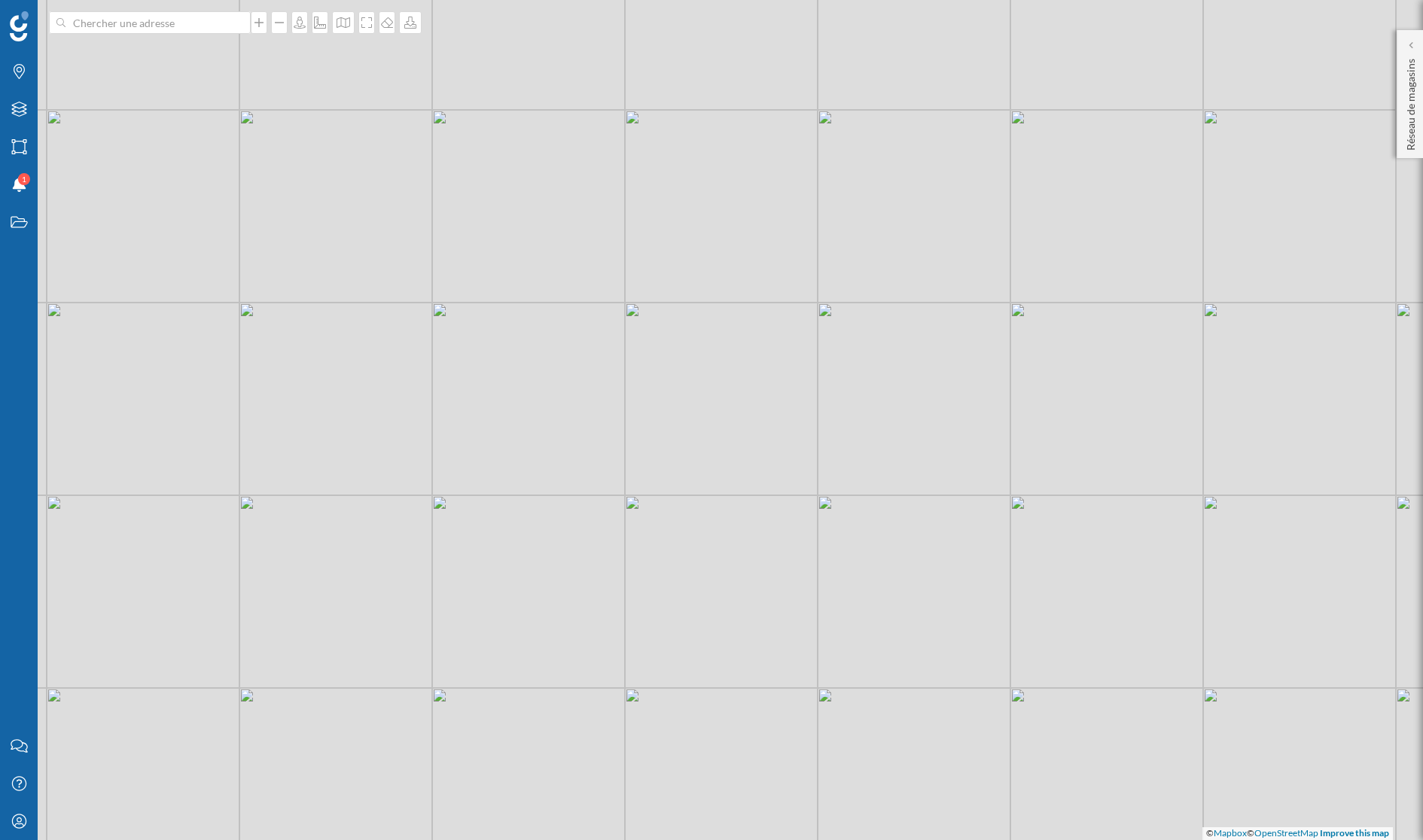
click at [105, 165] on div "© Mapbox © OpenStreetMap Improve this map" at bounding box center [711, 420] width 1423 height 840
click at [0, 330] on div "Marques Filtres Zones Notifications 1 Travail" at bounding box center [18, 363] width 38 height 727
click at [18, 149] on icon "Zones" at bounding box center [18, 146] width 18 height 15
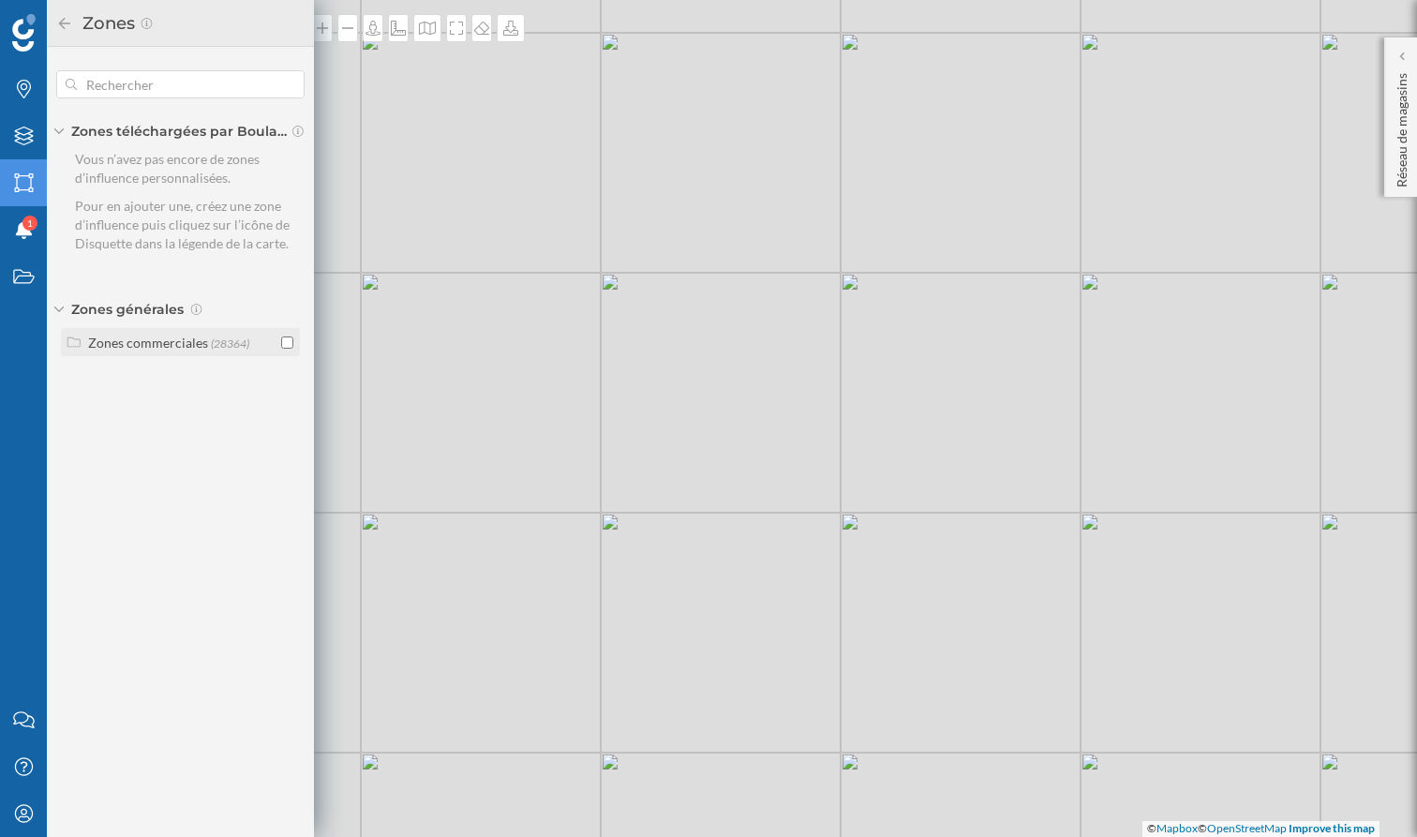
click at [134, 339] on div "Zones commerciales" at bounding box center [148, 343] width 120 height 16
click at [835, 773] on div "© Mapbox © OpenStreetMap Improve this map" at bounding box center [708, 418] width 1417 height 837
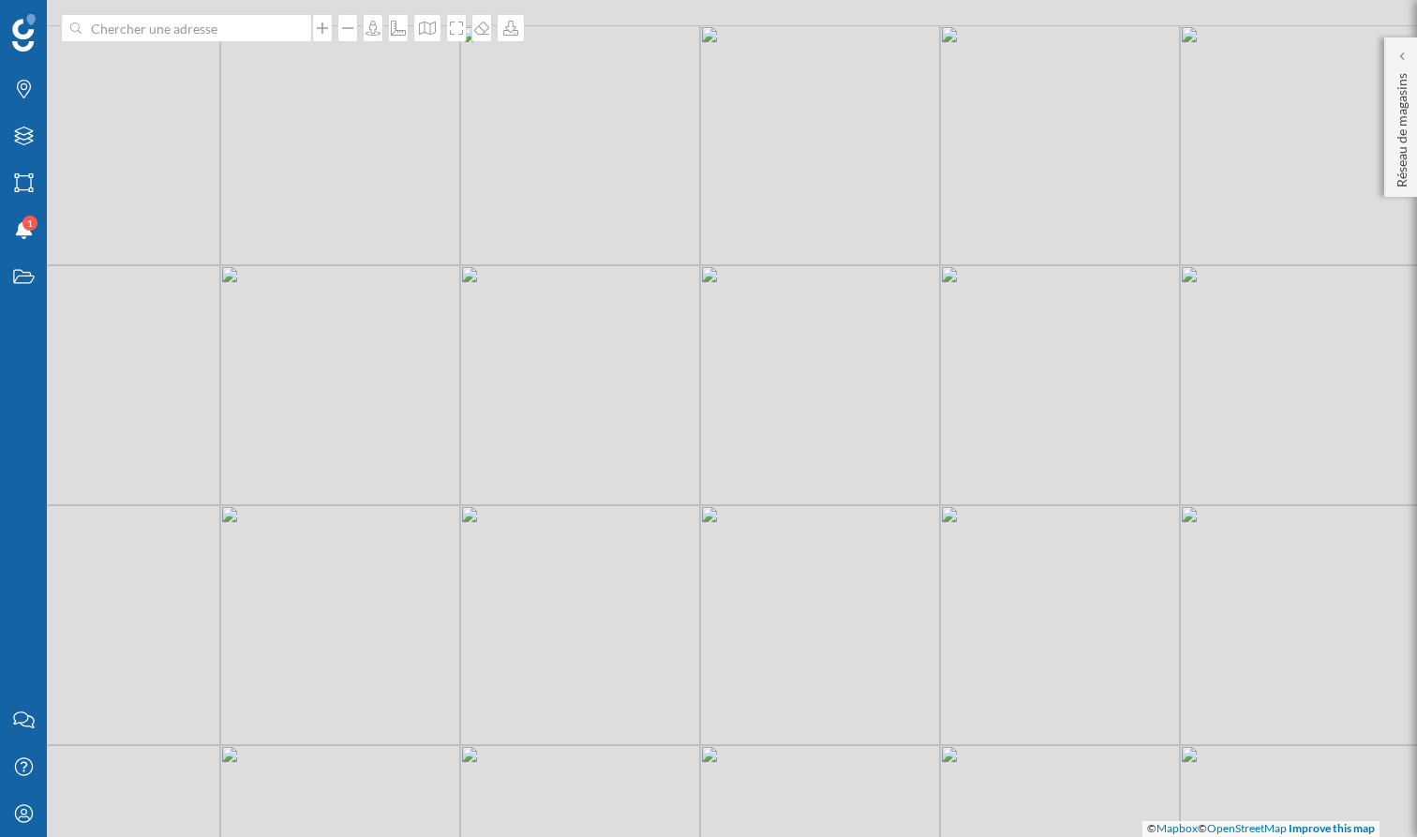
drag, startPoint x: 450, startPoint y: 253, endPoint x: 598, endPoint y: 314, distance: 160.1
click at [598, 314] on div "© Mapbox © OpenStreetMap Improve this map" at bounding box center [708, 418] width 1417 height 837
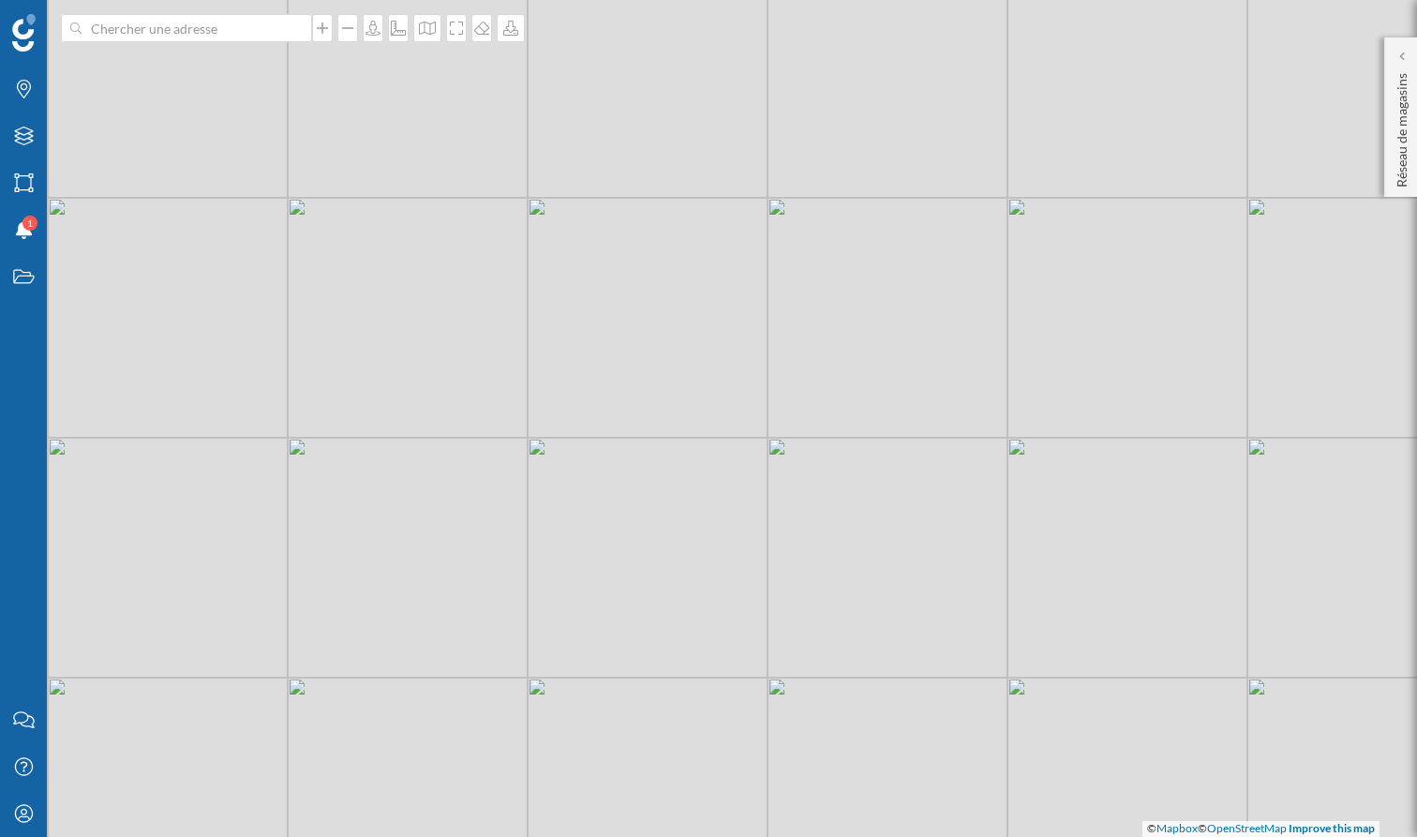
drag, startPoint x: 579, startPoint y: 318, endPoint x: 582, endPoint y: 341, distance: 23.6
click at [582, 341] on div "© Mapbox © OpenStreetMap Improve this map" at bounding box center [708, 418] width 1417 height 837
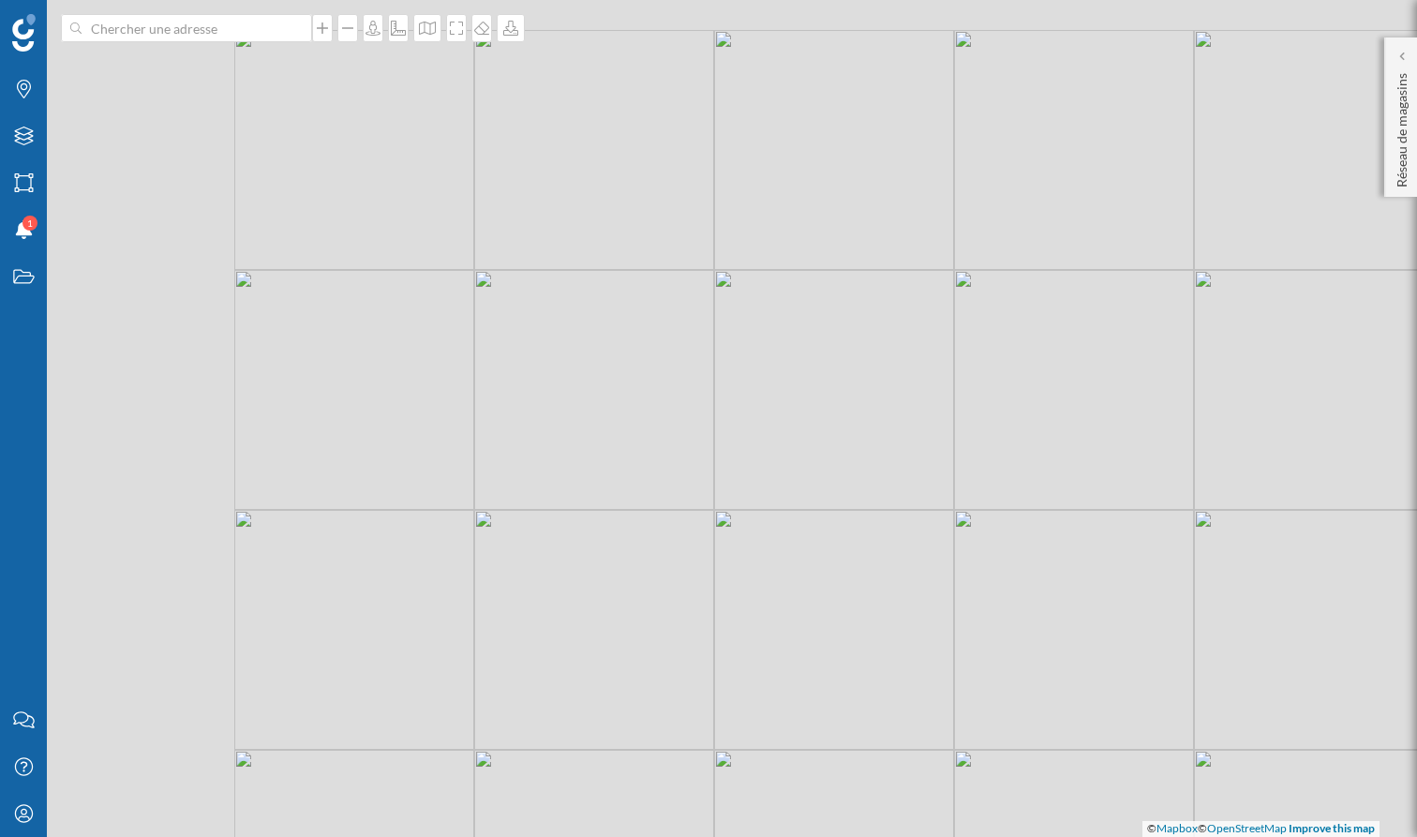
drag, startPoint x: 403, startPoint y: 297, endPoint x: 830, endPoint y: 416, distance: 443.6
click at [830, 416] on div "© Mapbox © OpenStreetMap Improve this map" at bounding box center [708, 418] width 1417 height 837
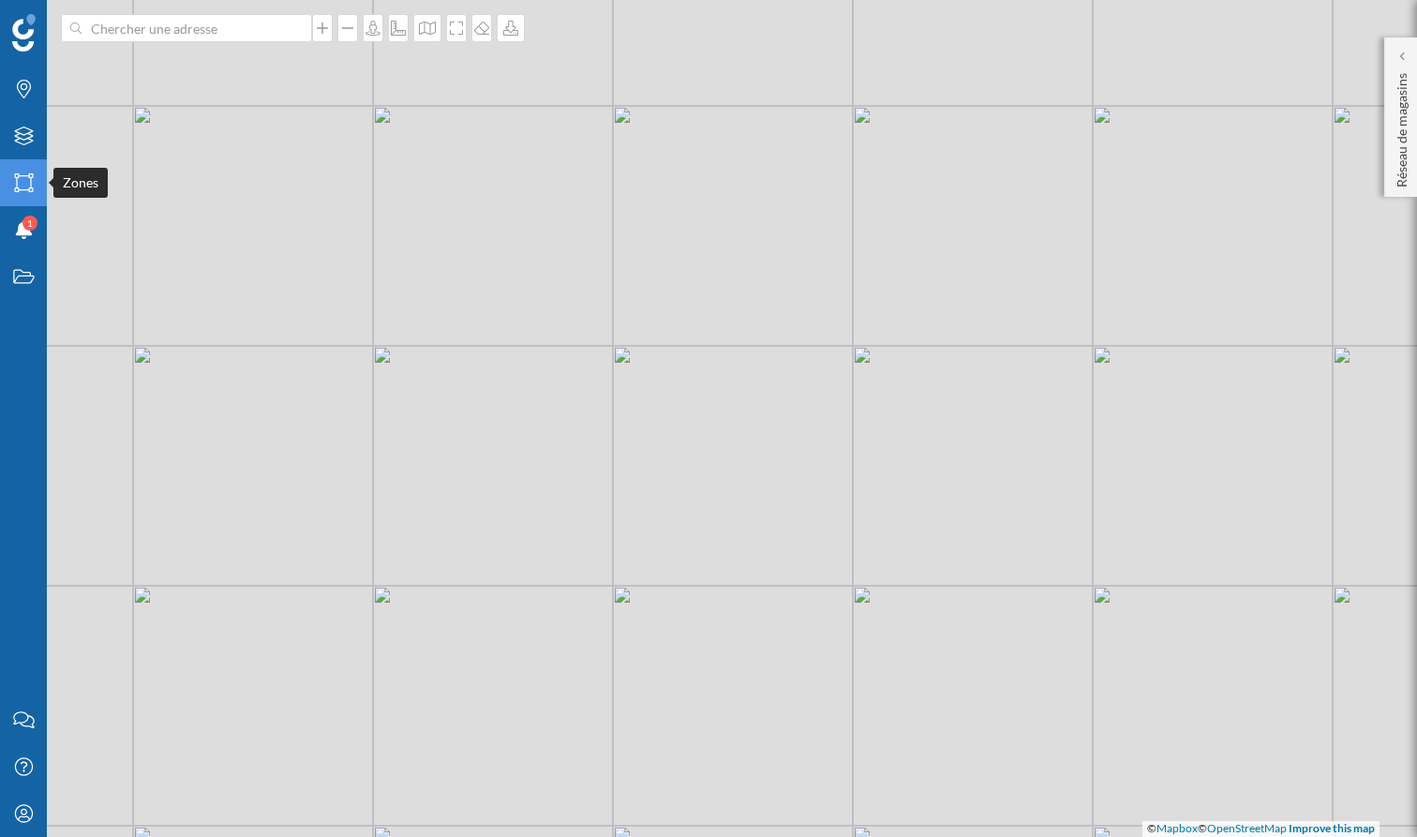
click at [35, 177] on div "Zones" at bounding box center [23, 182] width 47 height 47
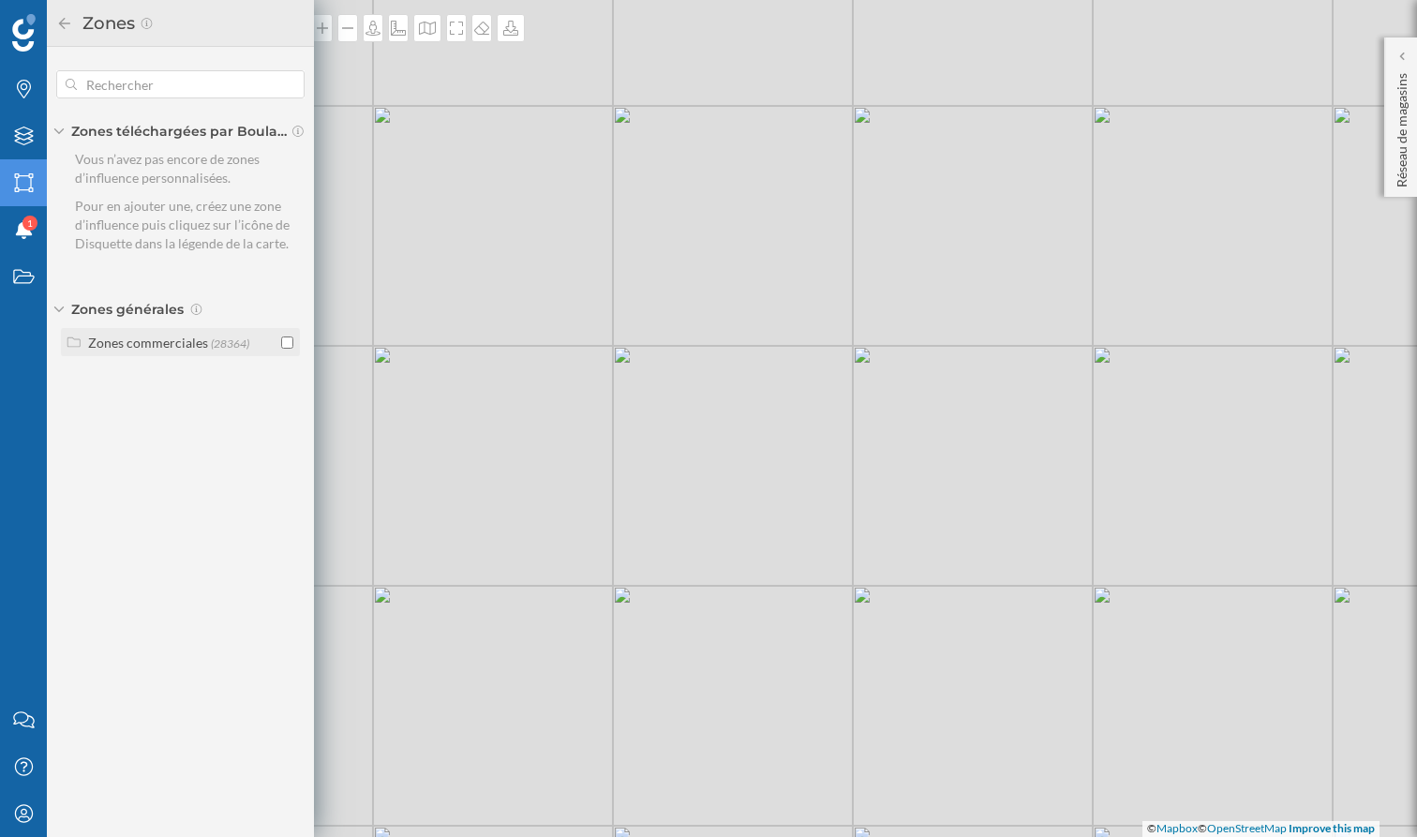
click at [119, 335] on div "Zones commerciales" at bounding box center [148, 343] width 120 height 16
click at [290, 378] on input "checkbox" at bounding box center [287, 381] width 12 height 12
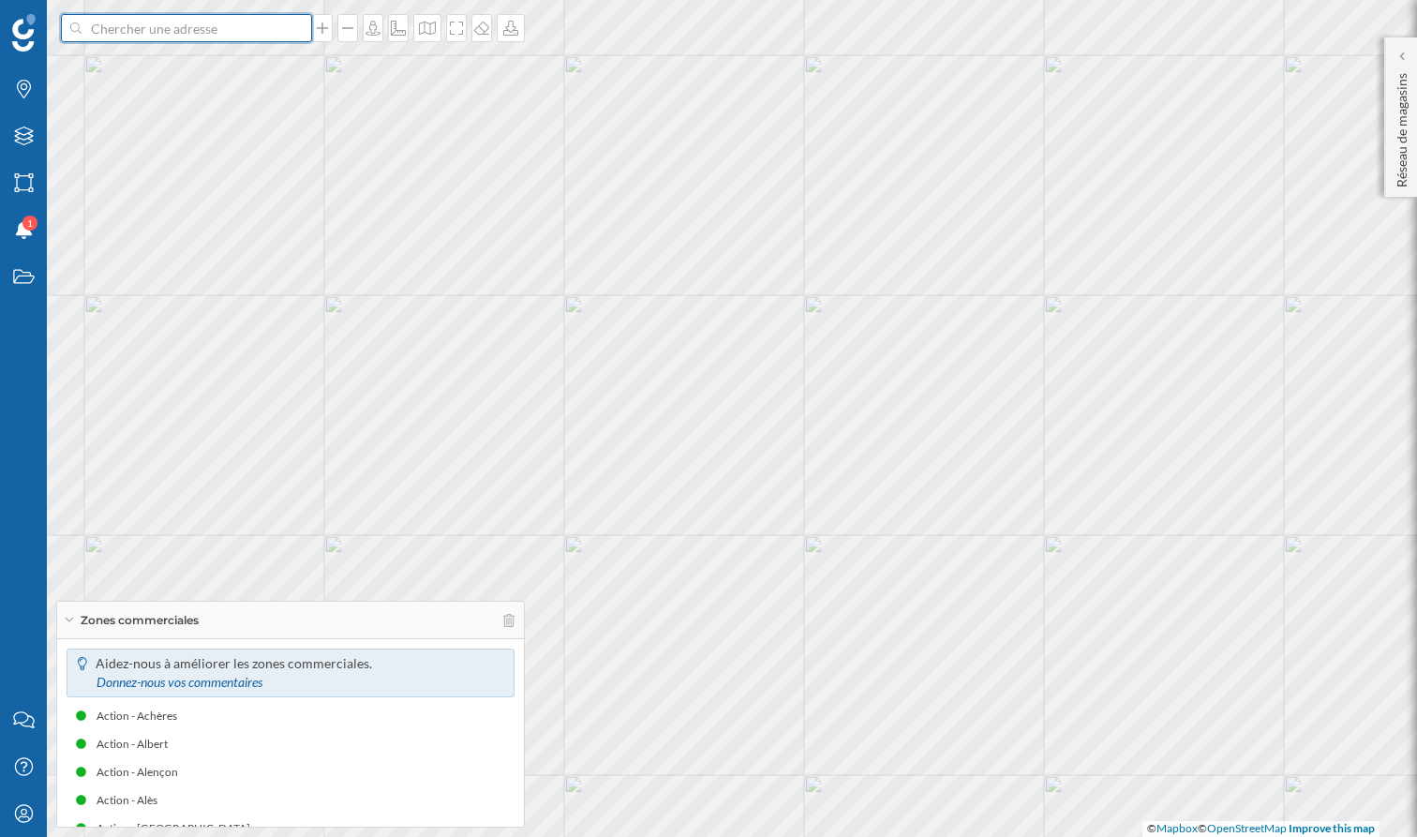
click at [191, 25] on input at bounding box center [187, 28] width 210 height 28
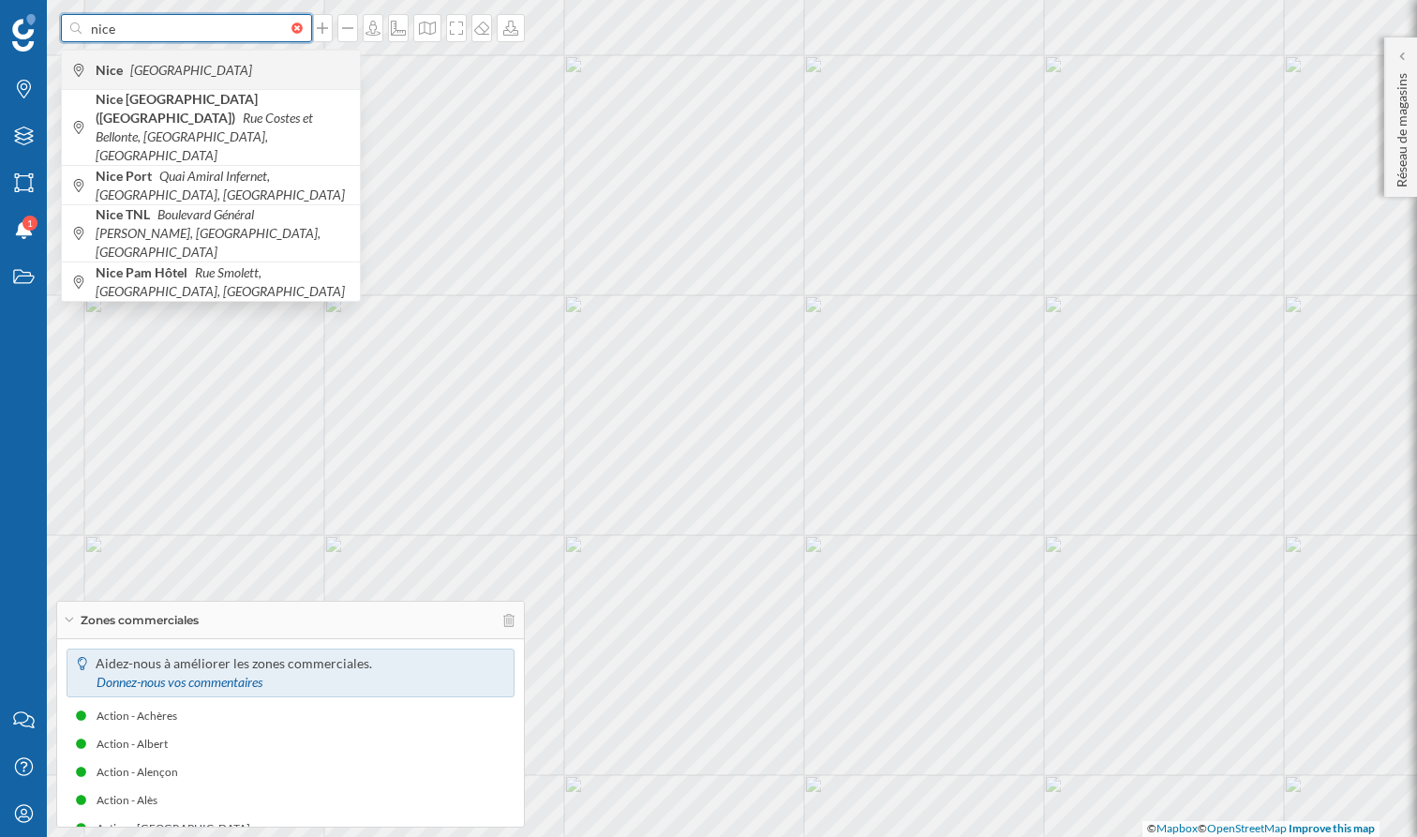
type input "nice"
click at [196, 68] on span "Nice [GEOGRAPHIC_DATA]" at bounding box center [223, 70] width 255 height 19
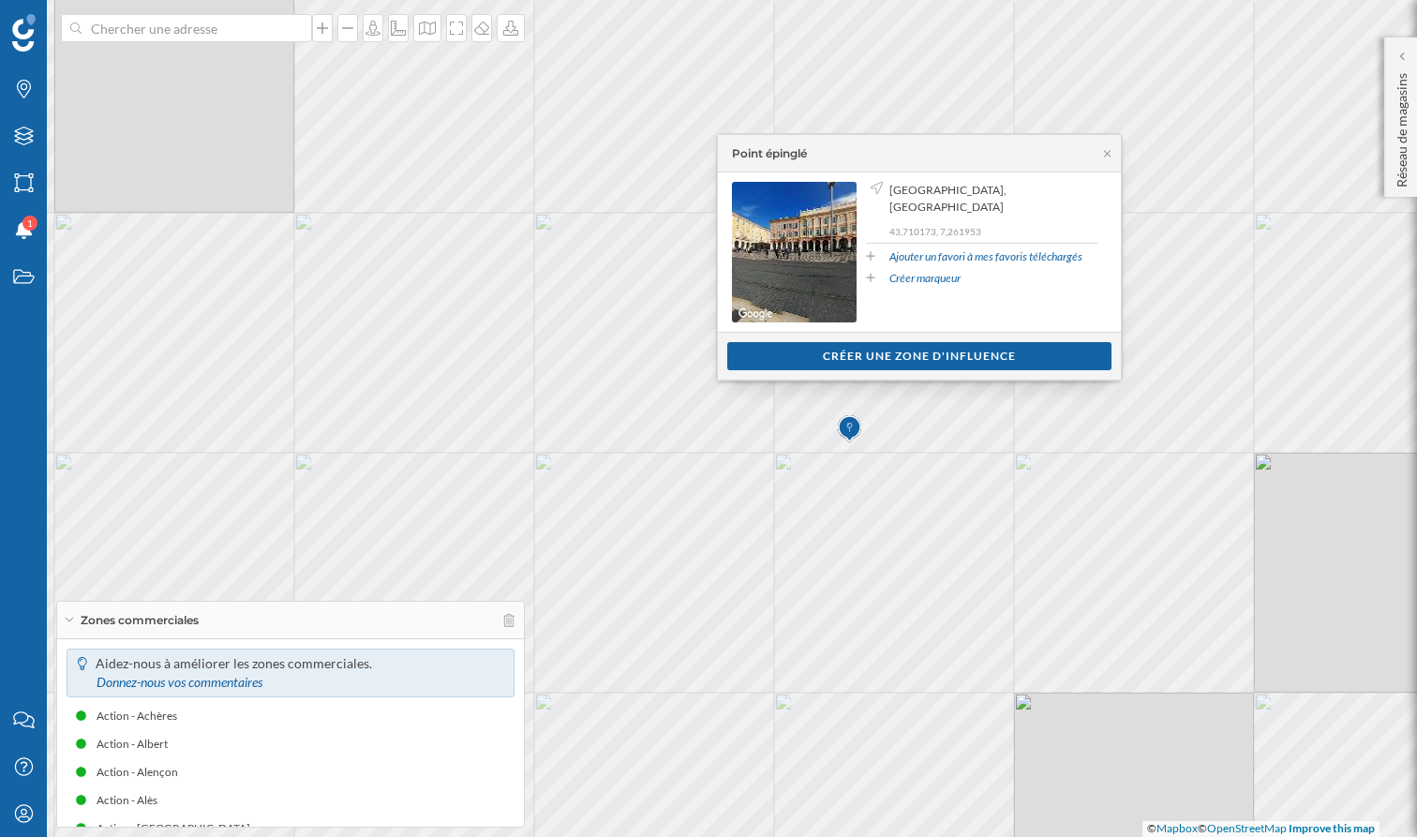
click at [1103, 144] on div "Point épinglé" at bounding box center [919, 153] width 403 height 37
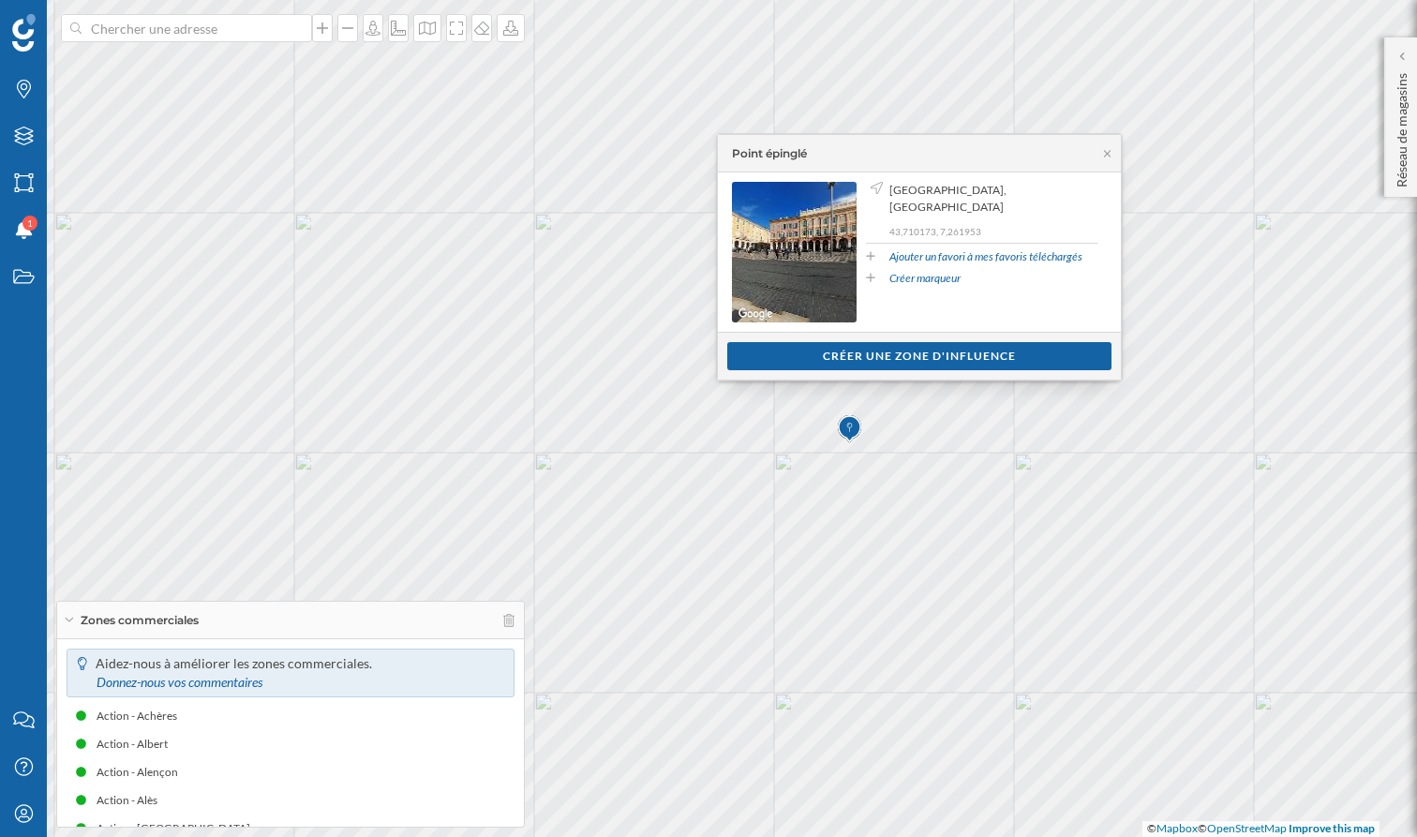
click at [1103, 146] on div "Point épinglé" at bounding box center [919, 153] width 403 height 37
click at [1109, 157] on icon at bounding box center [1107, 153] width 14 height 11
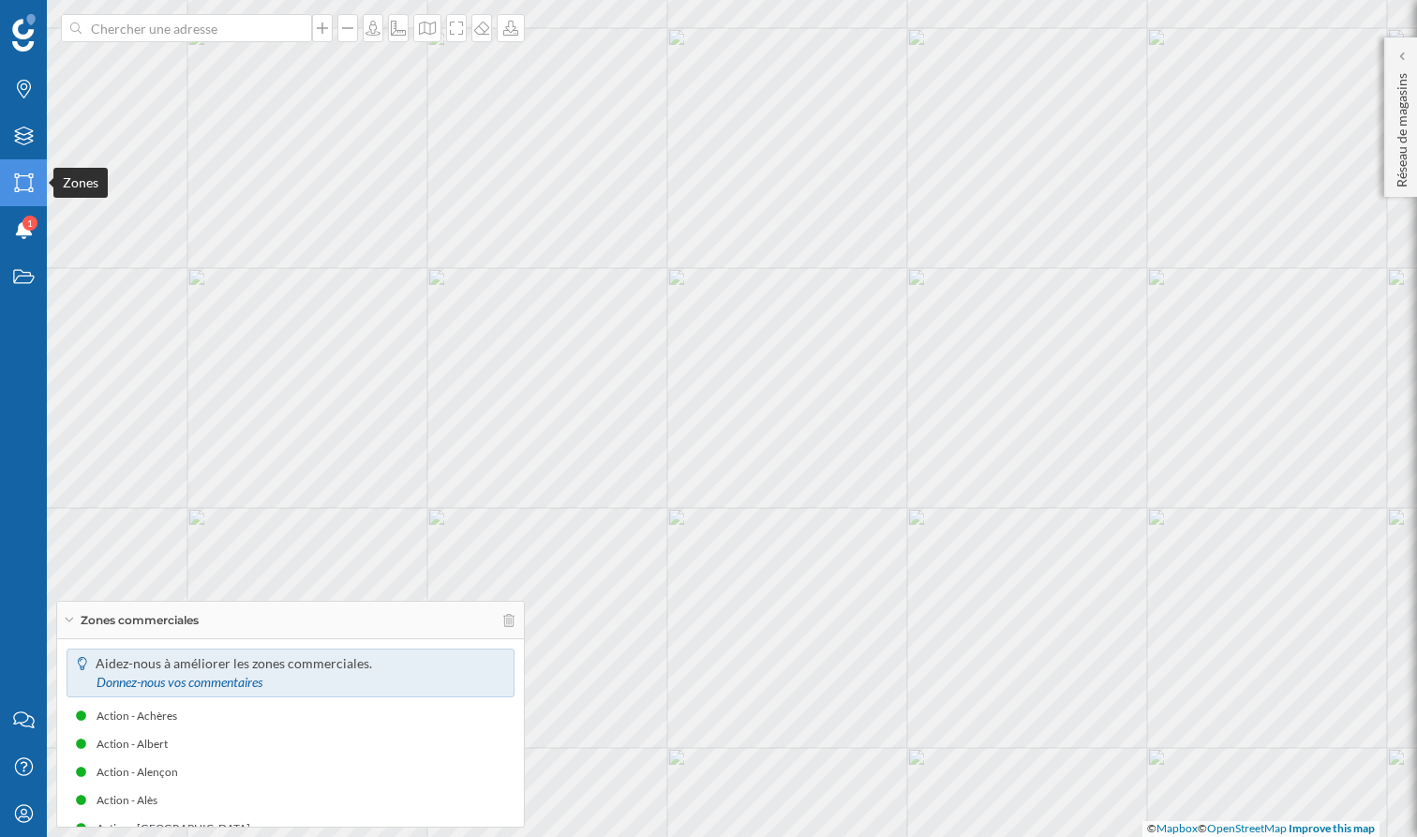
click at [23, 184] on icon "Zones" at bounding box center [23, 182] width 23 height 19
click at [21, 126] on div "Filtres" at bounding box center [23, 135] width 47 height 47
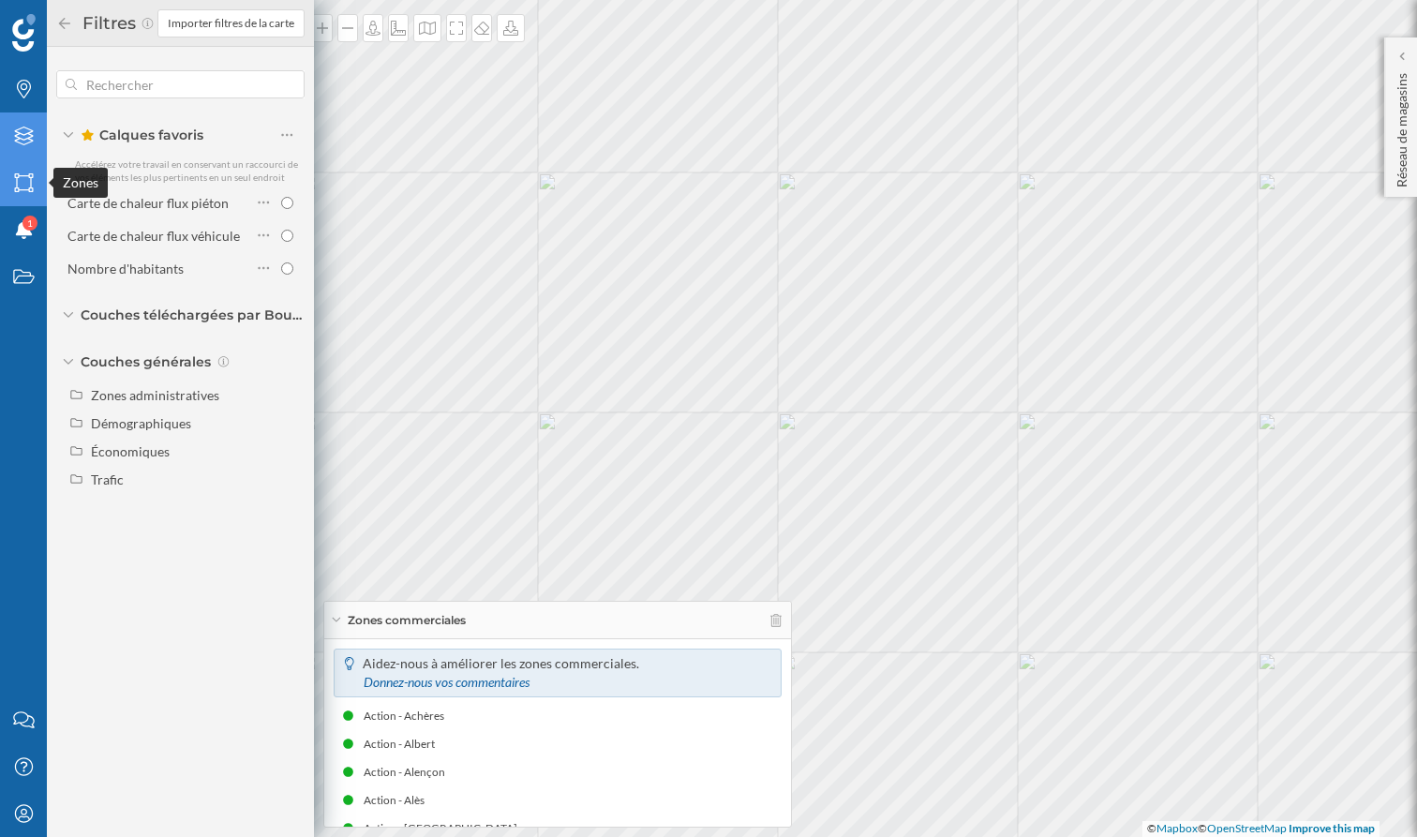
click at [20, 185] on icon "Zones" at bounding box center [23, 182] width 23 height 19
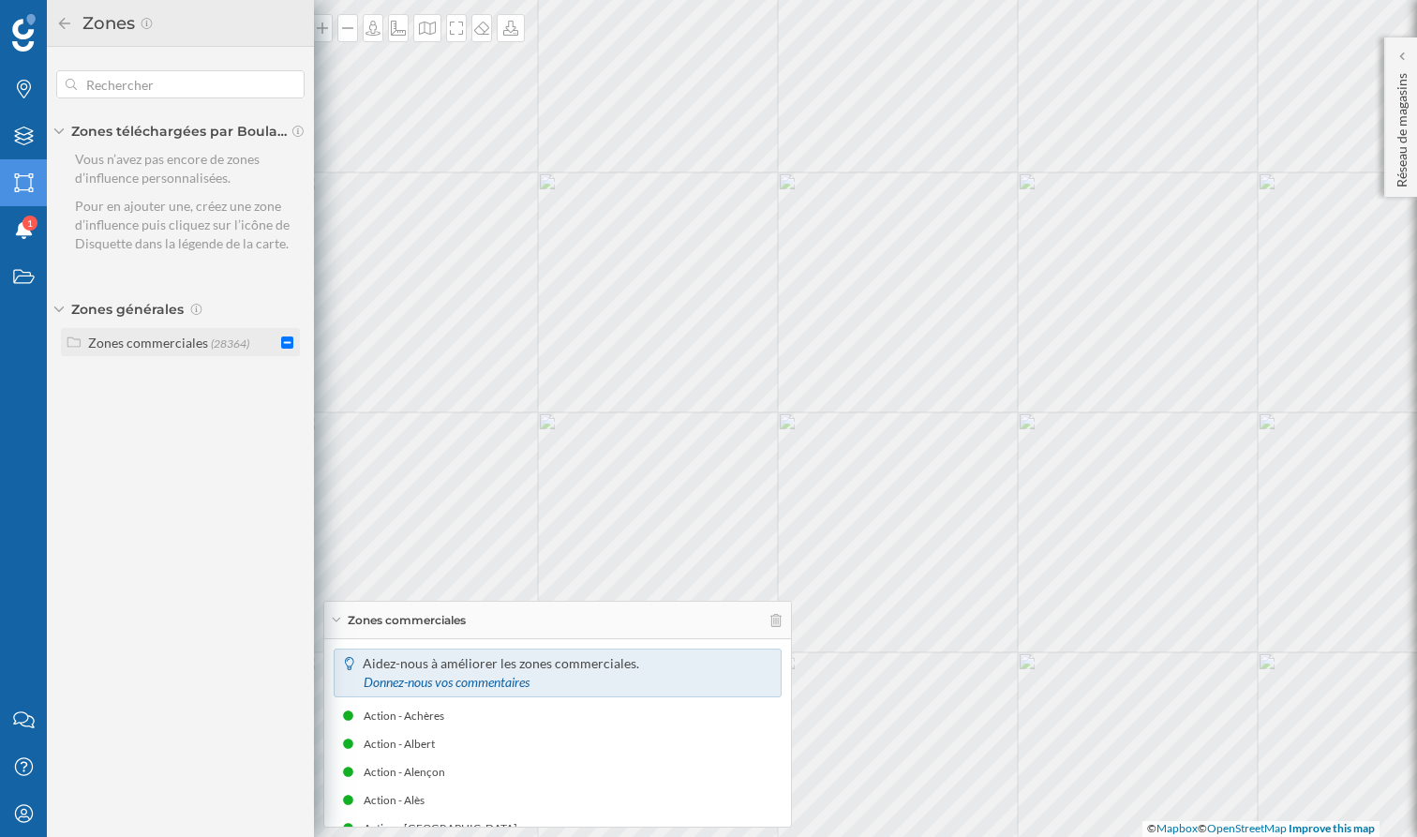
click at [183, 346] on div "Zones commerciales" at bounding box center [148, 343] width 120 height 16
click at [287, 413] on input "checkbox" at bounding box center [287, 419] width 12 height 12
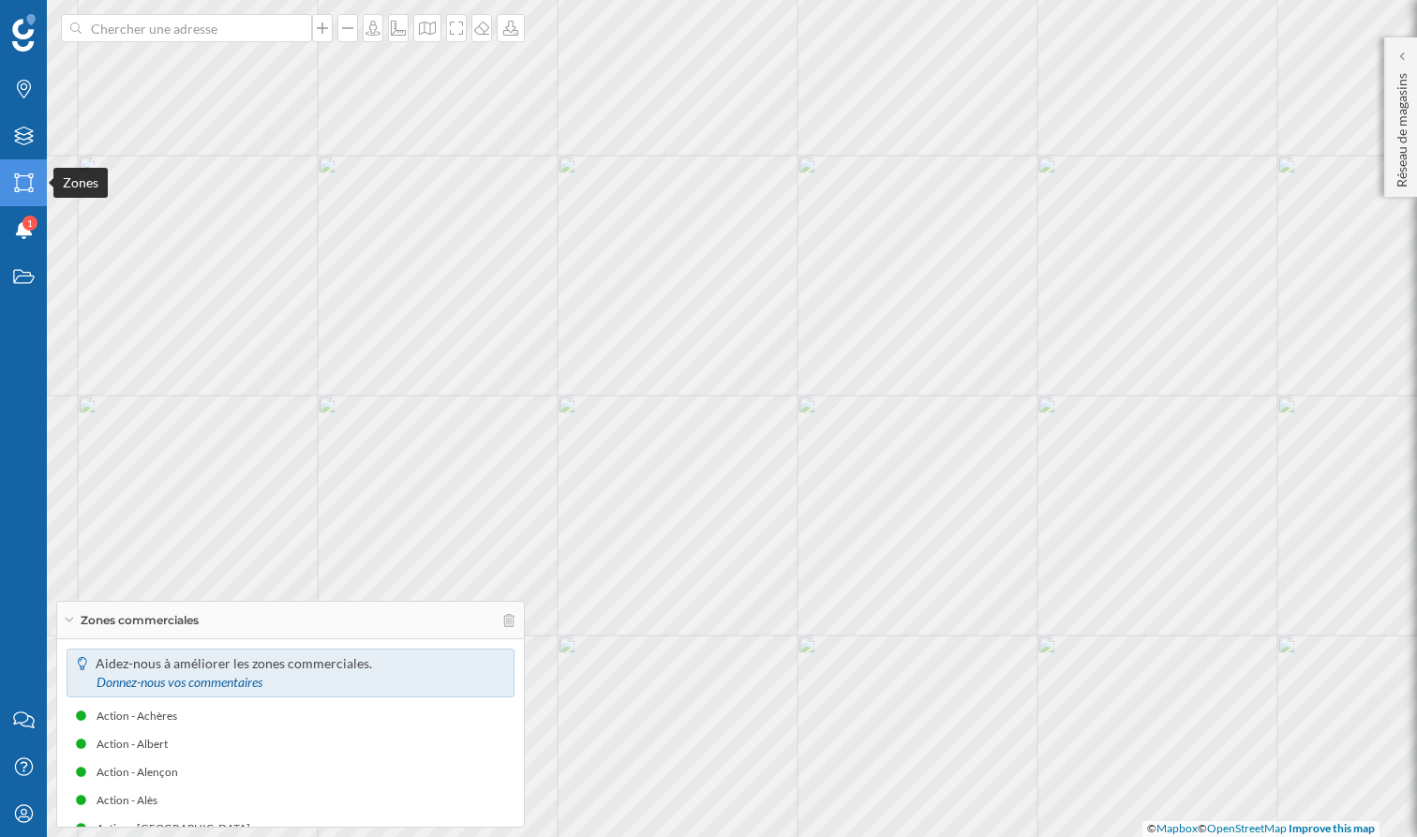
click at [16, 172] on div "Zones" at bounding box center [23, 182] width 47 height 47
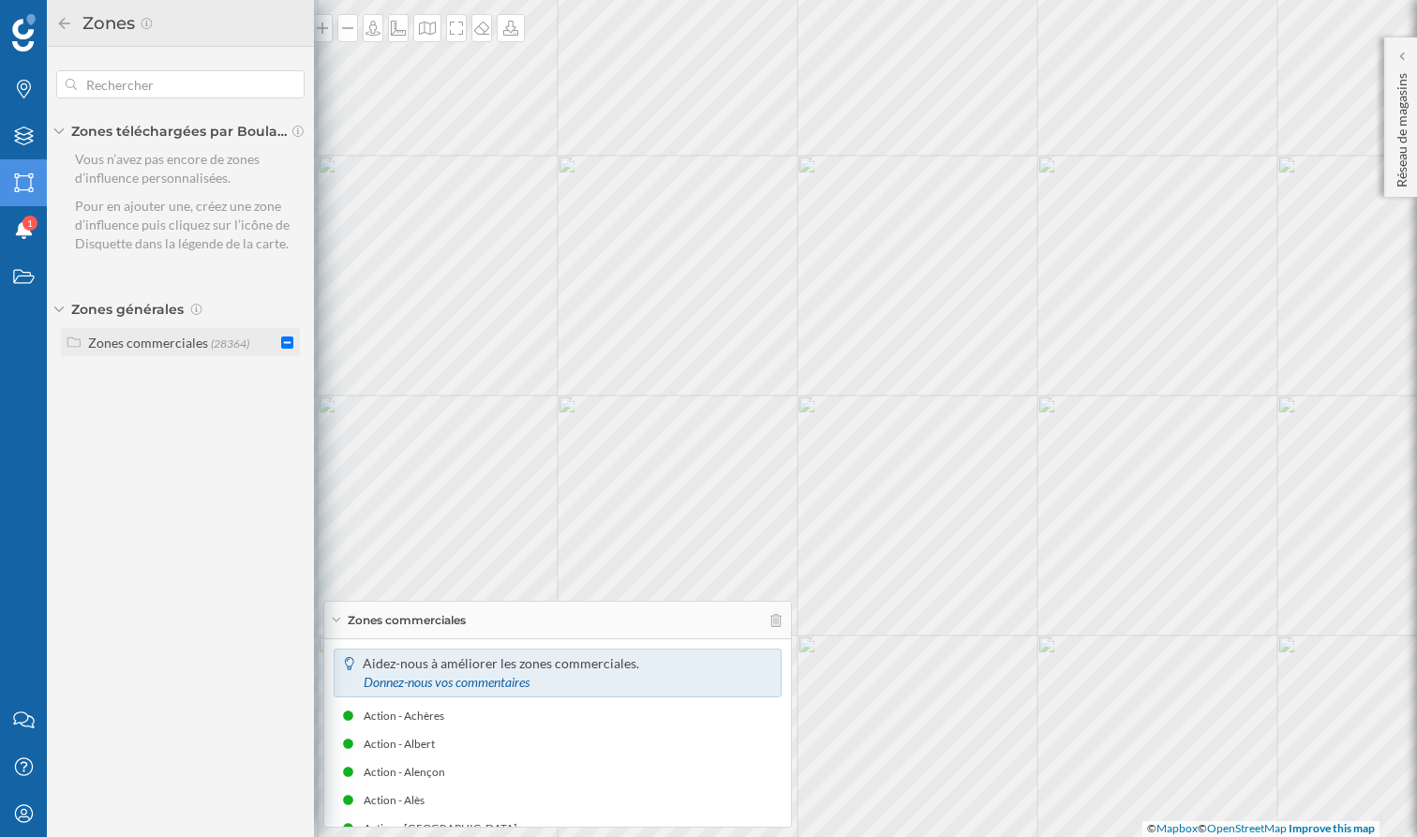
click at [150, 336] on div "Zones commerciales" at bounding box center [148, 343] width 120 height 16
click at [288, 446] on input "checkbox" at bounding box center [287, 452] width 12 height 12
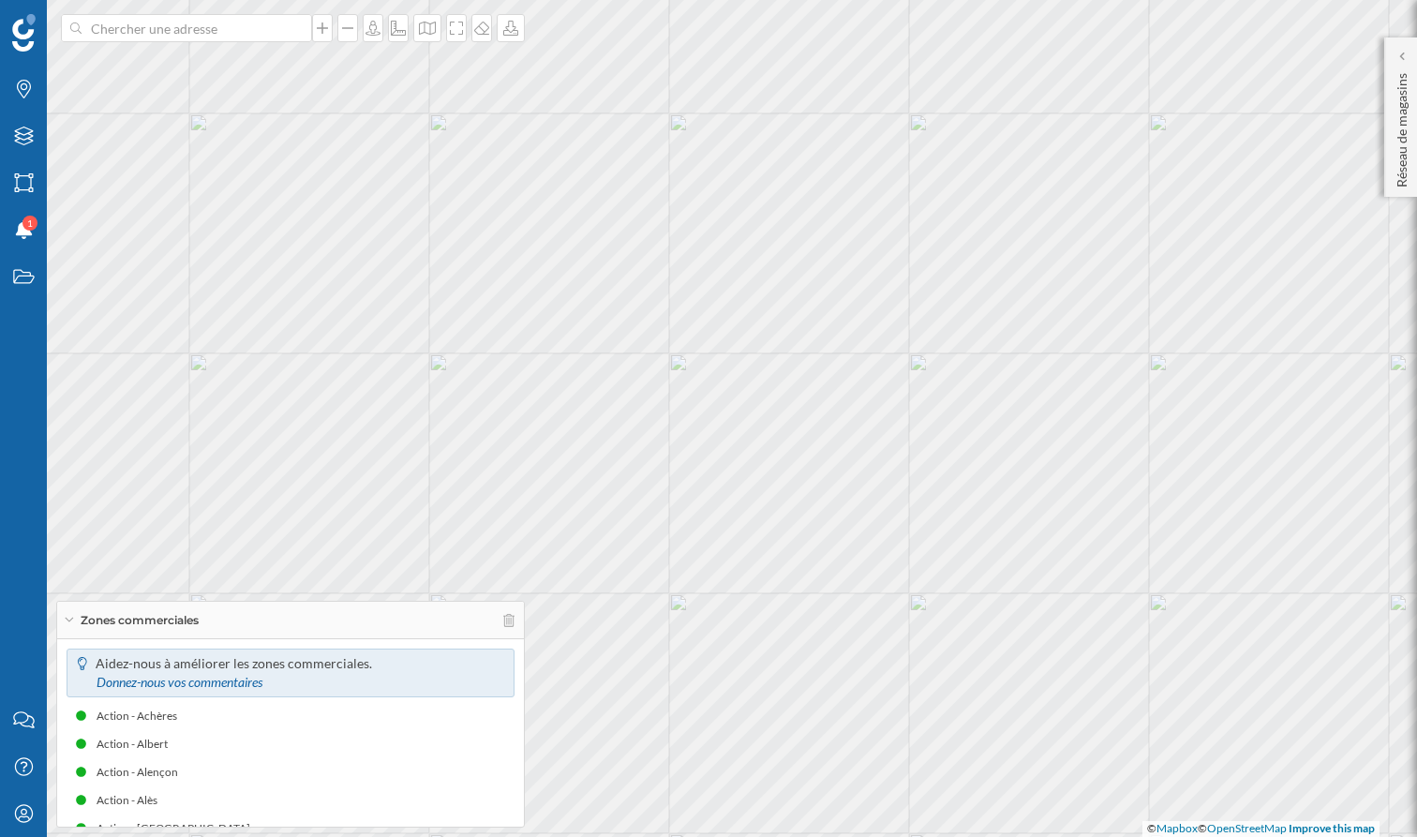
click at [834, 355] on div "Marques Filtres Zones Notifications 1 Travail Nous contacter Centre d'aide Mon …" at bounding box center [708, 418] width 1417 height 837
click at [14, 188] on icon at bounding box center [23, 182] width 19 height 19
click at [13, 188] on icon "Zones" at bounding box center [23, 182] width 23 height 19
click at [1407, 55] on div at bounding box center [1401, 56] width 19 height 19
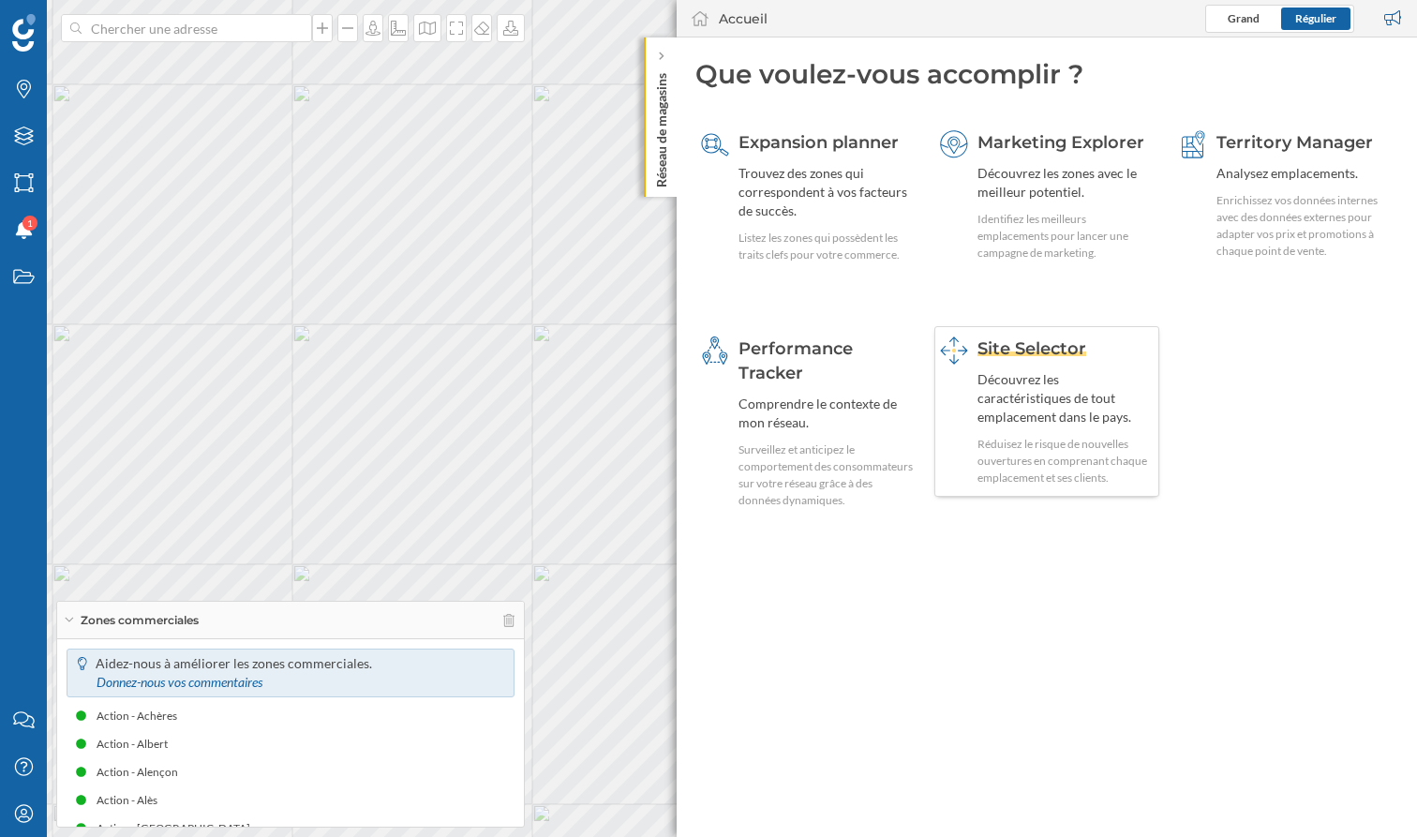
click at [1088, 370] on div "Découvrez les caractéristiques de tout emplacement dans le pays." at bounding box center [1065, 398] width 176 height 56
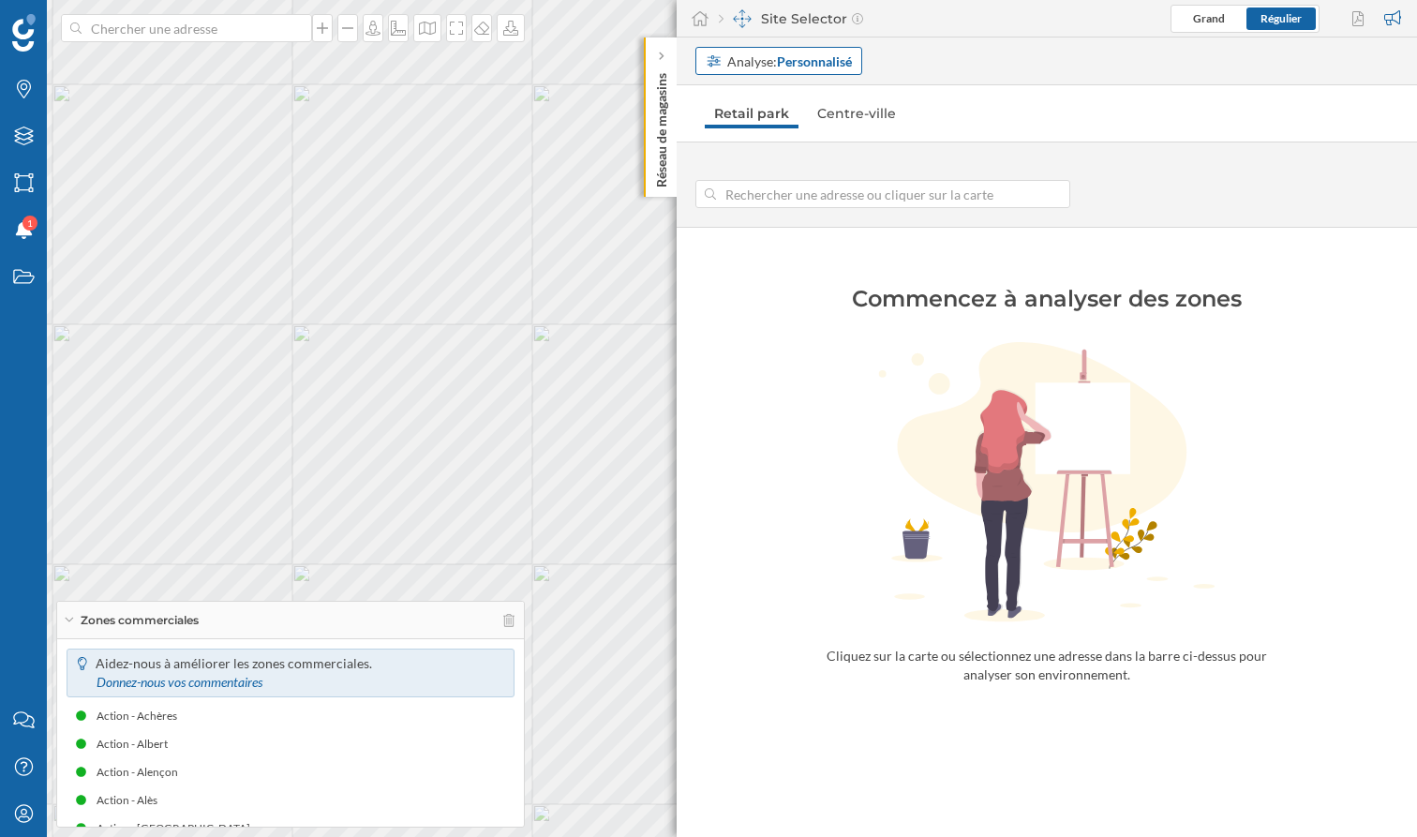
click at [752, 68] on div "Analyse: Personnalisé" at bounding box center [789, 62] width 125 height 20
click at [762, 163] on div "Zone commerciale" at bounding box center [760, 165] width 109 height 16
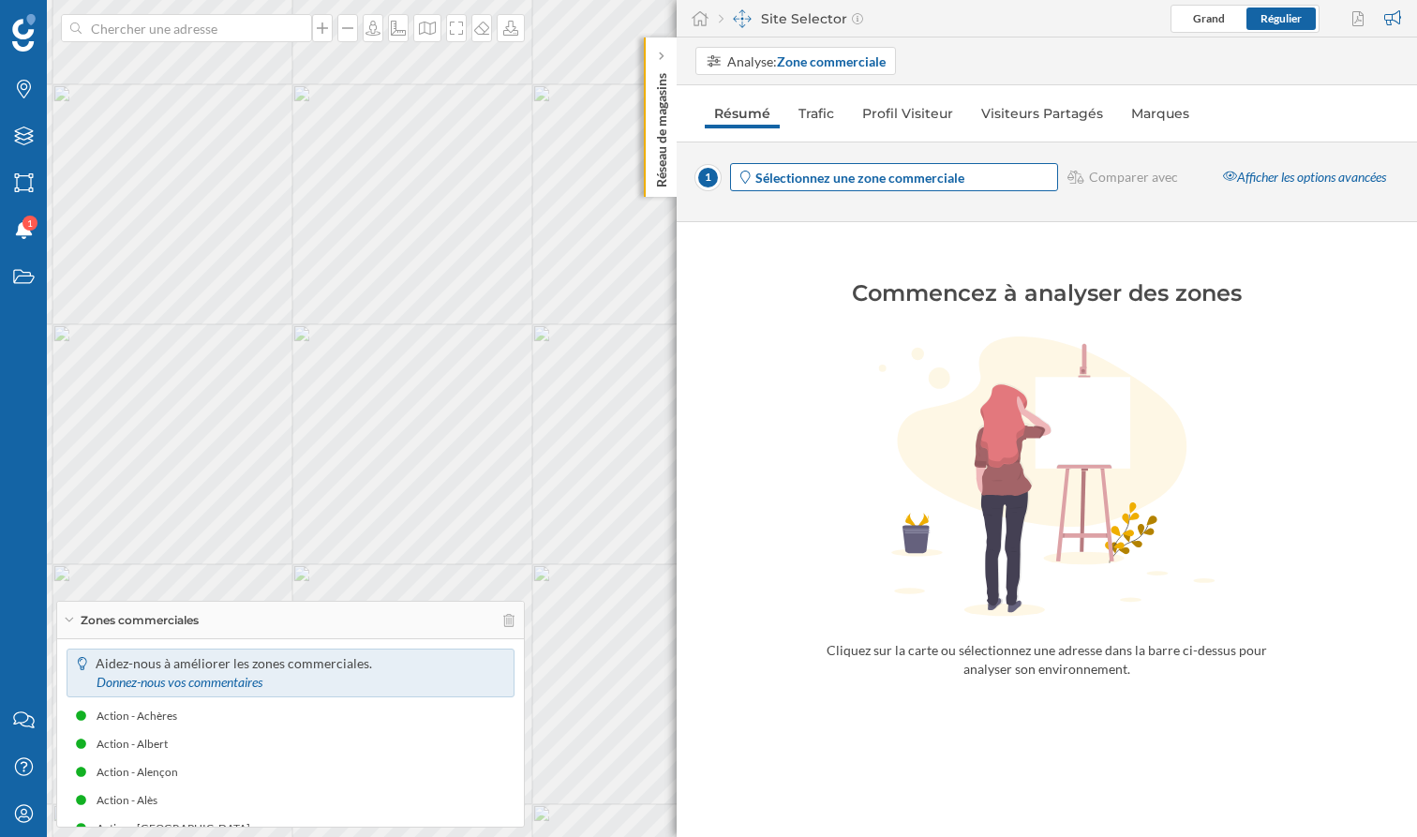
click at [841, 172] on strong "Sélectionnez une zone commerciale" at bounding box center [859, 178] width 209 height 16
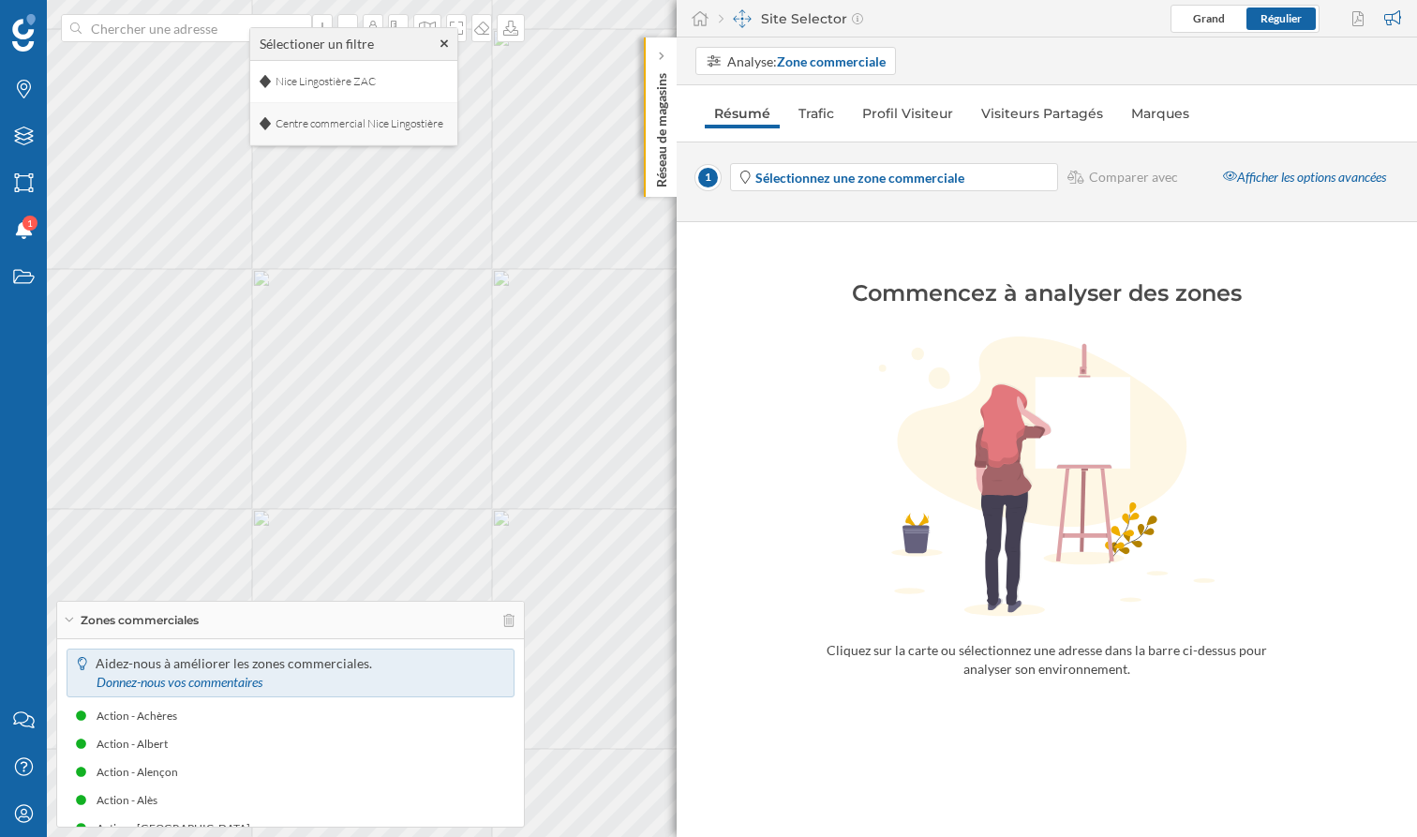
click at [345, 123] on span "Centre commercial Nice Lingostière" at bounding box center [359, 124] width 177 height 28
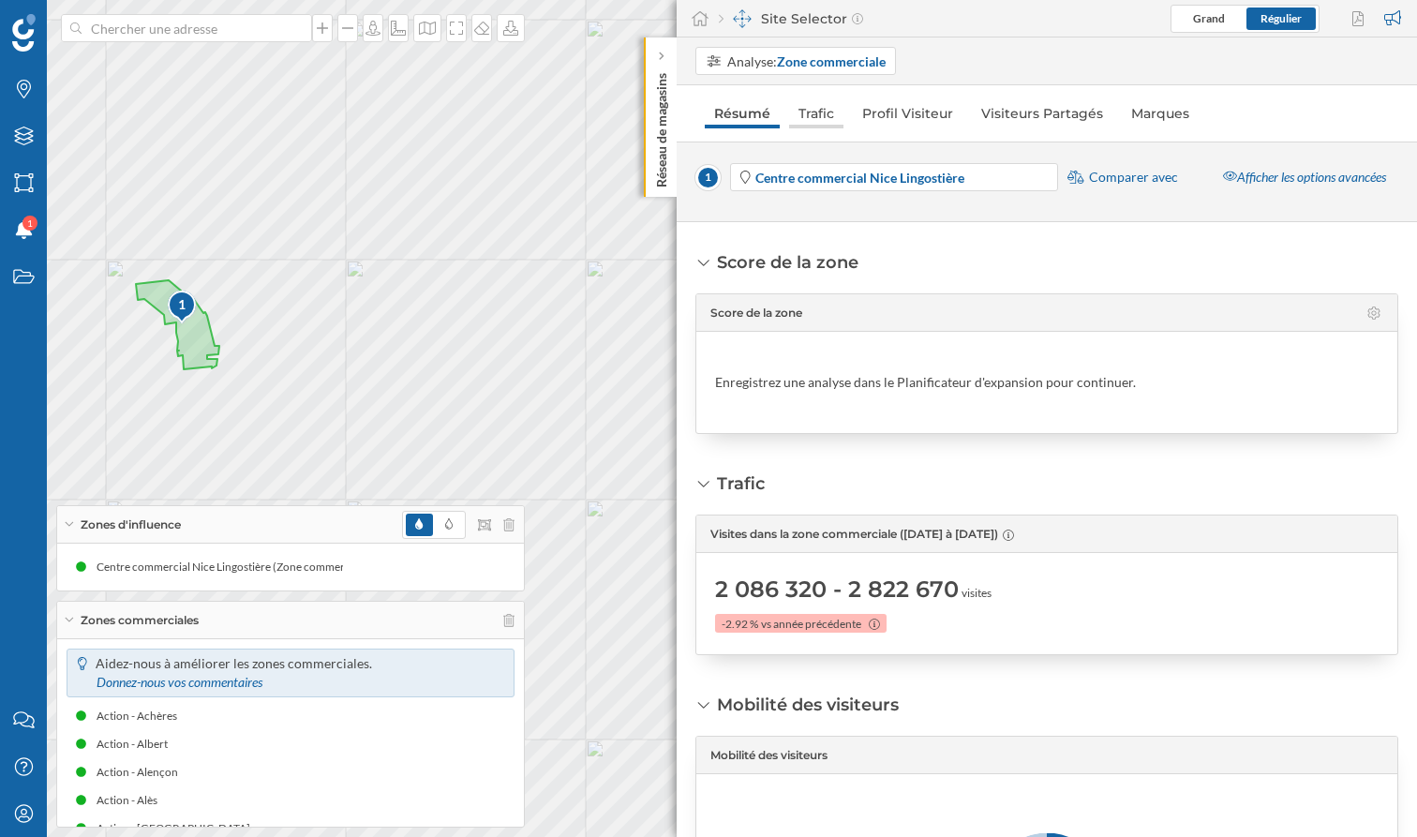
click at [821, 114] on link "Trafic" at bounding box center [816, 113] width 54 height 30
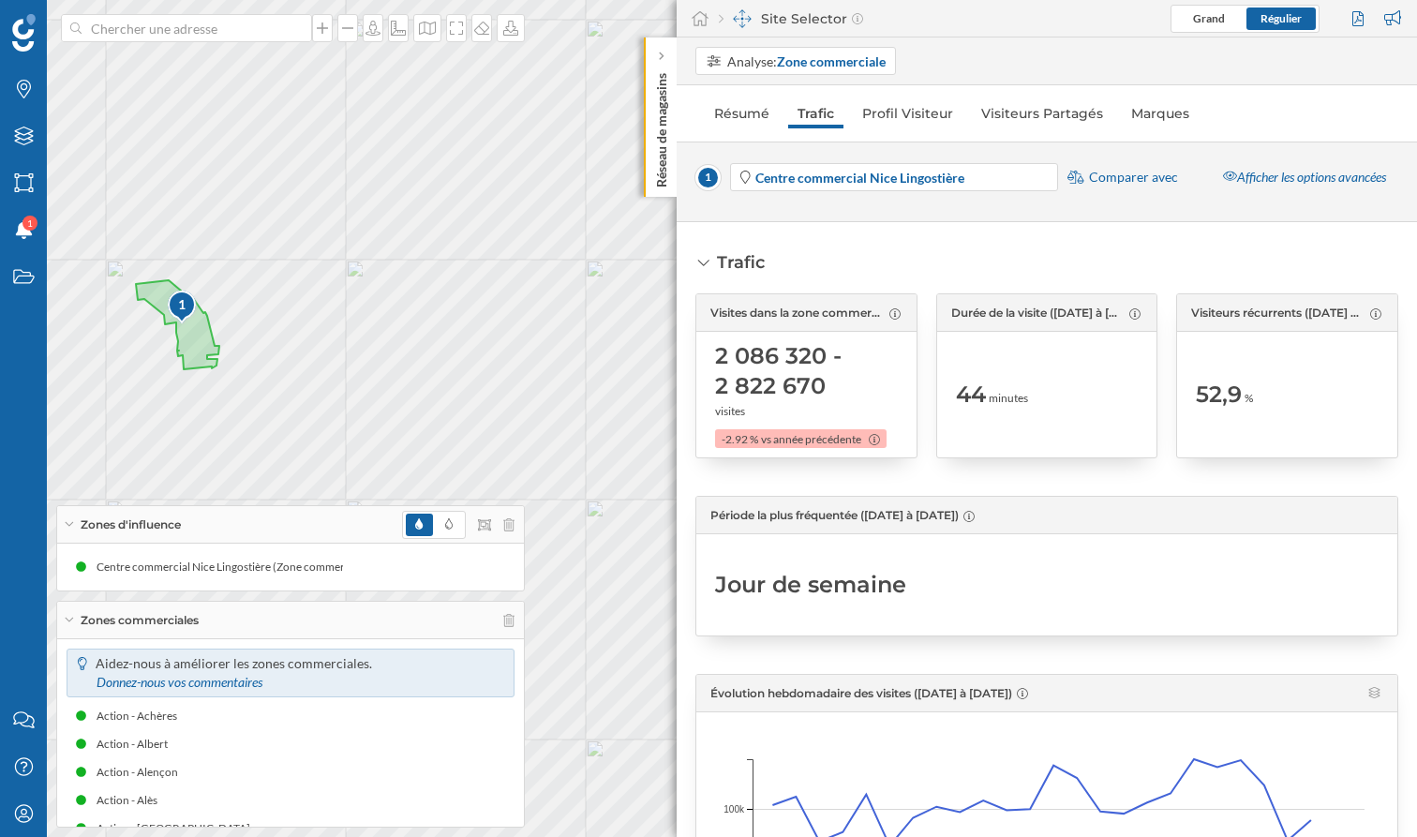
drag, startPoint x: 717, startPoint y: 343, endPoint x: 853, endPoint y: 394, distance: 145.3
click at [853, 394] on span "2 086 320 - 2 822 670" at bounding box center [806, 371] width 183 height 60
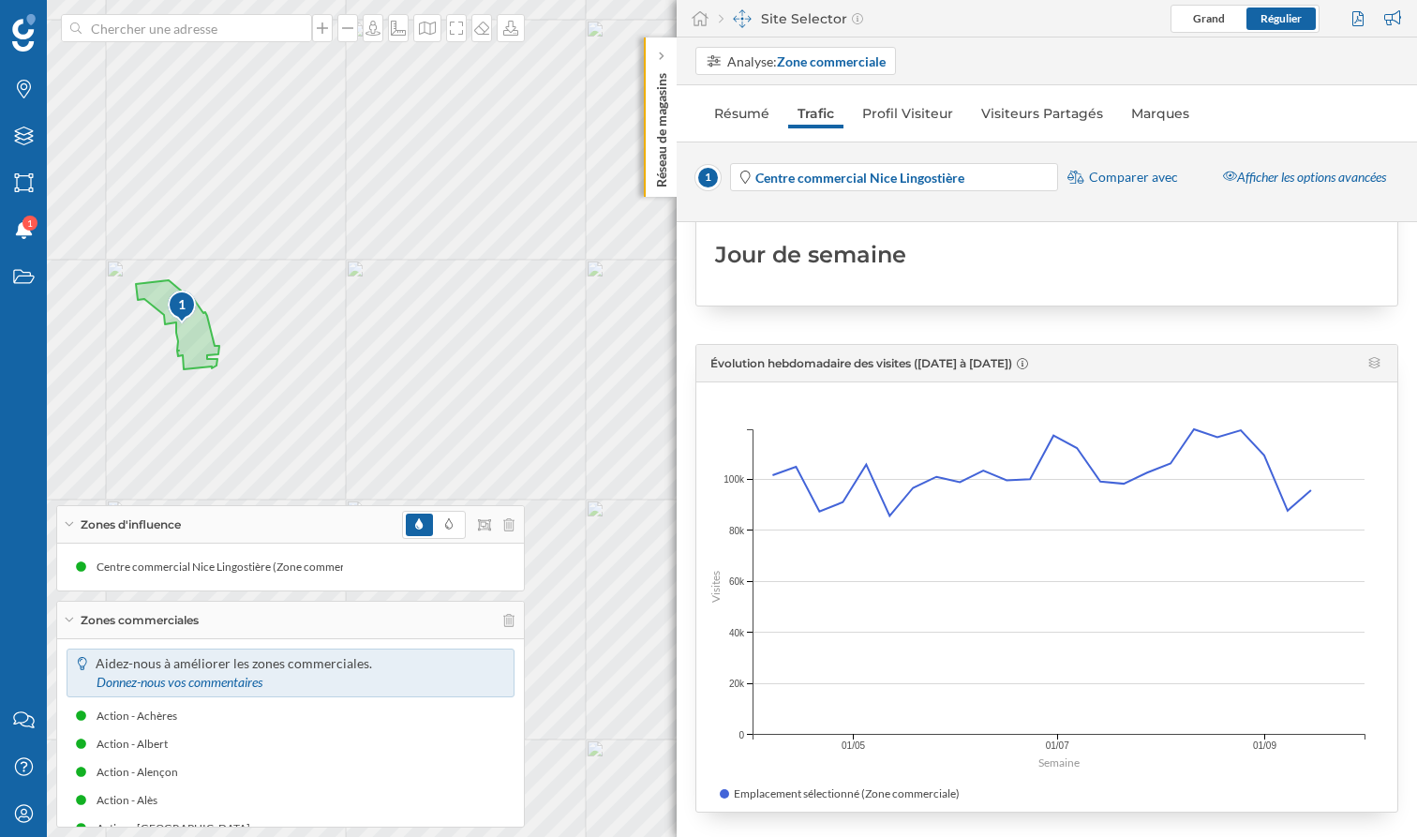
scroll to position [328, 0]
click at [1318, 183] on div "Afficher les options avancées" at bounding box center [1304, 177] width 187 height 28
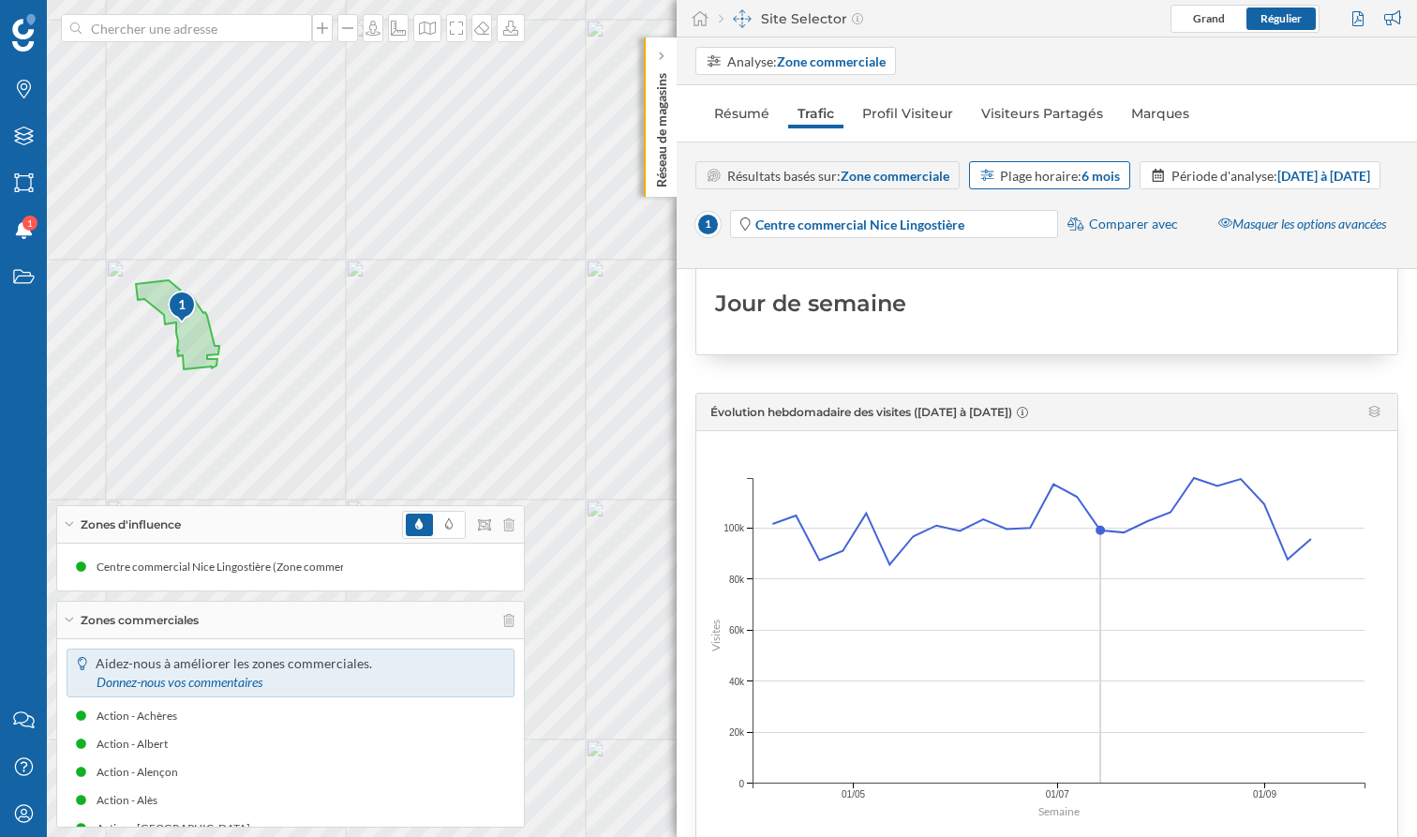
click at [1064, 174] on div "Plage horaire: 6 mois" at bounding box center [1060, 176] width 120 height 20
click at [1030, 354] on div "12 mois" at bounding box center [1007, 350] width 55 height 20
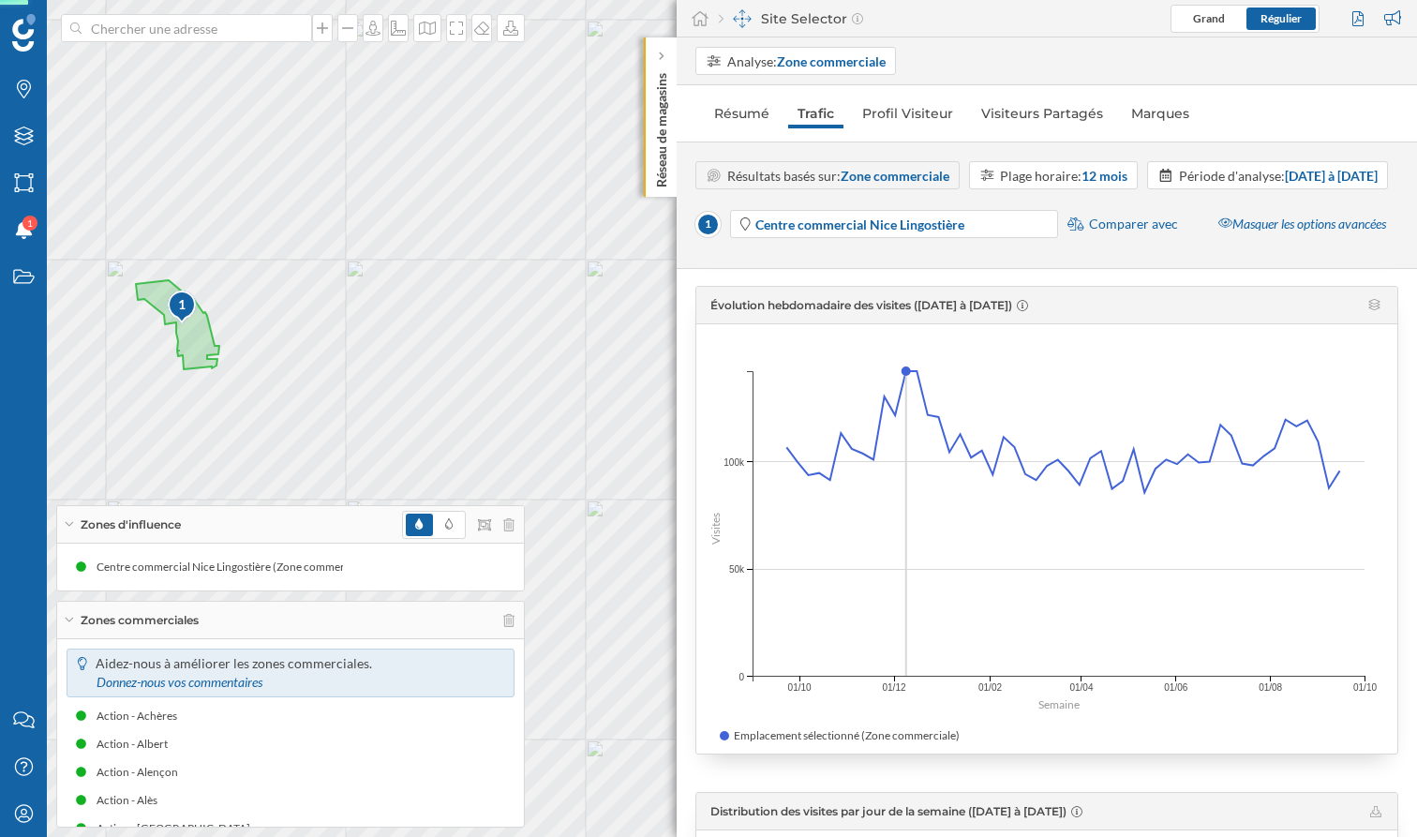
scroll to position [441, 0]
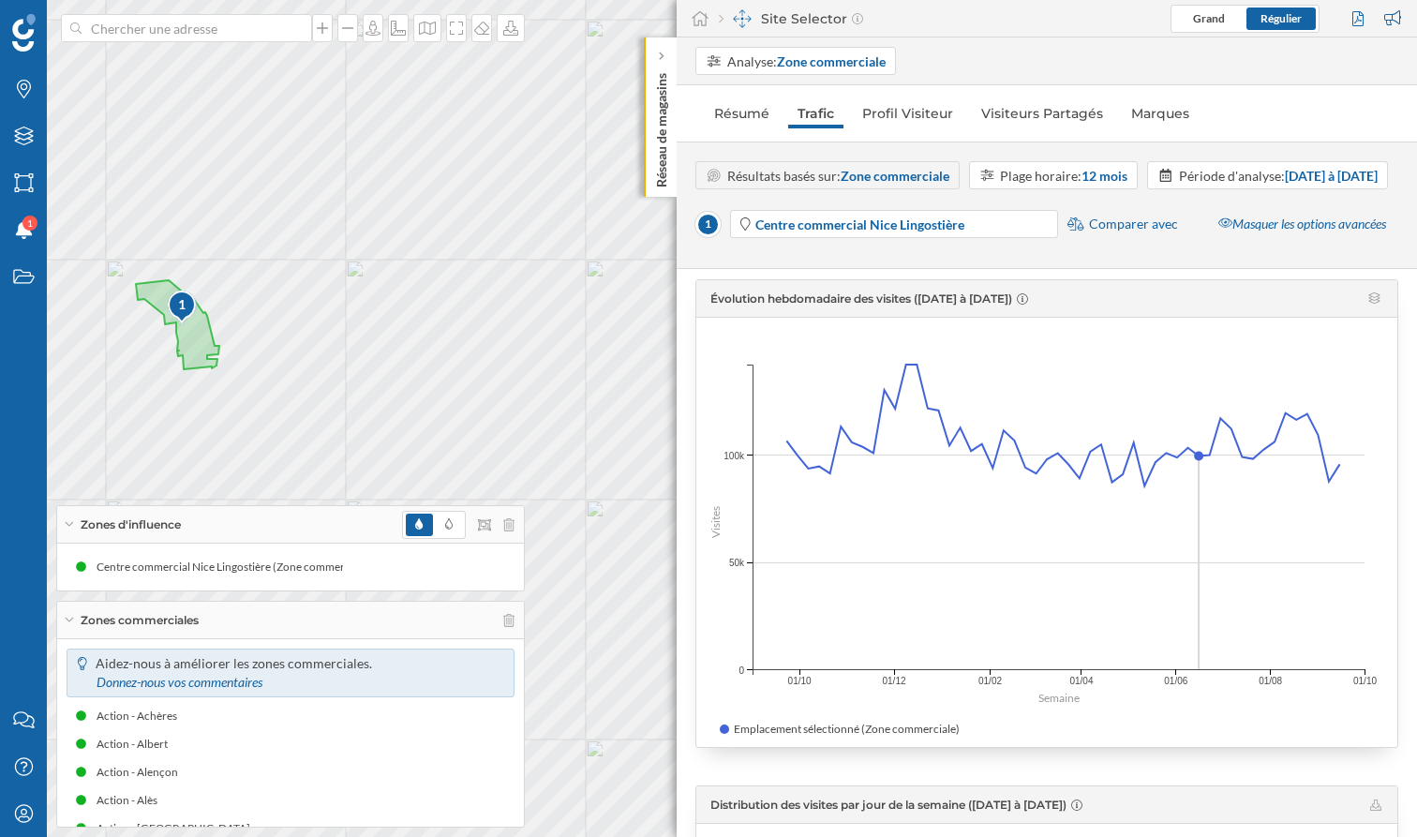
click at [1141, 233] on span "Comparer avec" at bounding box center [1133, 224] width 89 height 19
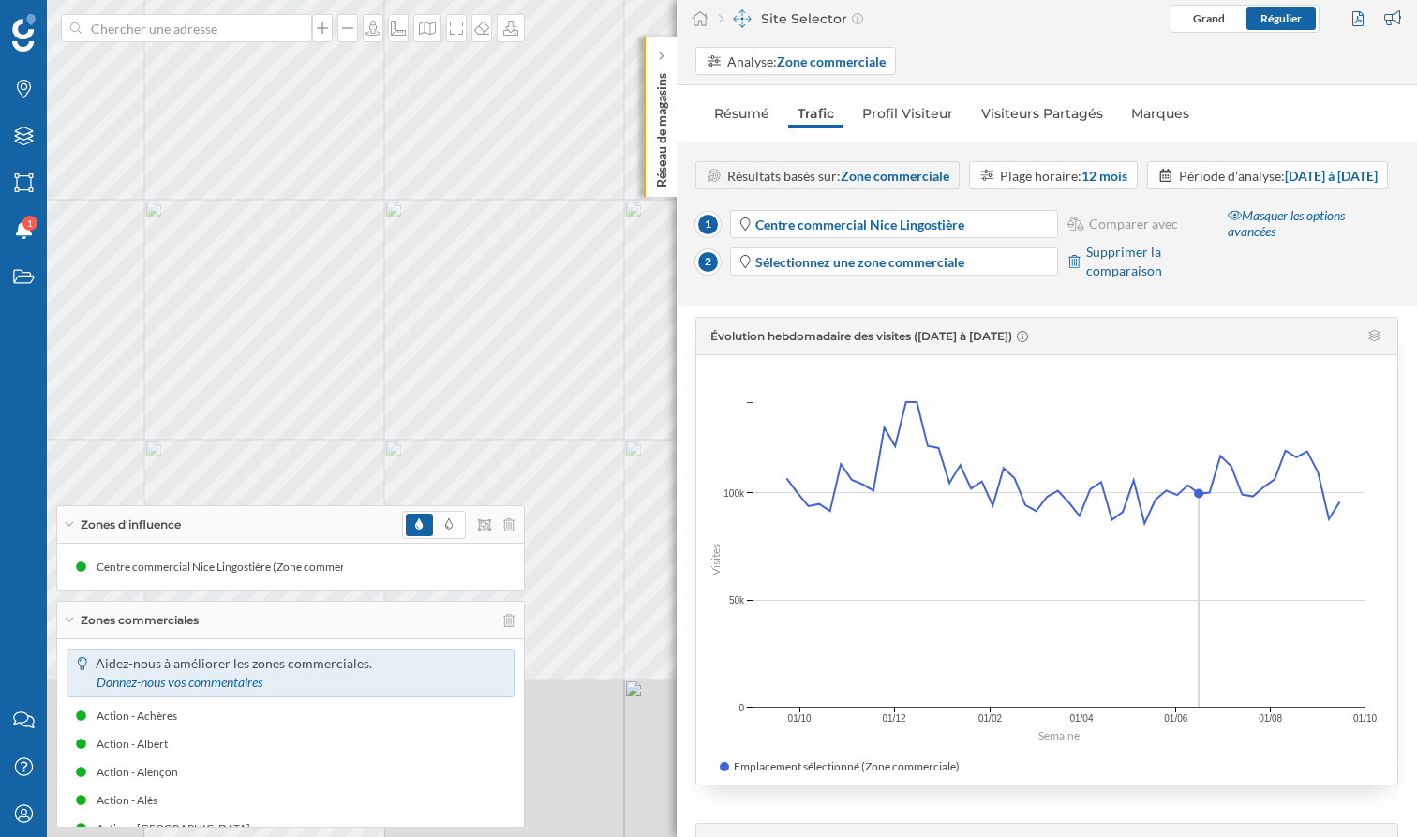
click at [491, 0] on html "Marques Filtres Zones Notifications 1 Travail Nous contacter Centre d'aide Mon …" at bounding box center [708, 418] width 1417 height 837
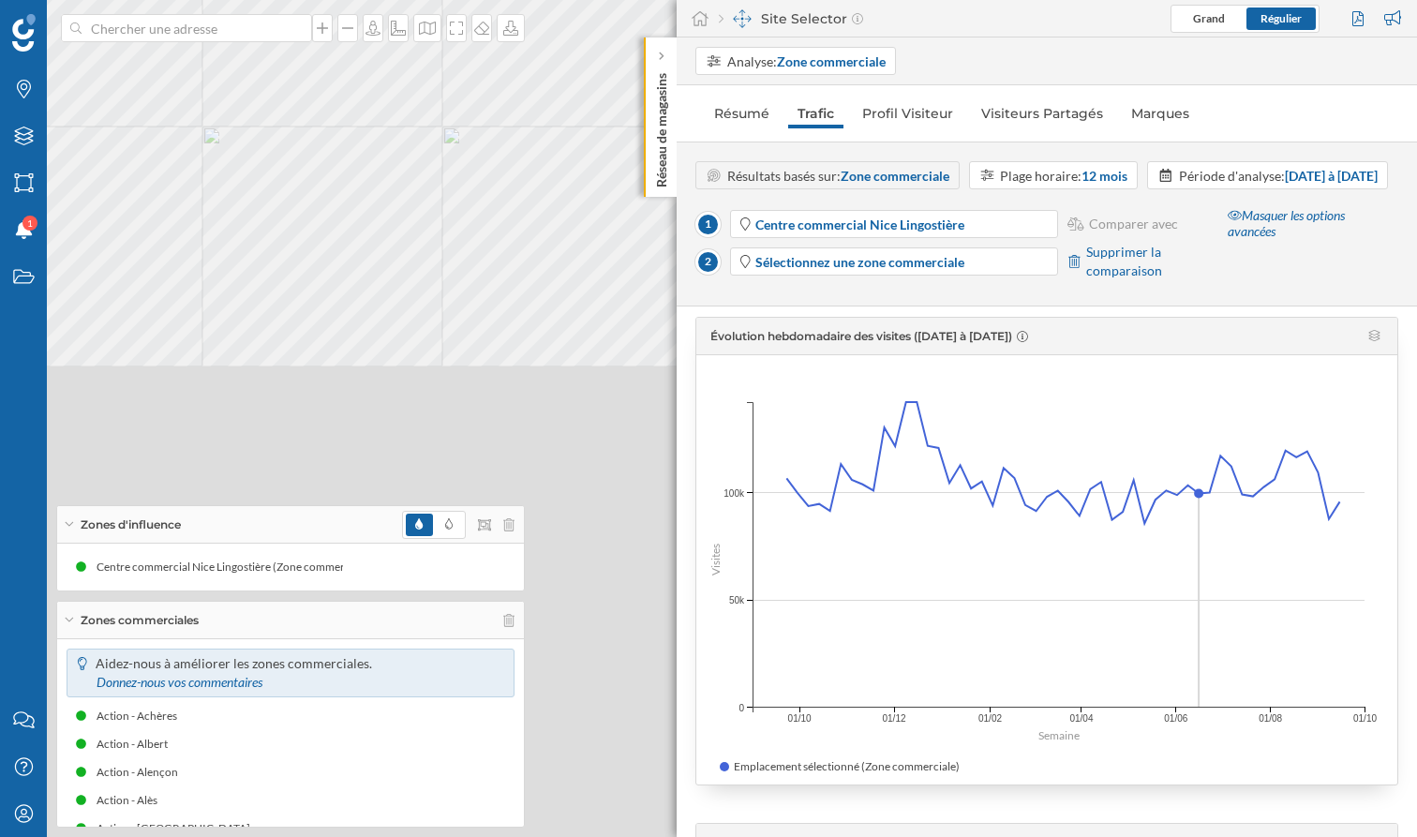
click at [576, 0] on html "Marques Filtres Zones Notifications 1 Travail Nous contacter Centre d'aide Mon …" at bounding box center [708, 418] width 1417 height 837
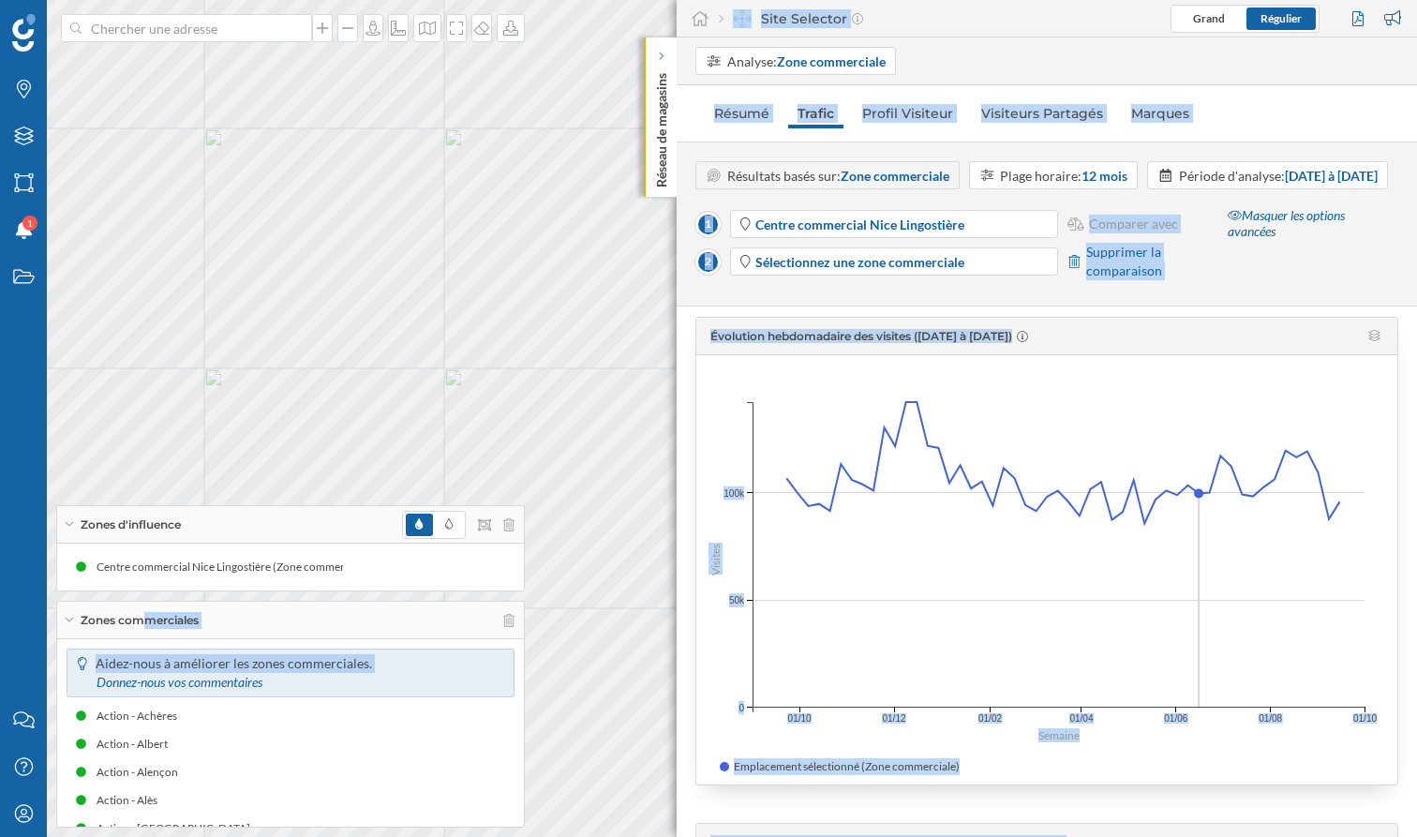
click at [454, 440] on div "Marques Filtres Zones Notifications 1 Travail Nous contacter Centre d'aide Mon …" at bounding box center [708, 418] width 1417 height 837
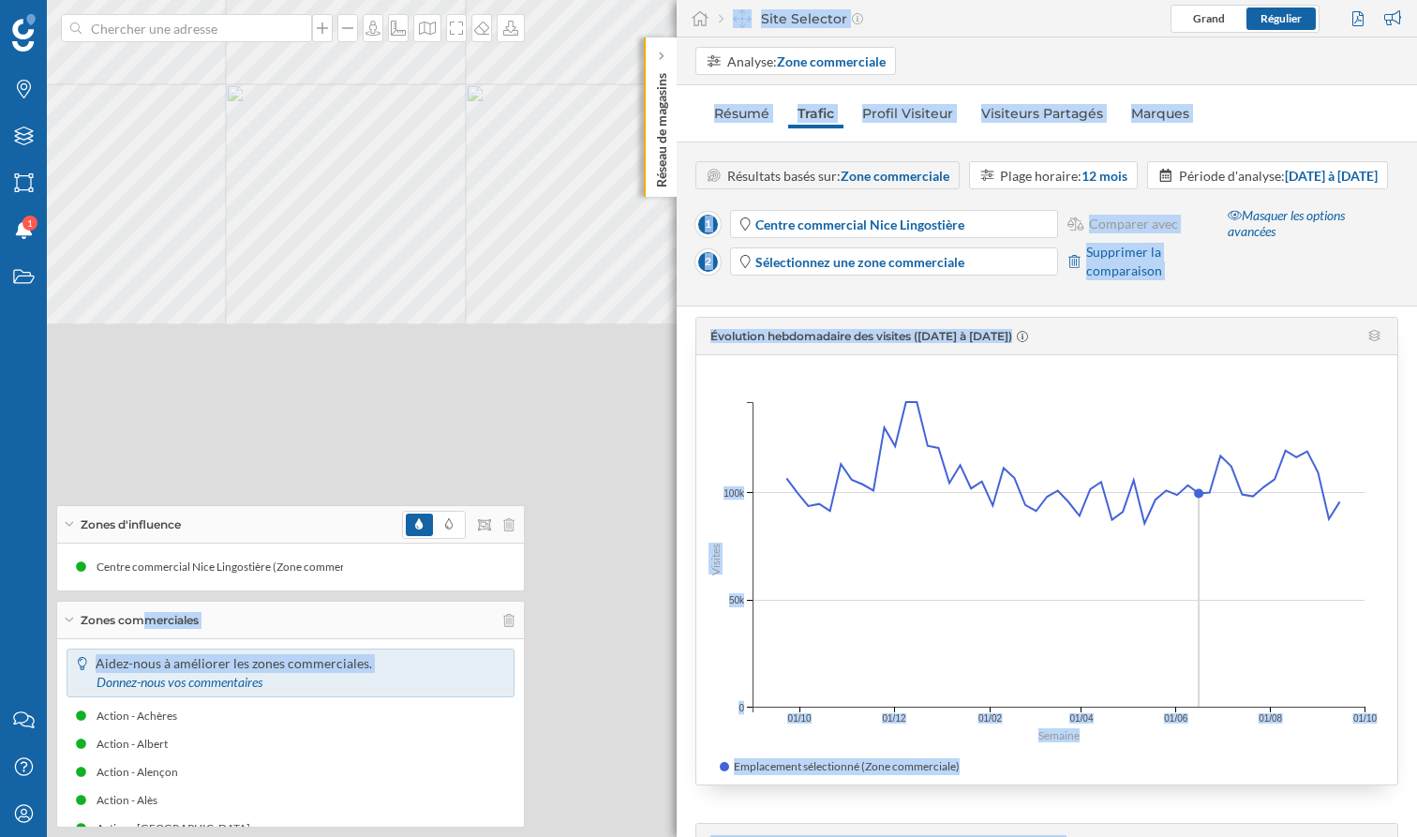
drag, startPoint x: 453, startPoint y: 507, endPoint x: 475, endPoint y: -83, distance: 590.8
click at [475, 0] on html "Marques Filtres Zones Notifications 1 Travail Nous contacter Centre d'aide Mon …" at bounding box center [708, 418] width 1417 height 837
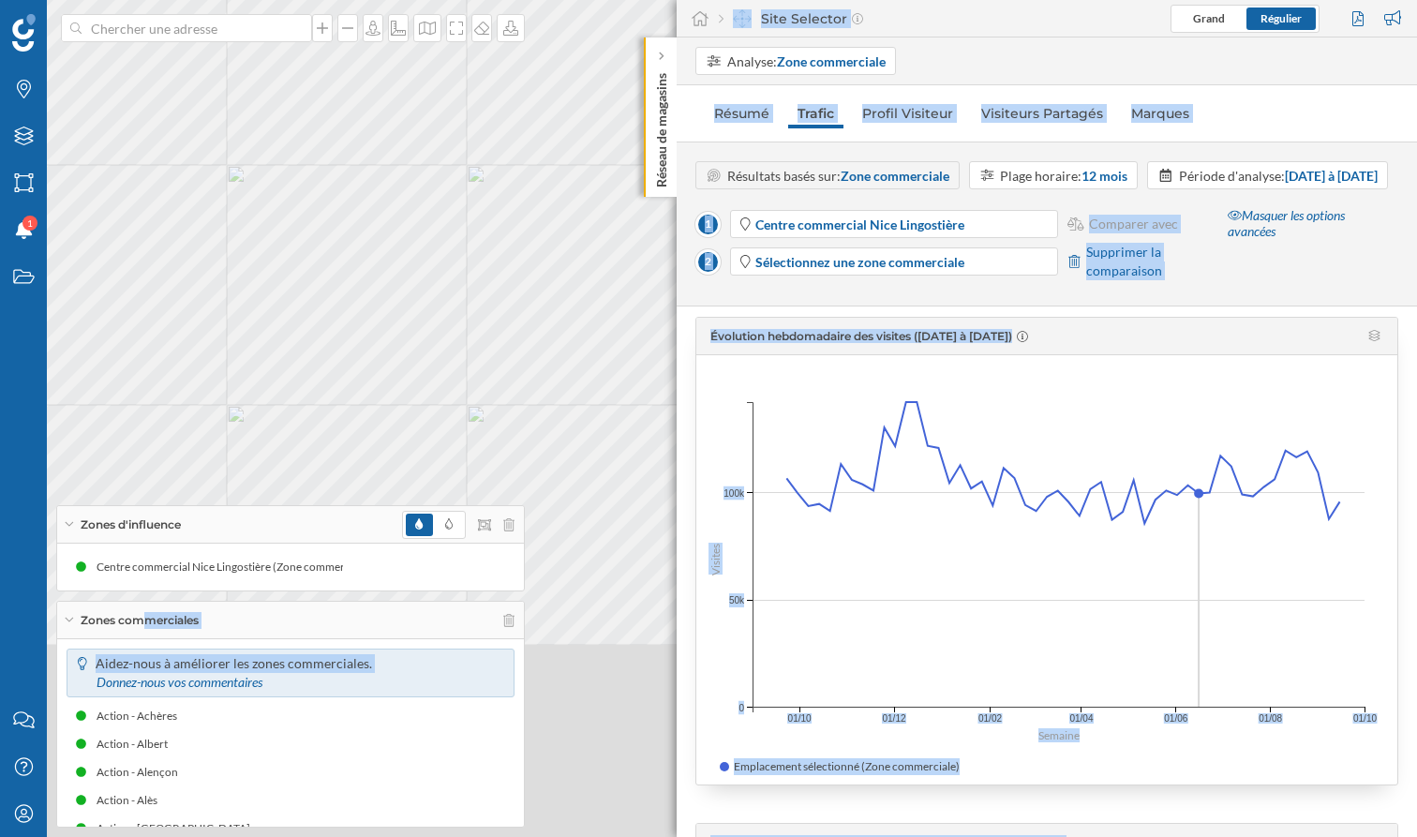
click at [459, 0] on html "Marques Filtres Zones Notifications 1 Travail Nous contacter Centre d'aide Mon …" at bounding box center [708, 418] width 1417 height 837
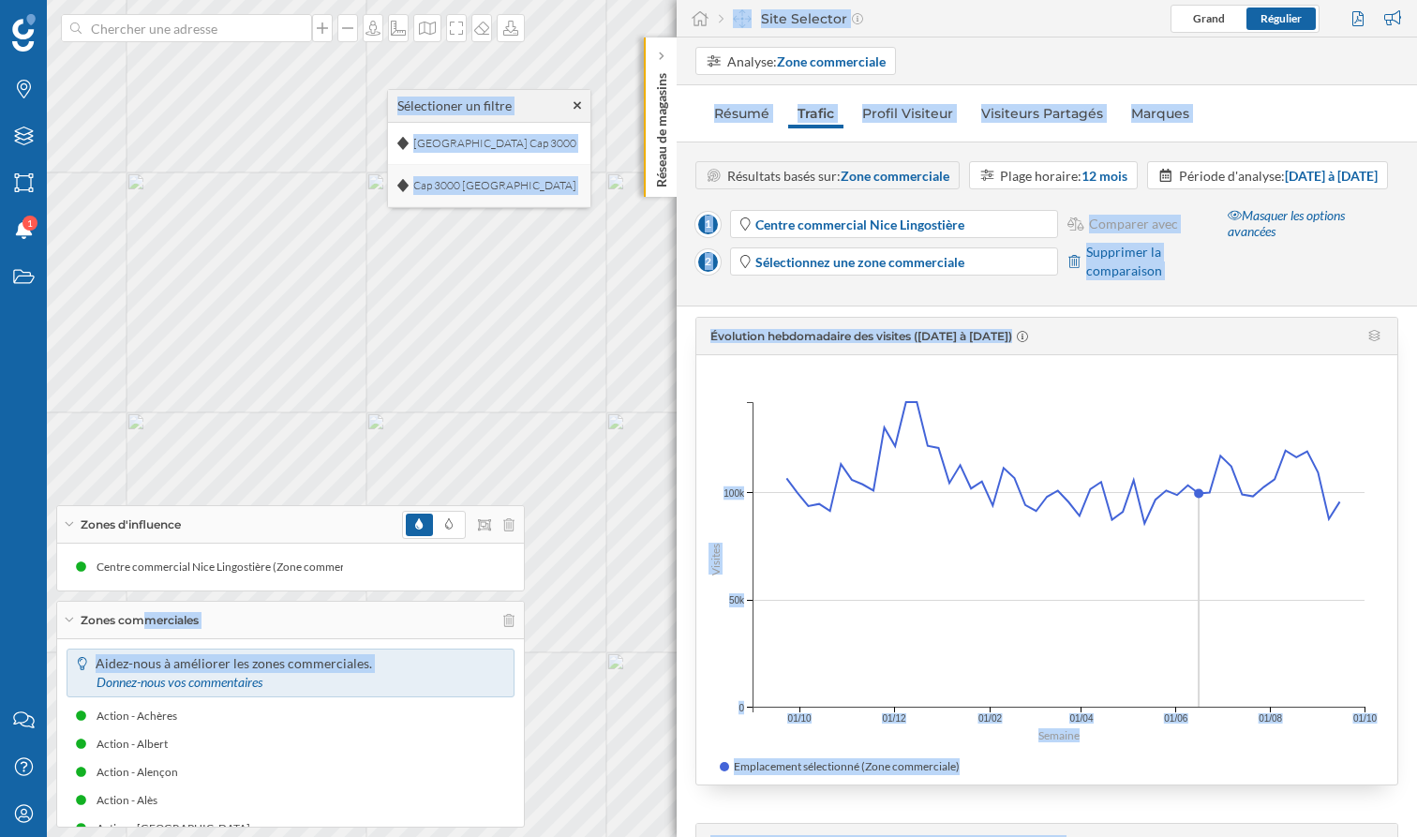
click at [453, 182] on span "Cap 3000 [GEOGRAPHIC_DATA]" at bounding box center [495, 185] width 172 height 28
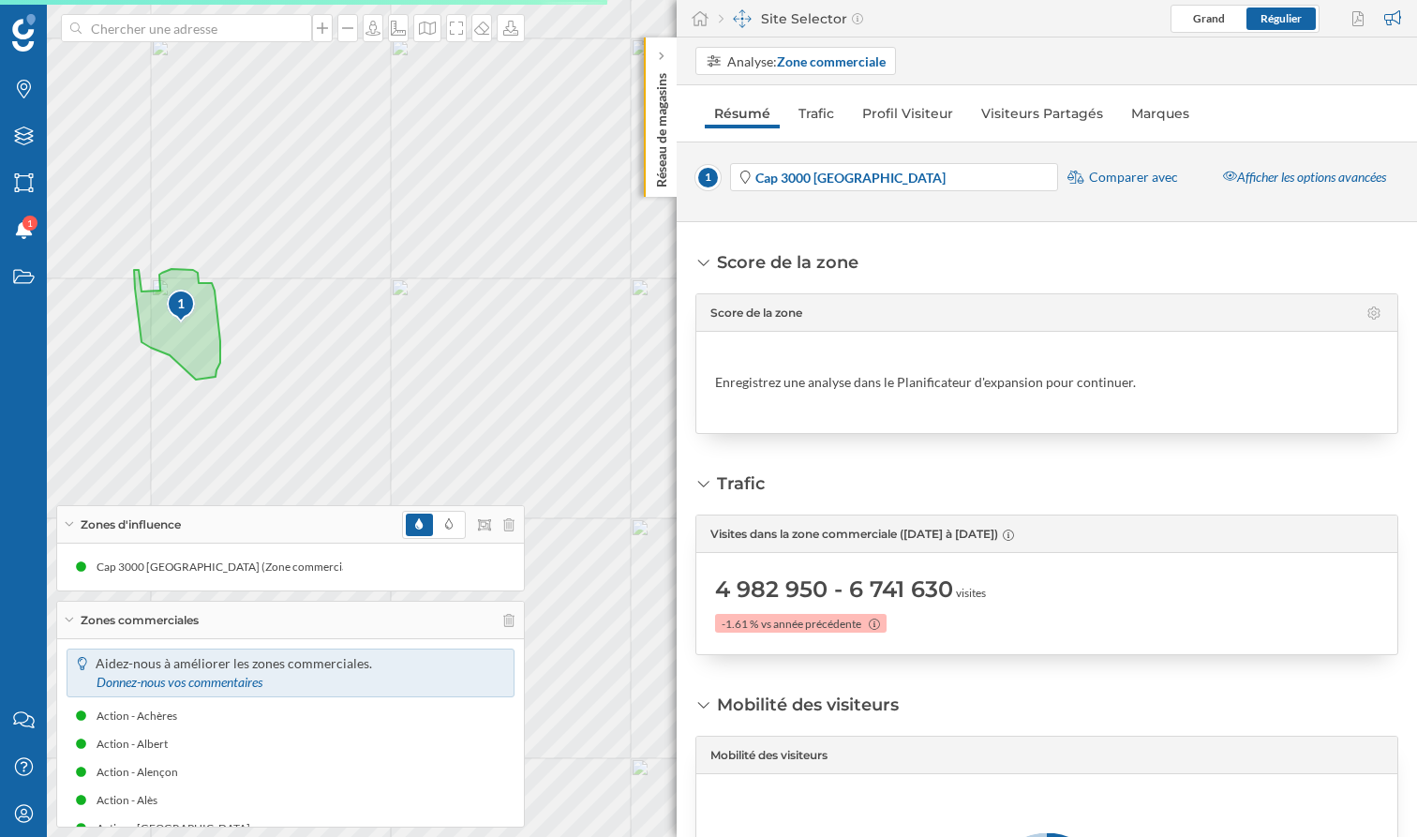
click at [1125, 189] on div "1 Cap 3000 [GEOGRAPHIC_DATA] Comparer avec" at bounding box center [936, 177] width 483 height 28
click at [1126, 181] on span "Comparer avec" at bounding box center [1133, 177] width 89 height 19
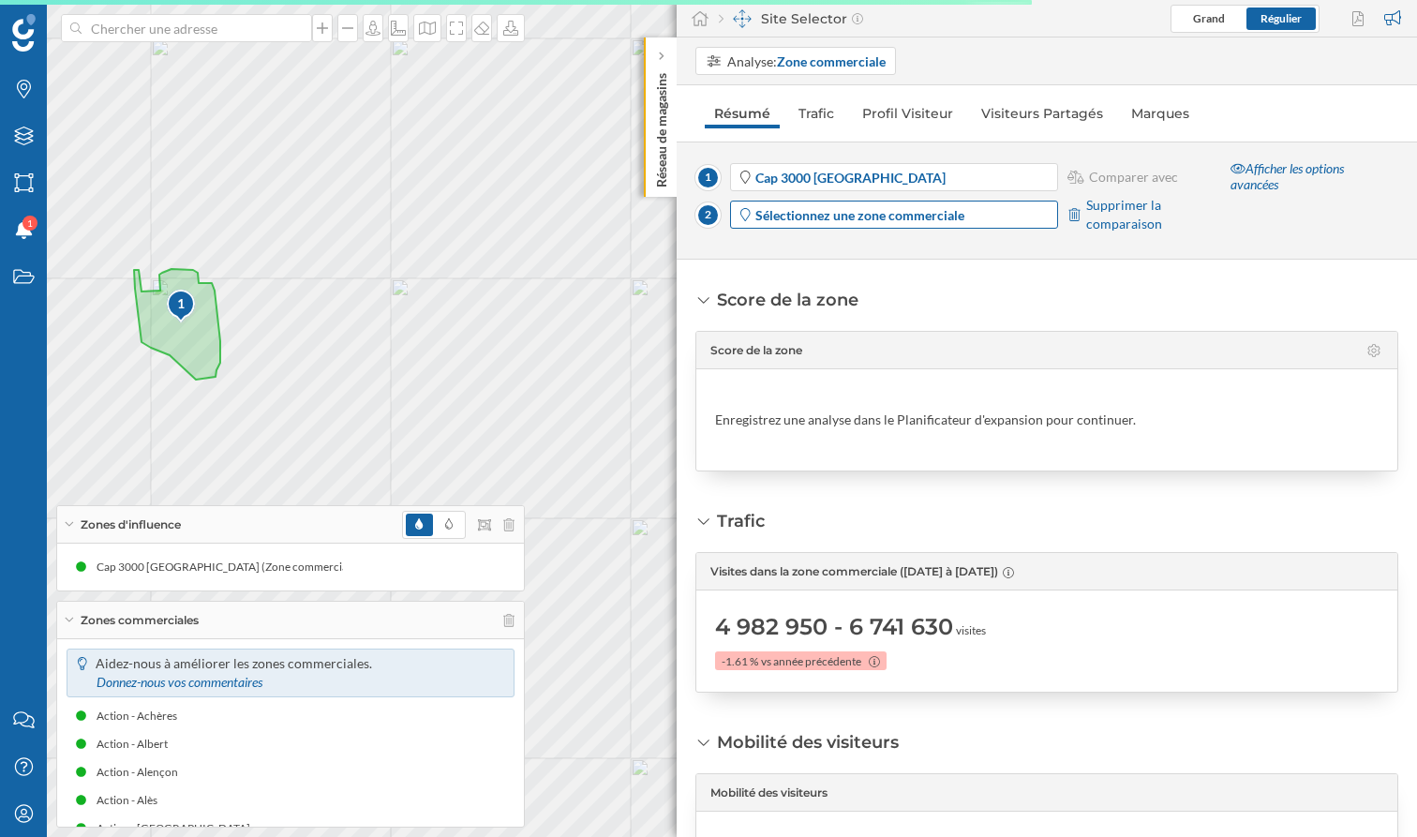
click at [943, 211] on strong "Sélectionnez une zone commerciale" at bounding box center [859, 215] width 209 height 16
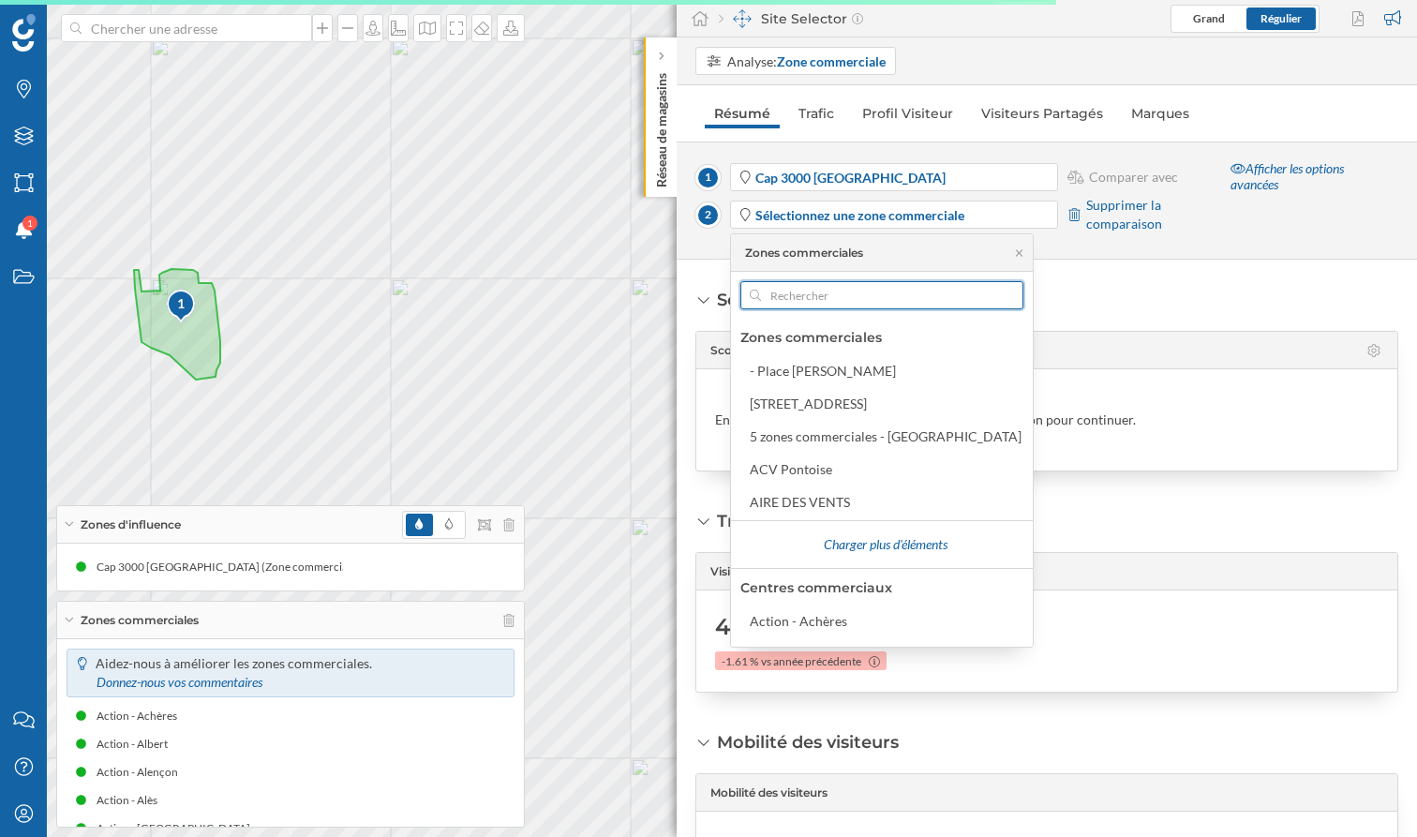
click at [840, 300] on input "text" at bounding box center [882, 295] width 242 height 28
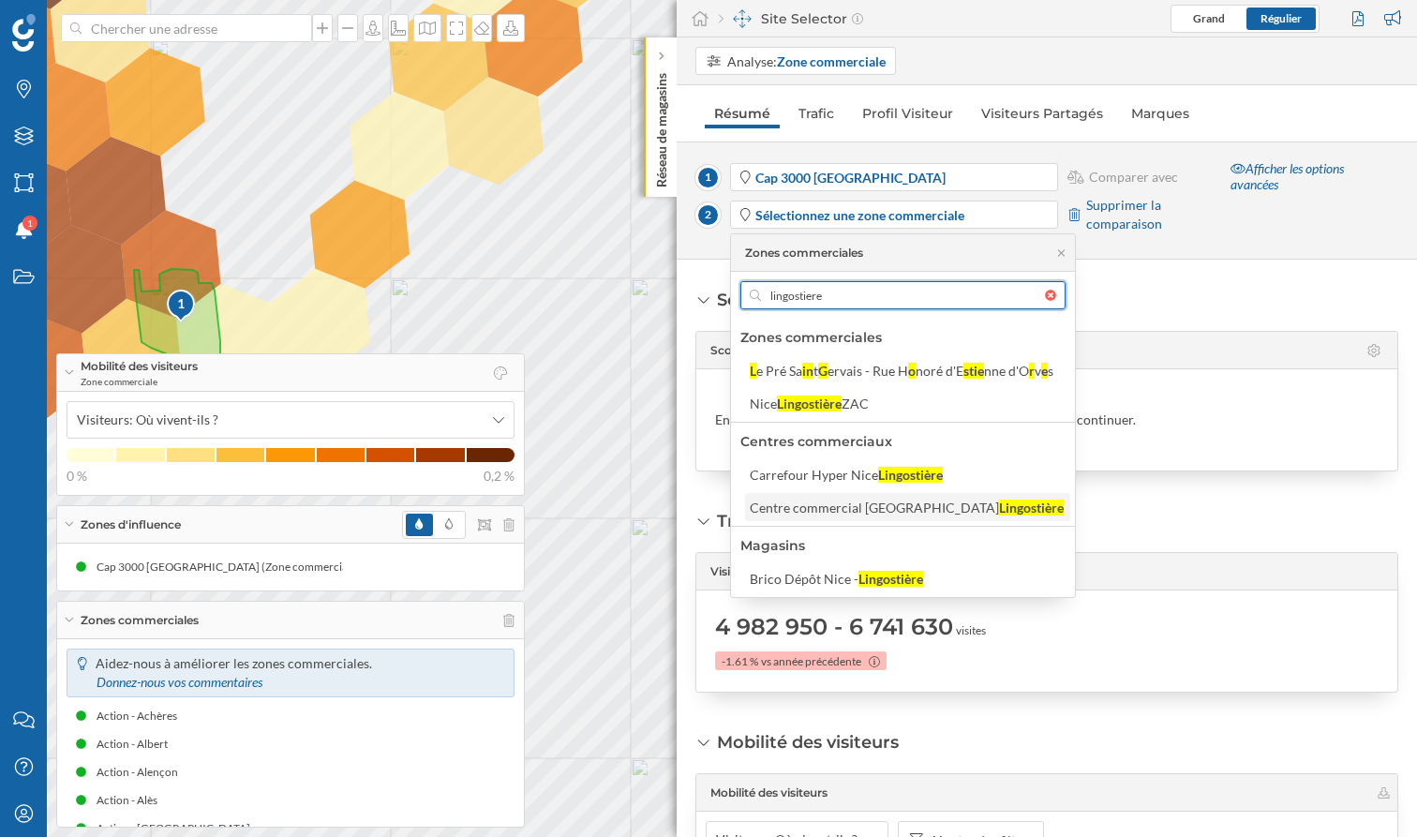
type input "lingostiere"
click at [843, 510] on div "Centre commercial [GEOGRAPHIC_DATA]" at bounding box center [874, 507] width 249 height 16
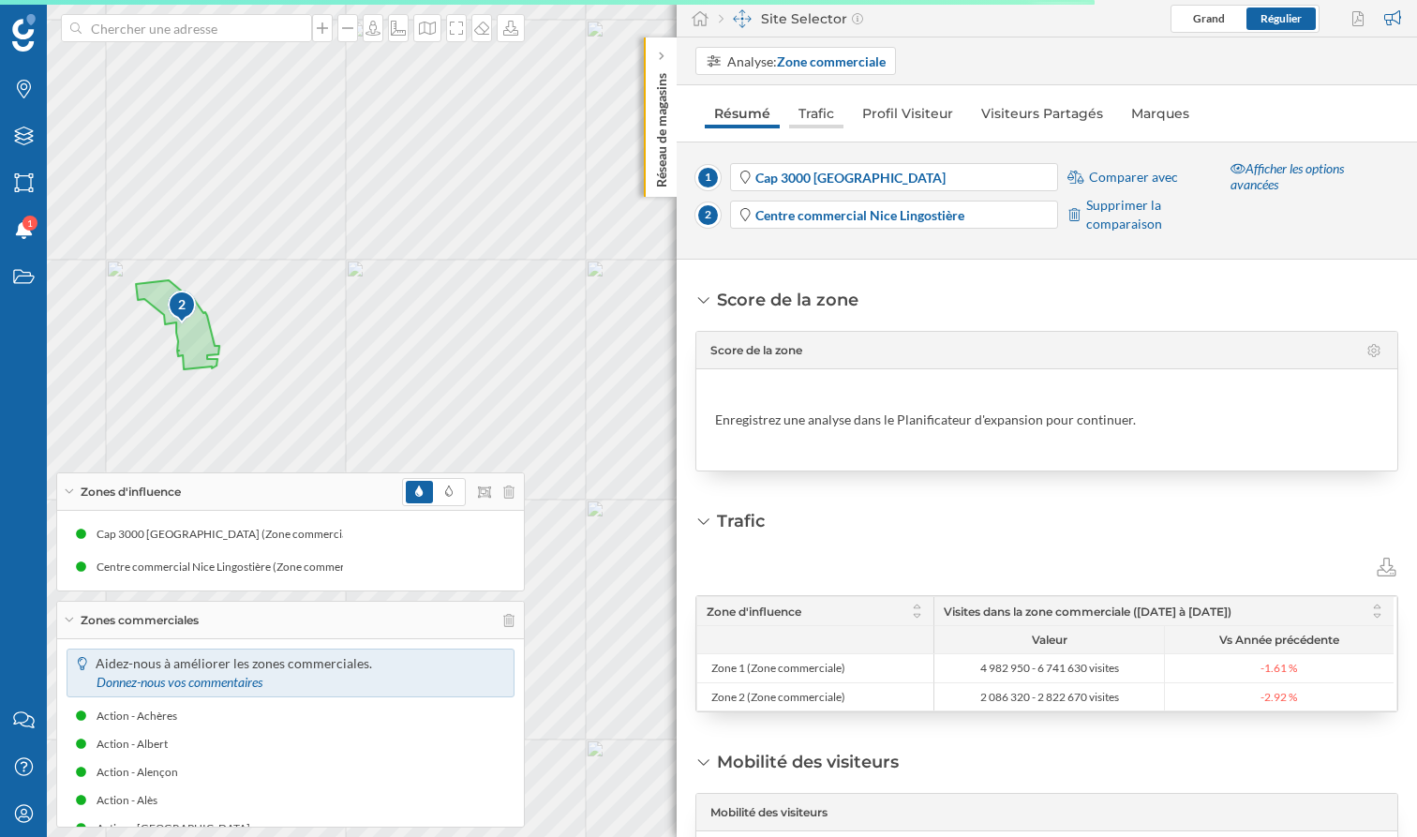
click at [826, 117] on link "Trafic" at bounding box center [816, 113] width 54 height 30
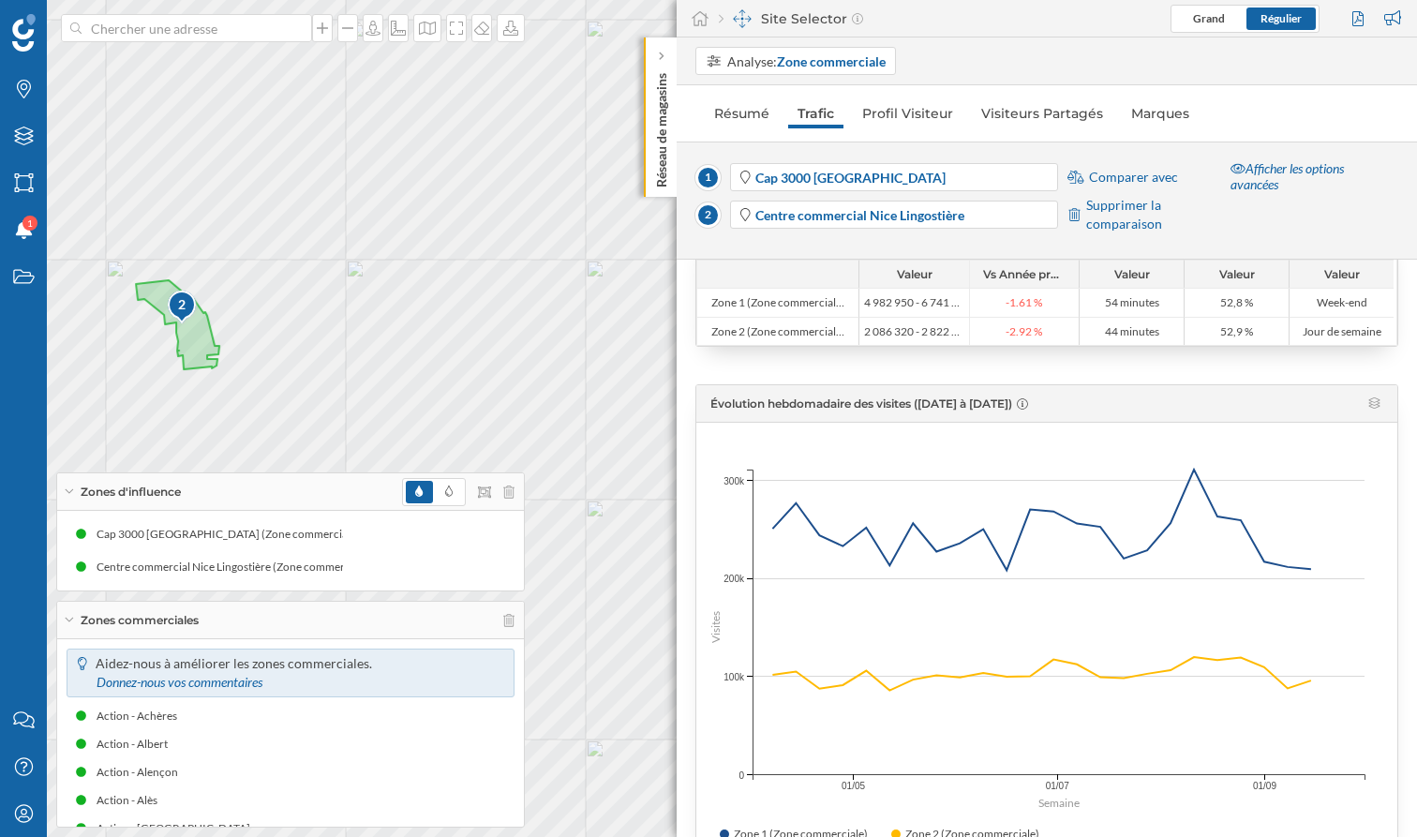
scroll to position [195, 0]
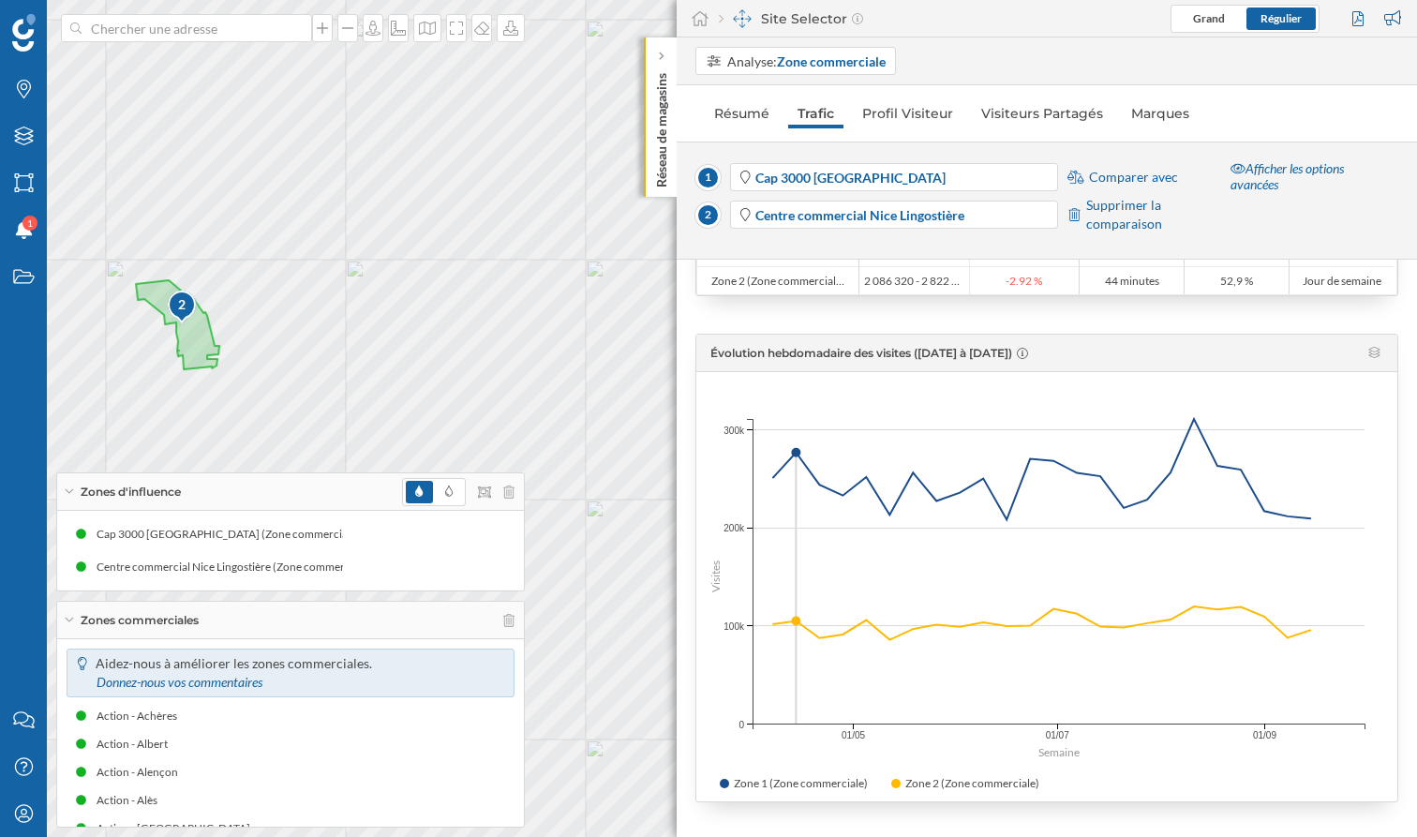
click at [796, 79] on div "Analyse: Zone commerciale" at bounding box center [1047, 61] width 740 height 48
click at [802, 64] on strong "Zone commerciale" at bounding box center [831, 61] width 109 height 16
click at [1295, 89] on div "Analyse: Zone commerciale Résumé Trafic Profil Visiteur Visiteurs Partagés Marq…" at bounding box center [1047, 436] width 740 height 799
click at [1131, 219] on span "Supprimer la comparaison" at bounding box center [1152, 214] width 132 height 37
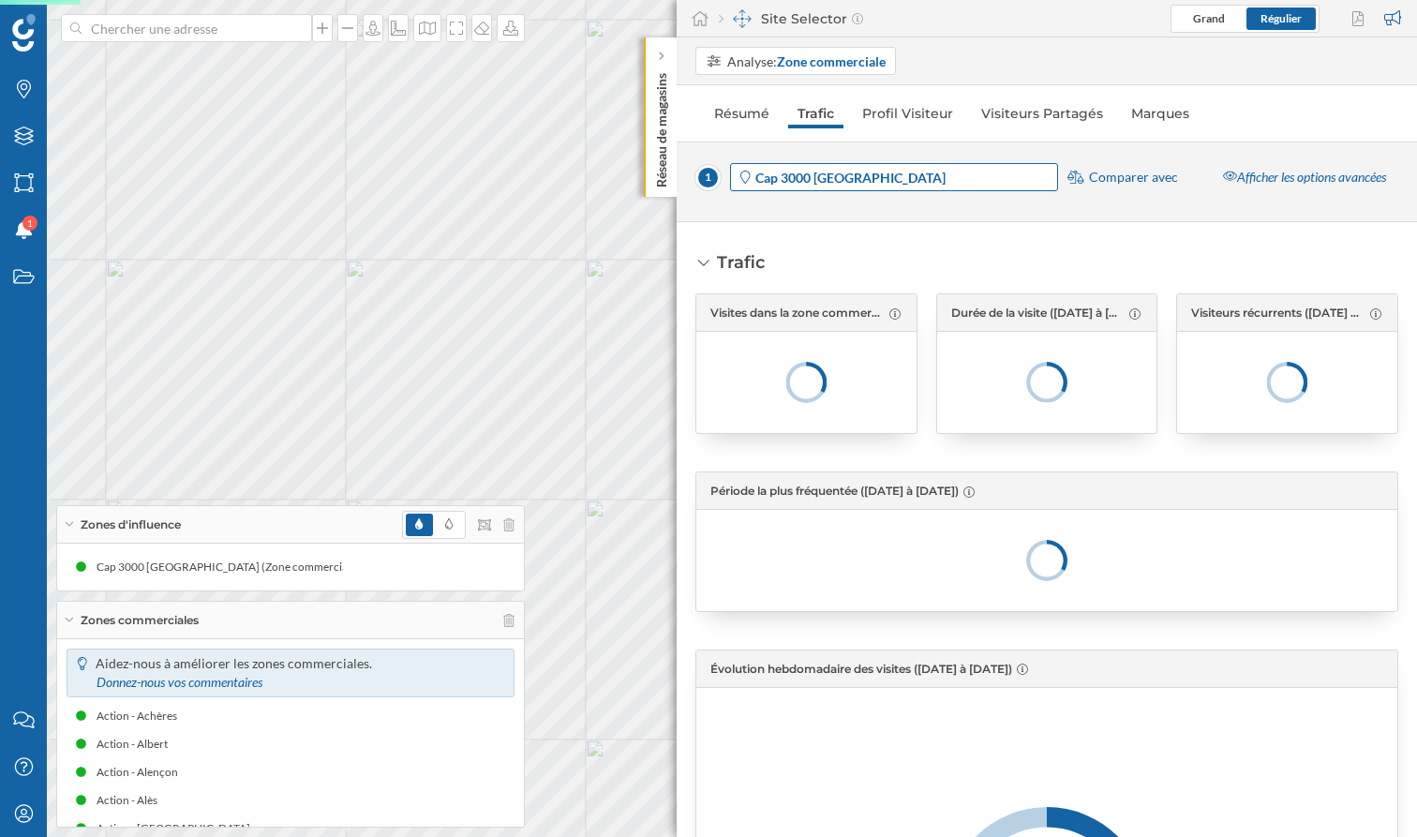
click at [843, 171] on strong "Cap 3000 [GEOGRAPHIC_DATA]" at bounding box center [850, 178] width 190 height 16
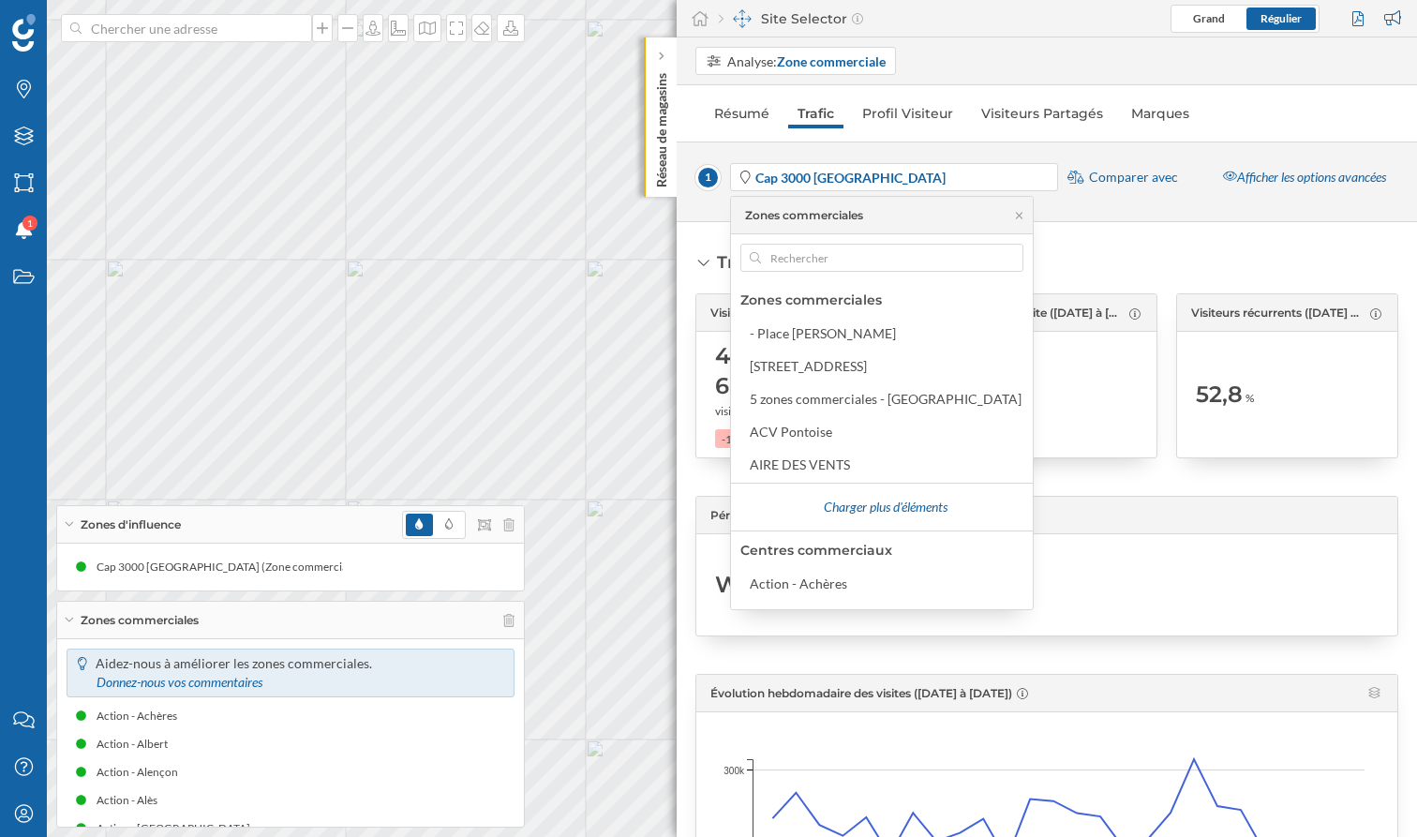
click at [1159, 239] on div "Trafic Visites dans la zone commerciale ([DATE] à [DATE]) 4 982 950 - 6 741 630…" at bounding box center [1047, 529] width 740 height 615
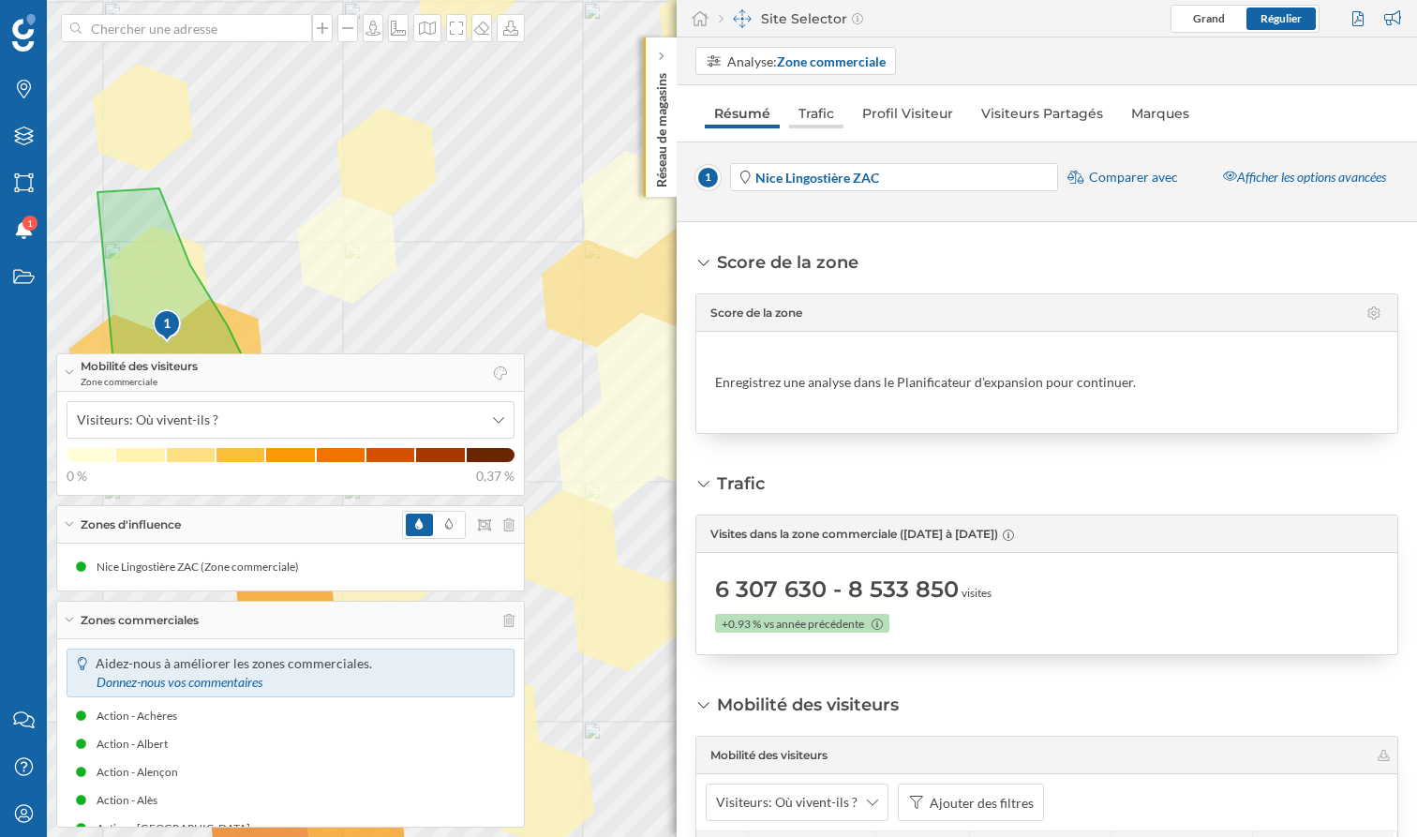
click at [814, 113] on link "Trafic" at bounding box center [816, 113] width 54 height 30
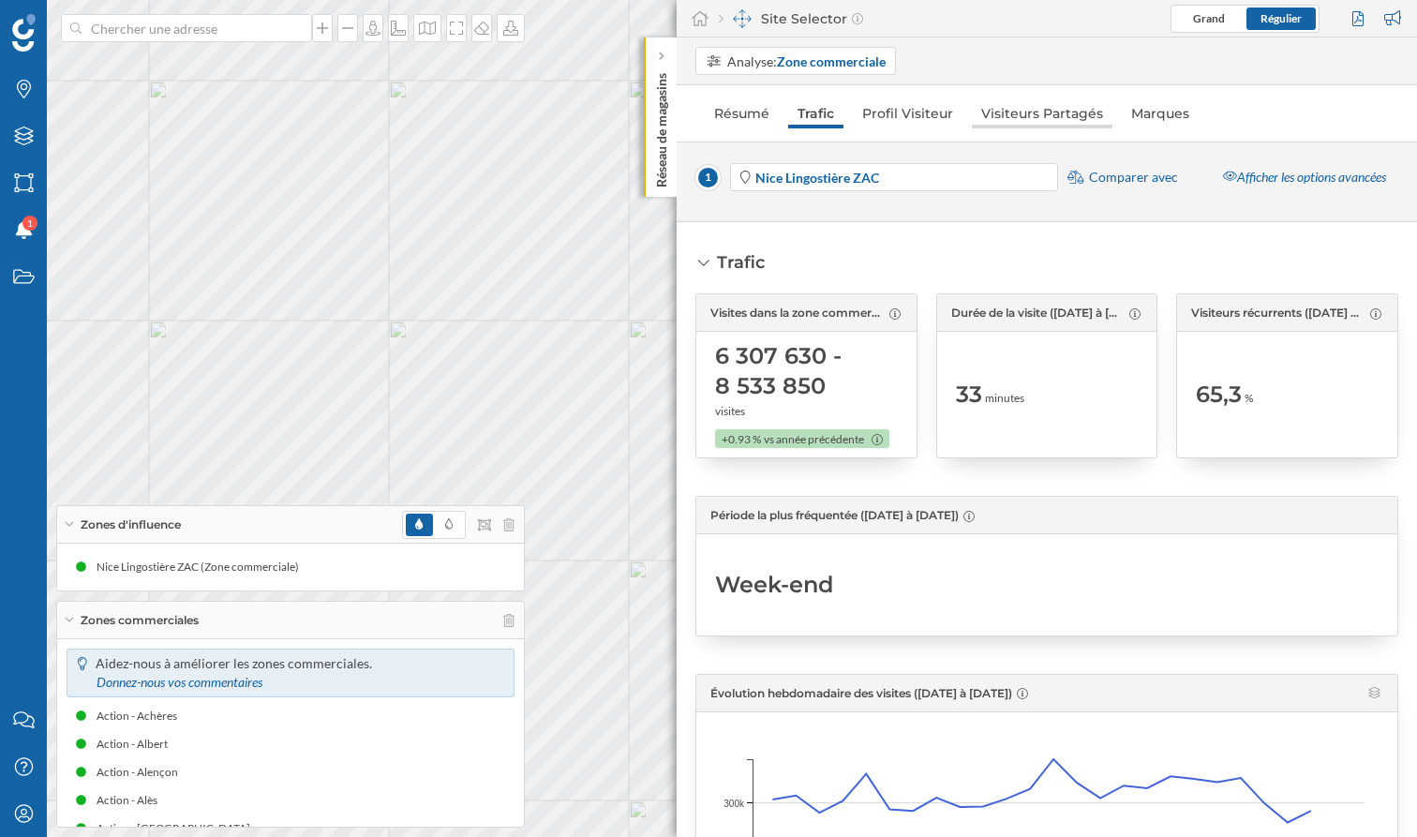
click at [1034, 113] on link "Visiteurs Partagés" at bounding box center [1042, 113] width 141 height 30
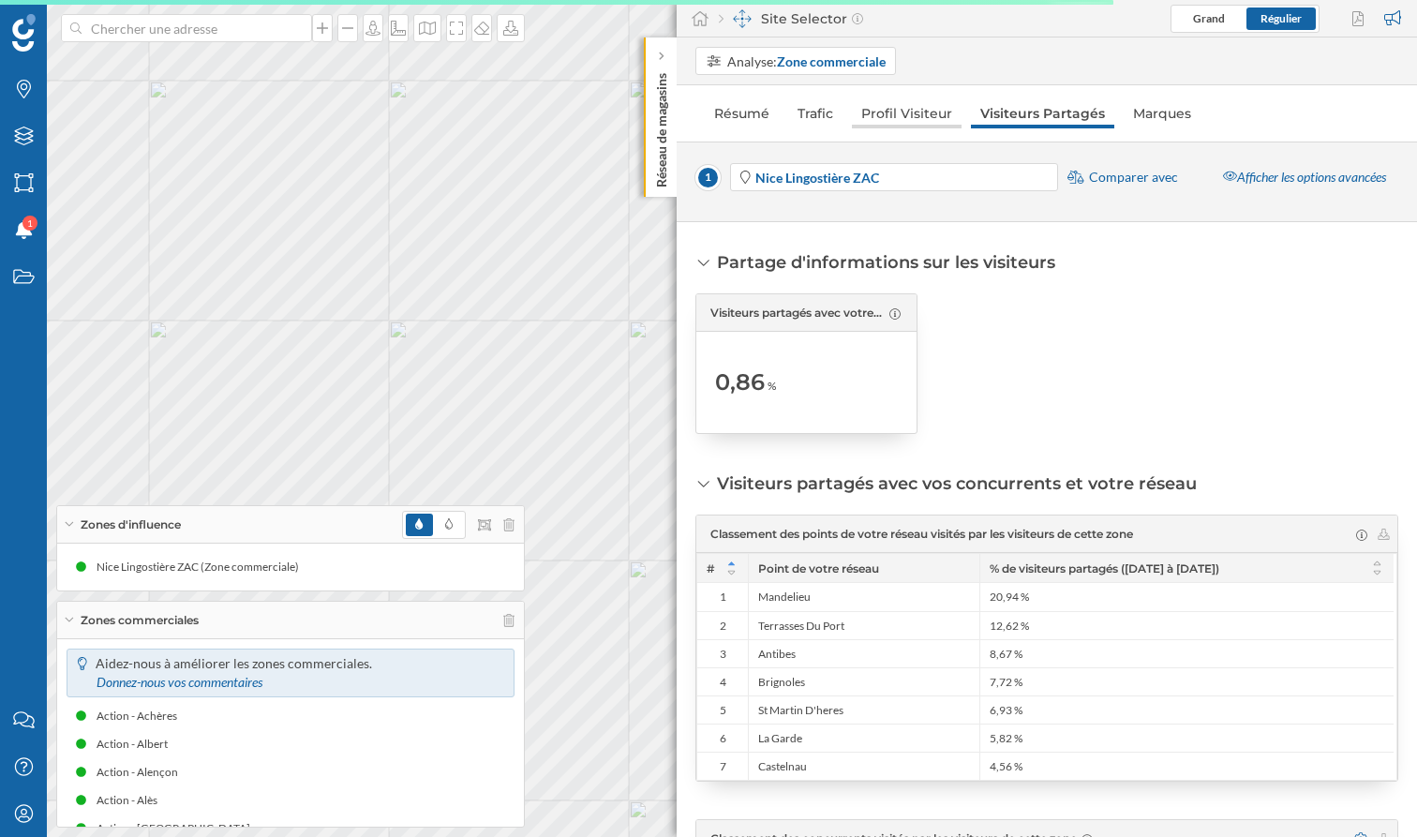
click at [913, 117] on link "Profil Visiteur" at bounding box center [907, 113] width 110 height 30
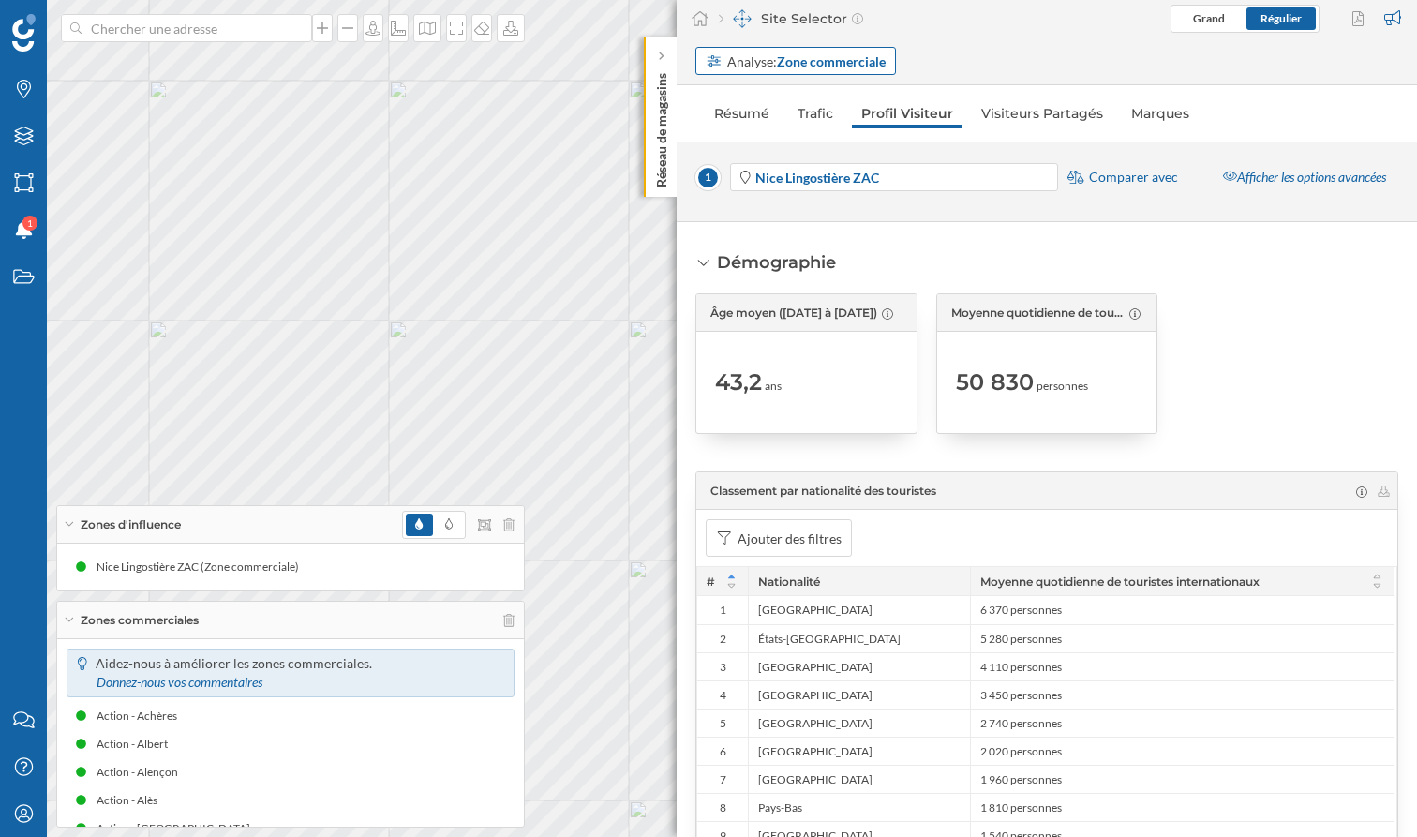
click at [767, 52] on div "Analyse: Zone commerciale" at bounding box center [806, 62] width 158 height 20
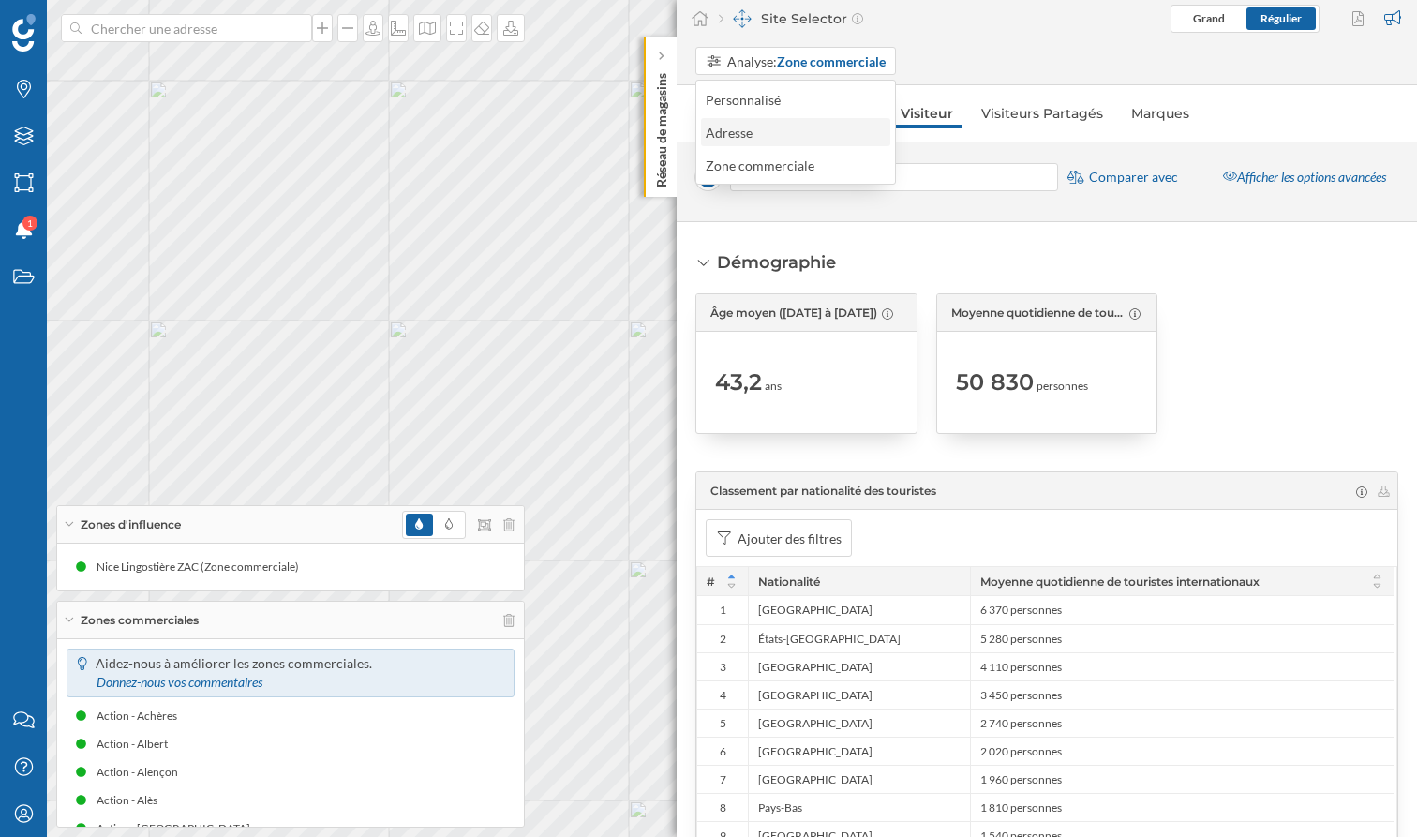
click at [737, 132] on div "Adresse" at bounding box center [729, 133] width 47 height 16
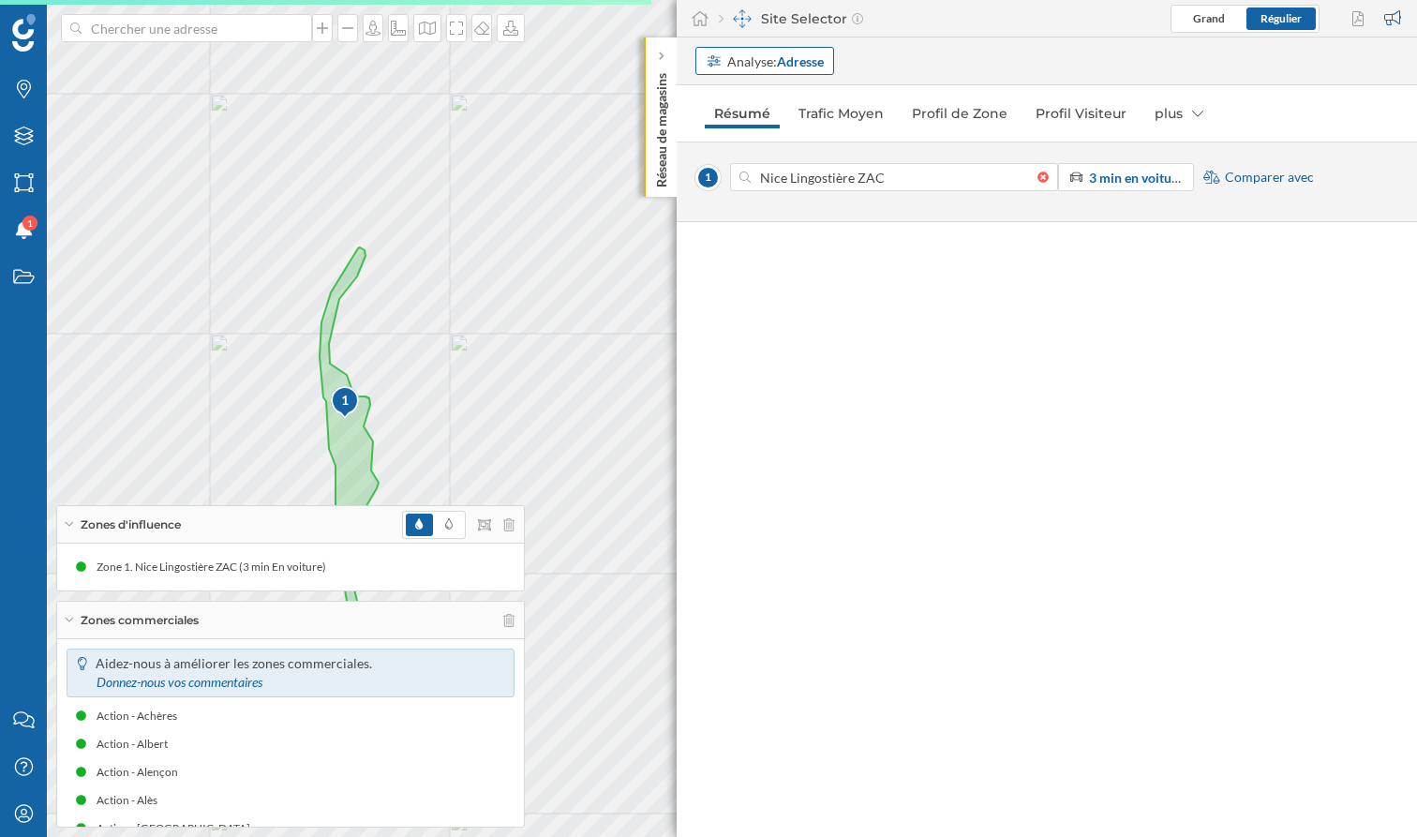
click at [808, 66] on strong "Adresse" at bounding box center [800, 61] width 47 height 16
click at [790, 166] on div "Zone commerciale" at bounding box center [760, 165] width 109 height 16
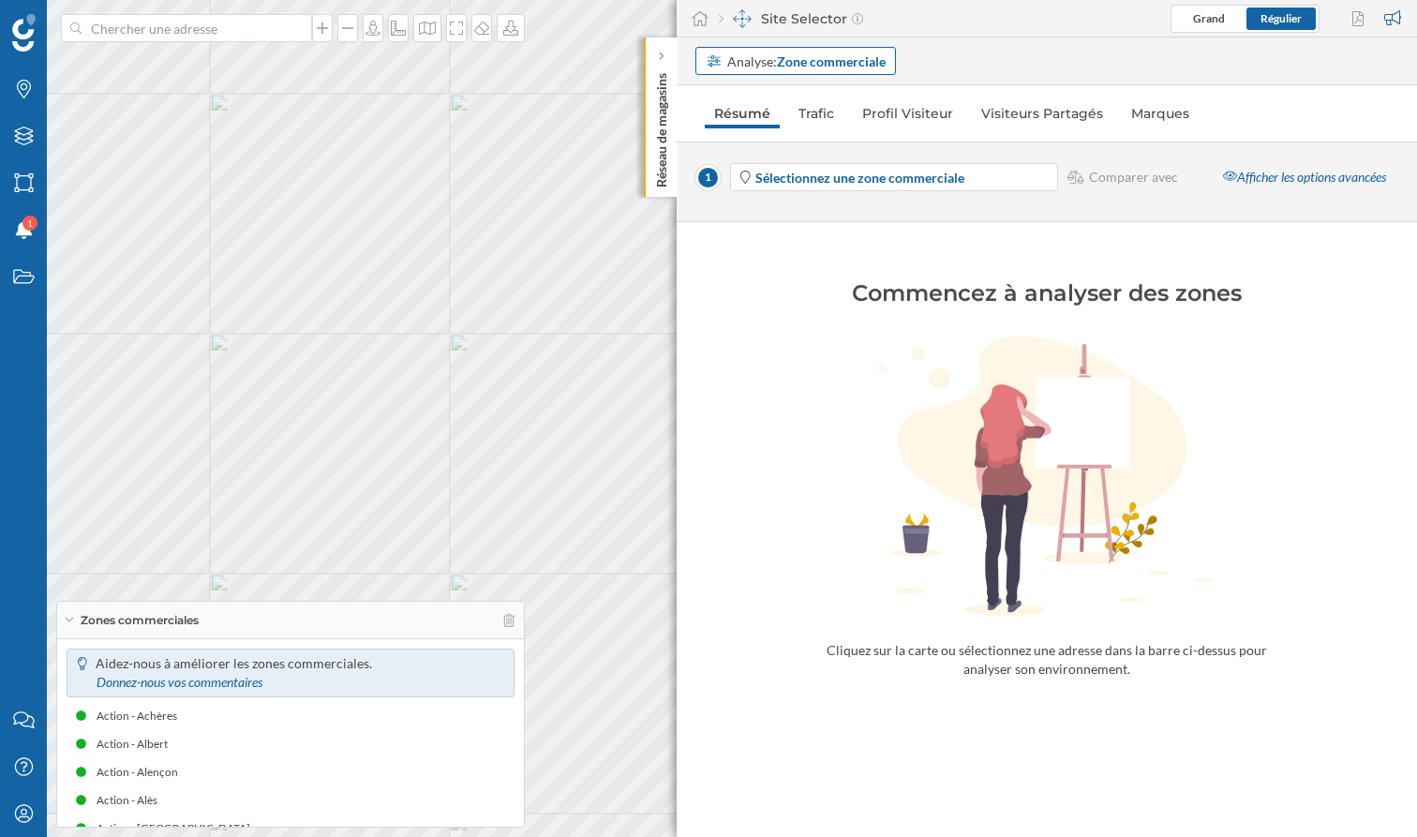
click at [801, 70] on div "Analyse: Zone commerciale" at bounding box center [795, 61] width 201 height 28
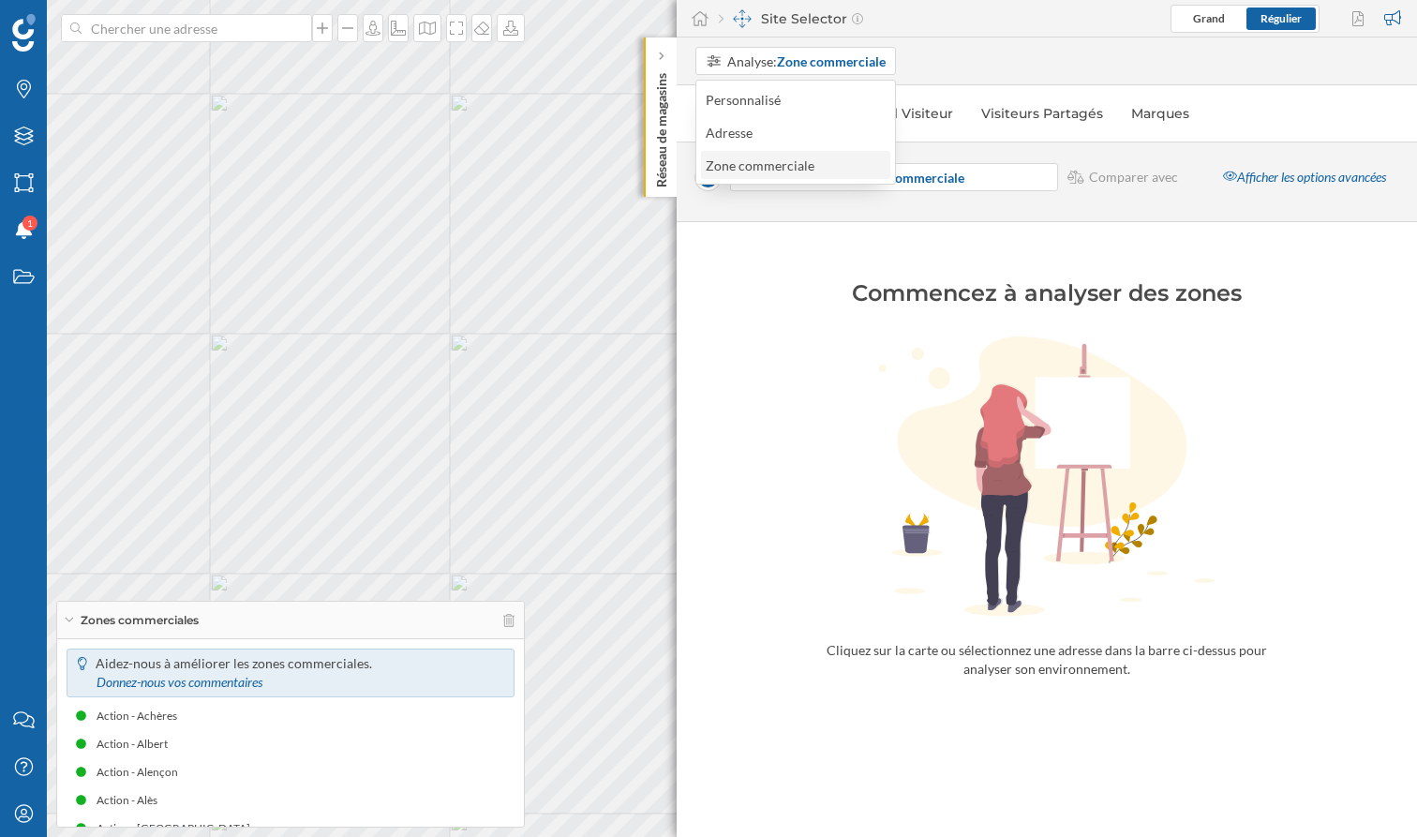
click at [762, 168] on div "Zone commerciale" at bounding box center [760, 165] width 109 height 16
click at [822, 184] on strong "Sélectionnez une zone commerciale" at bounding box center [859, 178] width 209 height 16
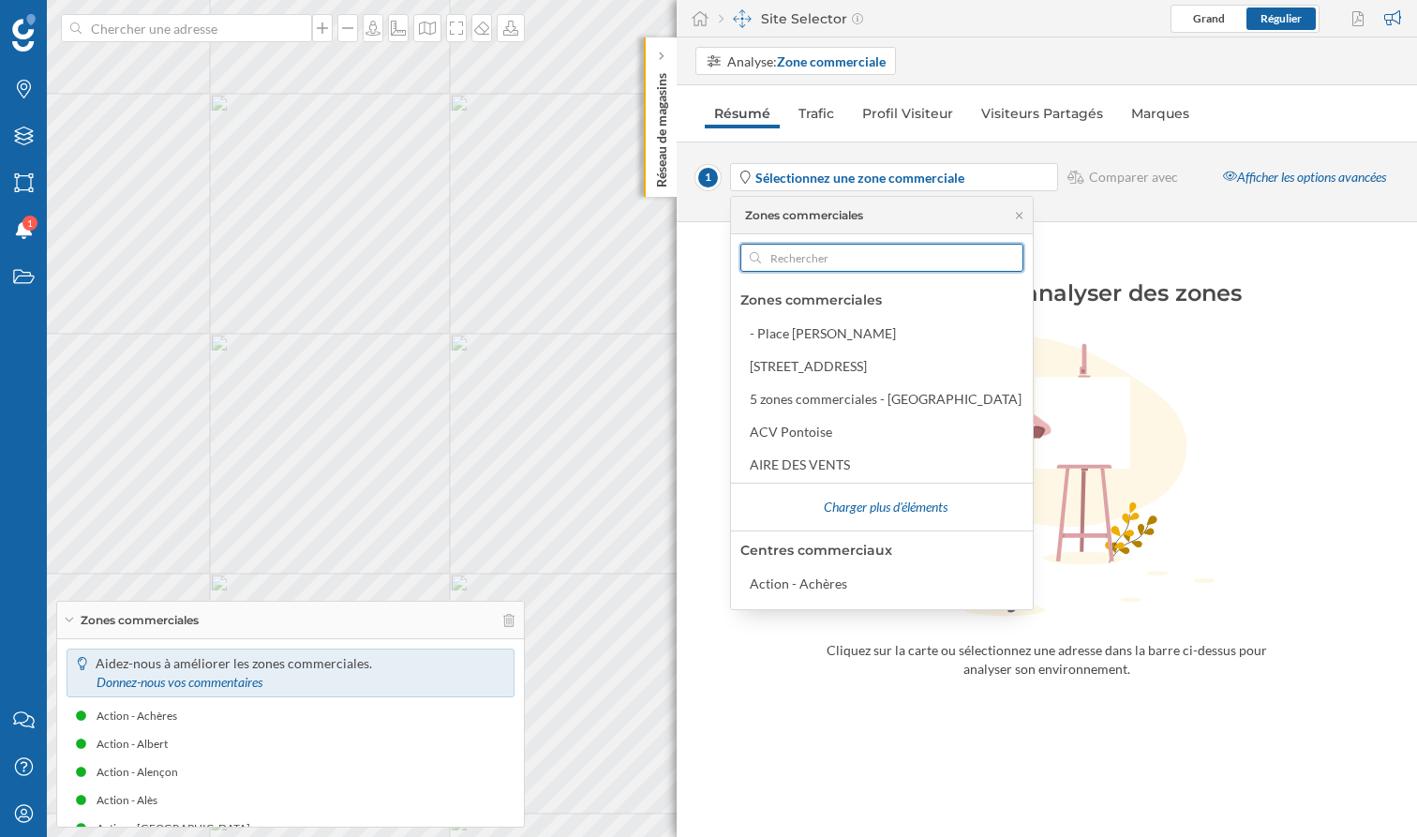
click at [826, 262] on input "text" at bounding box center [882, 258] width 242 height 28
click at [16, 183] on icon at bounding box center [23, 182] width 19 height 19
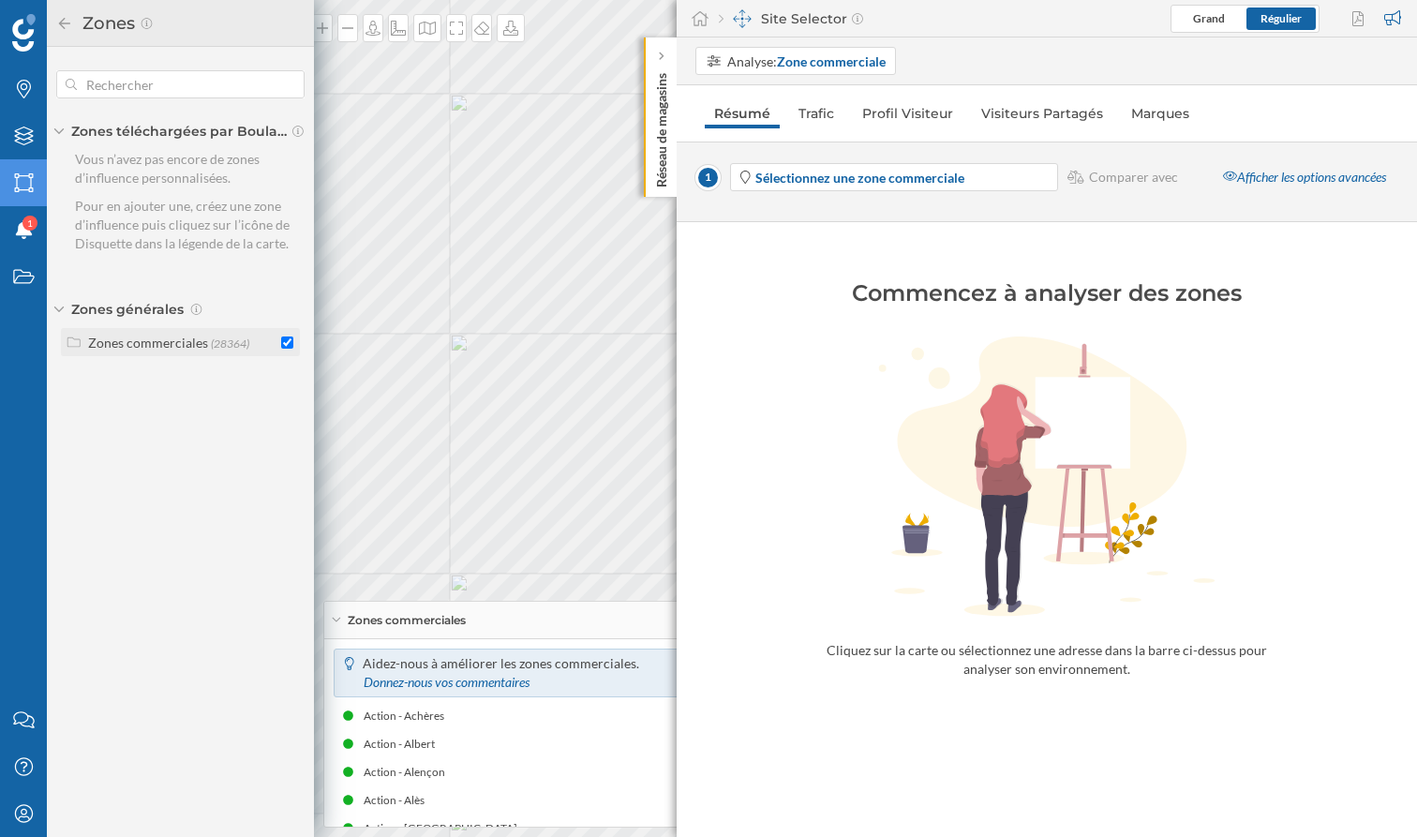
click at [155, 347] on div "Zones commerciales" at bounding box center [148, 343] width 120 height 16
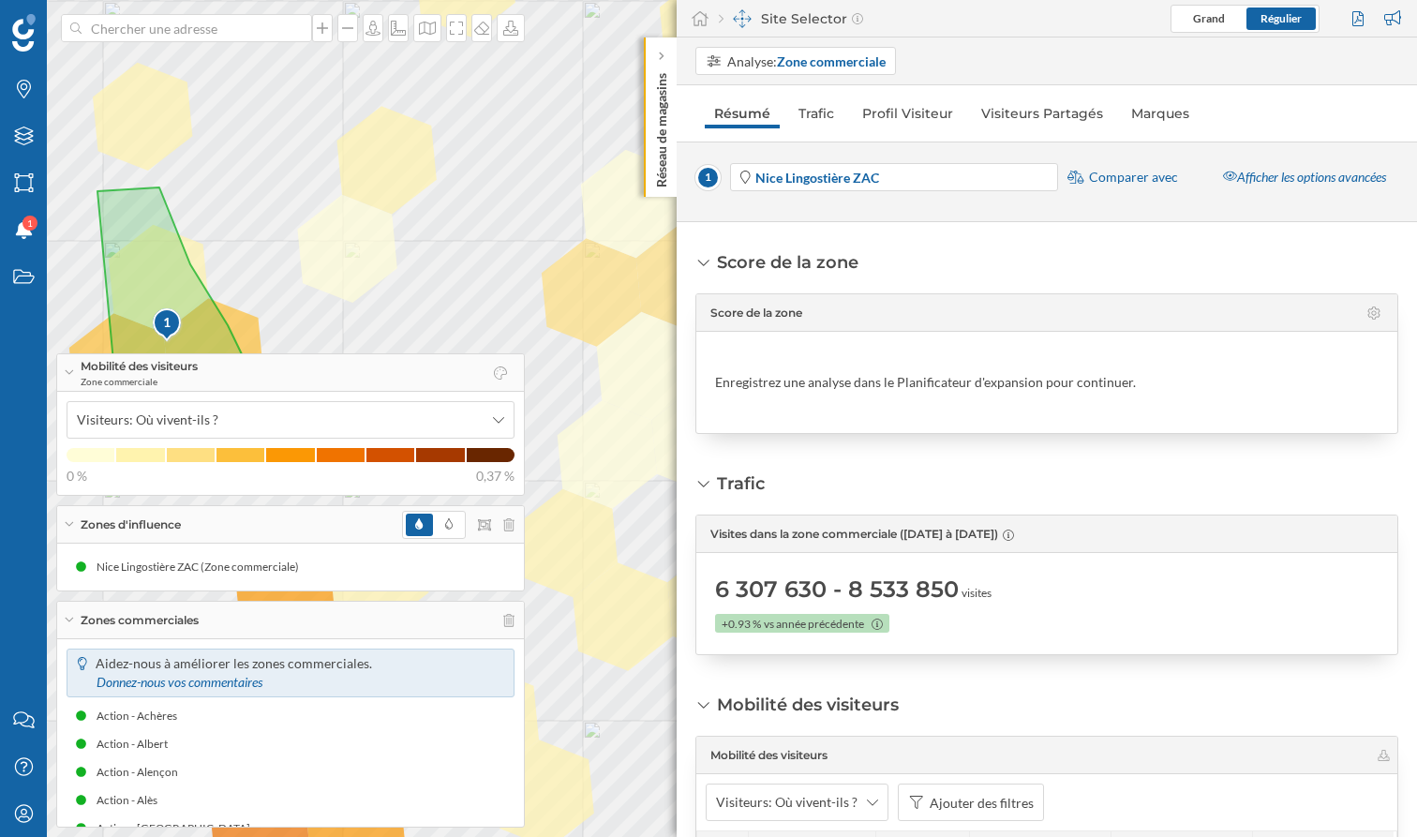
click at [829, 107] on link "Trafic" at bounding box center [816, 113] width 54 height 30
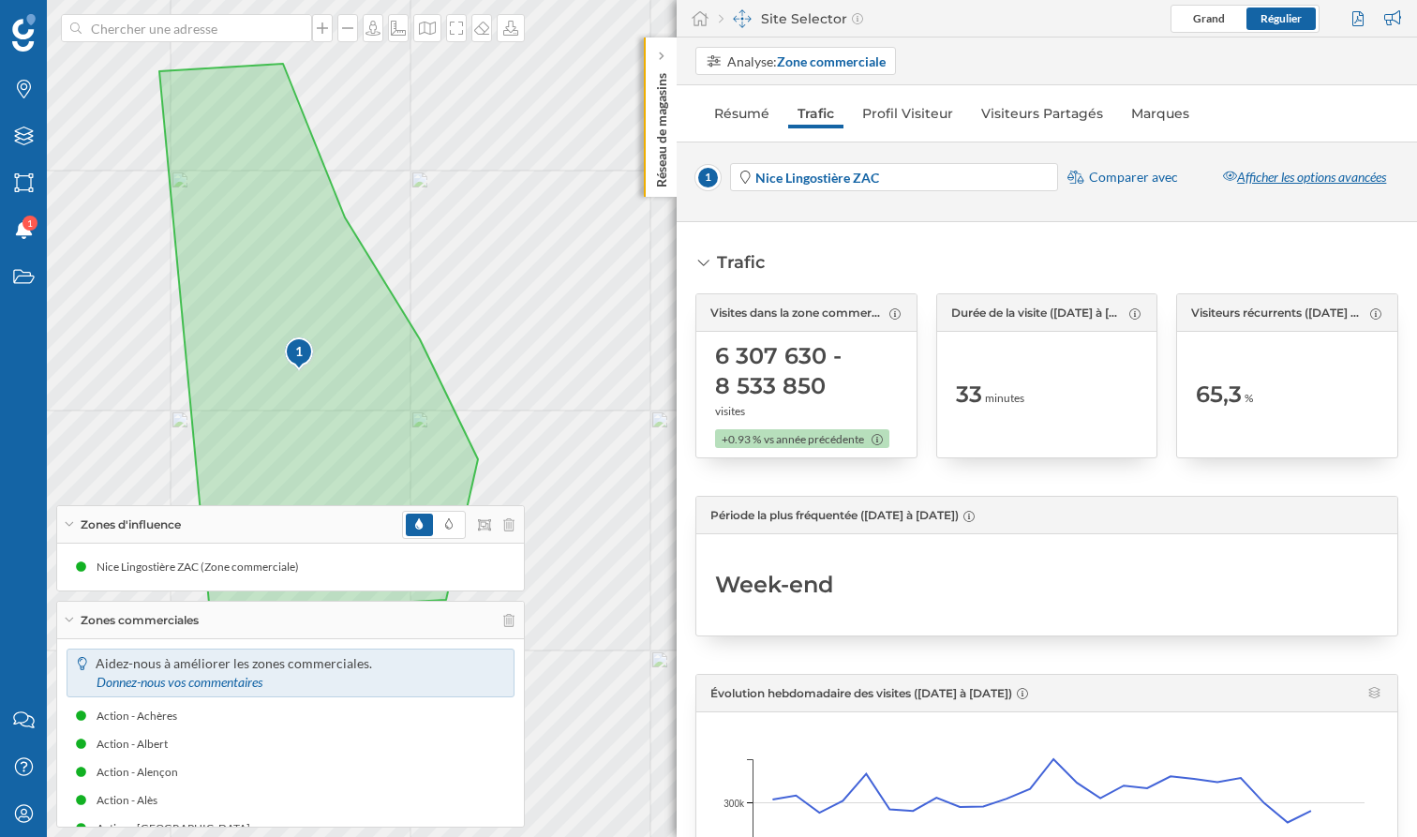
click at [1309, 182] on div "Afficher les options avancées" at bounding box center [1304, 177] width 187 height 28
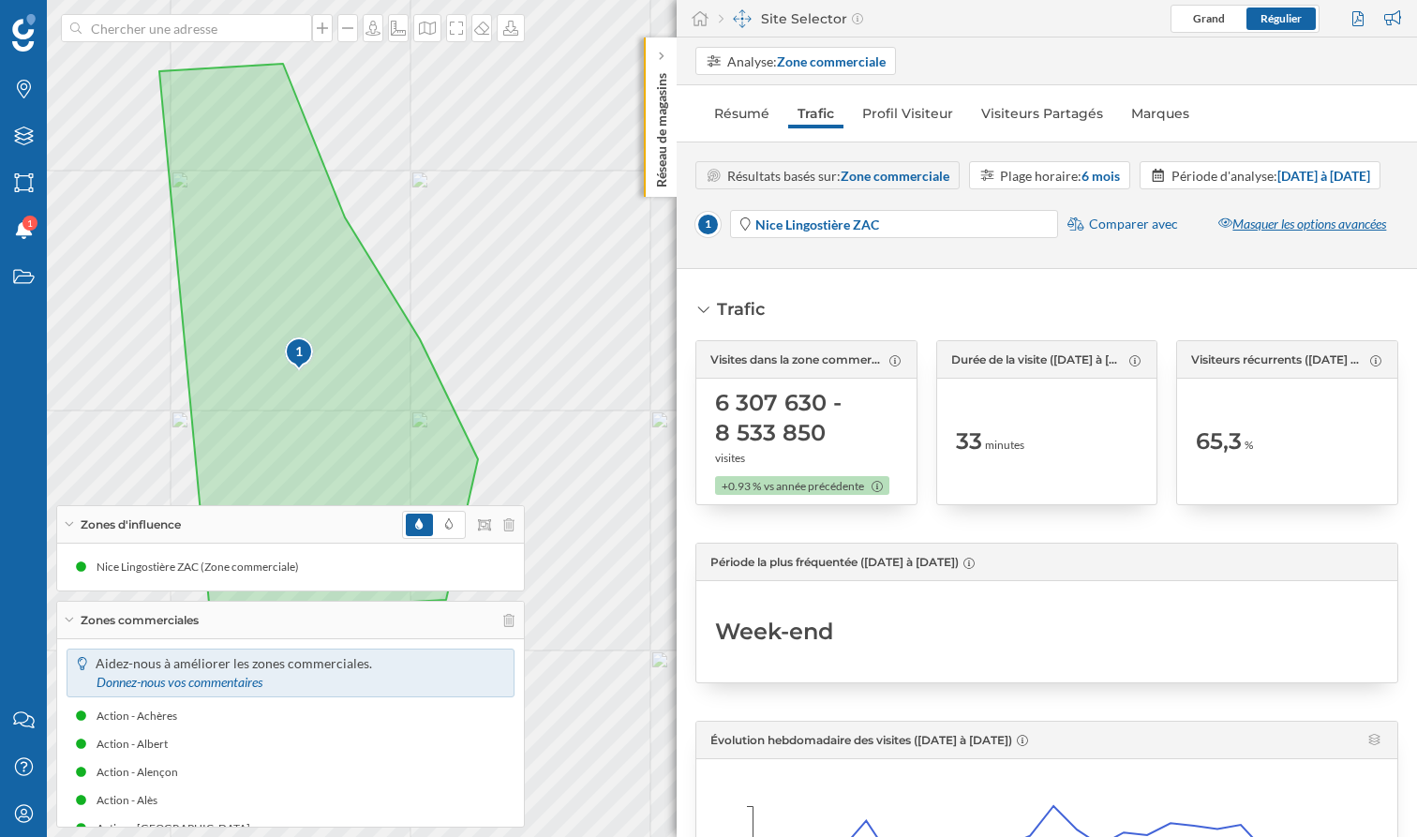
click at [1243, 238] on div "Masquer les options avancées" at bounding box center [1302, 224] width 192 height 28
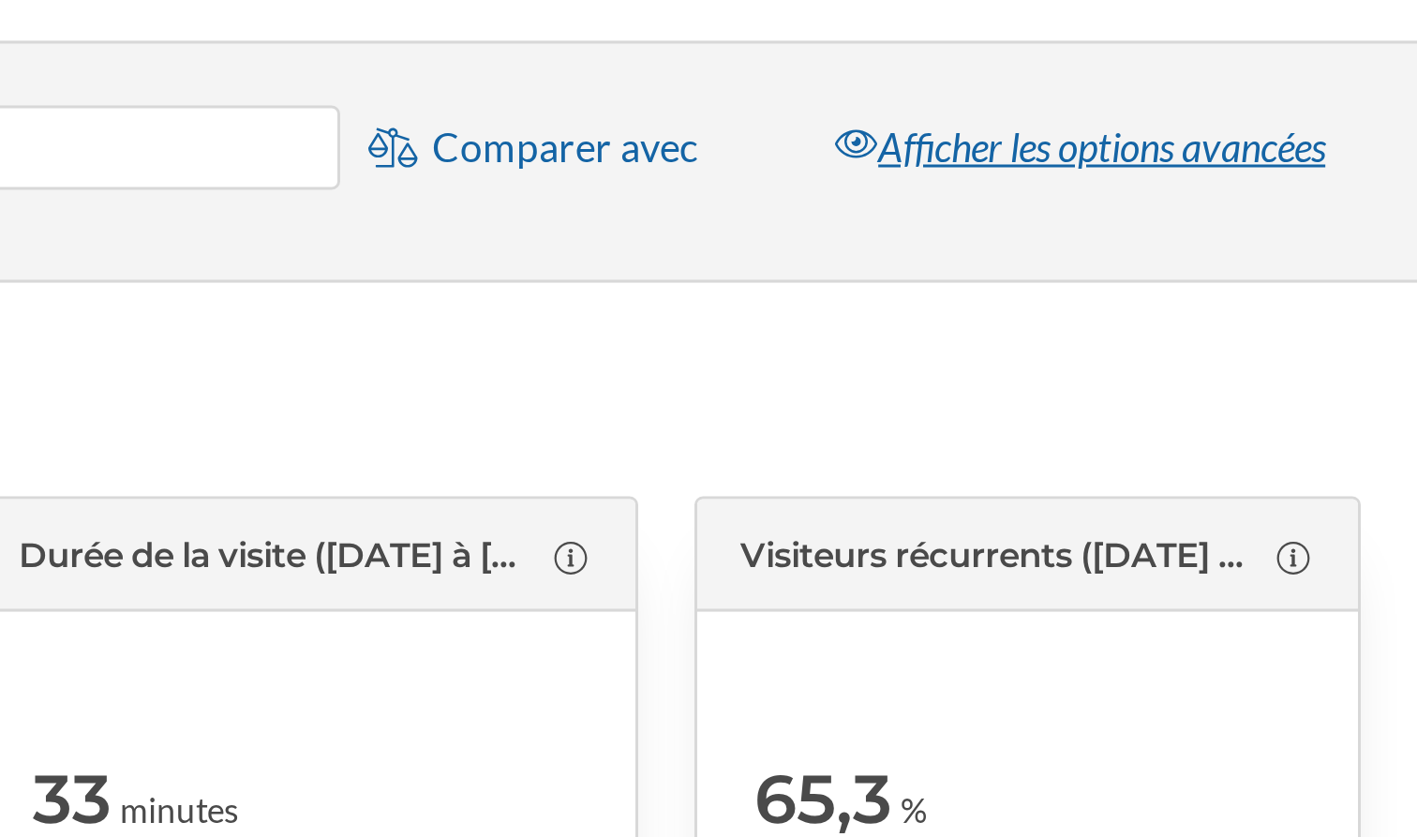
click at [1347, 179] on div "Afficher les options avancées" at bounding box center [1304, 177] width 187 height 28
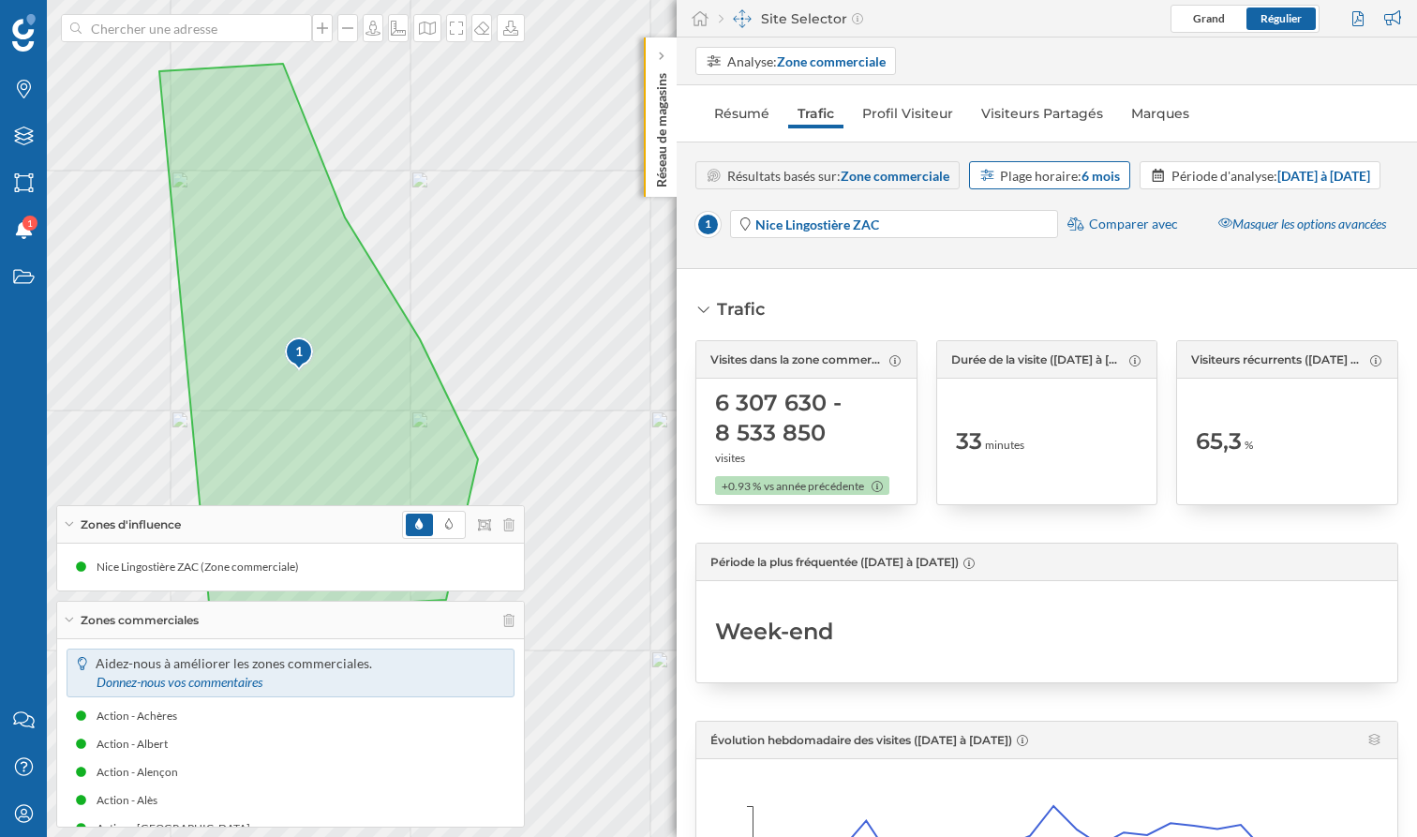
click at [1058, 173] on div "Plage horaire: 6 mois" at bounding box center [1060, 176] width 120 height 20
click at [1040, 350] on div "12 mois" at bounding box center [1049, 350] width 139 height 20
click at [1285, 184] on strong "[DATE] à [DATE]" at bounding box center [1331, 176] width 93 height 16
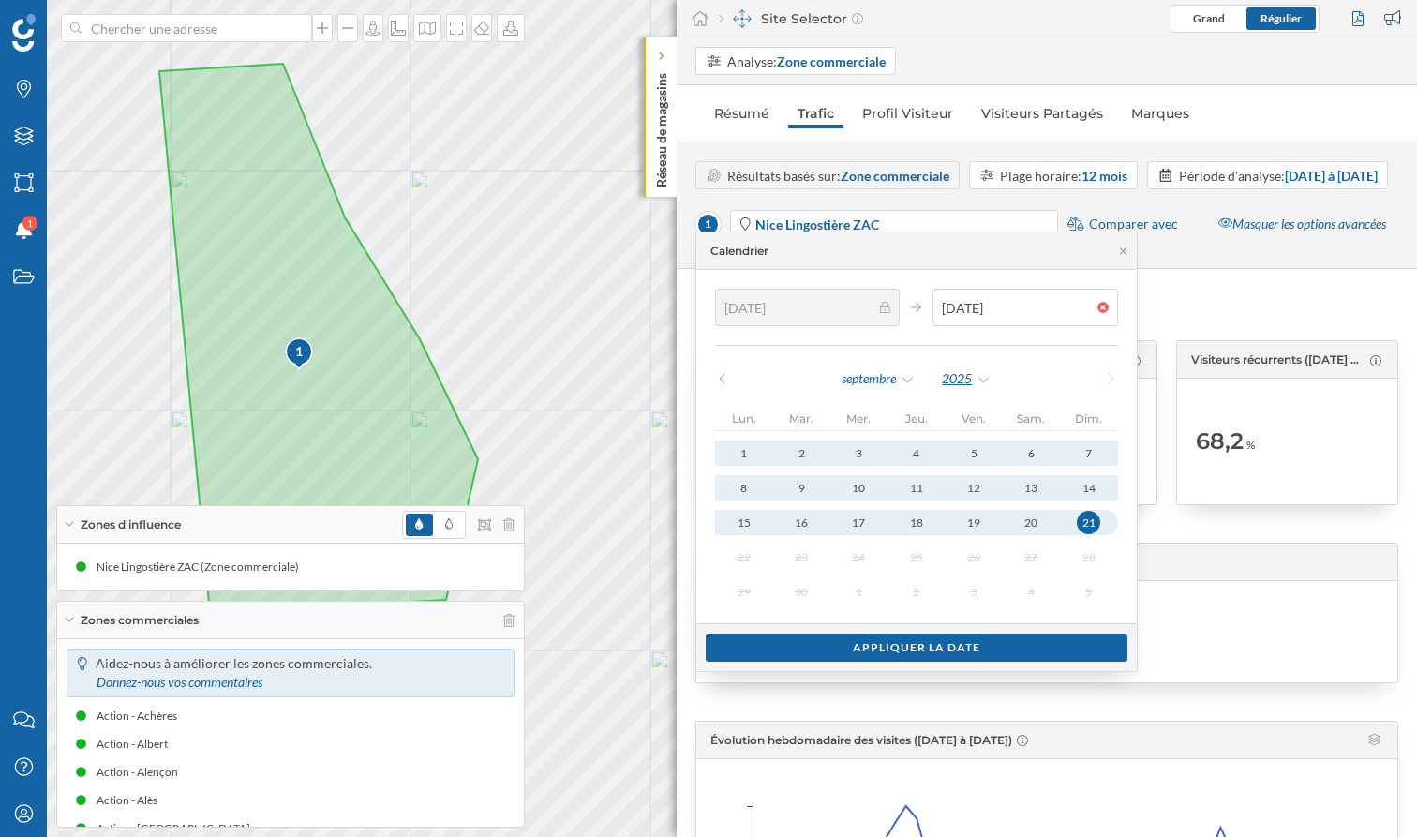
click at [960, 380] on div "2025" at bounding box center [966, 379] width 51 height 28
click at [975, 494] on div "2022" at bounding box center [1004, 494] width 122 height 20
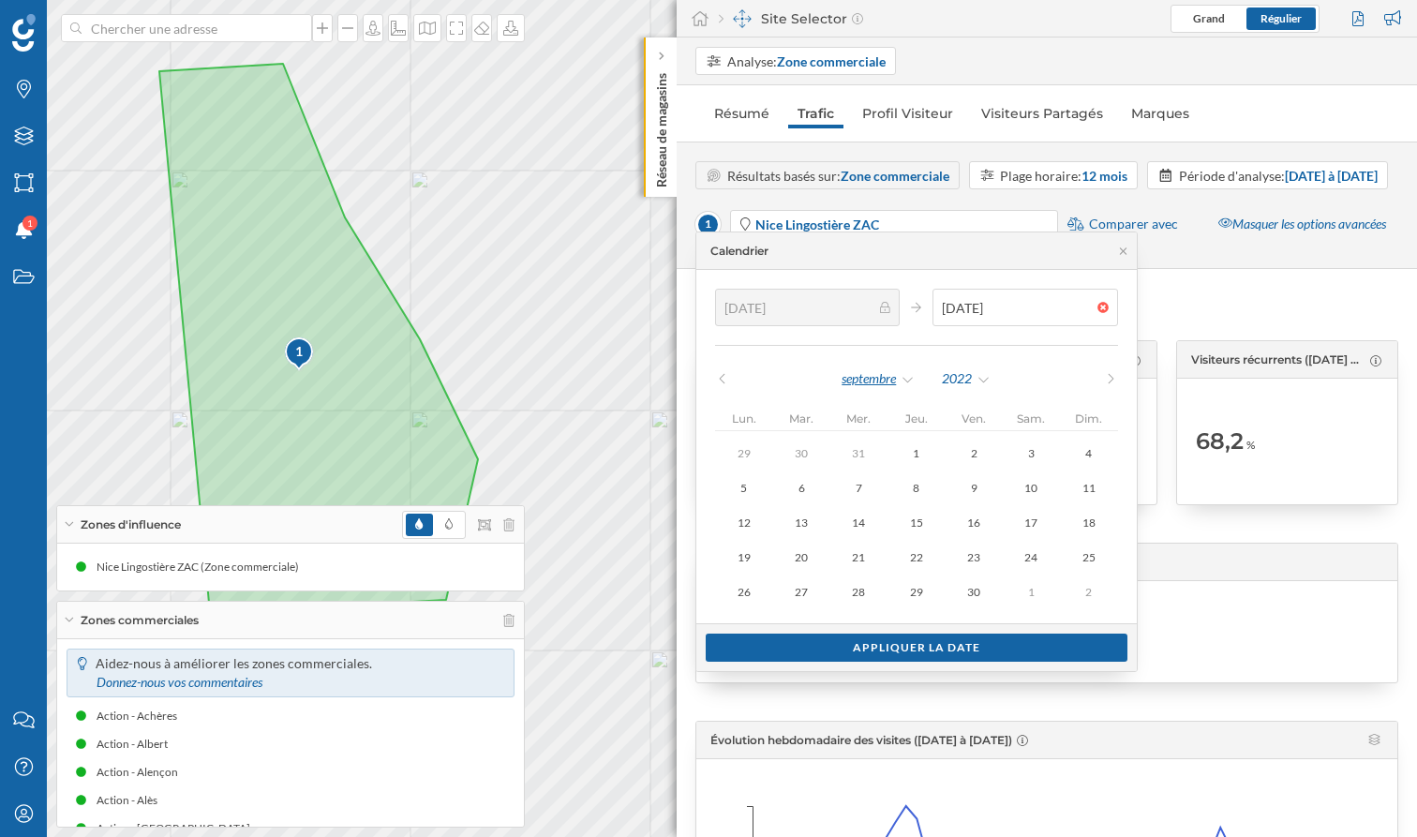
click at [886, 373] on div "septembre" at bounding box center [878, 379] width 75 height 28
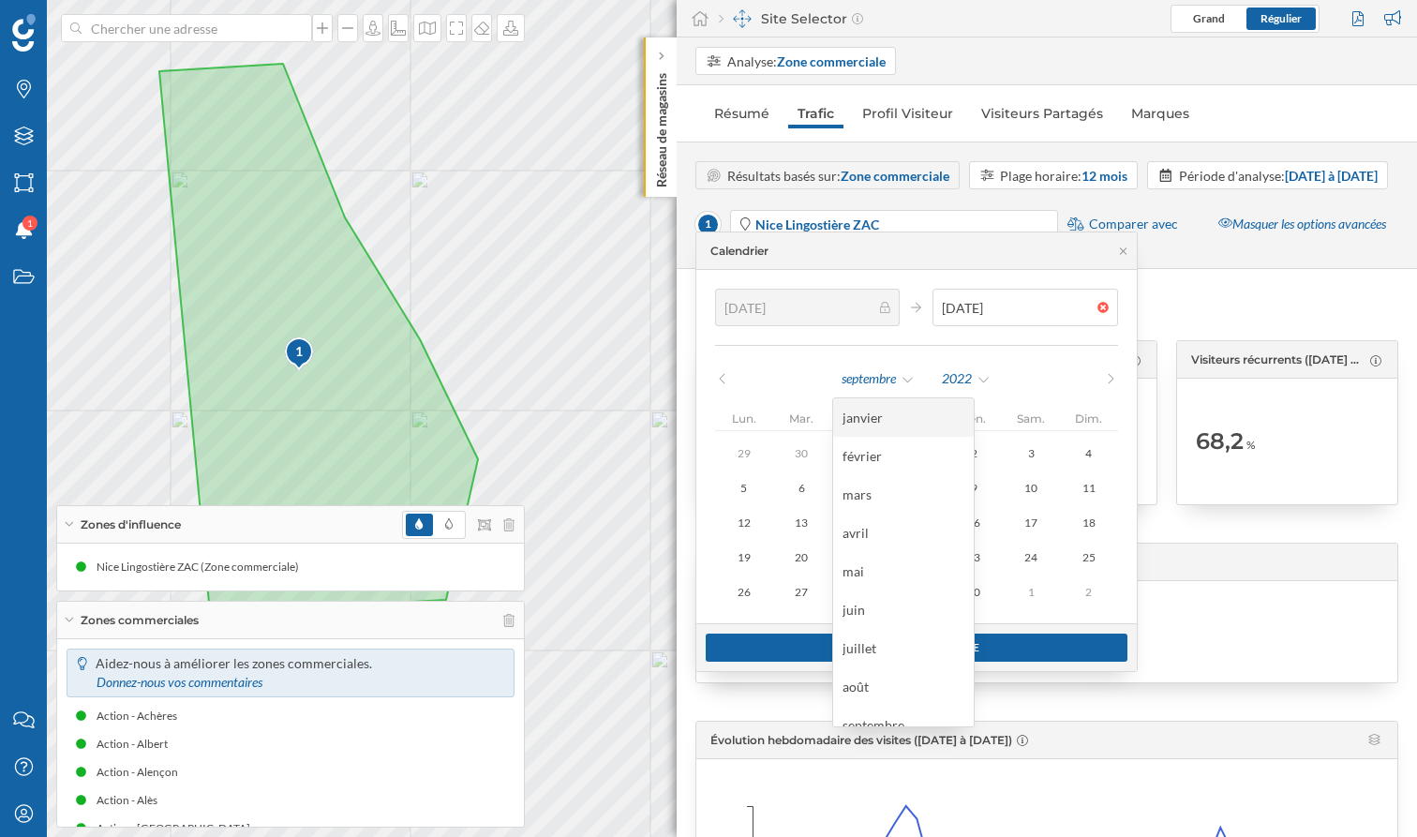
click at [879, 418] on div "janvier" at bounding box center [903, 418] width 122 height 20
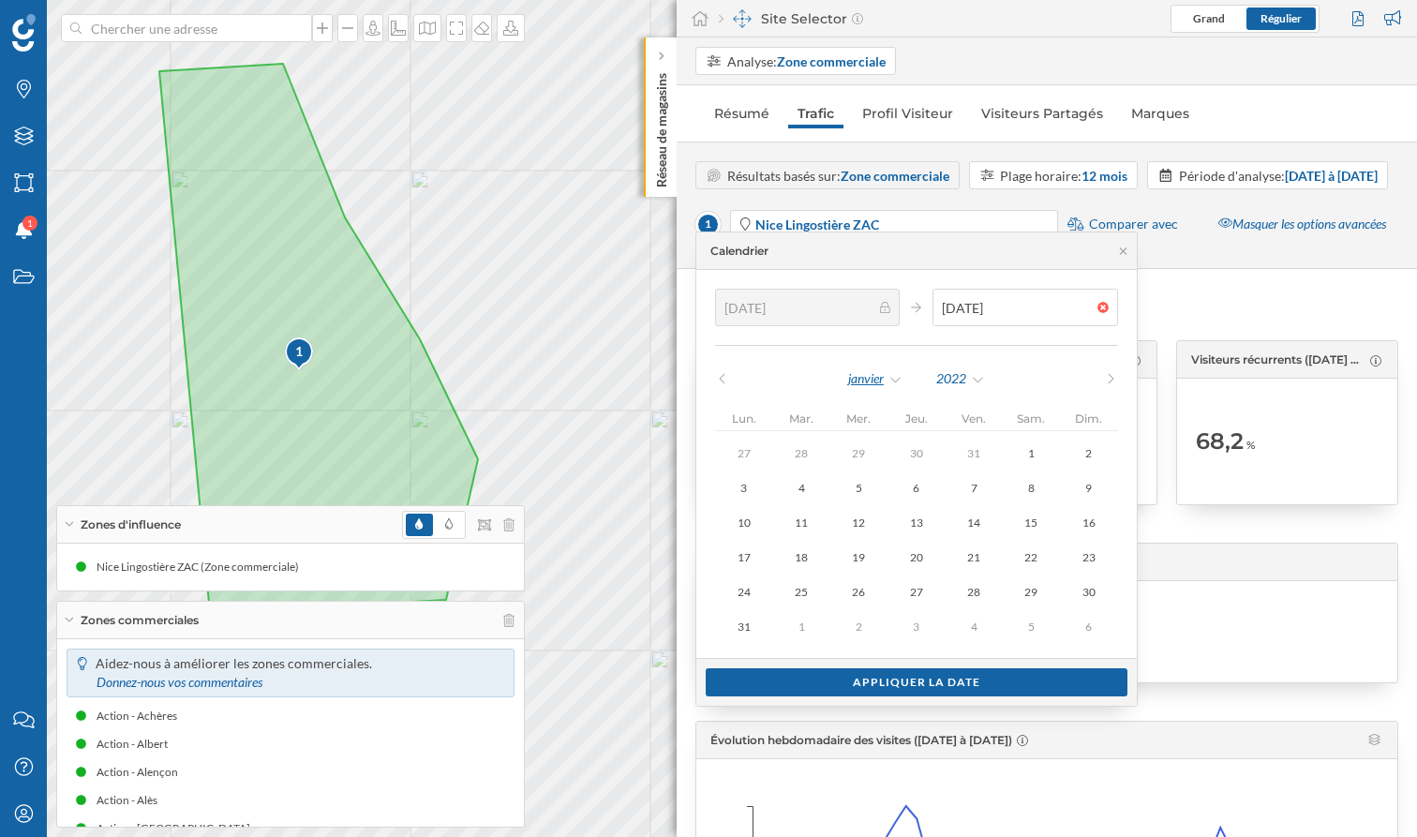
click at [875, 379] on div "janvier" at bounding box center [875, 379] width 56 height 28
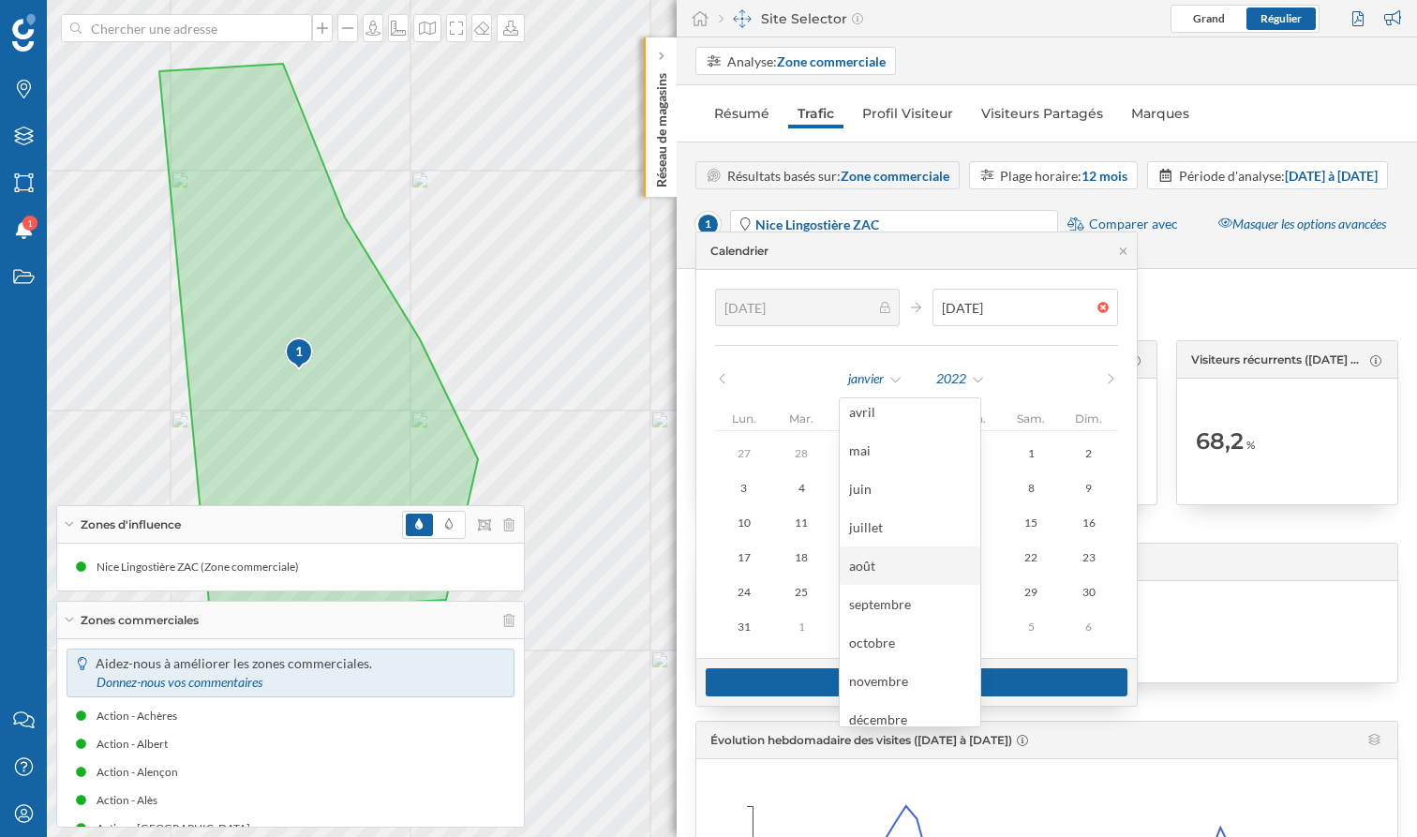
scroll to position [133, 0]
click at [890, 714] on div "décembre" at bounding box center [910, 707] width 122 height 20
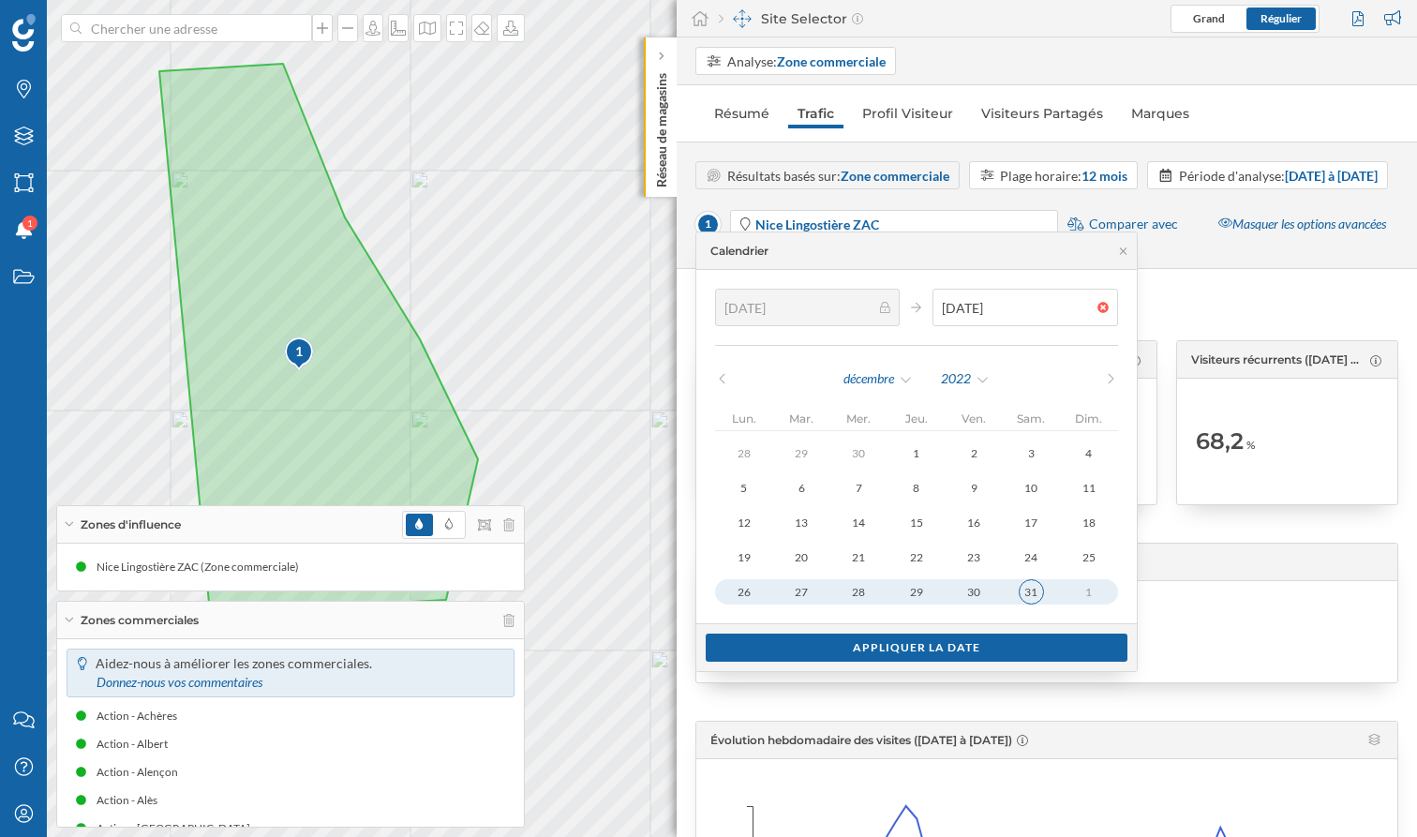
type input "[DATE]"
click at [1019, 589] on div "31" at bounding box center [1031, 591] width 25 height 25
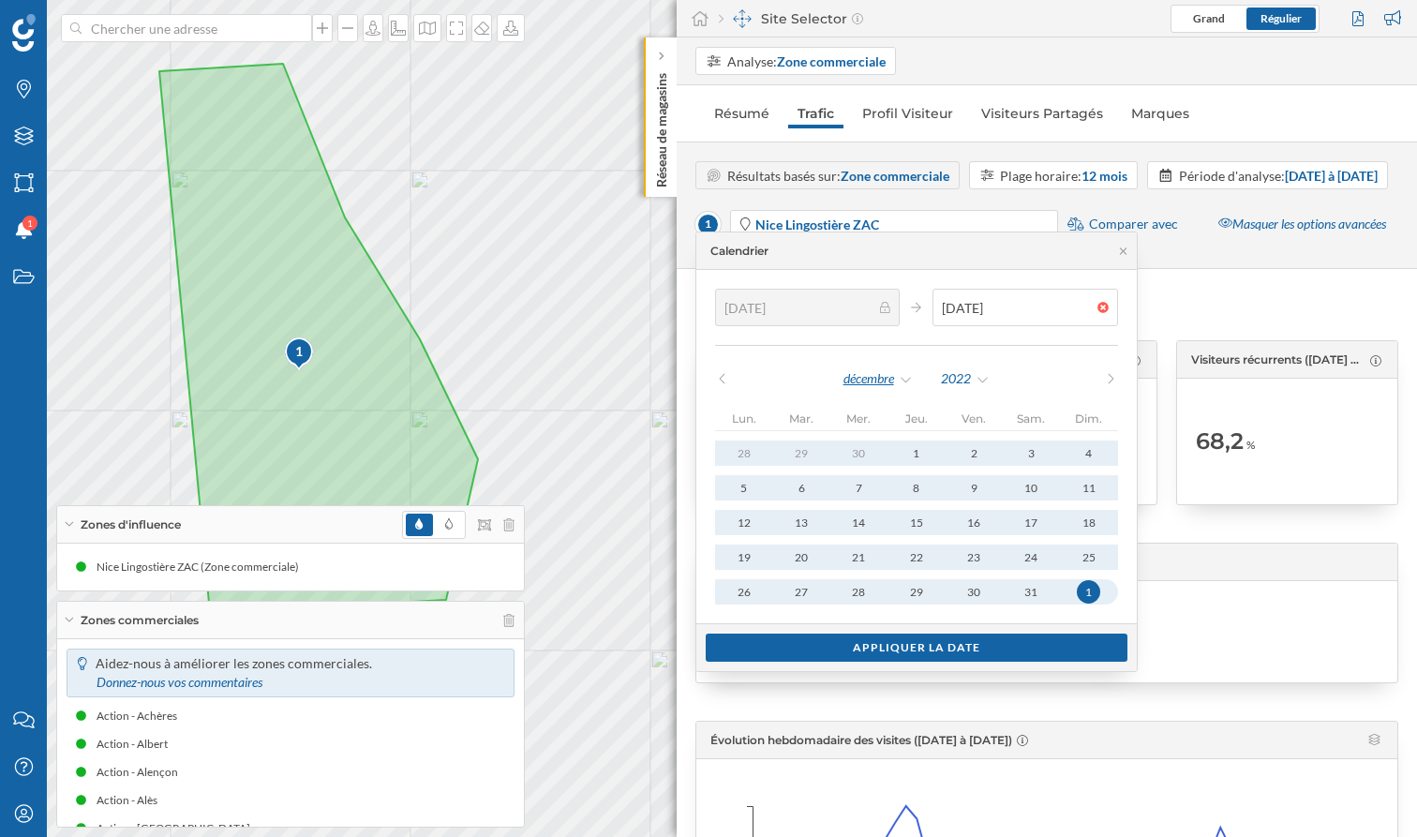
click at [887, 376] on div "décembre" at bounding box center [877, 379] width 71 height 28
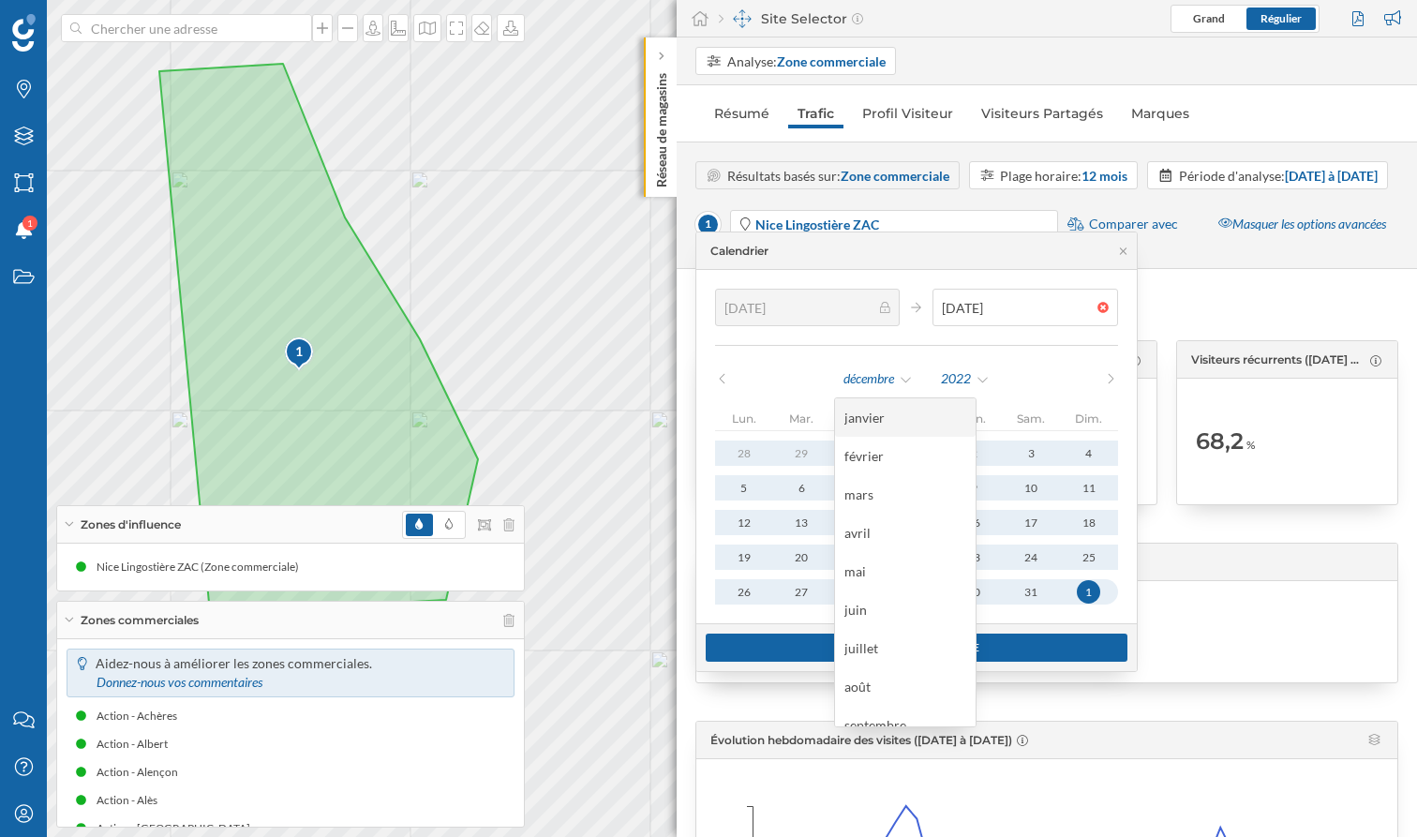
click at [874, 419] on div "janvier" at bounding box center [905, 418] width 122 height 20
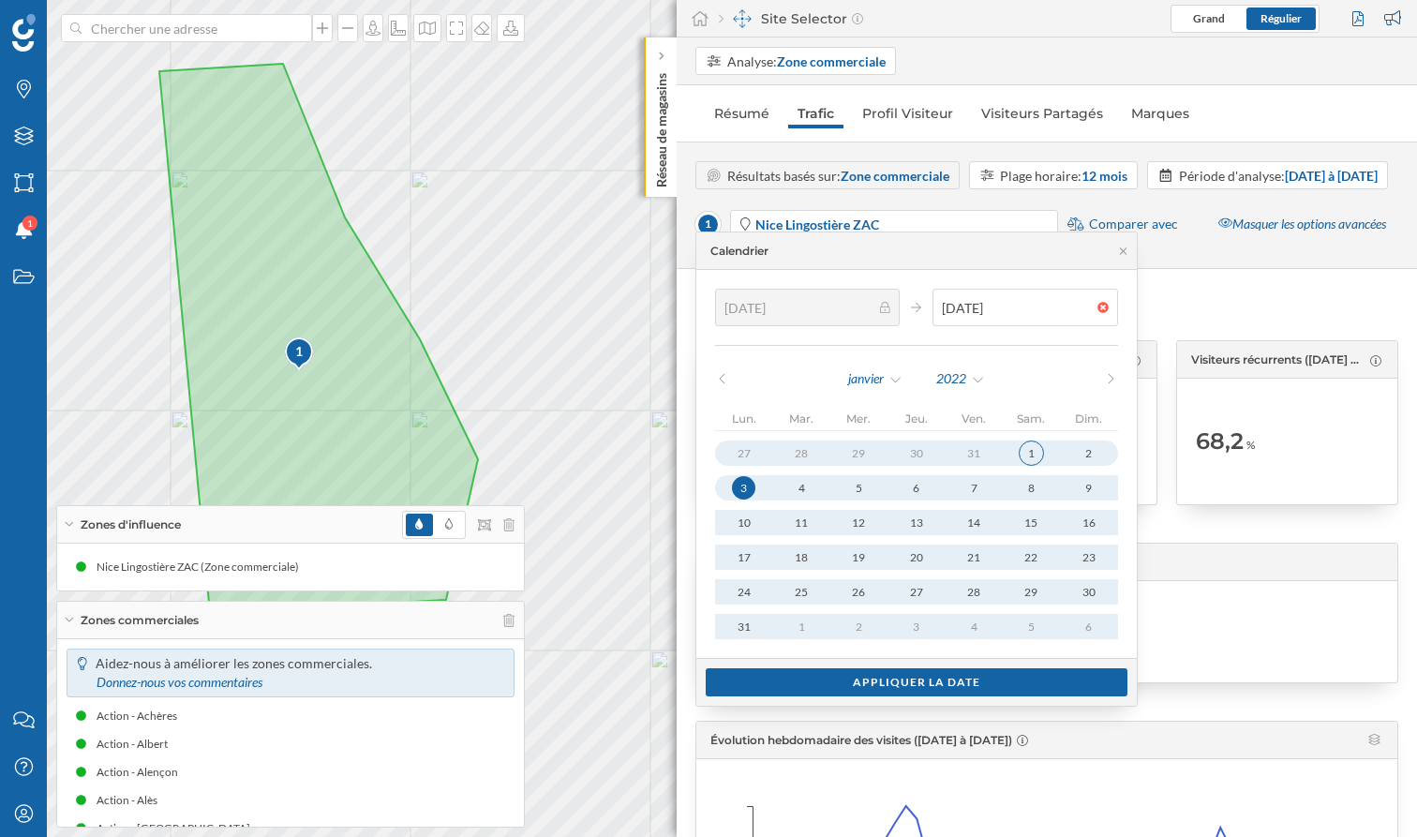
type input "[DATE]"
click at [1022, 450] on div "1" at bounding box center [1031, 452] width 25 height 25
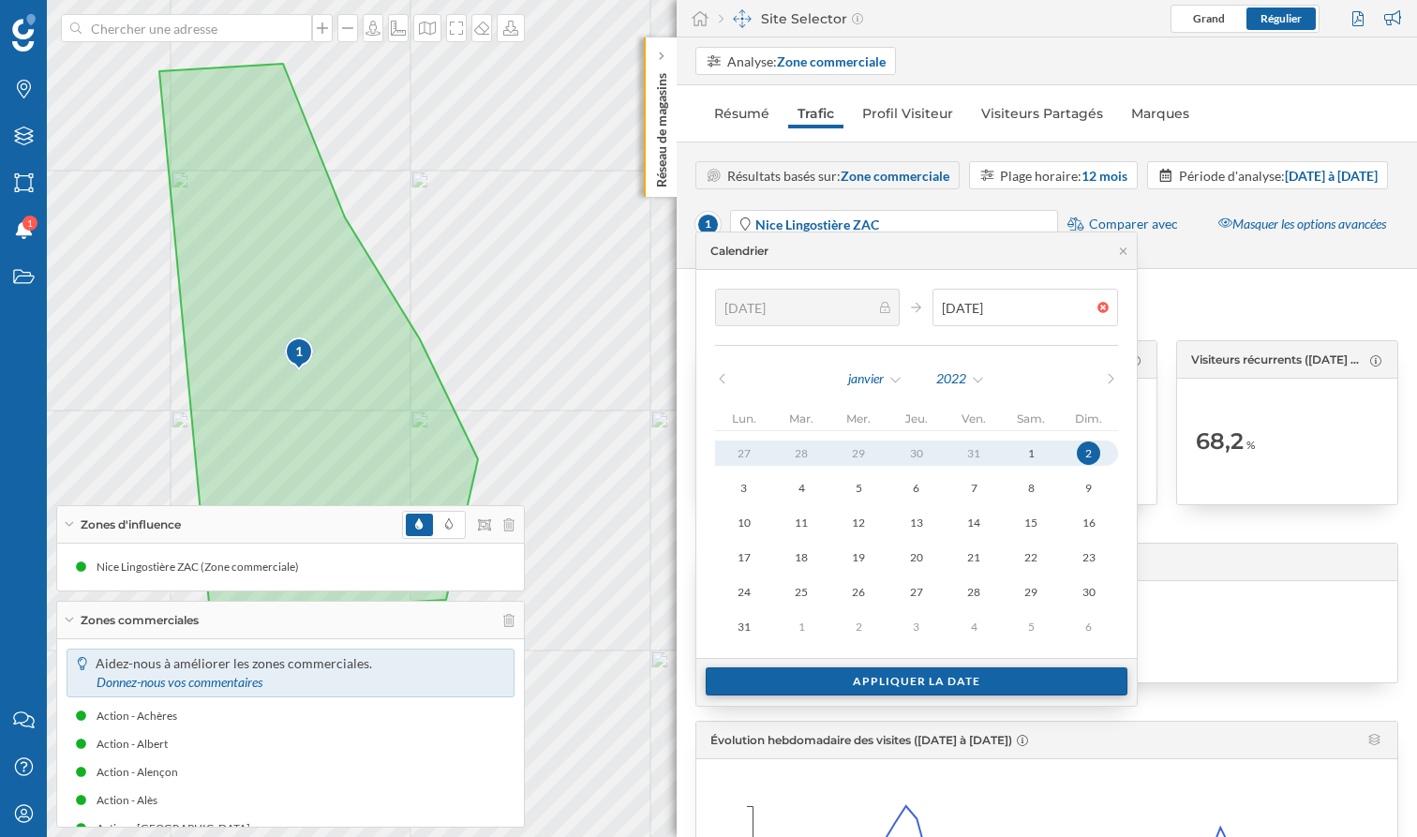
click at [980, 683] on div "Appliquer la date" at bounding box center [917, 681] width 422 height 28
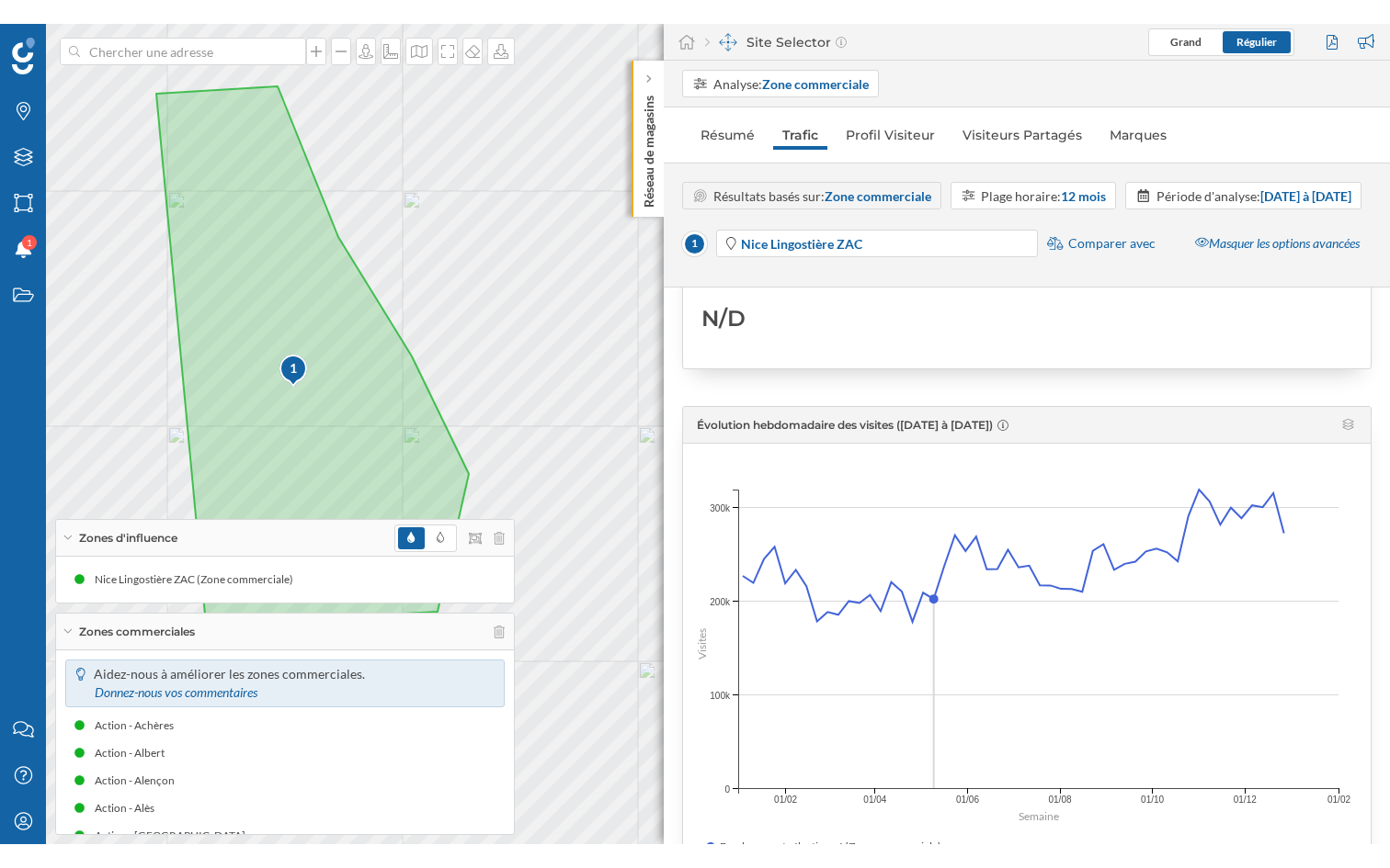
scroll to position [322, 0]
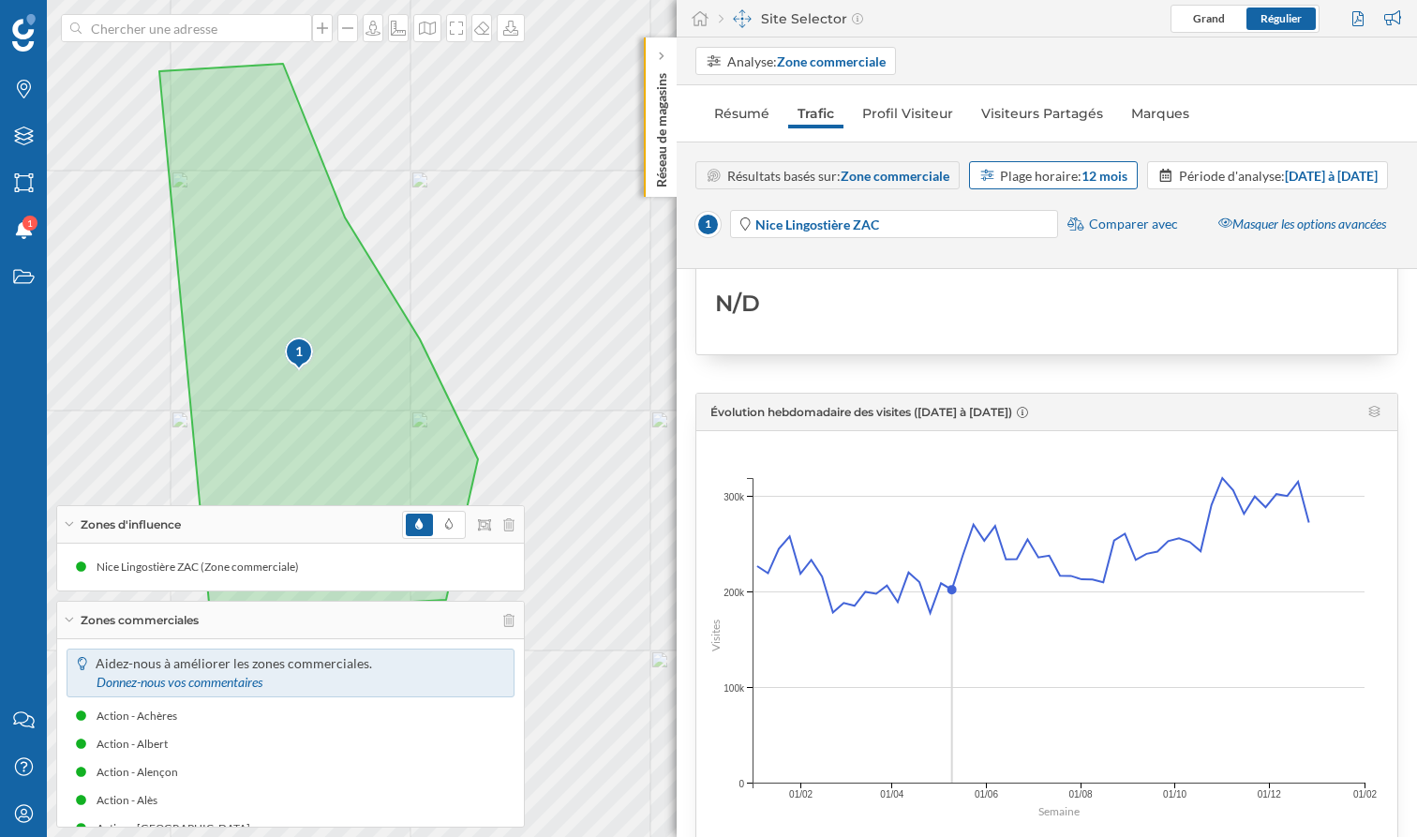
click at [1050, 175] on div "Plage horaire: 12 mois" at bounding box center [1063, 176] width 127 height 20
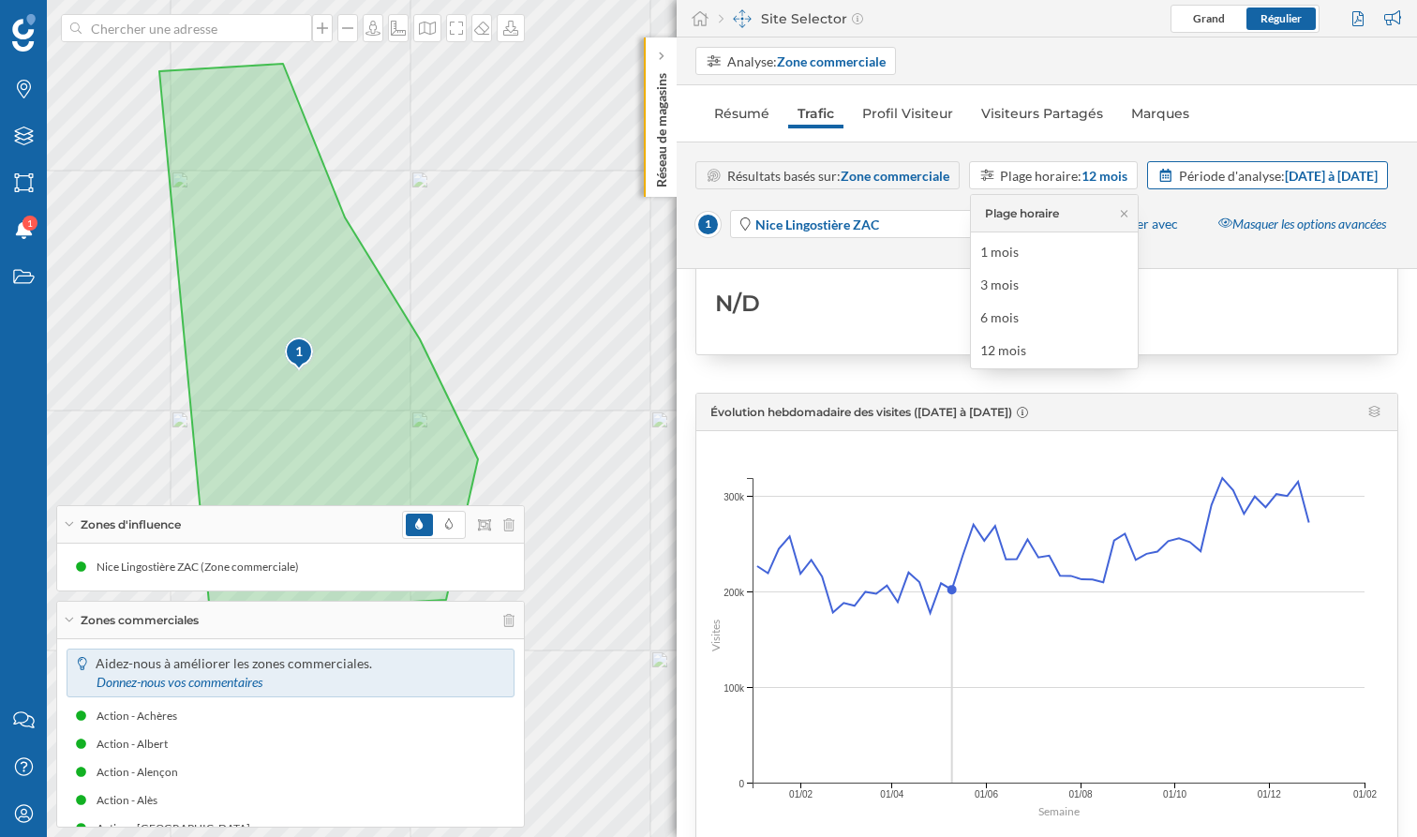
click at [1285, 184] on strong "[DATE] à [DATE]" at bounding box center [1331, 176] width 93 height 16
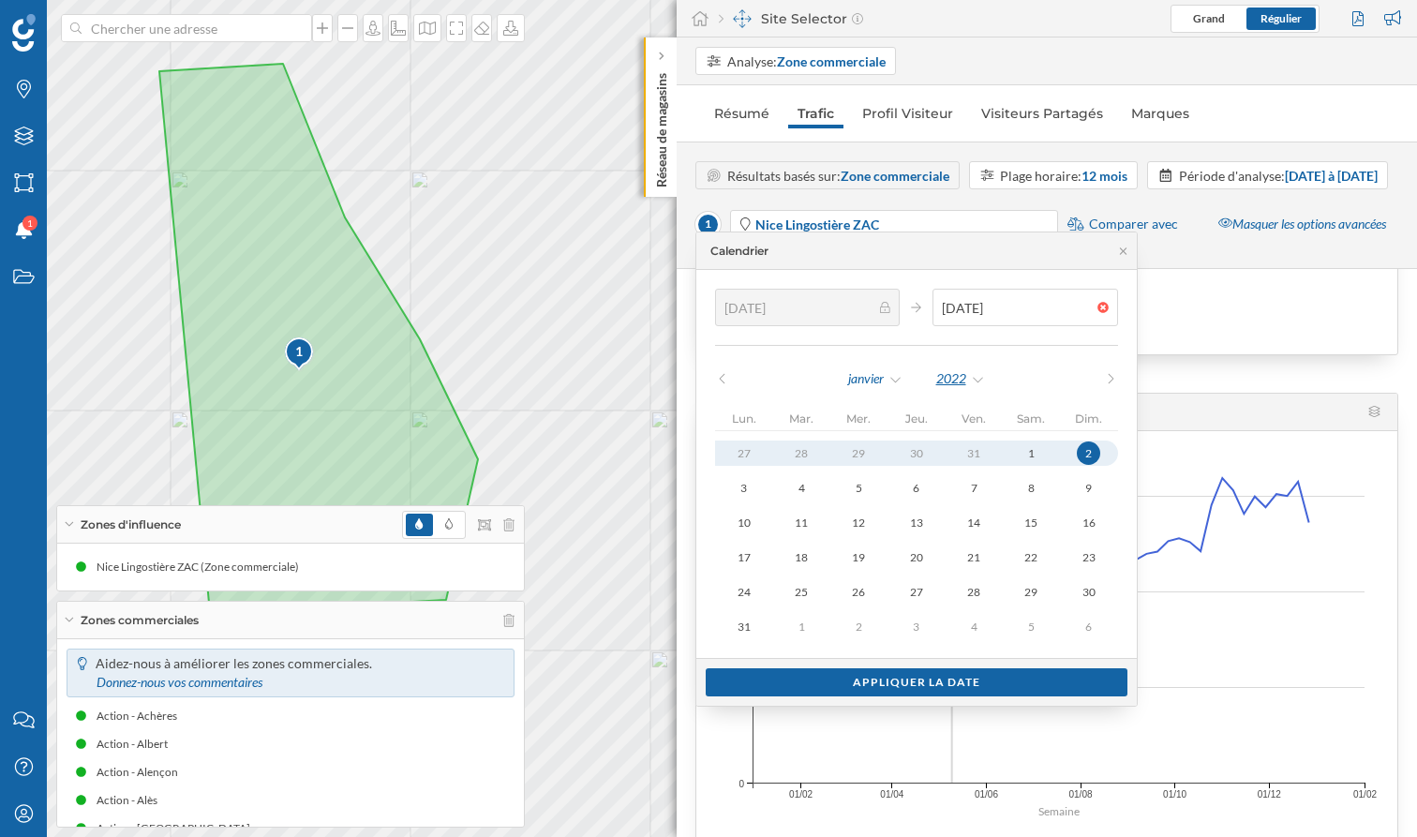
click at [957, 370] on div "2022" at bounding box center [960, 379] width 51 height 28
click at [968, 596] on div "2025" at bounding box center [997, 609] width 141 height 38
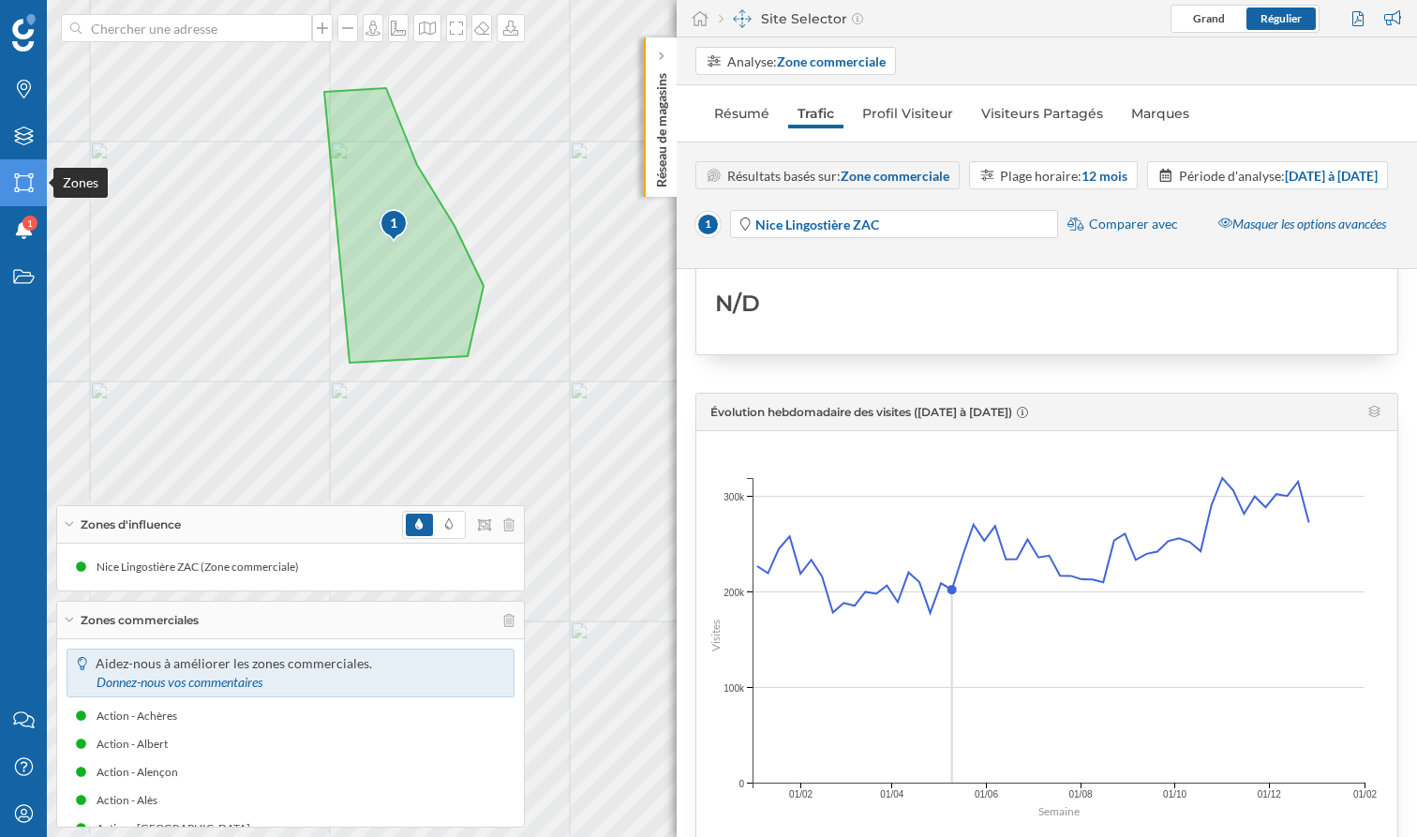
click at [24, 177] on icon "Zones" at bounding box center [23, 182] width 23 height 19
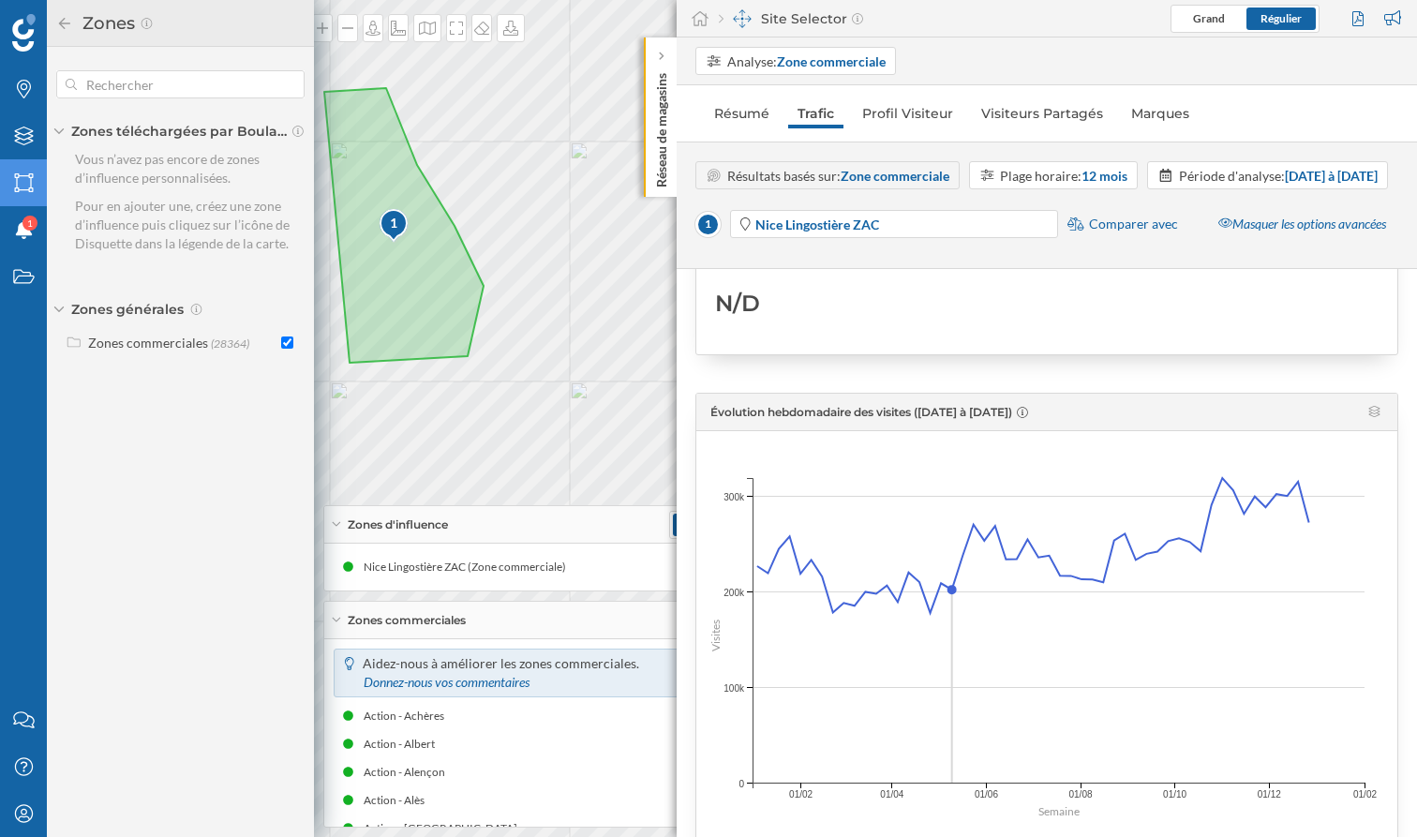
click at [49, 12] on div "Zones" at bounding box center [180, 23] width 267 height 47
click at [67, 25] on icon at bounding box center [64, 23] width 17 height 13
